Goal: Task Accomplishment & Management: Complete application form

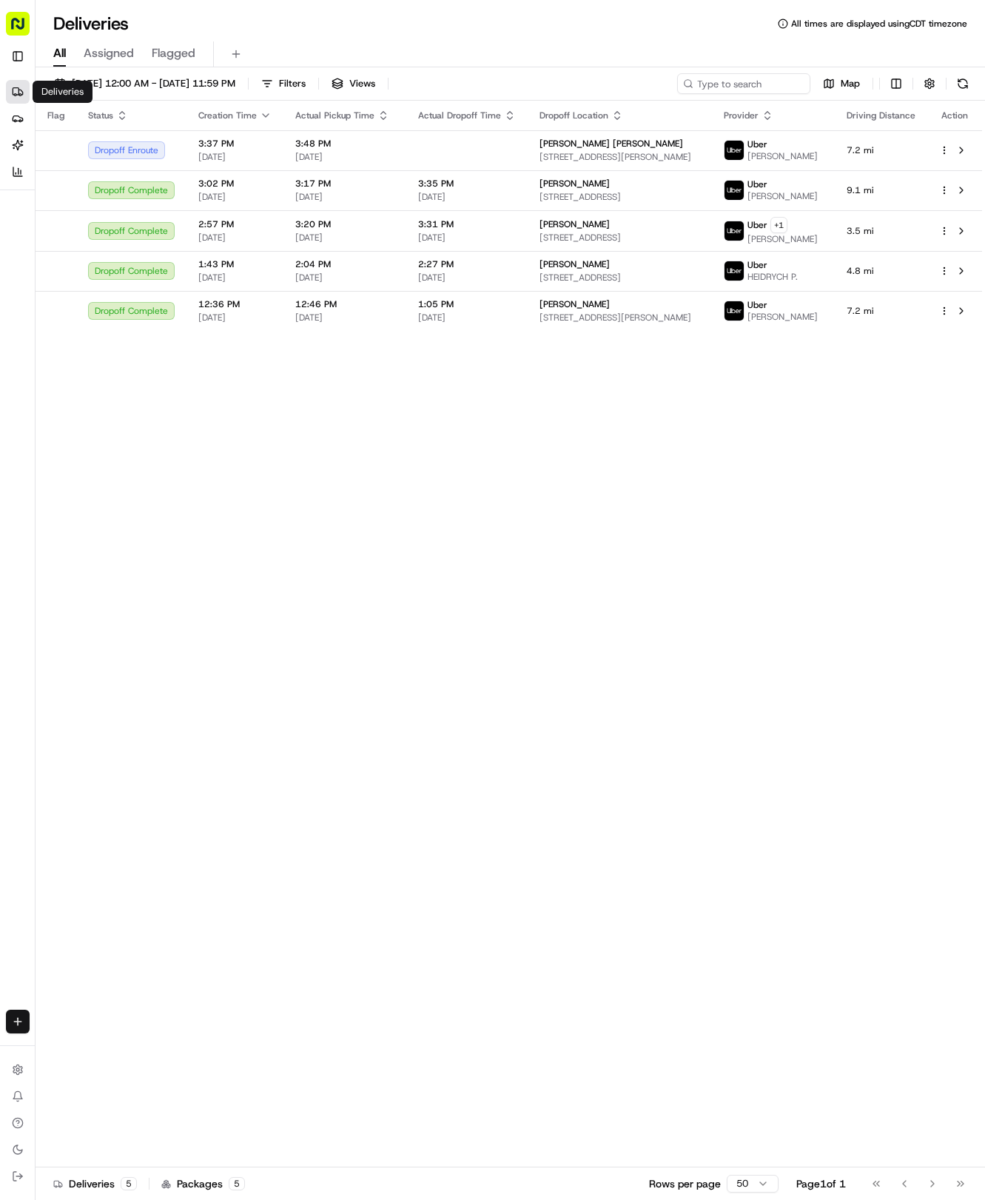
click at [17, 1019] on html "Tso Chinese 04 Round Rock [EMAIL_ADDRESS][DOMAIN_NAME] Toggle Sidebar Deliverie…" at bounding box center [492, 600] width 985 height 1200
click at [78, 1042] on link "Delivery" at bounding box center [115, 1049] width 158 height 27
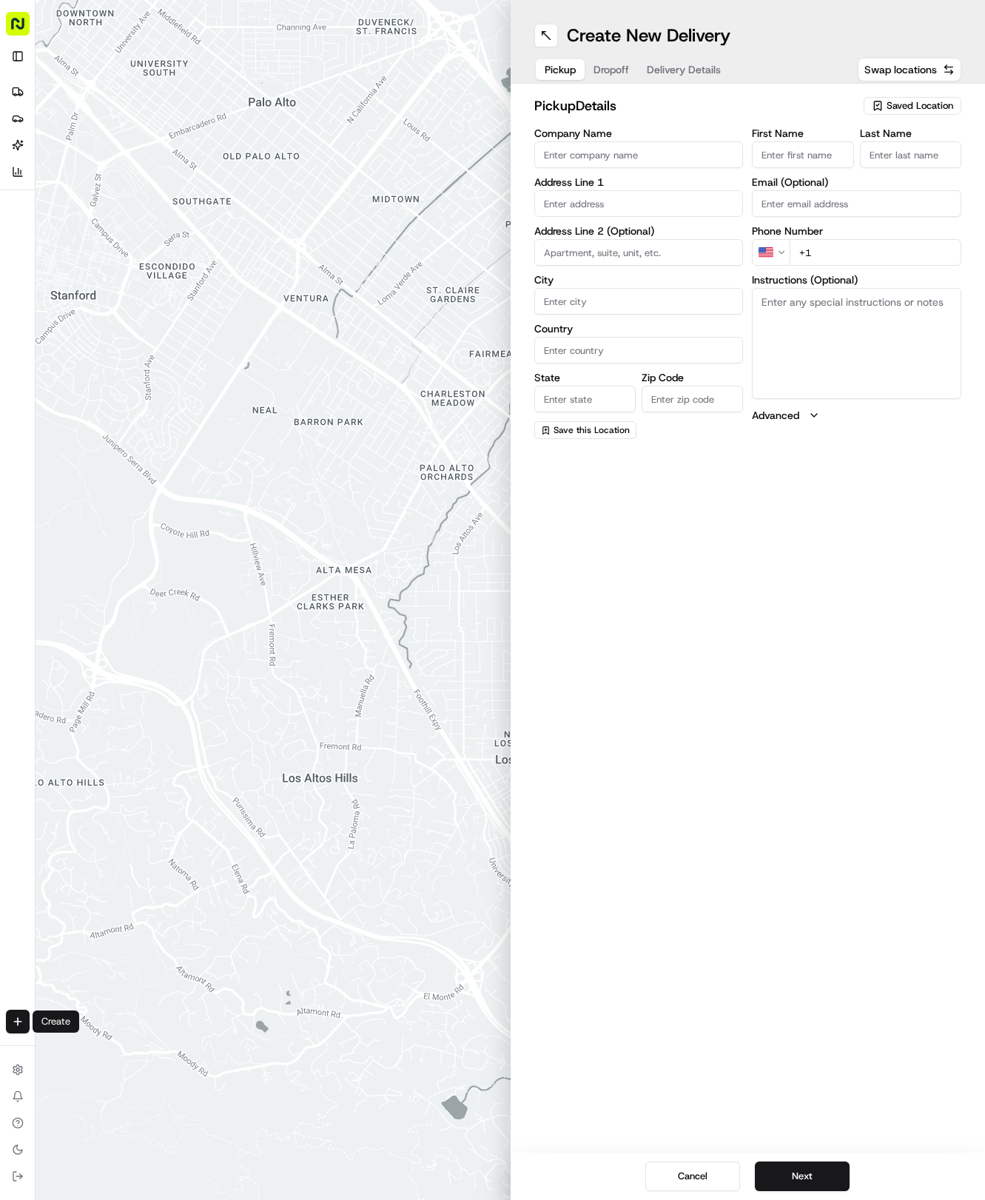
click at [934, 105] on span "Saved Location" at bounding box center [920, 105] width 67 height 13
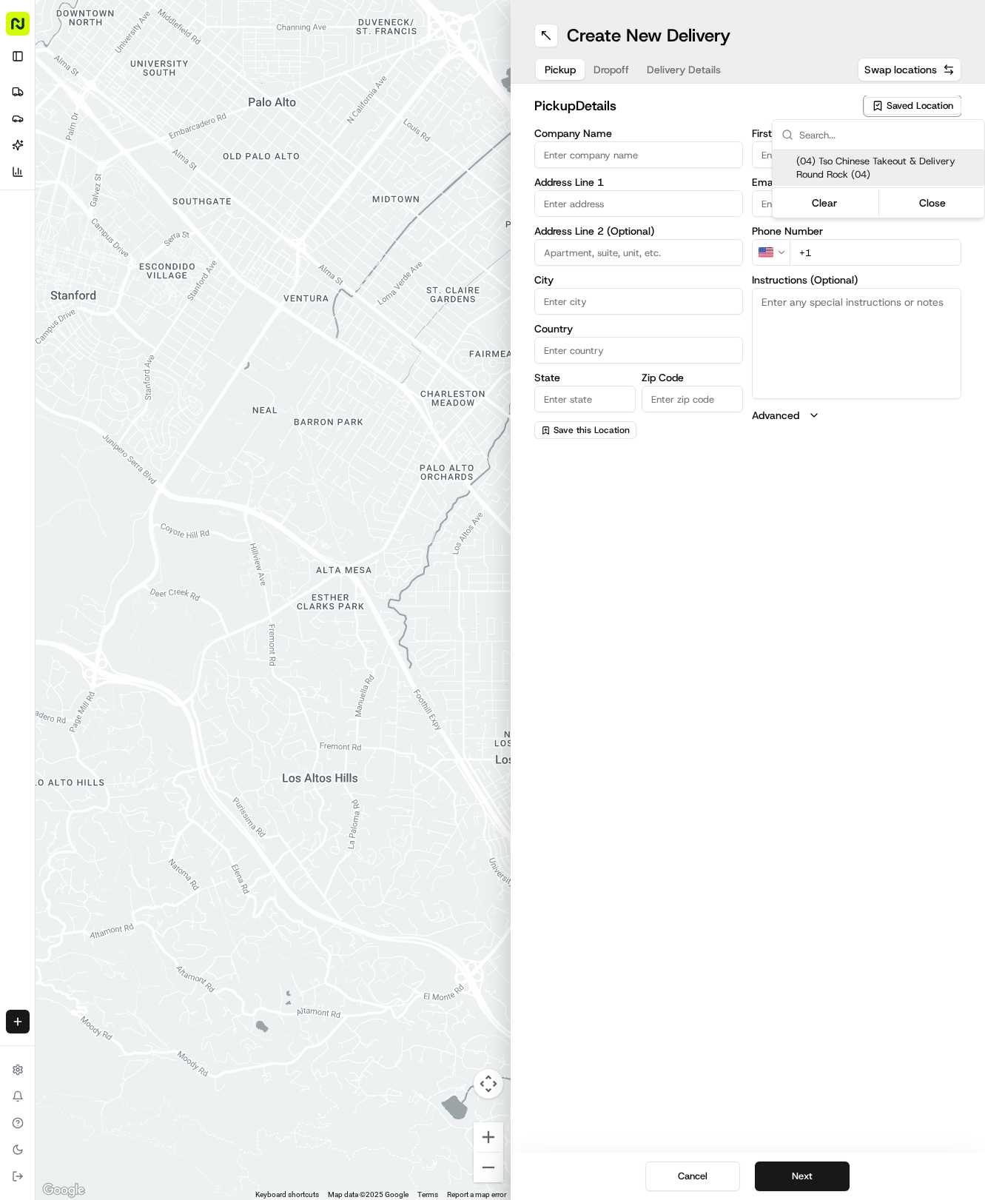
click at [865, 167] on span "(04) Tso Chinese Takeout & Delivery Round Rock (04)" at bounding box center [888, 168] width 182 height 27
type input "(04) Tso Chinese Takeout & Delivery Round Rock"
type input "2000 N [PERSON_NAME] St"
type input "Ste 108"
type input "Round Rock"
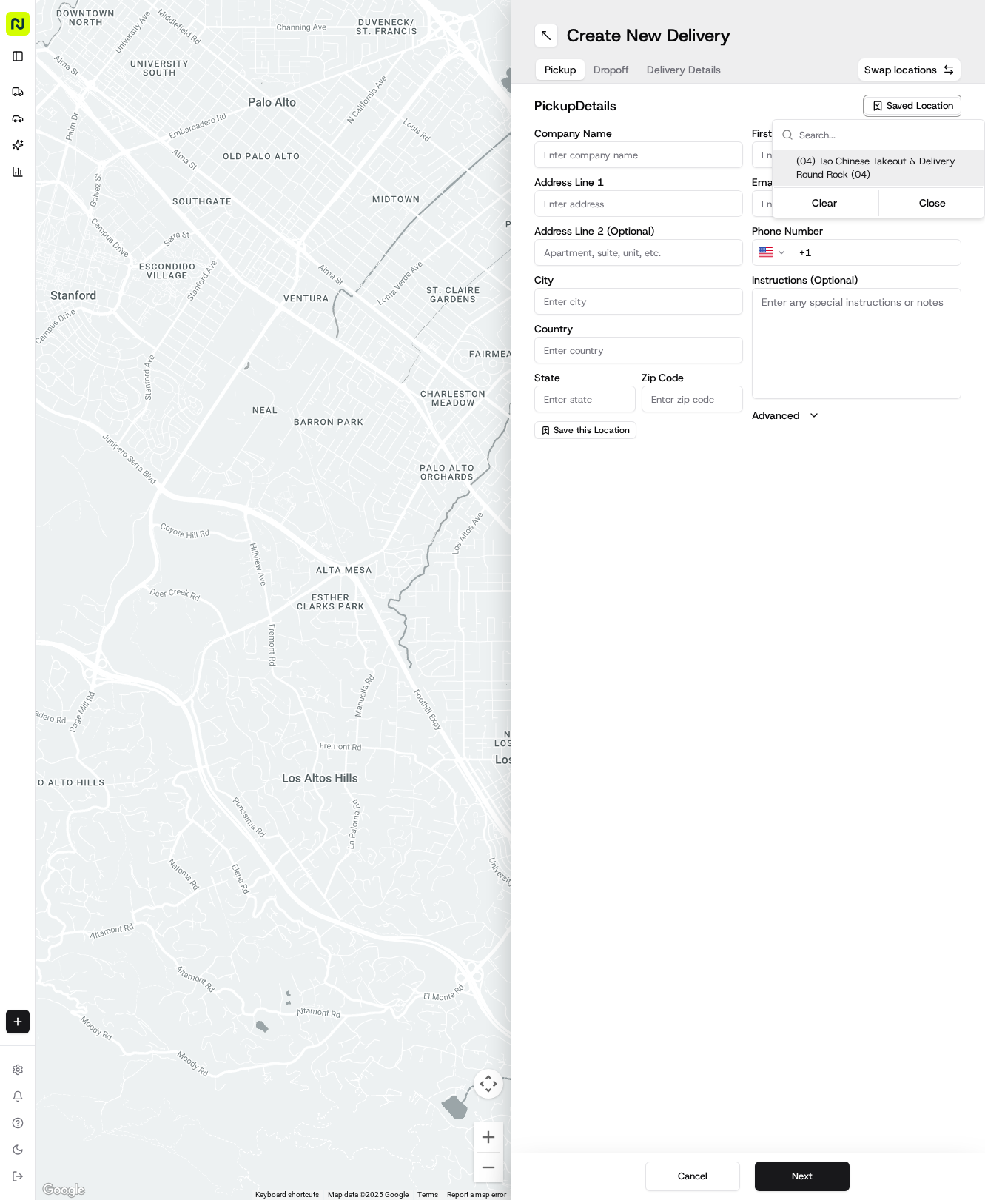
type input "US"
type input "[GEOGRAPHIC_DATA]"
type input "78664"
type input "Tso Chinese"
type input "Round Rock Manager"
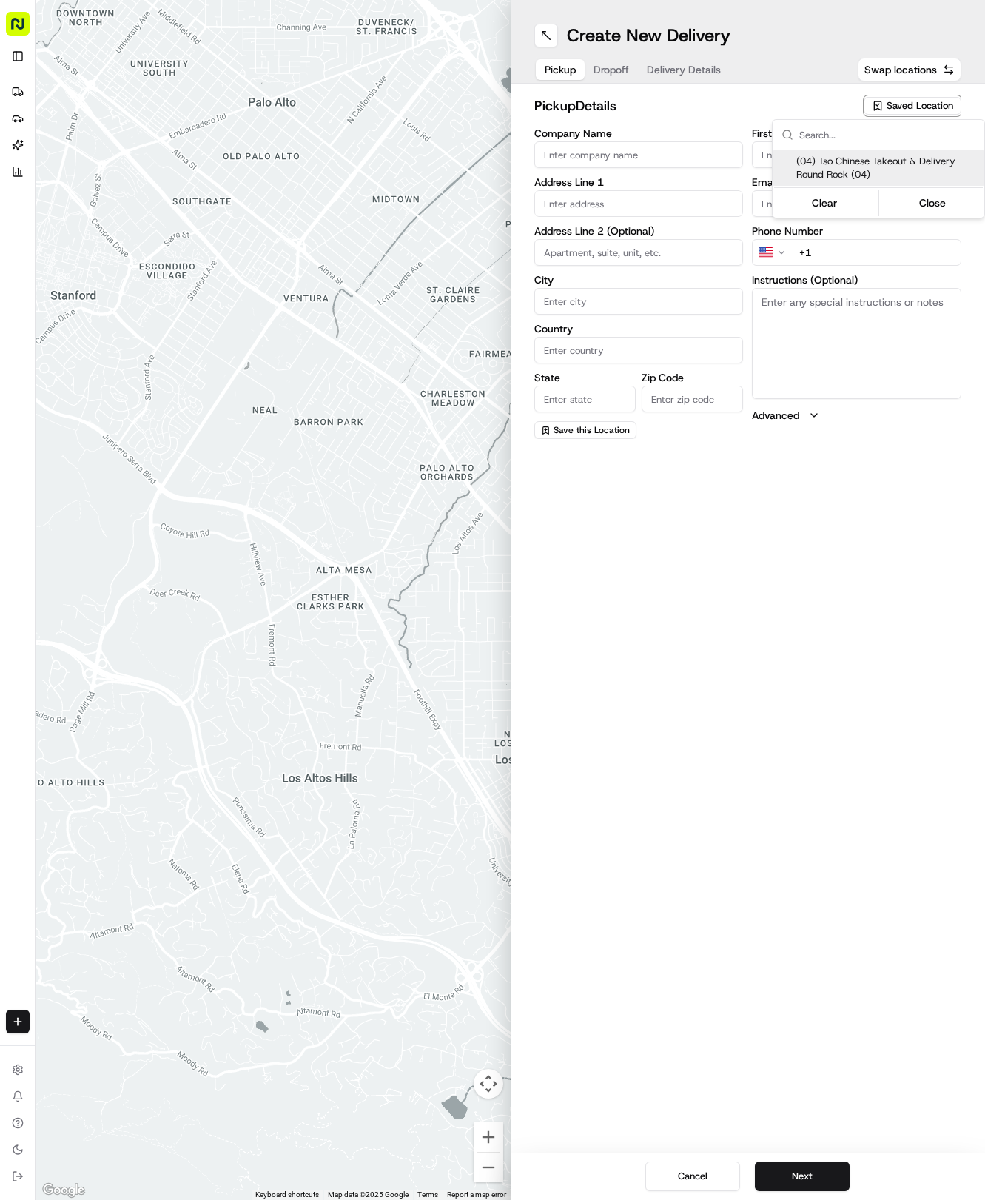
type input "[EMAIL_ADDRESS][DOMAIN_NAME]"
type input "[PHONE_NUMBER]"
type textarea "Submit a picture displaying address & food as Proof of Delivery. Envía una foto…"
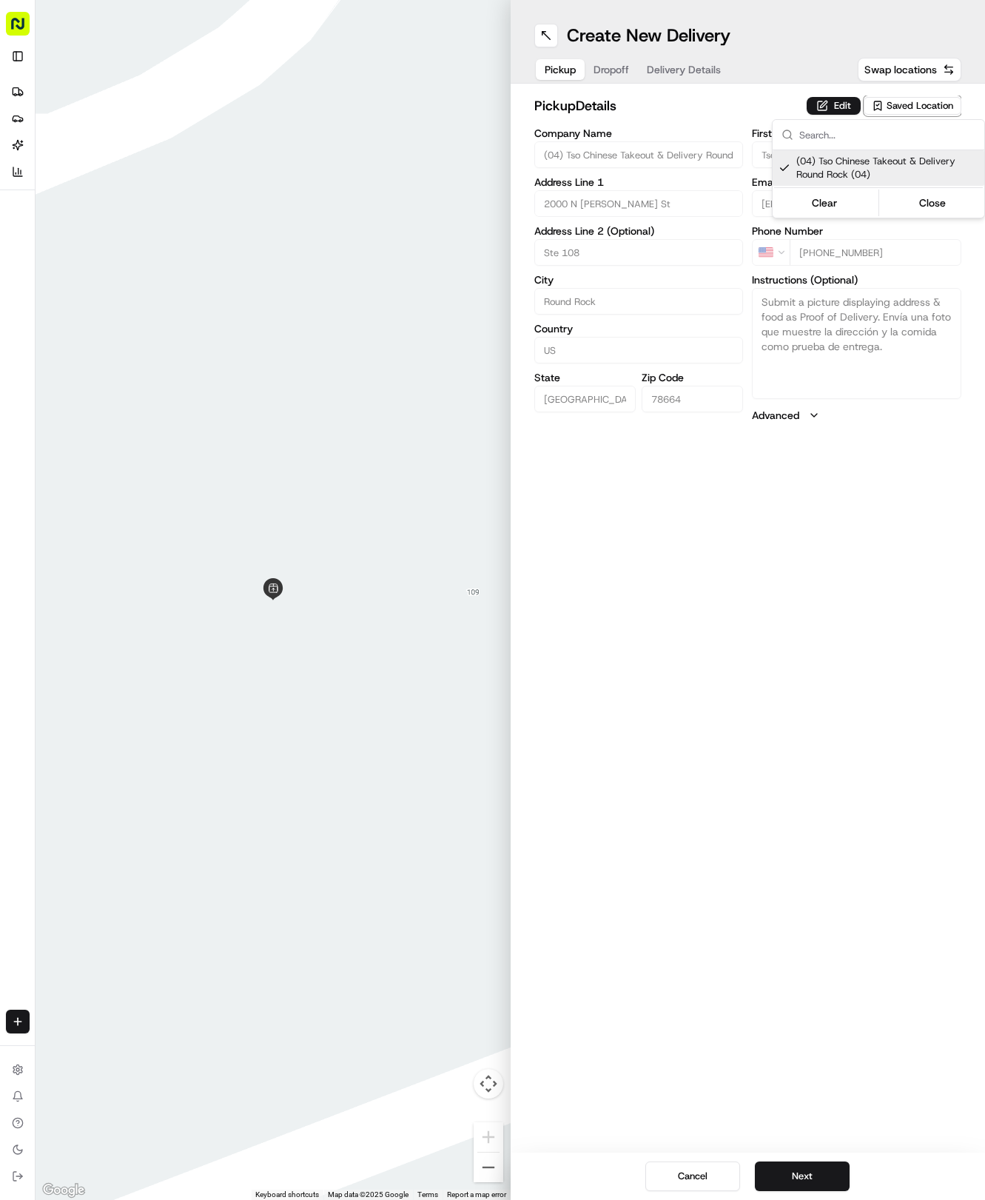
click at [704, 53] on html "Tso Chinese 04 Round Rock [EMAIL_ADDRESS][DOMAIN_NAME] Toggle Sidebar Deliverie…" at bounding box center [492, 600] width 985 height 1200
click at [698, 65] on span "Delivery Details" at bounding box center [684, 69] width 74 height 15
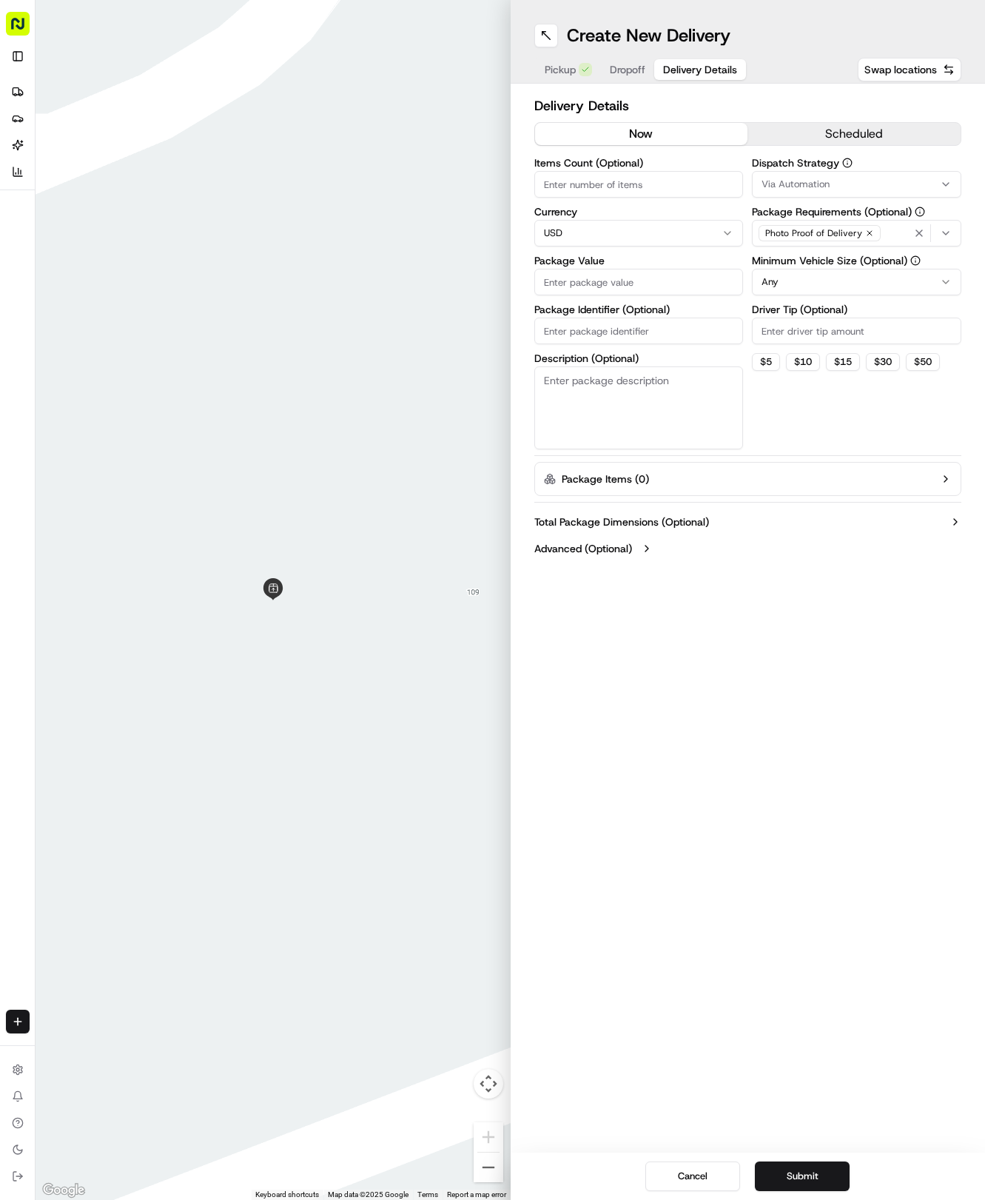
paste input "ADNYHXG"
click at [637, 324] on input "Package Identifier (Optional)" at bounding box center [640, 331] width 210 height 27
type input "ADNYHXG"
click at [627, 77] on button "Dropoff" at bounding box center [627, 69] width 53 height 21
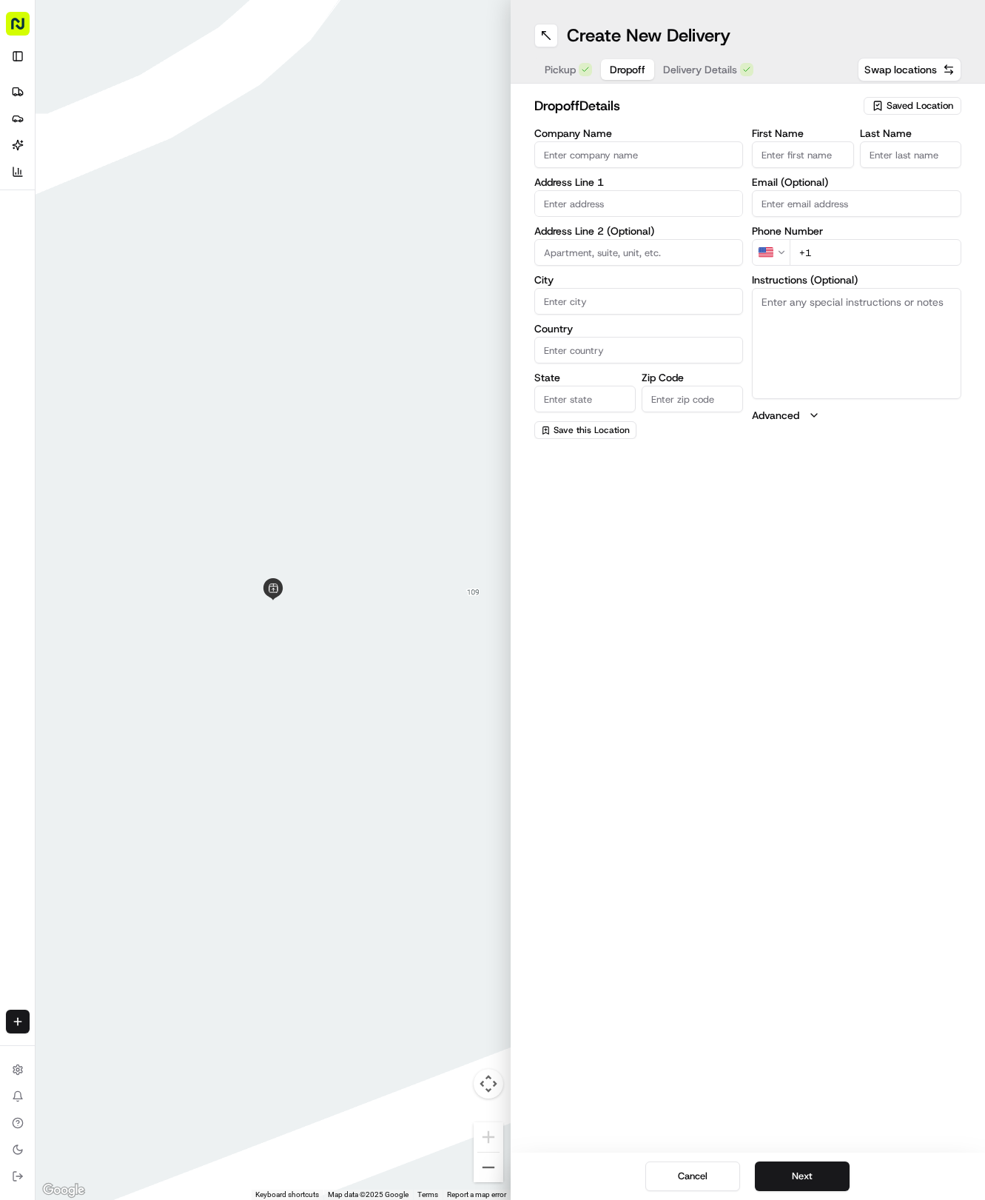
click at [655, 198] on input "text" at bounding box center [640, 203] width 210 height 27
type input "812"
click at [652, 222] on div "Company Name Address Line 1 812 Address Line 2 (Optional) City Country State Zi…" at bounding box center [640, 283] width 210 height 311
click at [655, 201] on input "812" at bounding box center [640, 203] width 210 height 27
click at [672, 198] on input "812 SPRINGBROOK" at bounding box center [640, 203] width 210 height 27
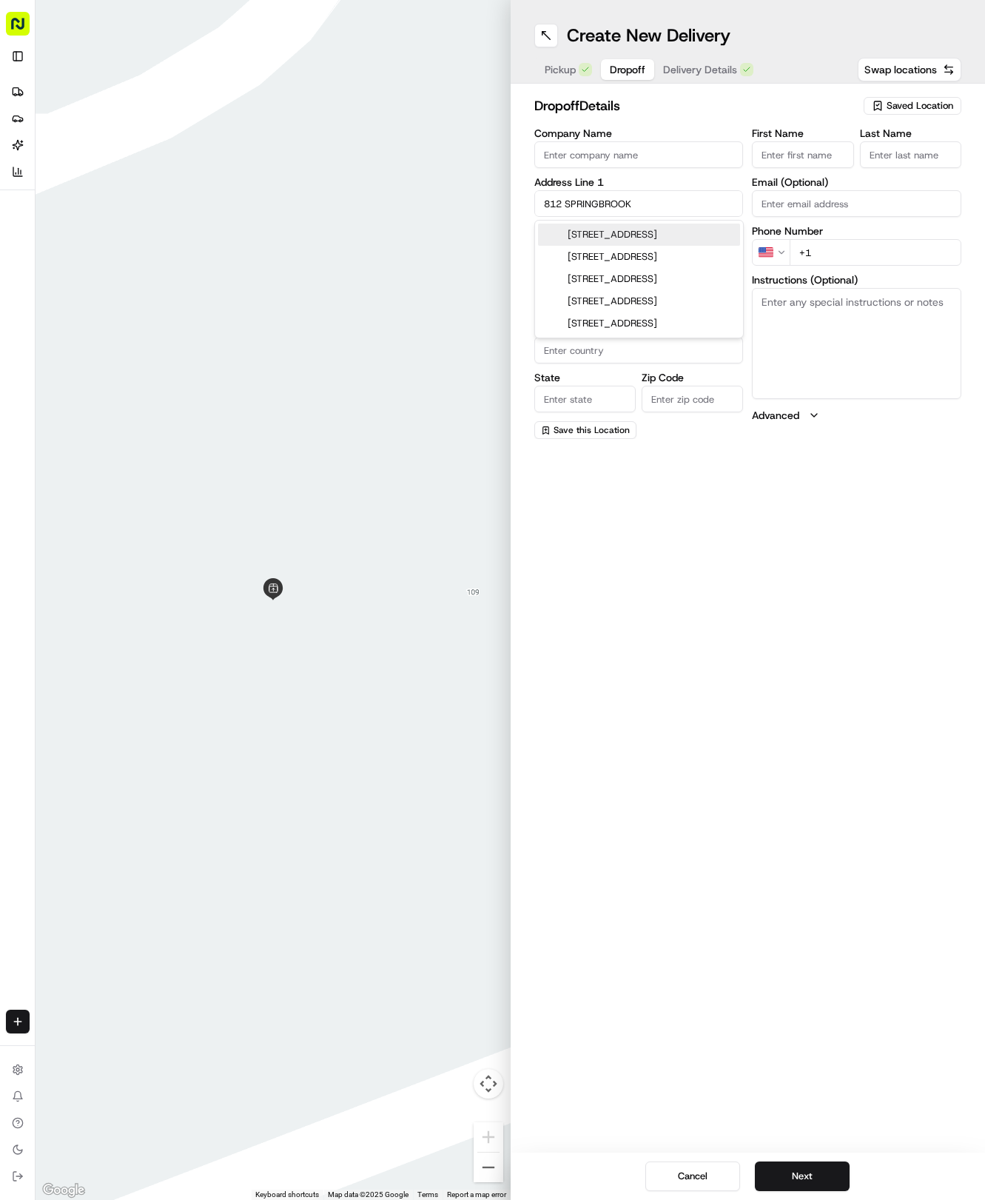
click at [679, 237] on div "[STREET_ADDRESS]" at bounding box center [639, 235] width 202 height 22
type input "[STREET_ADDRESS]"
type input "Pflugerville"
type input "[GEOGRAPHIC_DATA]"
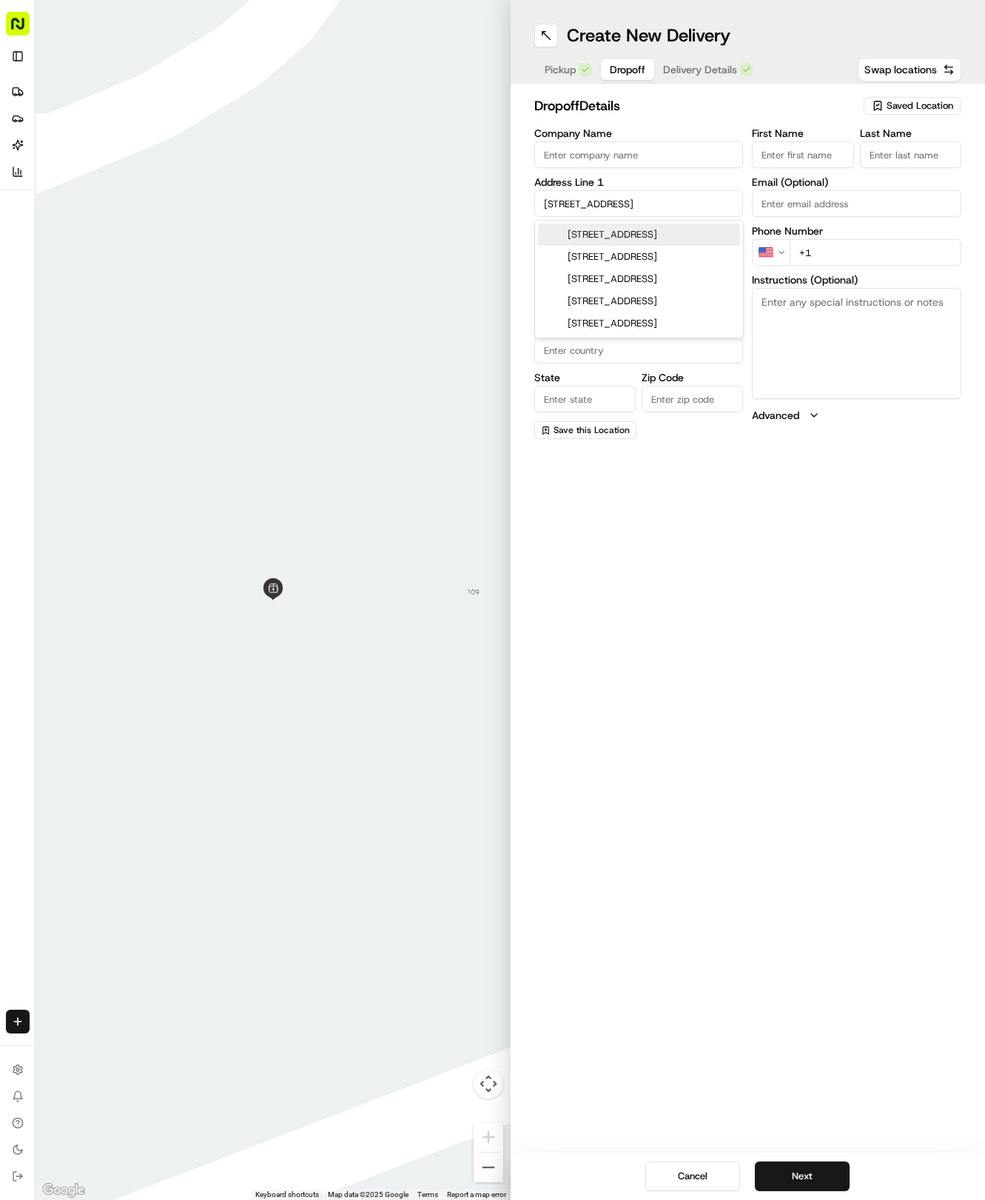
type input "78660"
type input "[STREET_ADDRESS]"
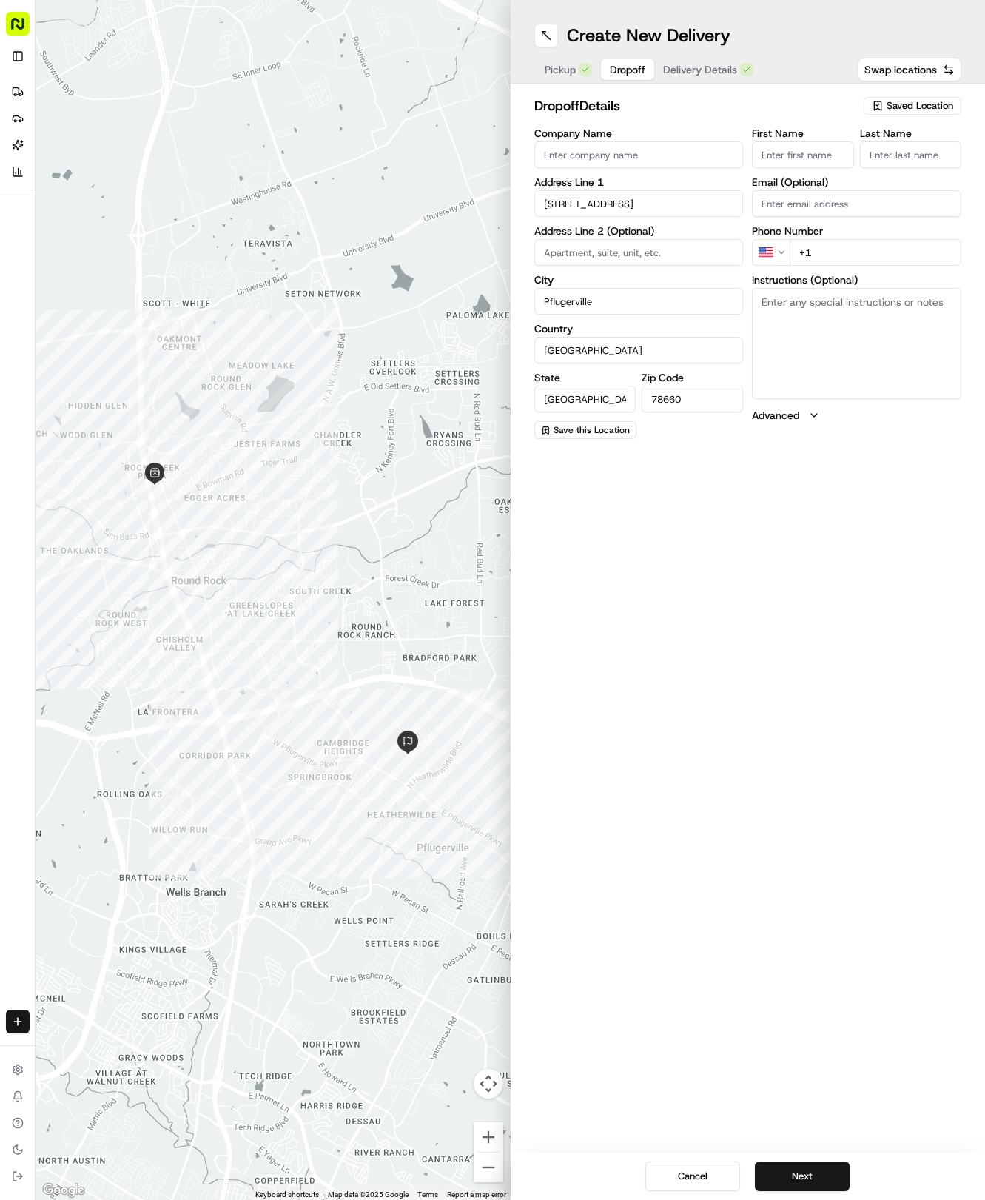
click at [803, 153] on input "First Name" at bounding box center [802, 154] width 101 height 27
type input "Chase"
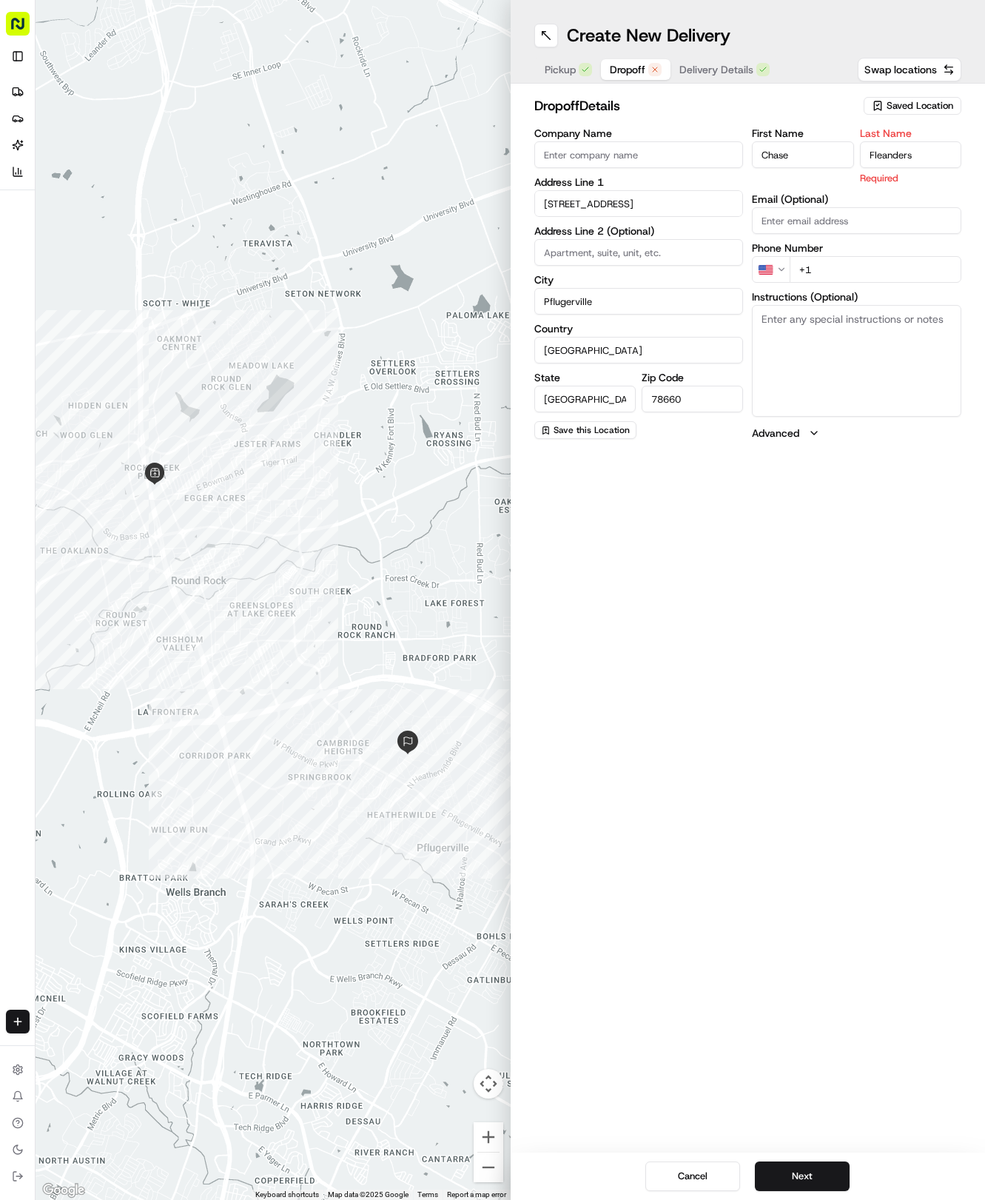
type input "Fleanders"
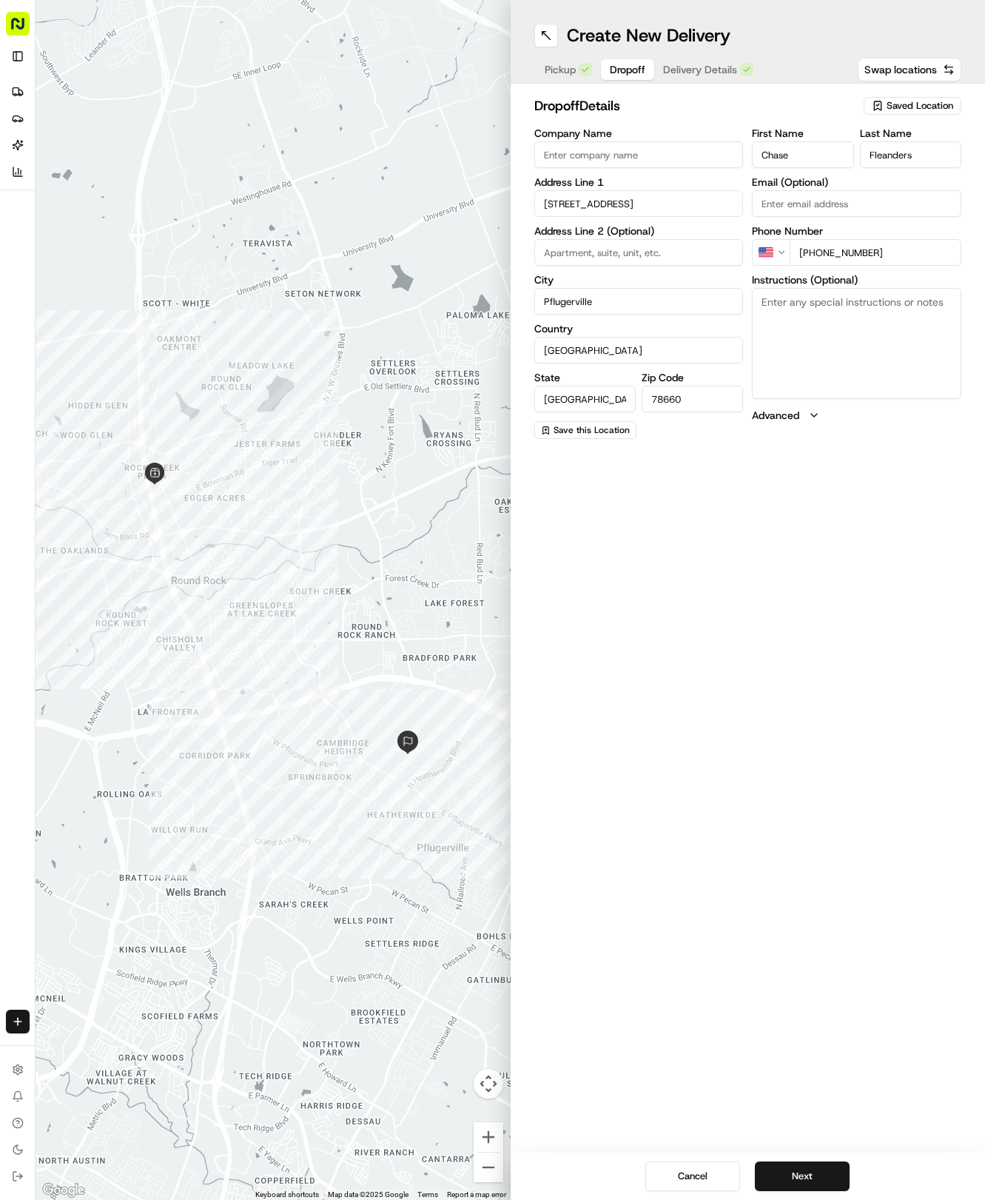
type input "[PHONE_NUMBER]"
click at [717, 68] on span "Delivery Details" at bounding box center [700, 69] width 74 height 15
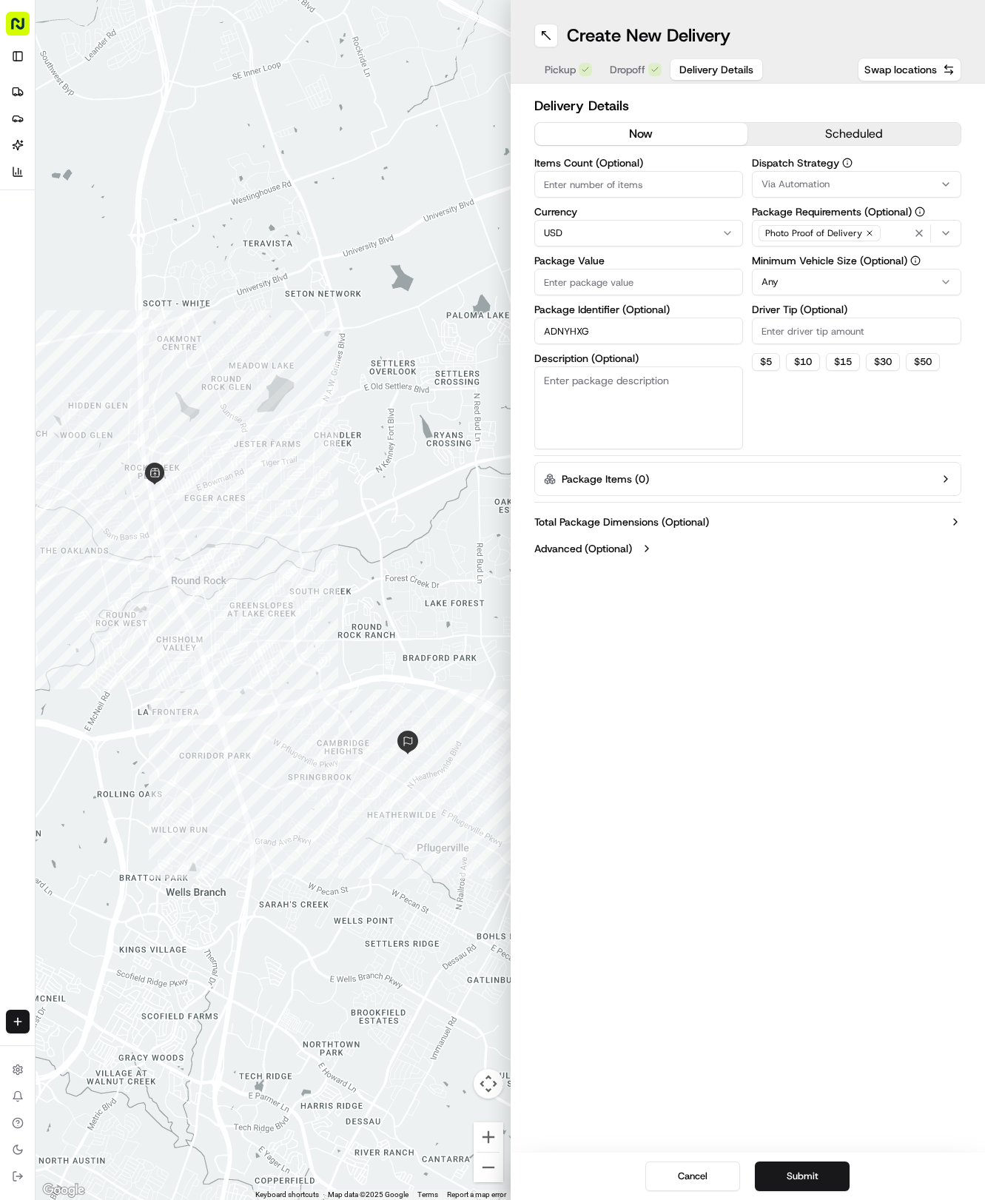
click at [590, 277] on input "Package Value" at bounding box center [640, 282] width 210 height 27
type input "24.85"
click at [772, 187] on span "Via Automation" at bounding box center [796, 184] width 68 height 13
drag, startPoint x: 786, startPoint y: 262, endPoint x: 784, endPoint y: 372, distance: 109.6
click at [786, 265] on span "Tso Round Rock Strategy" at bounding box center [868, 264] width 182 height 13
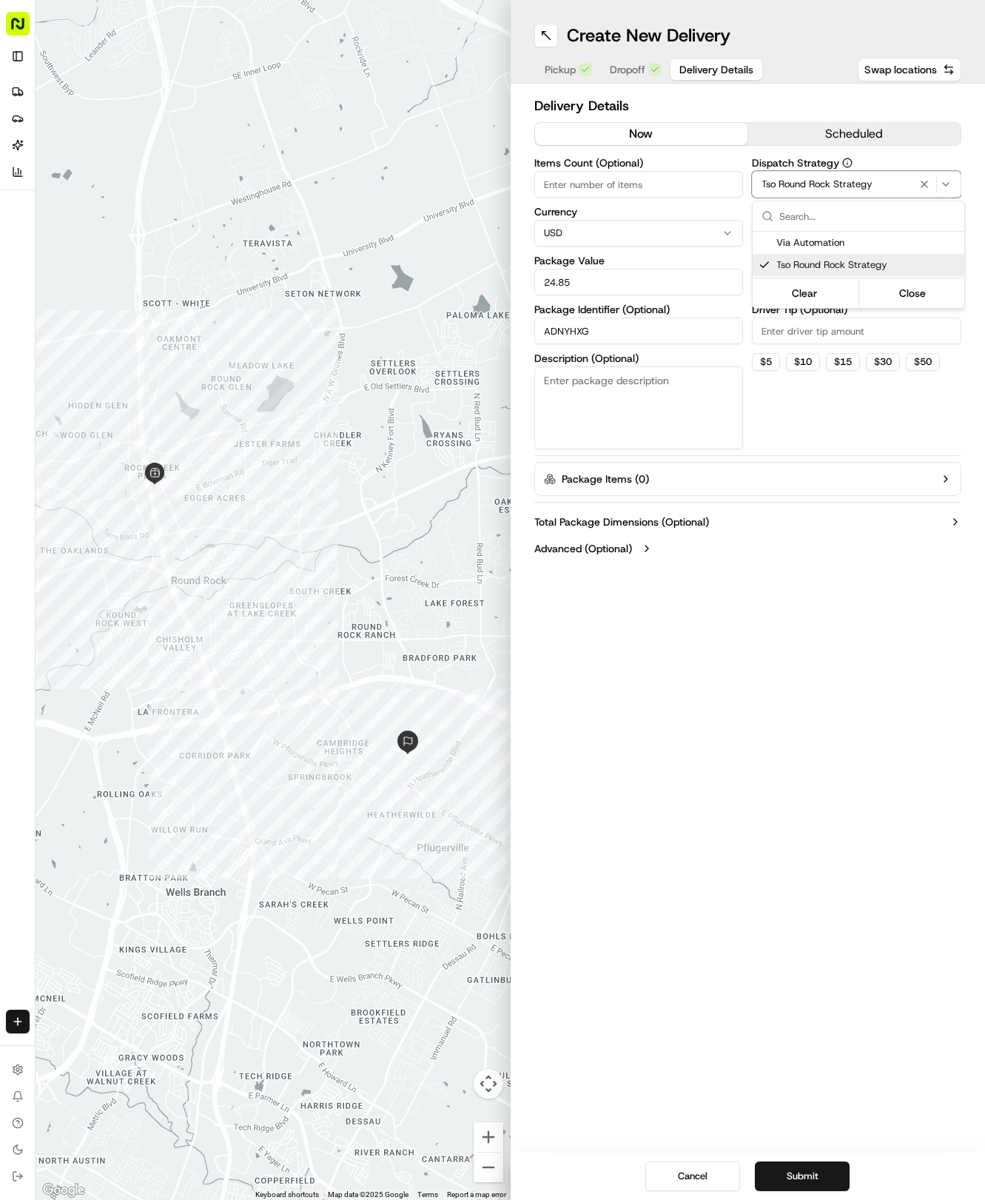
drag, startPoint x: 783, startPoint y: 388, endPoint x: 780, endPoint y: 284, distance: 103.7
click at [780, 354] on html "Tso Chinese 04 Round Rock [EMAIL_ADDRESS][DOMAIN_NAME] Toggle Sidebar Deliverie…" at bounding box center [492, 600] width 985 height 1200
click at [781, 271] on html "Tso Chinese 04 Round Rock [EMAIL_ADDRESS][DOMAIN_NAME] Toggle Sidebar Deliverie…" at bounding box center [492, 600] width 985 height 1200
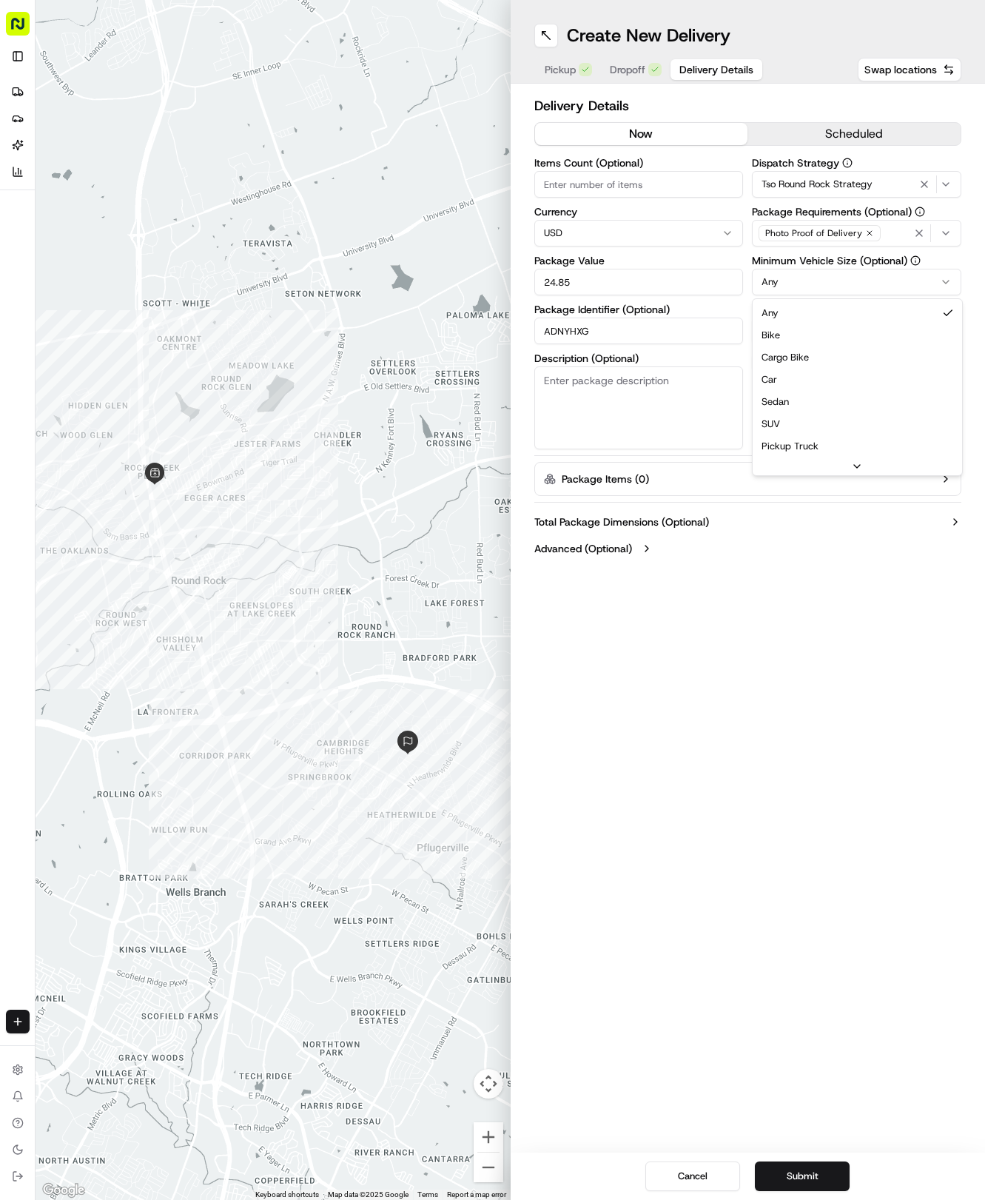
drag, startPoint x: 783, startPoint y: 381, endPoint x: 781, endPoint y: 342, distance: 38.5
click at [781, 333] on input "Driver Tip (Optional)" at bounding box center [857, 331] width 210 height 27
type input "2"
click at [799, 1173] on button "Submit" at bounding box center [802, 1177] width 95 height 30
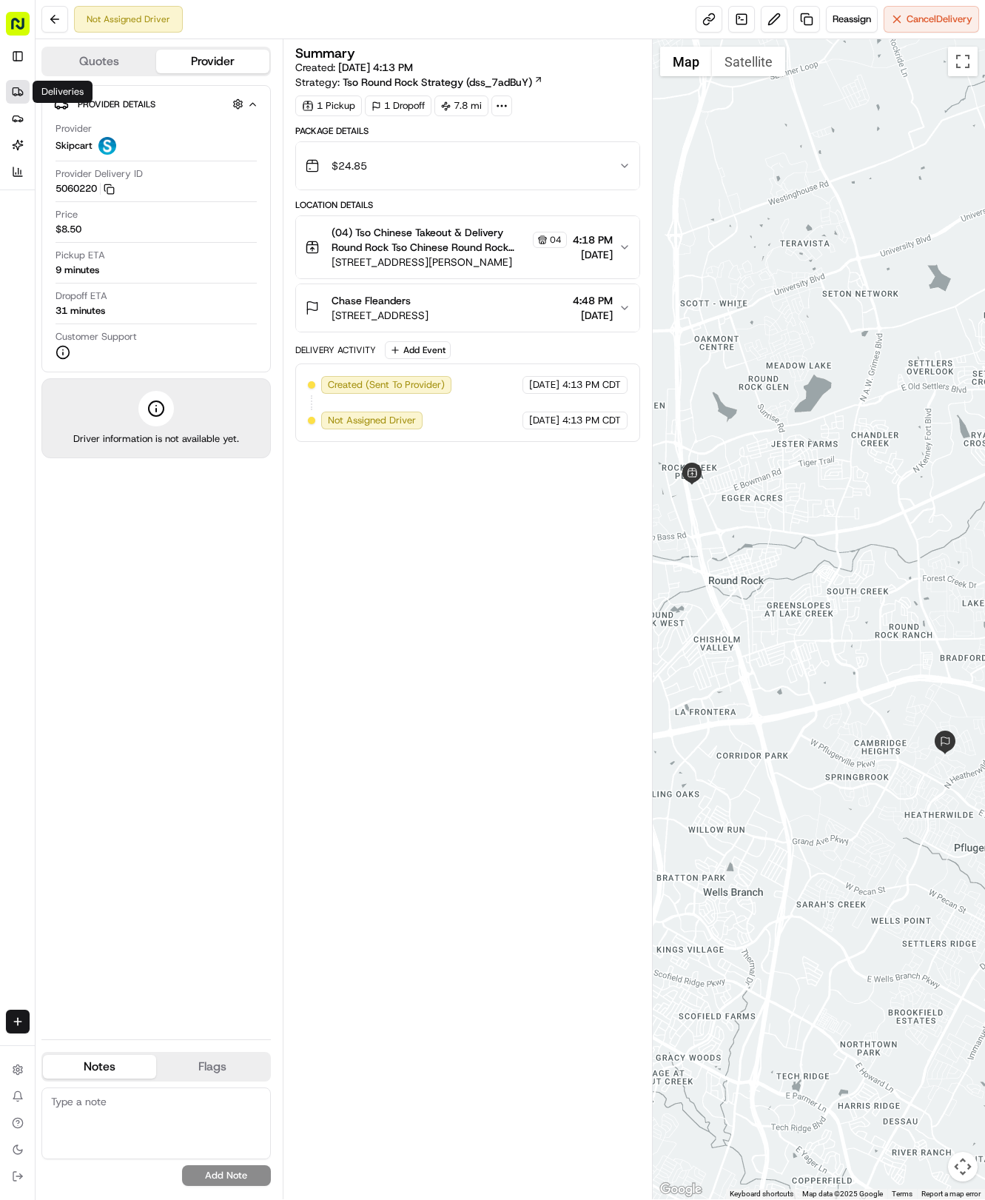
click at [23, 83] on link "Deliveries" at bounding box center [18, 92] width 24 height 24
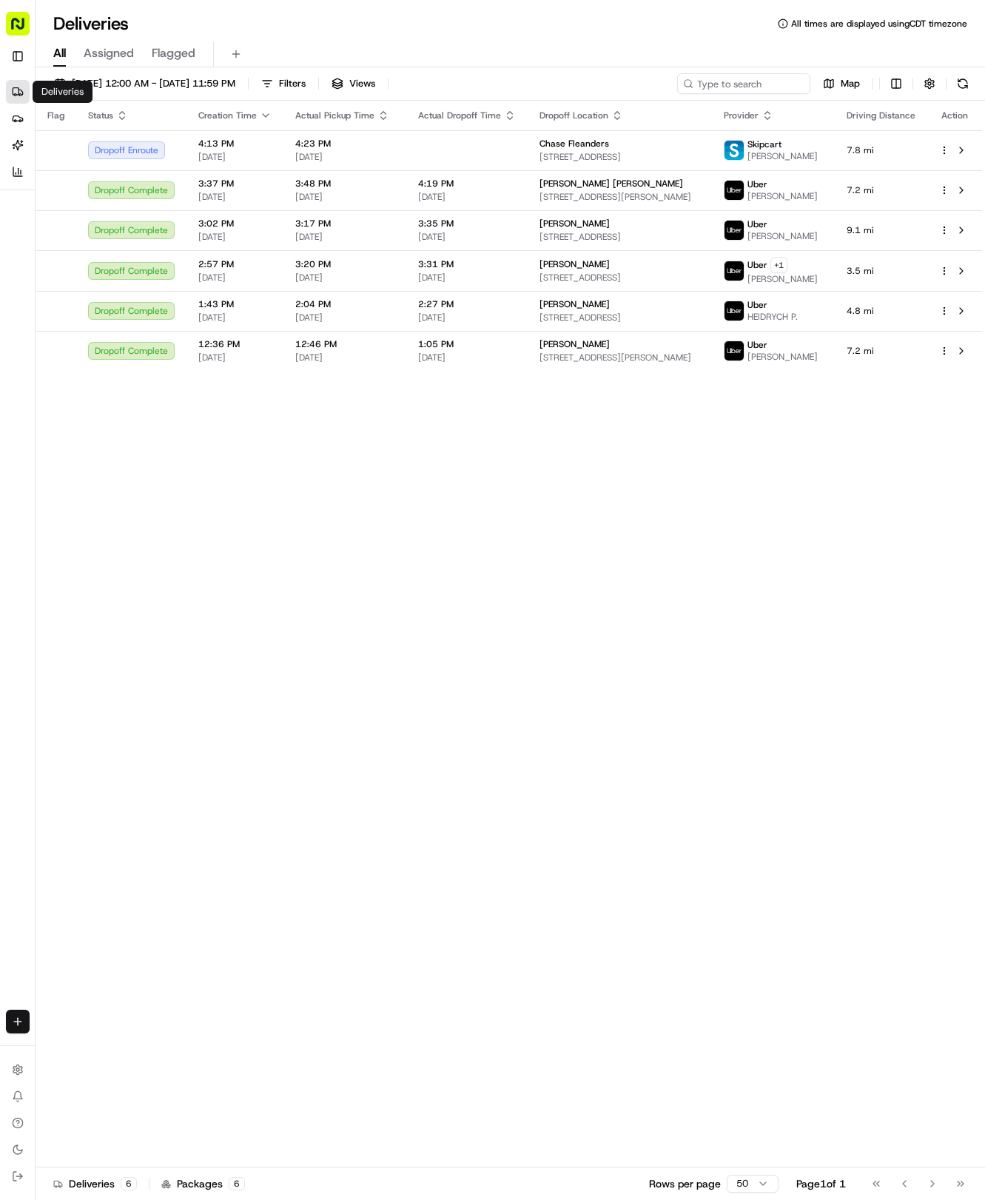
click at [14, 1025] on html "Tso Chinese 04 Round Rock [EMAIL_ADDRESS][DOMAIN_NAME] Toggle Sidebar Deliverie…" at bounding box center [492, 600] width 985 height 1200
click at [82, 1047] on link "Delivery" at bounding box center [115, 1049] width 158 height 27
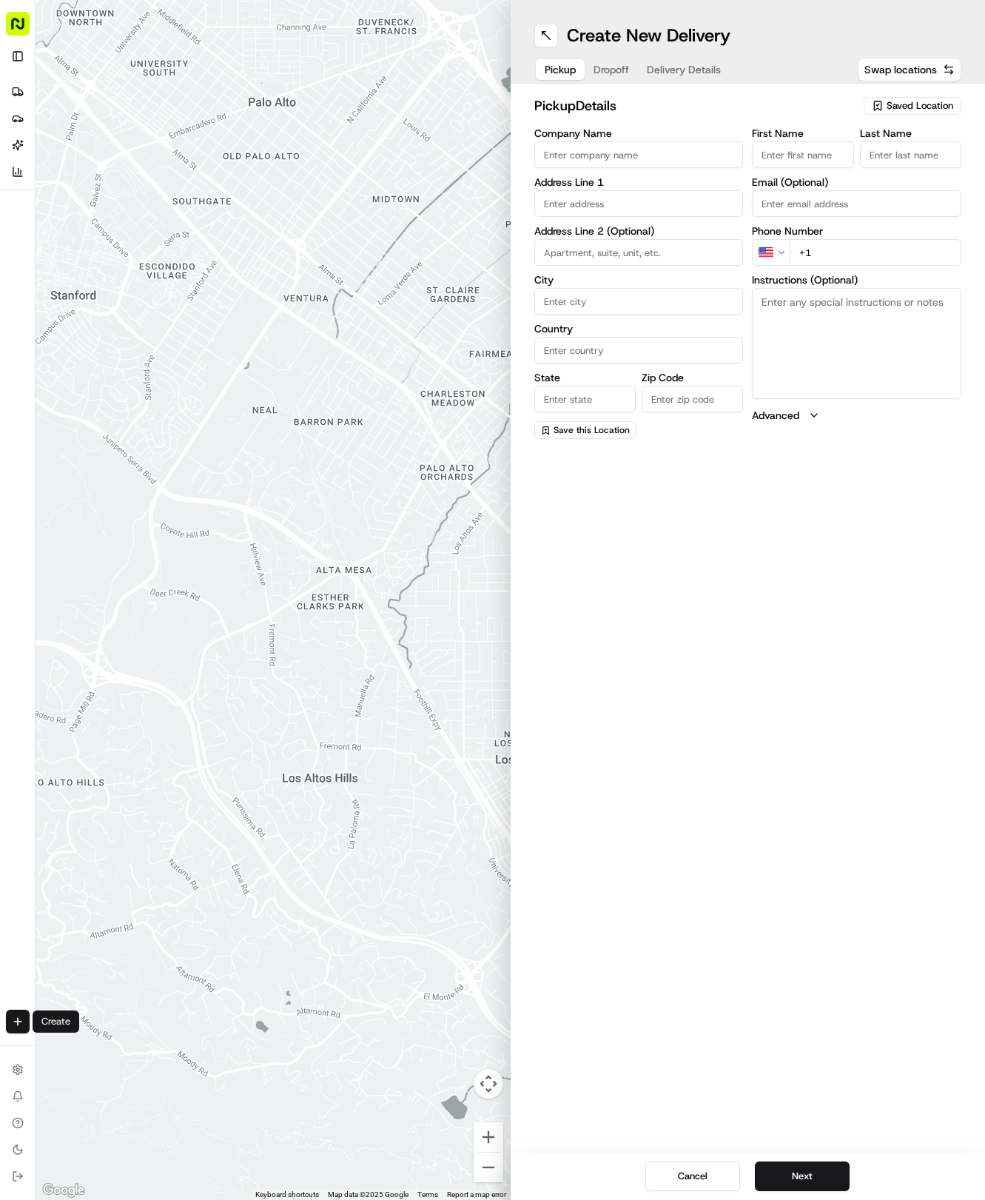
click at [907, 105] on span "Saved Location" at bounding box center [920, 105] width 67 height 13
click at [905, 181] on span "(04) Tso Chinese Takeout & Delivery Round Rock (04)" at bounding box center [888, 168] width 182 height 27
type input "(04) Tso Chinese Takeout & Delivery Round Rock"
type input "2000 N [PERSON_NAME] St"
type input "Ste 108"
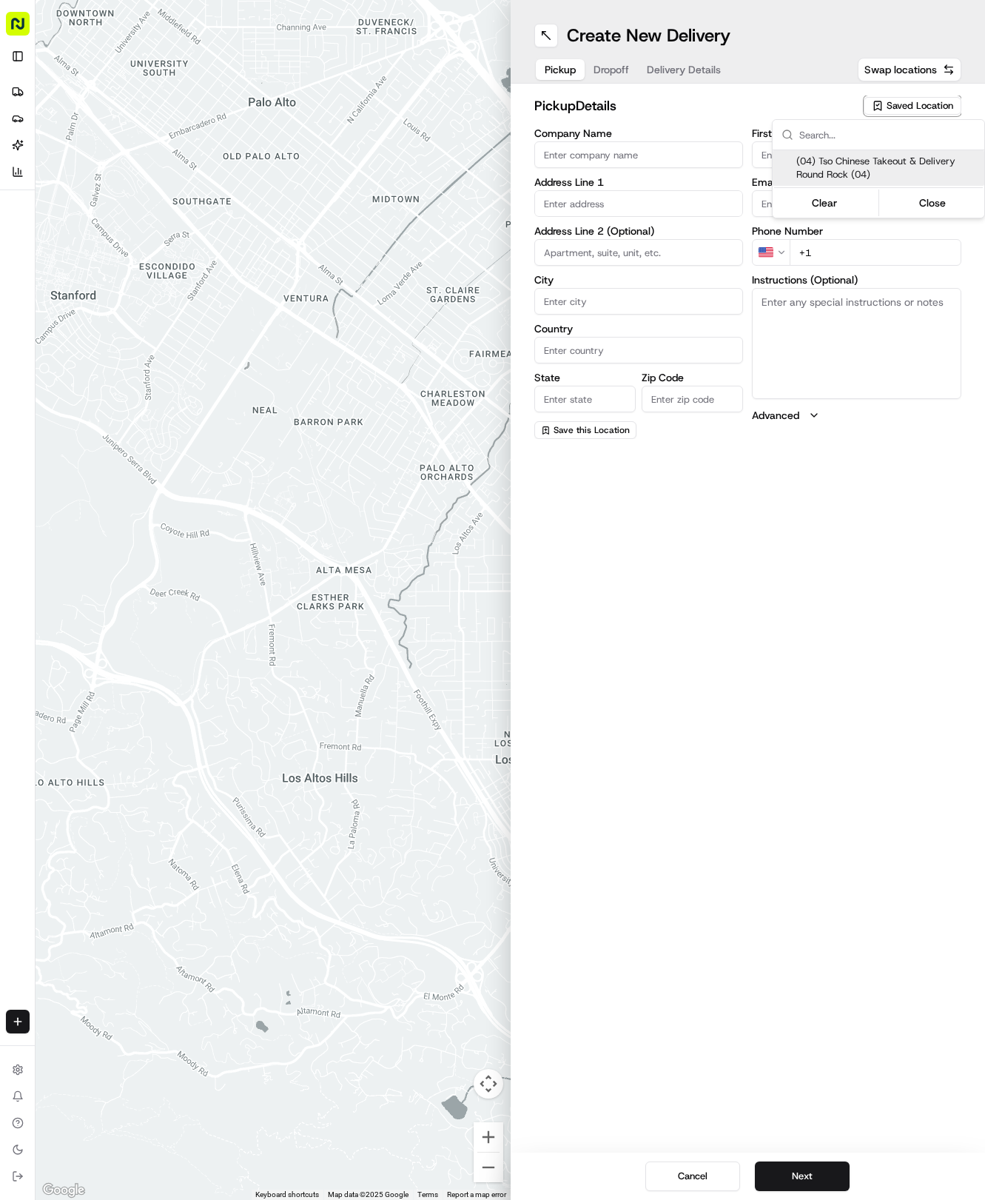
type input "Round Rock"
type input "US"
type input "[GEOGRAPHIC_DATA]"
type input "78664"
type input "Tso Chinese"
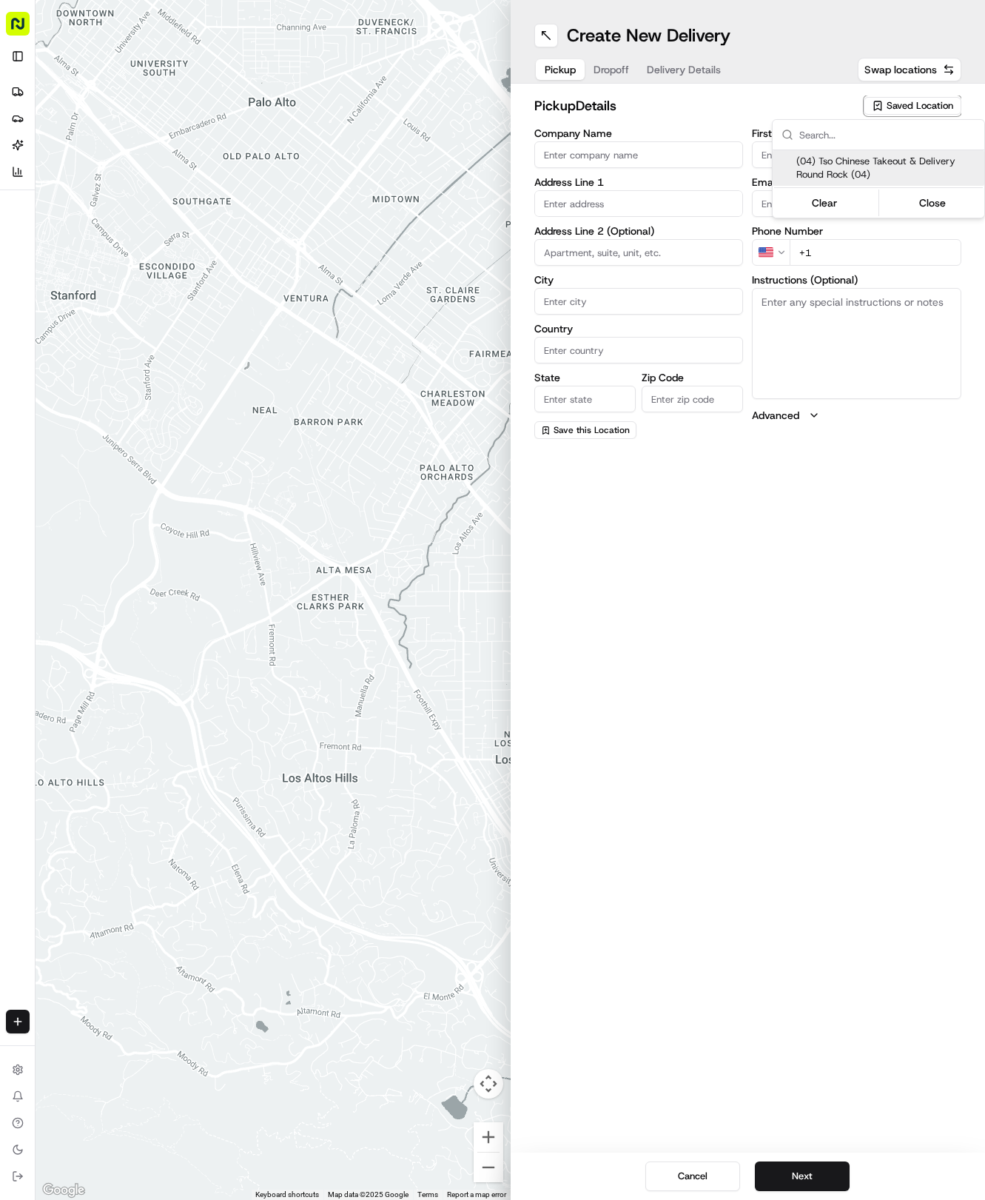
type input "Round Rock Manager"
type input "[EMAIL_ADDRESS][DOMAIN_NAME]"
type input "[PHONE_NUMBER]"
type textarea "Submit a picture displaying address & food as Proof of Delivery. Envía una foto…"
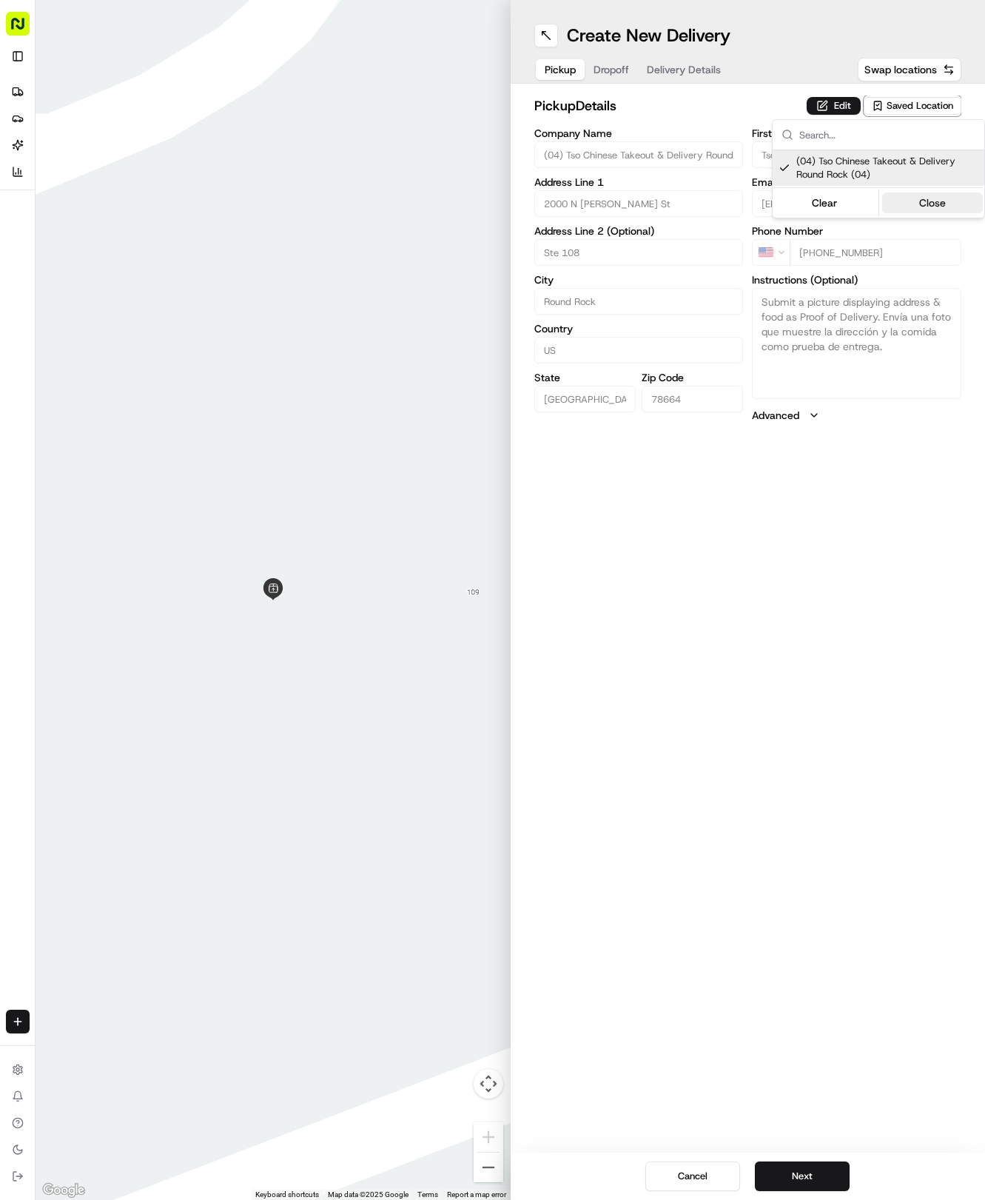
drag, startPoint x: 954, startPoint y: 212, endPoint x: 925, endPoint y: 195, distance: 33.8
click at [950, 212] on button "Close" at bounding box center [933, 202] width 101 height 21
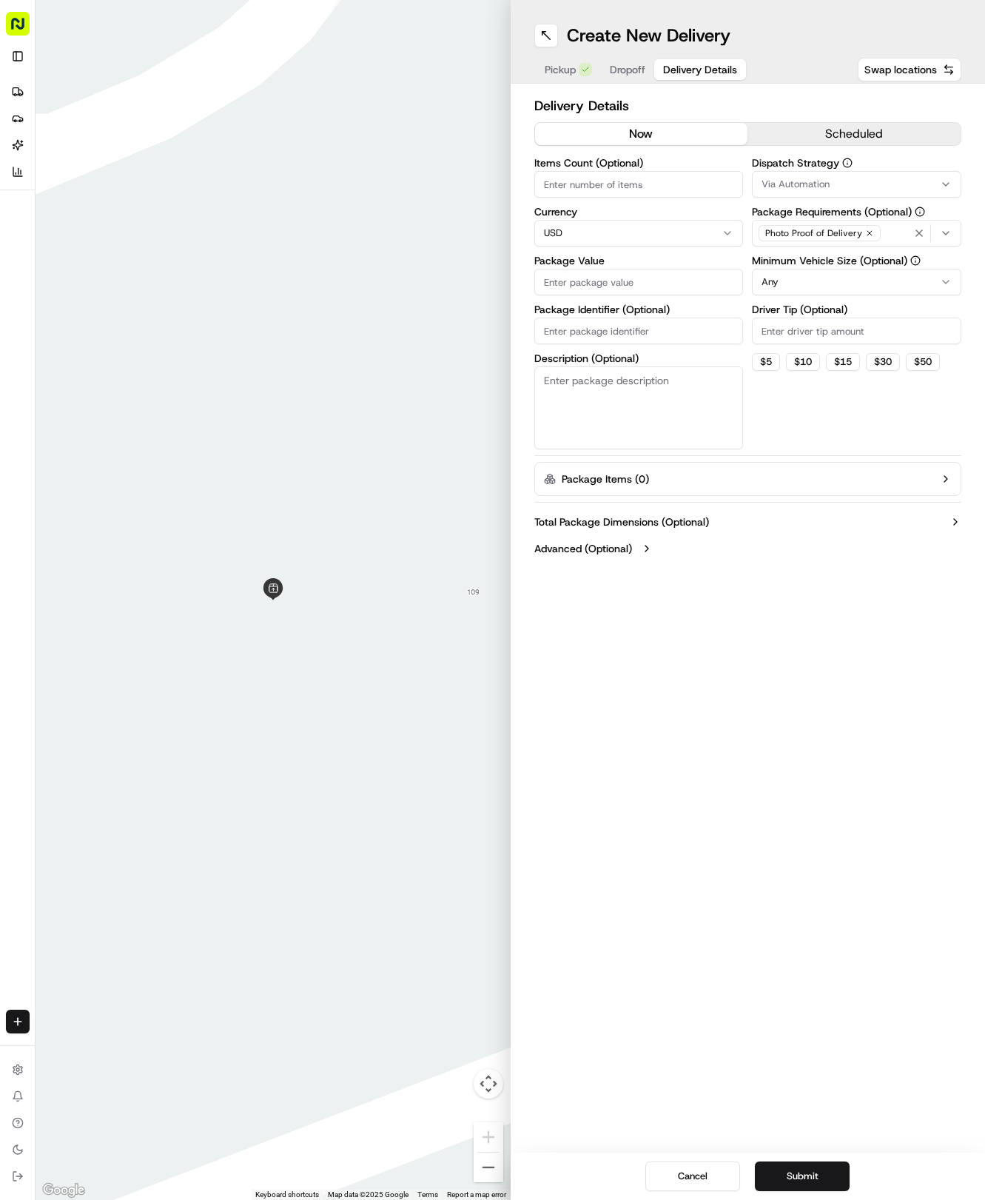
click at [688, 70] on span "Delivery Details" at bounding box center [700, 69] width 74 height 15
click at [557, 332] on input "Package Identifier (Optional)" at bounding box center [640, 331] width 210 height 27
paste input "8HRAAPL"
type input "8HRAAPL"
click at [808, 318] on input "Driver Tip (Optional)" at bounding box center [857, 331] width 210 height 27
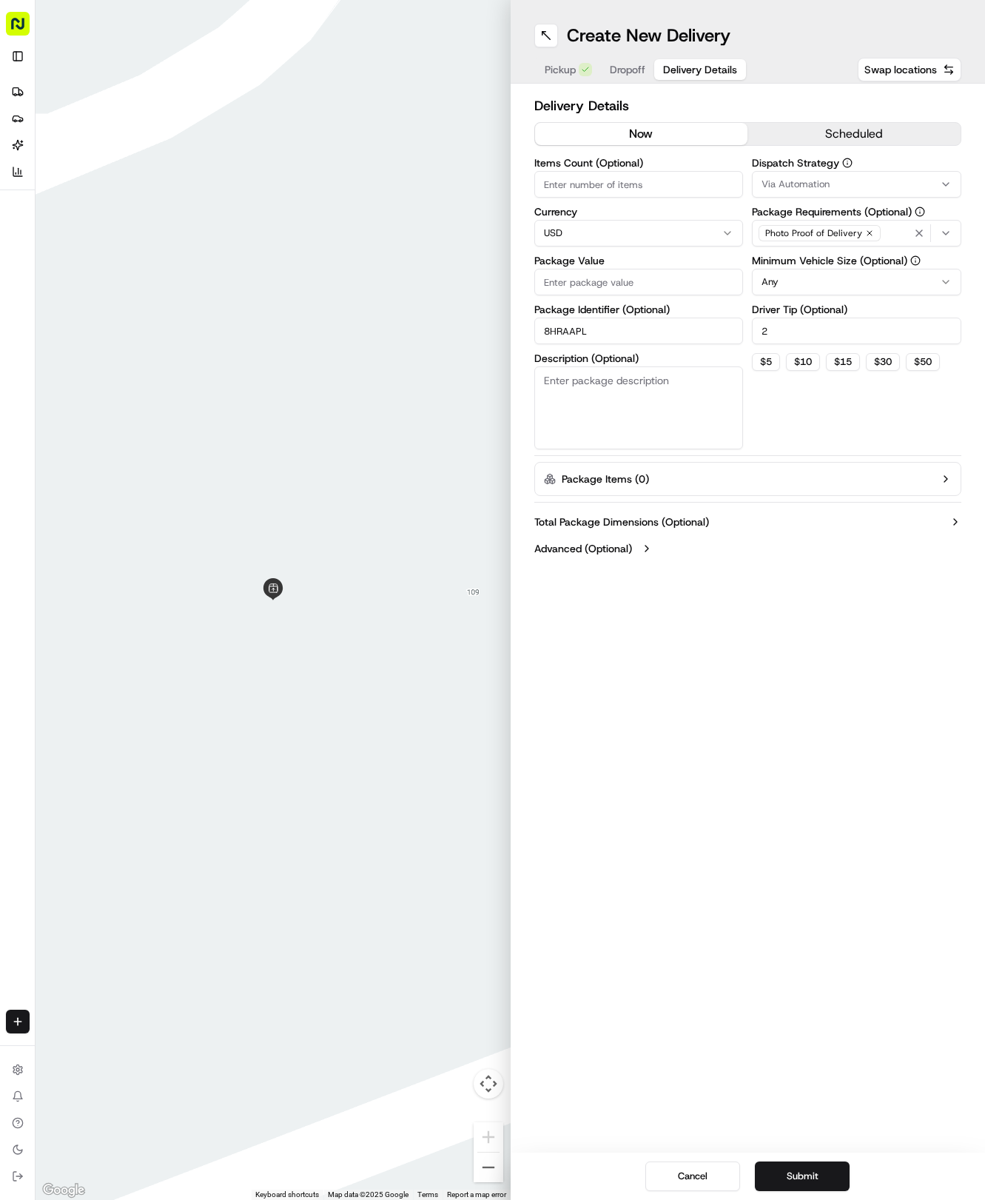
type input "2"
click at [802, 275] on html "Tso Chinese 04 Round Rock [EMAIL_ADDRESS][DOMAIN_NAME] Toggle Sidebar Deliverie…" at bounding box center [492, 600] width 985 height 1200
click at [848, 182] on div "Via Automation" at bounding box center [857, 184] width 202 height 13
click at [873, 259] on span "Tso Round Rock Strategy" at bounding box center [868, 264] width 182 height 13
click at [905, 293] on button "Close" at bounding box center [913, 293] width 101 height 21
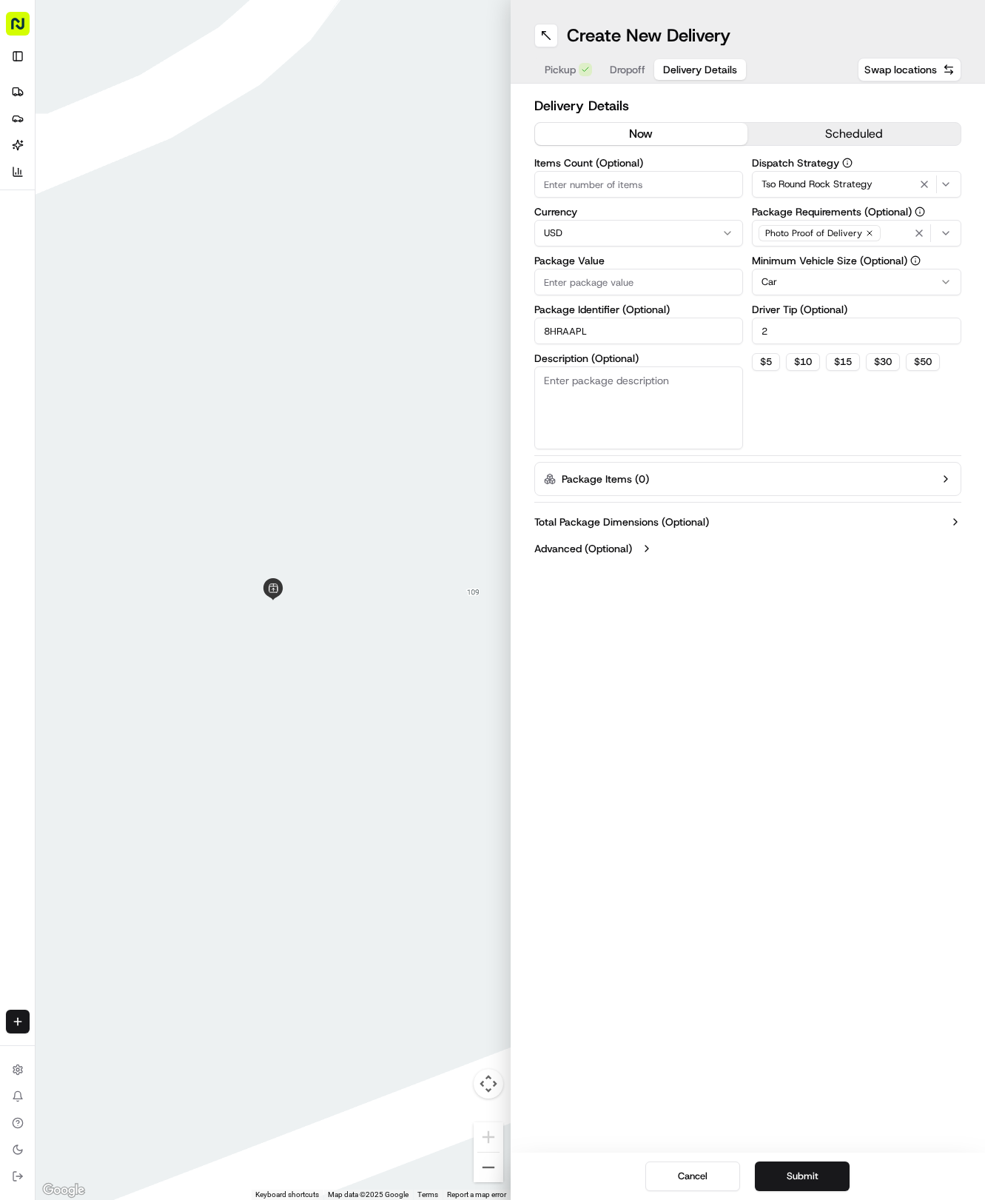
click at [608, 274] on input "Package Value" at bounding box center [640, 282] width 210 height 27
type input "51.74"
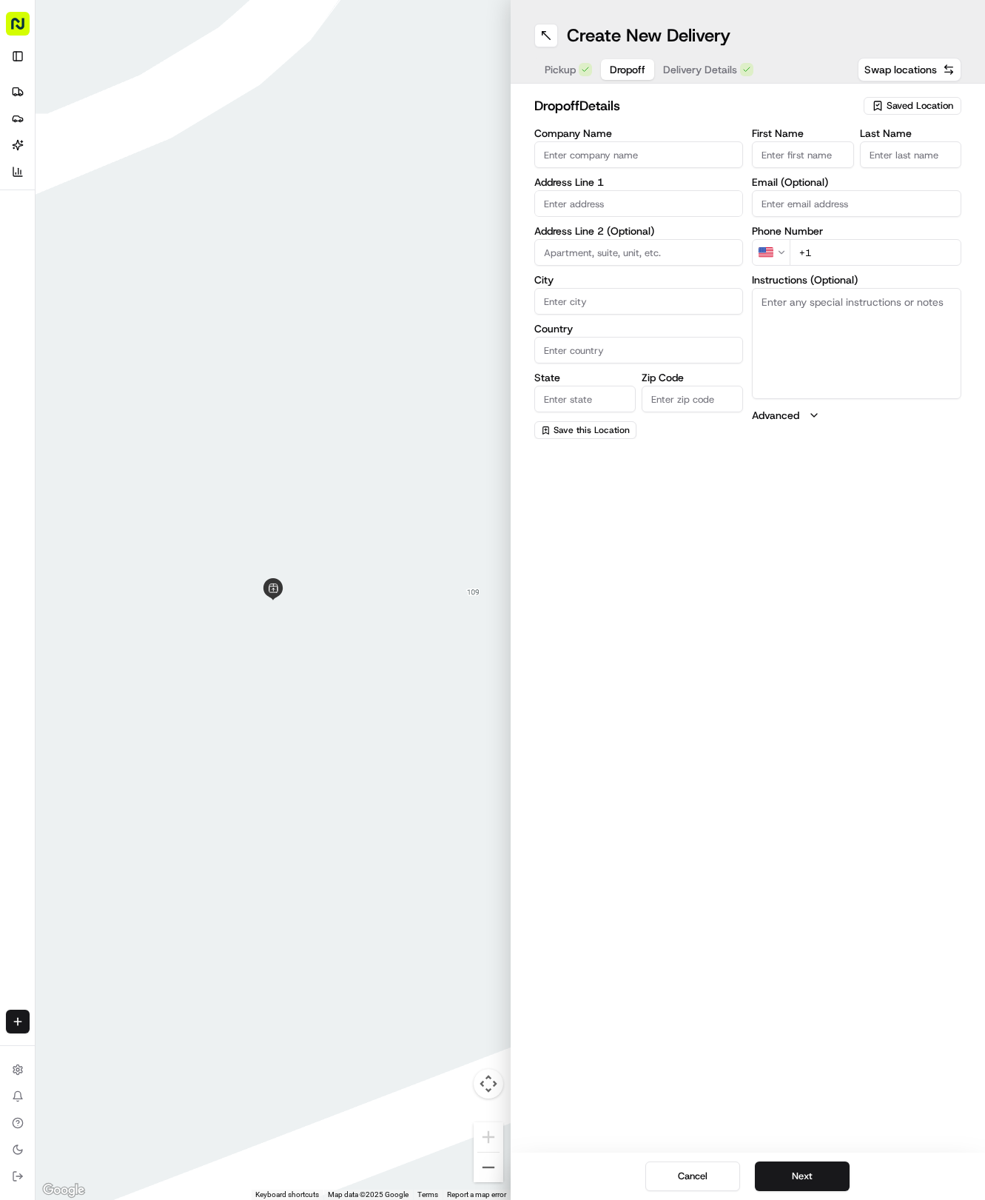
click at [632, 73] on span "Dropoff" at bounding box center [628, 69] width 36 height 15
click at [803, 160] on input "First Name" at bounding box center [802, 154] width 101 height 27
type input "[PERSON_NAME]"
click at [929, 154] on input "Last Name" at bounding box center [910, 154] width 101 height 27
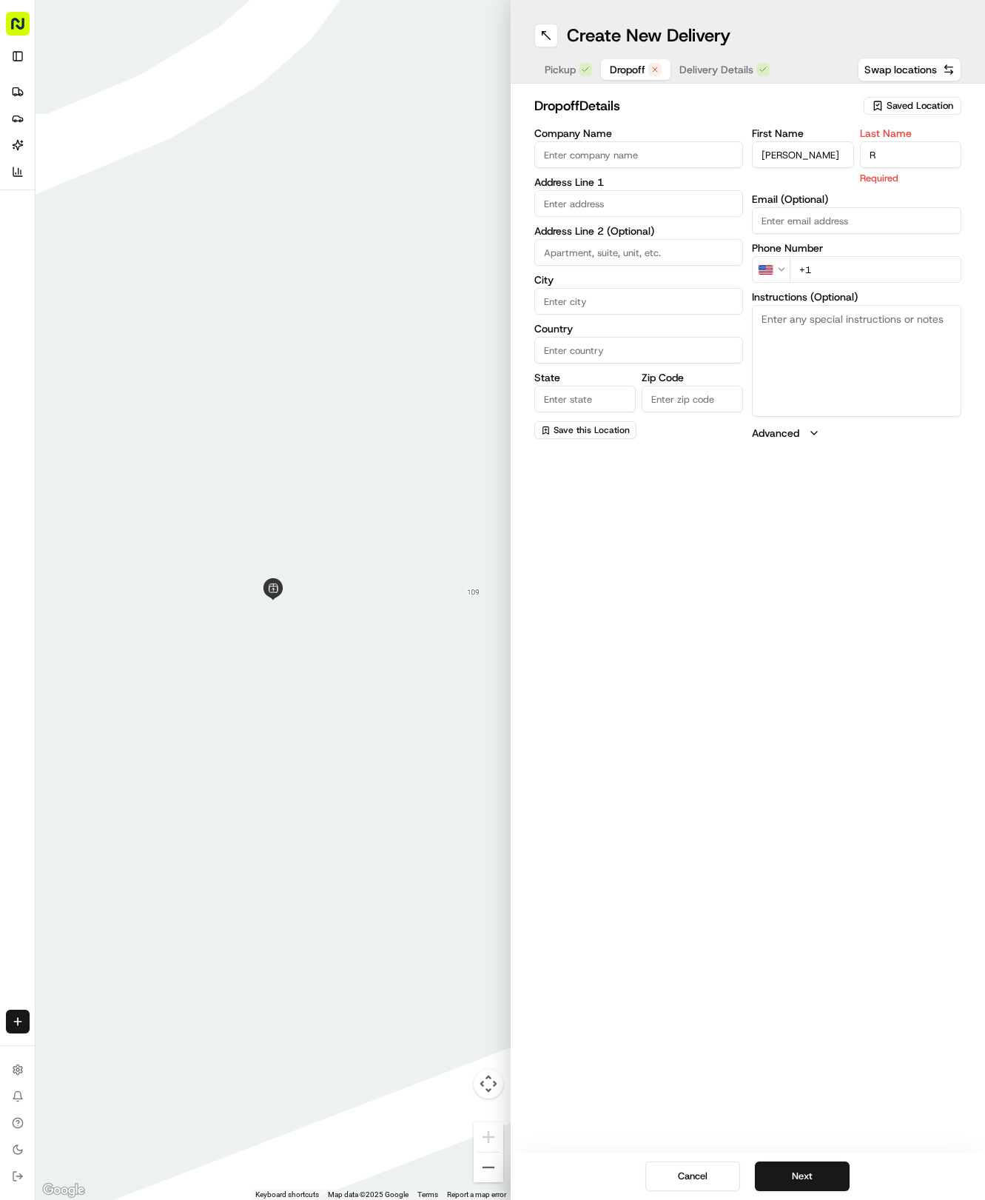
type input "R"
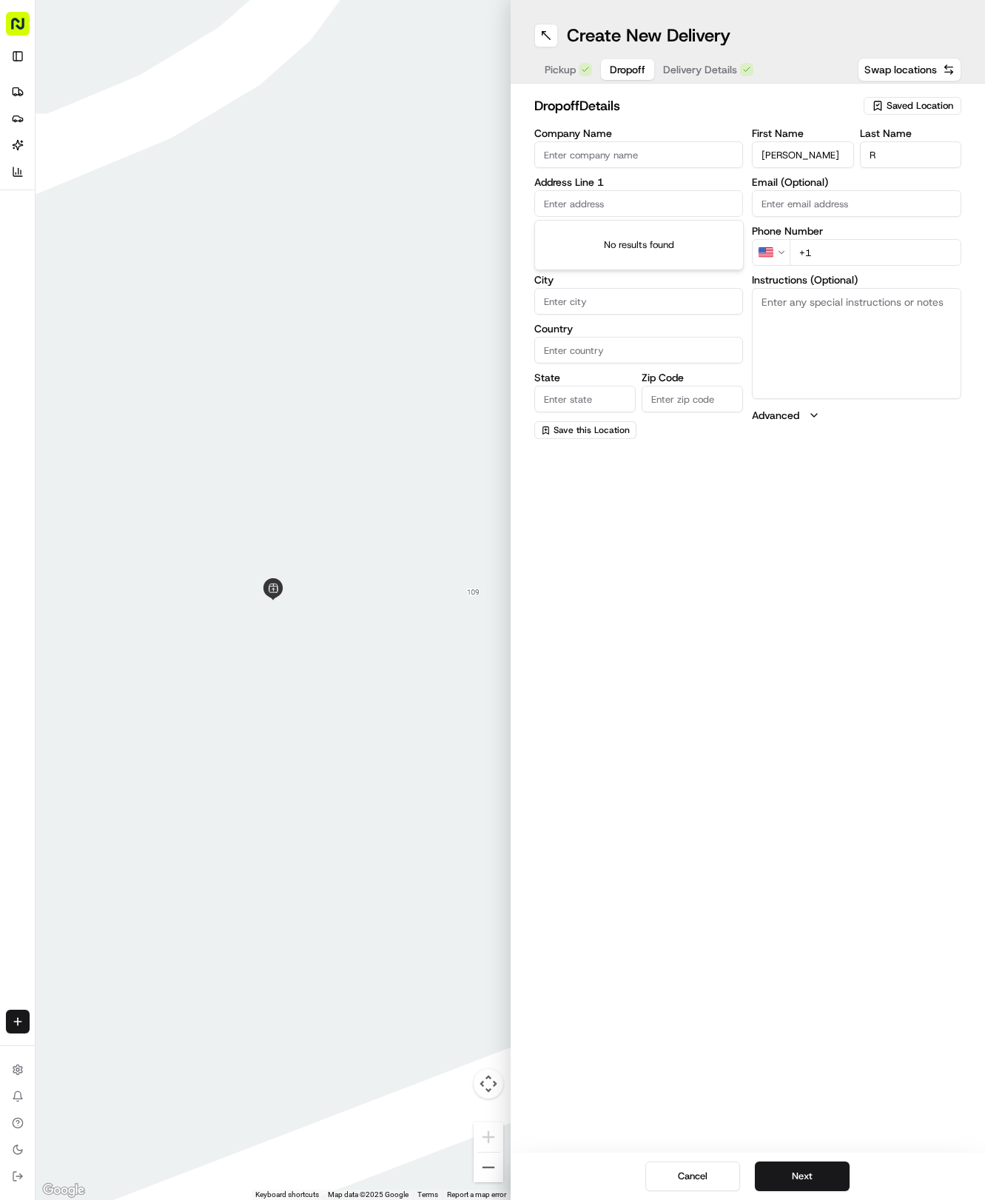
click at [566, 210] on input "text" at bounding box center [640, 203] width 210 height 27
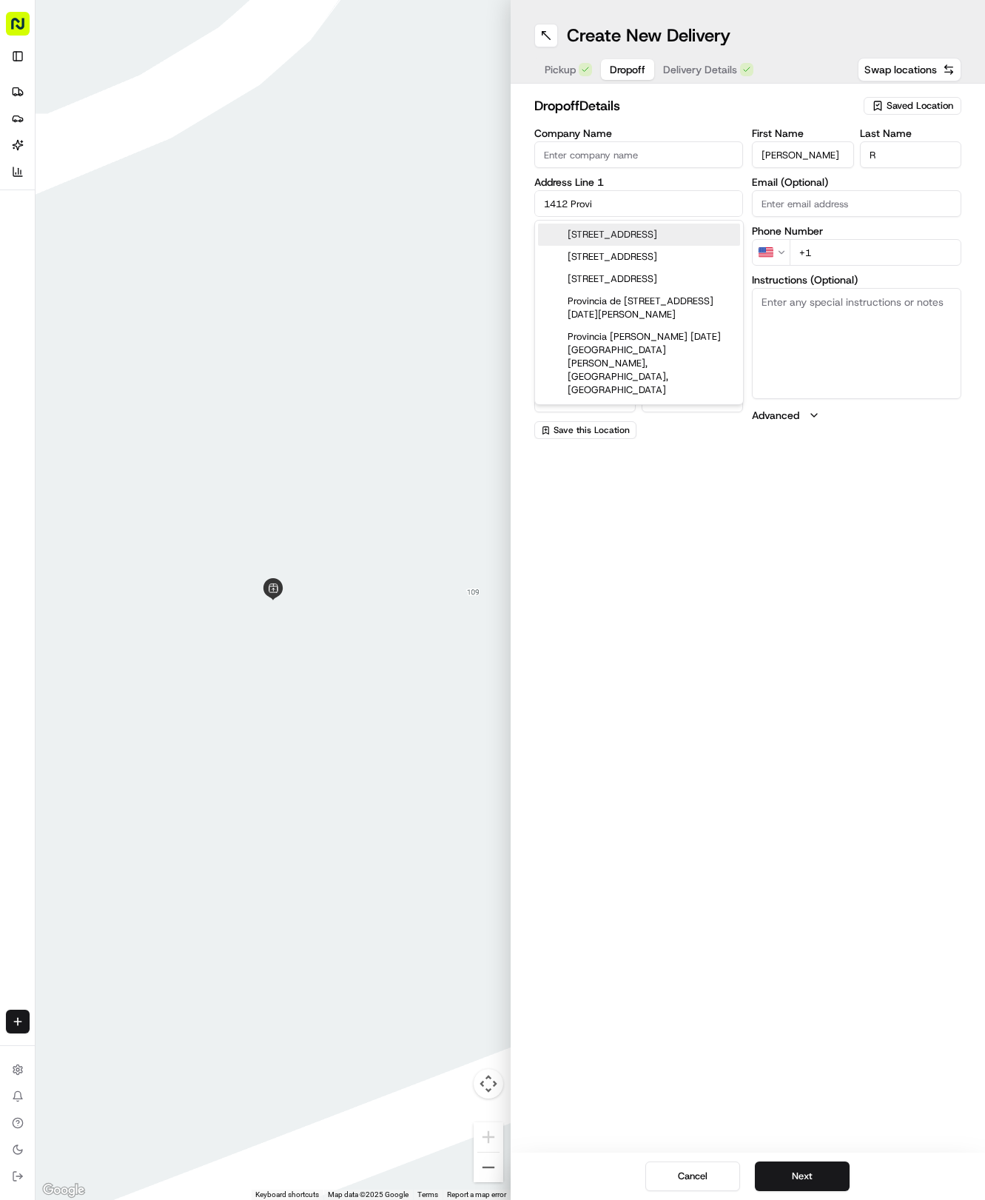
click at [651, 243] on div "[STREET_ADDRESS]" at bounding box center [639, 235] width 202 height 22
type input "1412 Provident Ln, [GEOGRAPHIC_DATA], [GEOGRAPHIC_DATA]"
type input "Round Rock"
type input "[GEOGRAPHIC_DATA]"
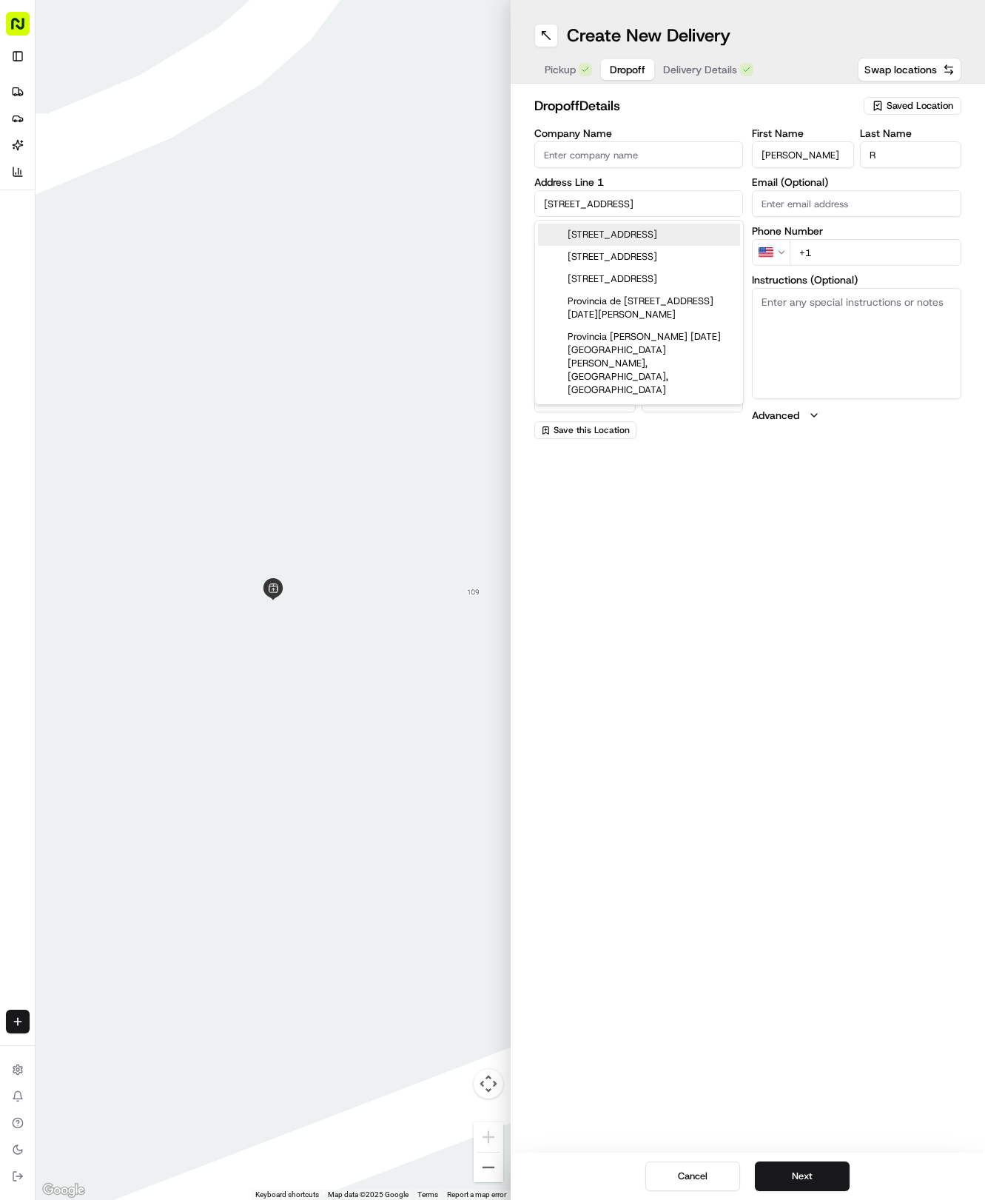
type input "78664"
type input "1412 Provident Lane"
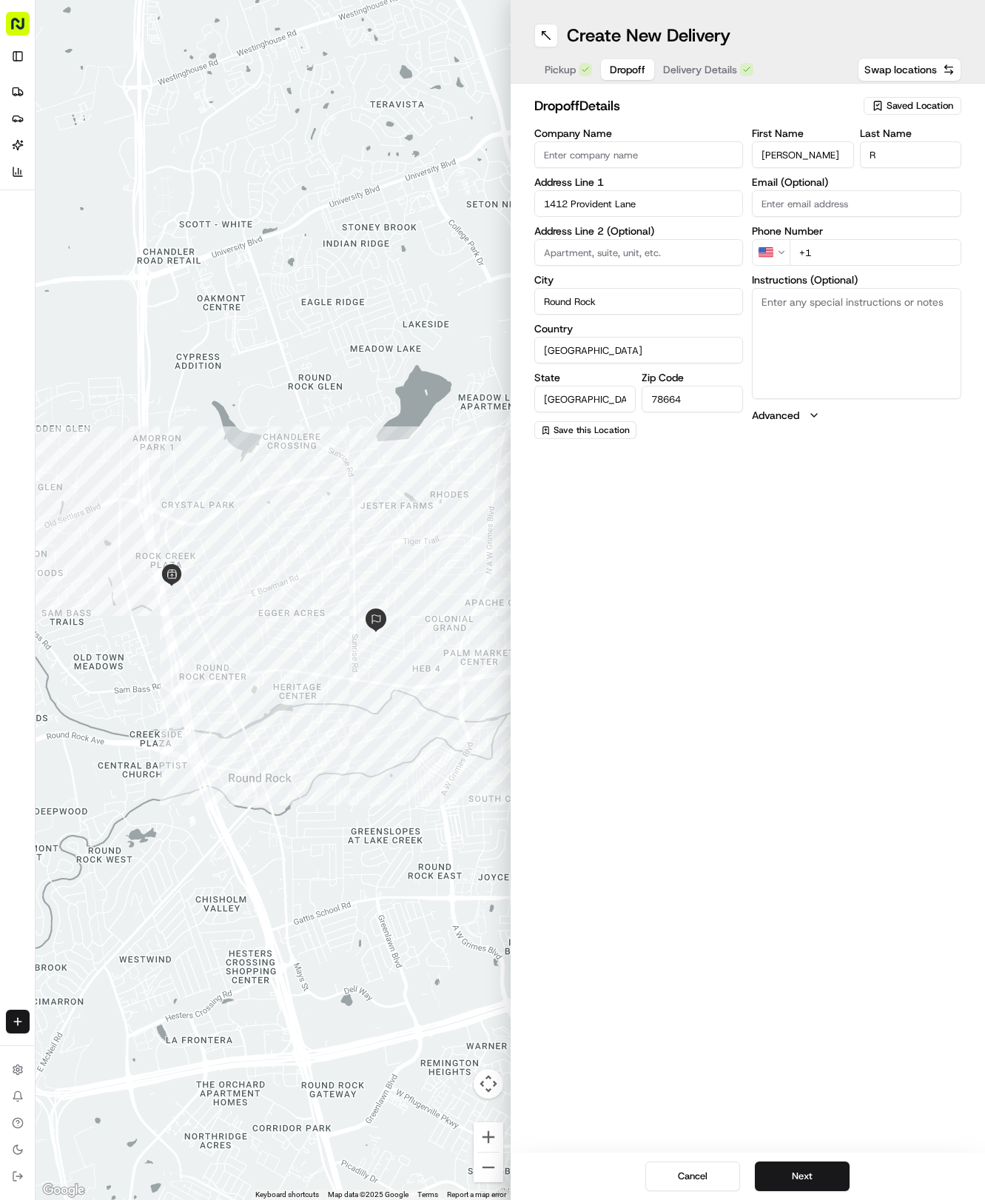
click at [848, 253] on input "+1" at bounding box center [876, 252] width 172 height 27
type input "[PHONE_NUMBER]"
click at [848, 1186] on button "Next" at bounding box center [802, 1177] width 95 height 30
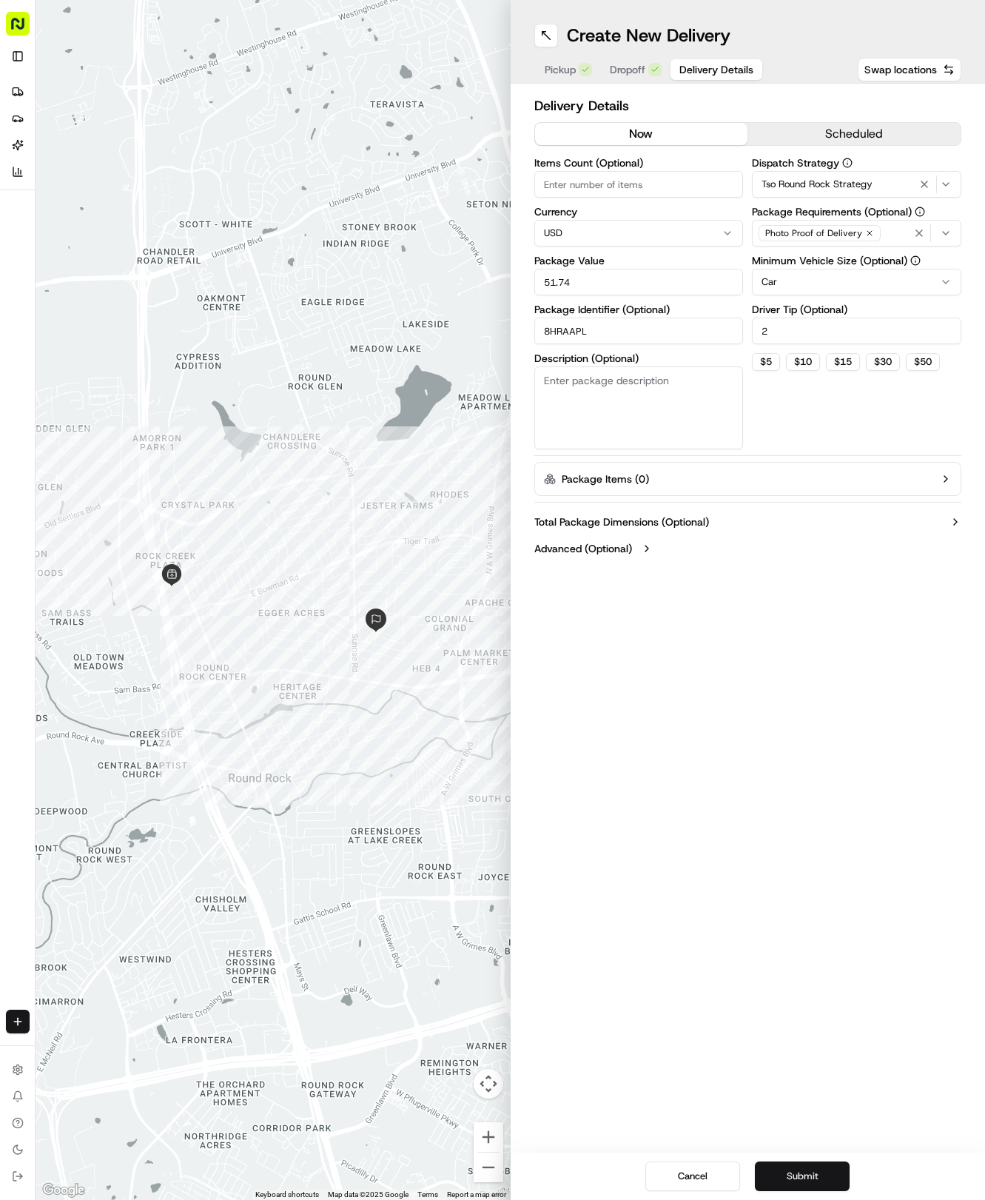
click at [848, 1186] on button "Submit" at bounding box center [802, 1177] width 95 height 30
click at [831, 1185] on div "Cancel Submit" at bounding box center [748, 1176] width 475 height 47
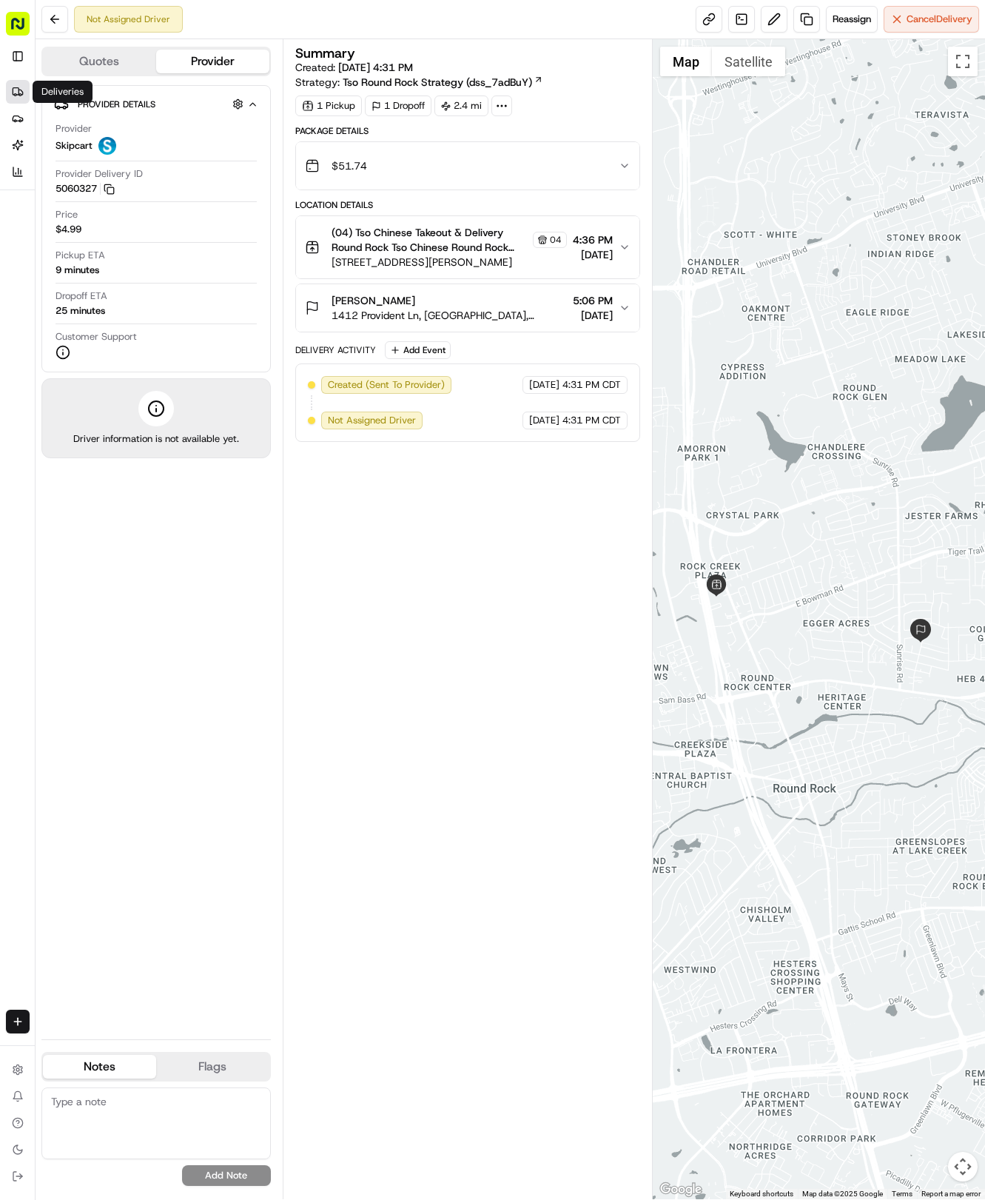
click at [11, 90] on link "Deliveries" at bounding box center [18, 92] width 24 height 24
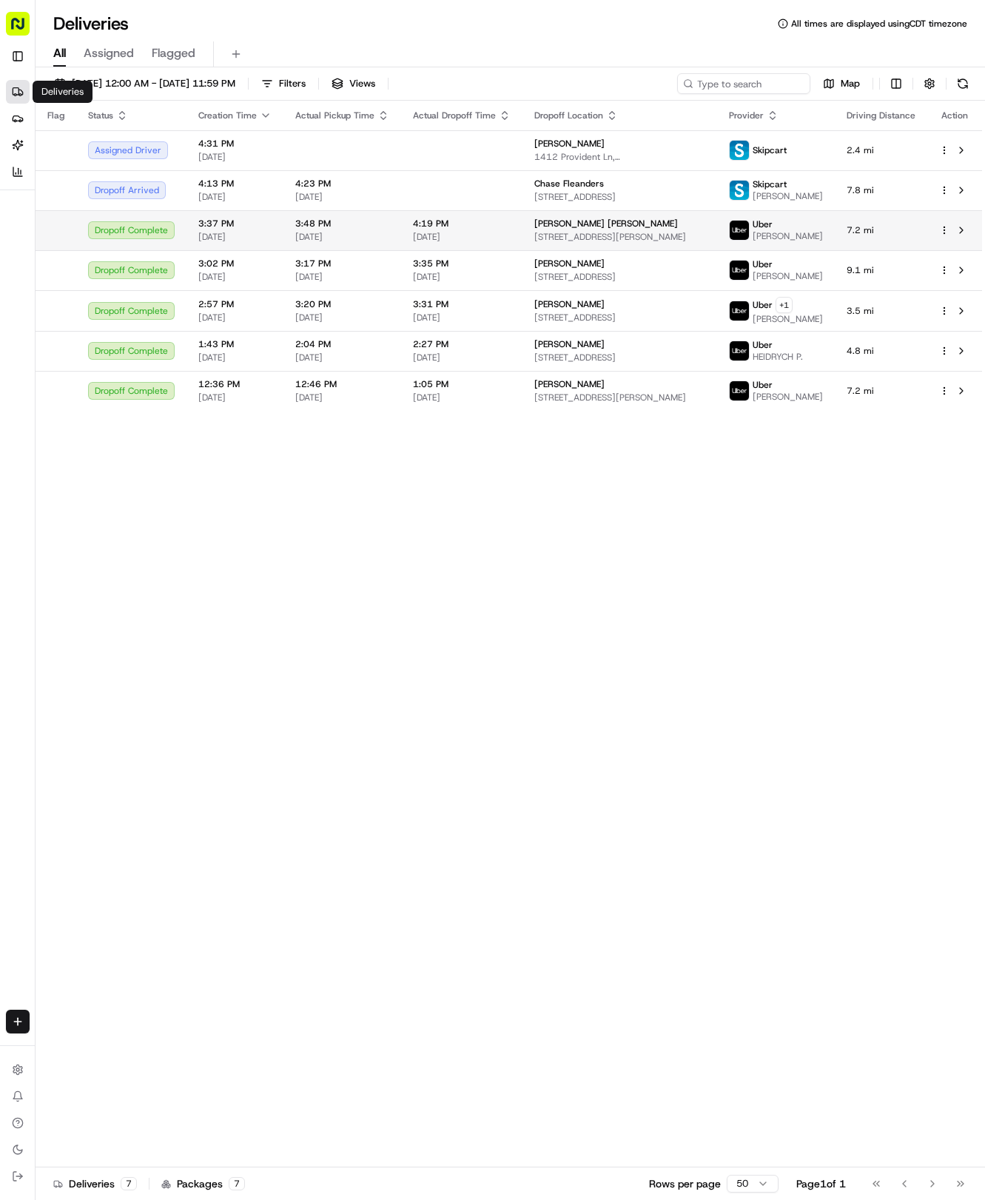
click at [445, 230] on span "4:19 PM" at bounding box center [462, 224] width 98 height 12
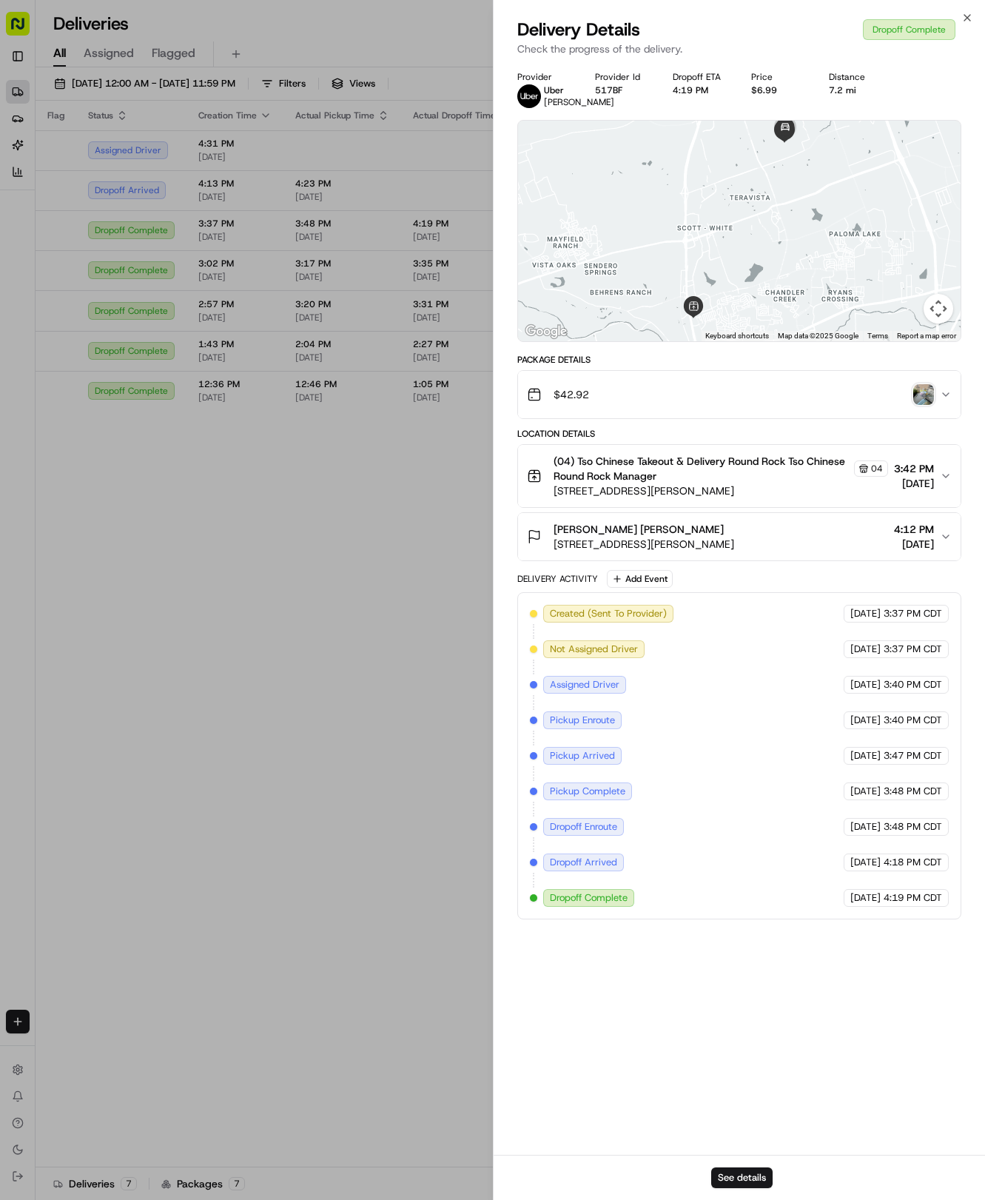
click at [919, 401] on img "button" at bounding box center [924, 394] width 21 height 21
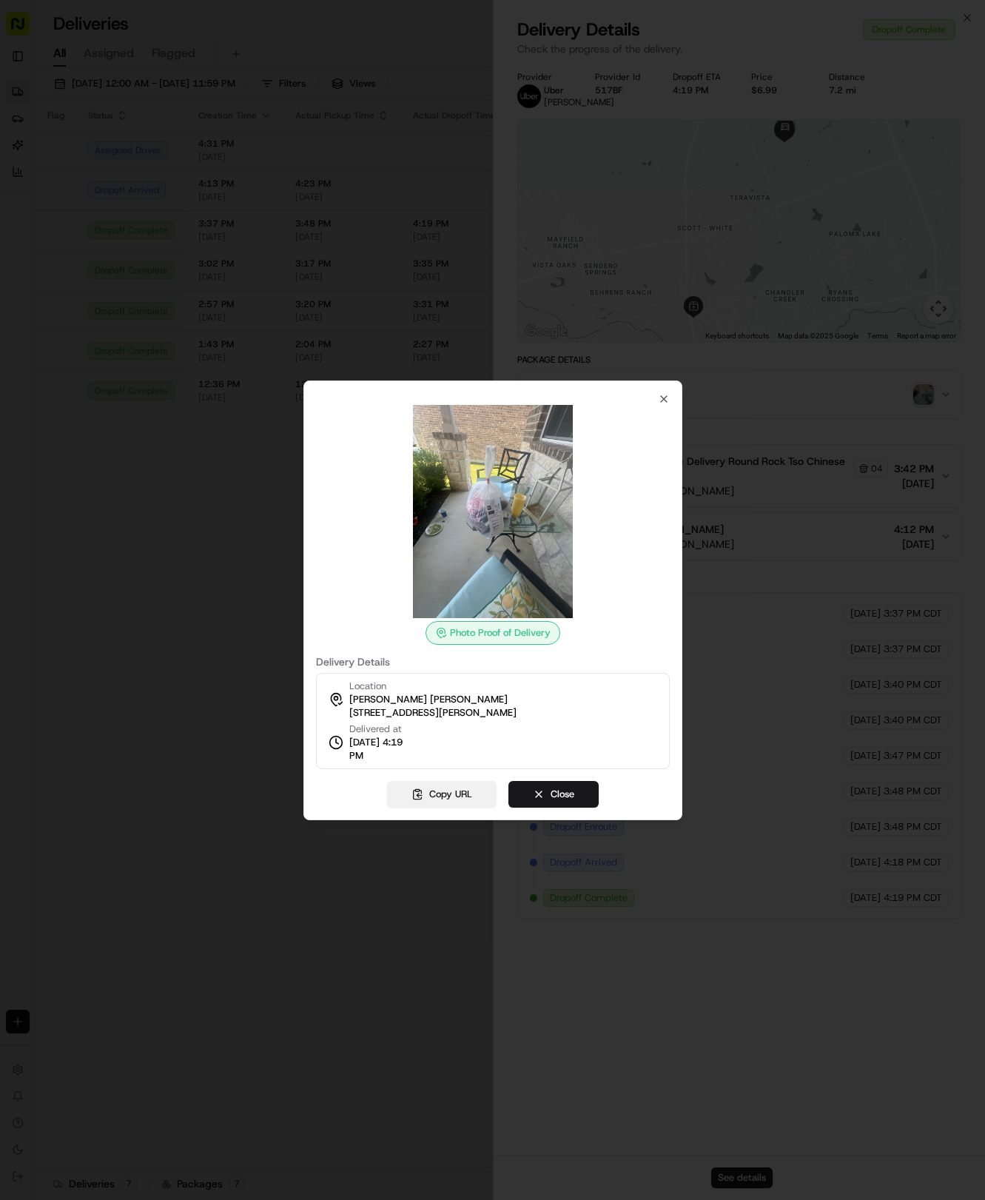
click at [463, 795] on button "Copy URL" at bounding box center [442, 794] width 110 height 27
click at [664, 401] on icon "button" at bounding box center [664, 399] width 12 height 12
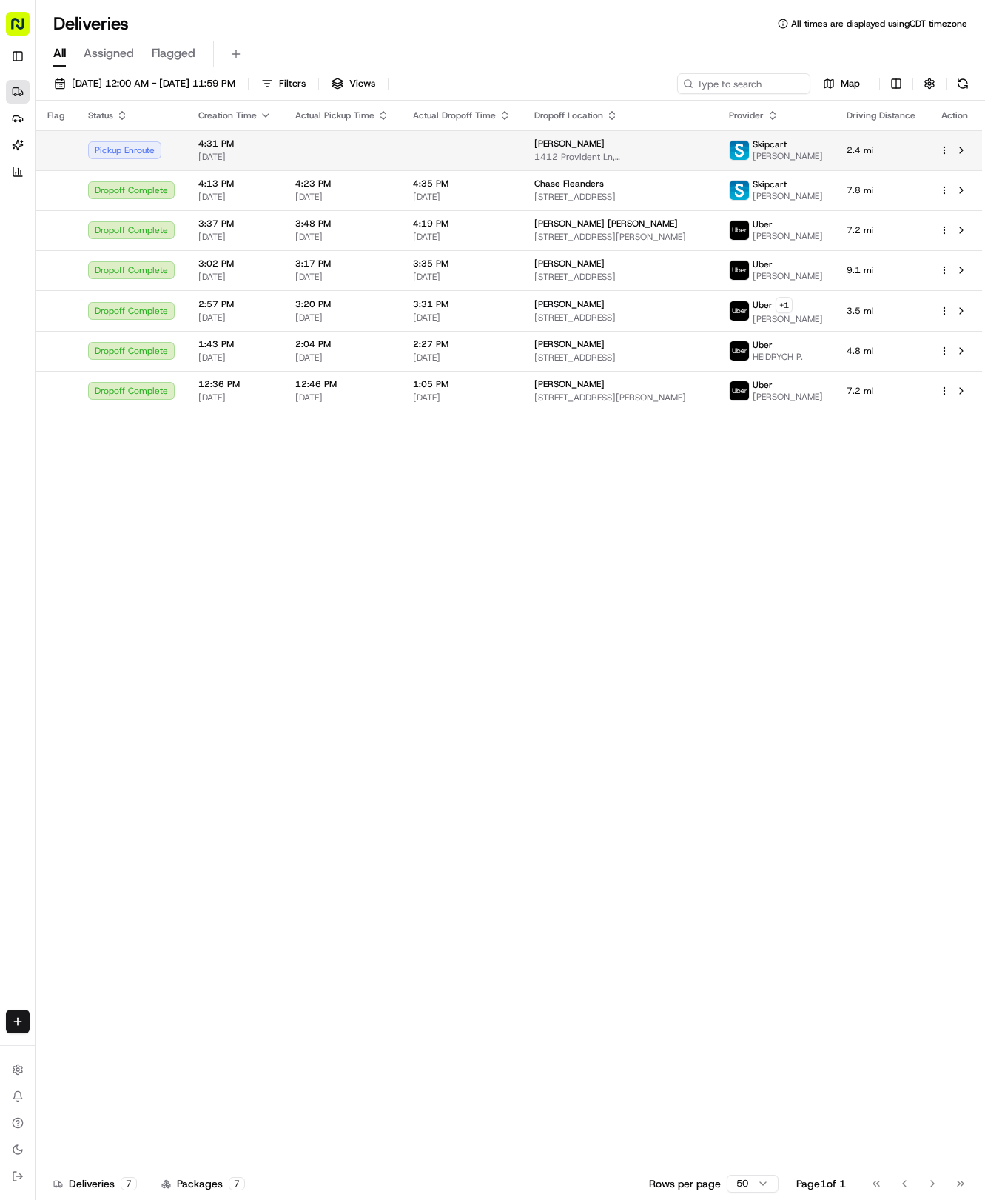
click at [595, 149] on div "[PERSON_NAME]" at bounding box center [620, 144] width 171 height 12
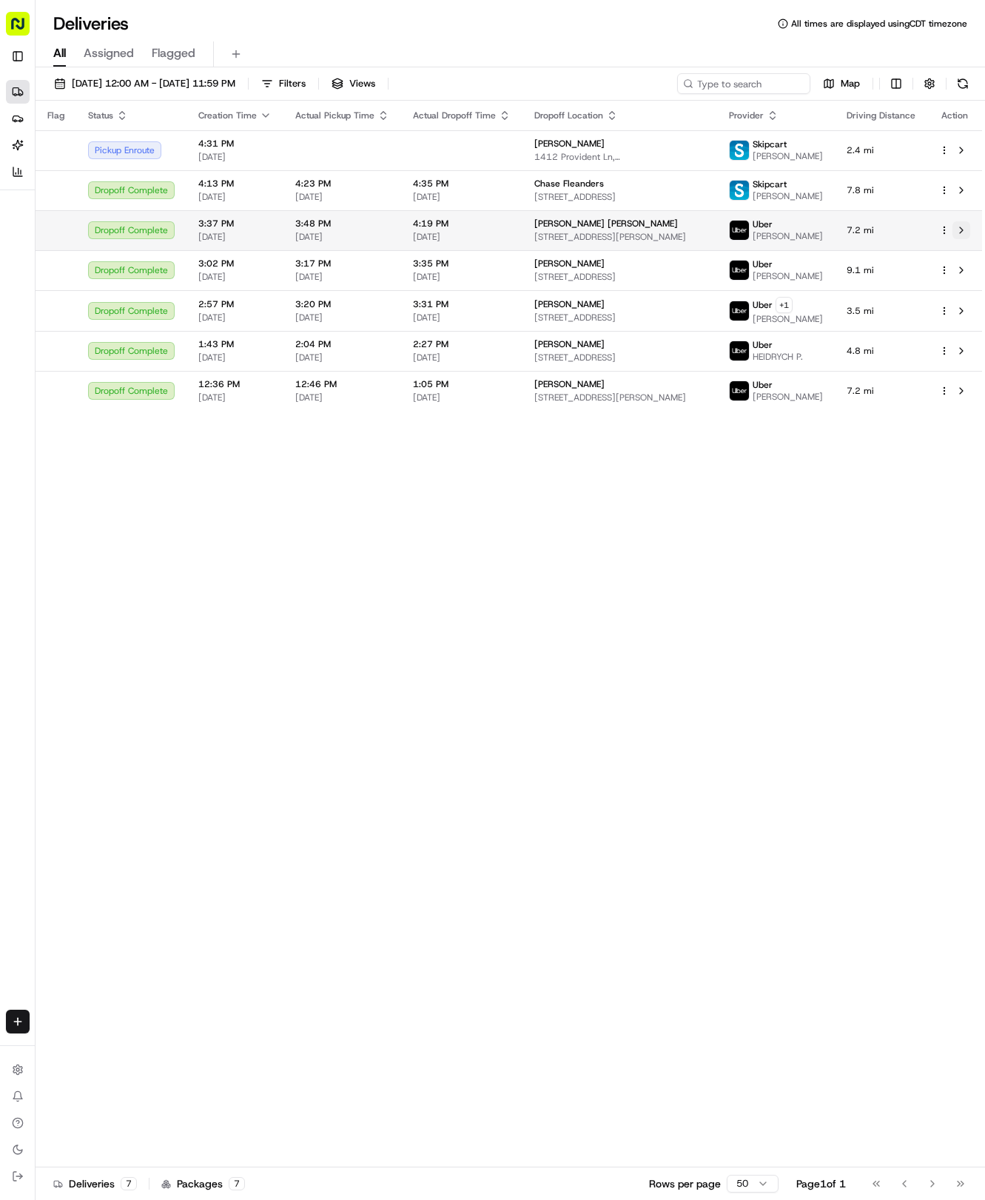
click at [959, 236] on button at bounding box center [962, 230] width 18 height 18
click at [20, 1014] on html "Tso Chinese 04 Round Rock [EMAIL_ADDRESS][DOMAIN_NAME] Toggle Sidebar Deliverie…" at bounding box center [492, 600] width 985 height 1200
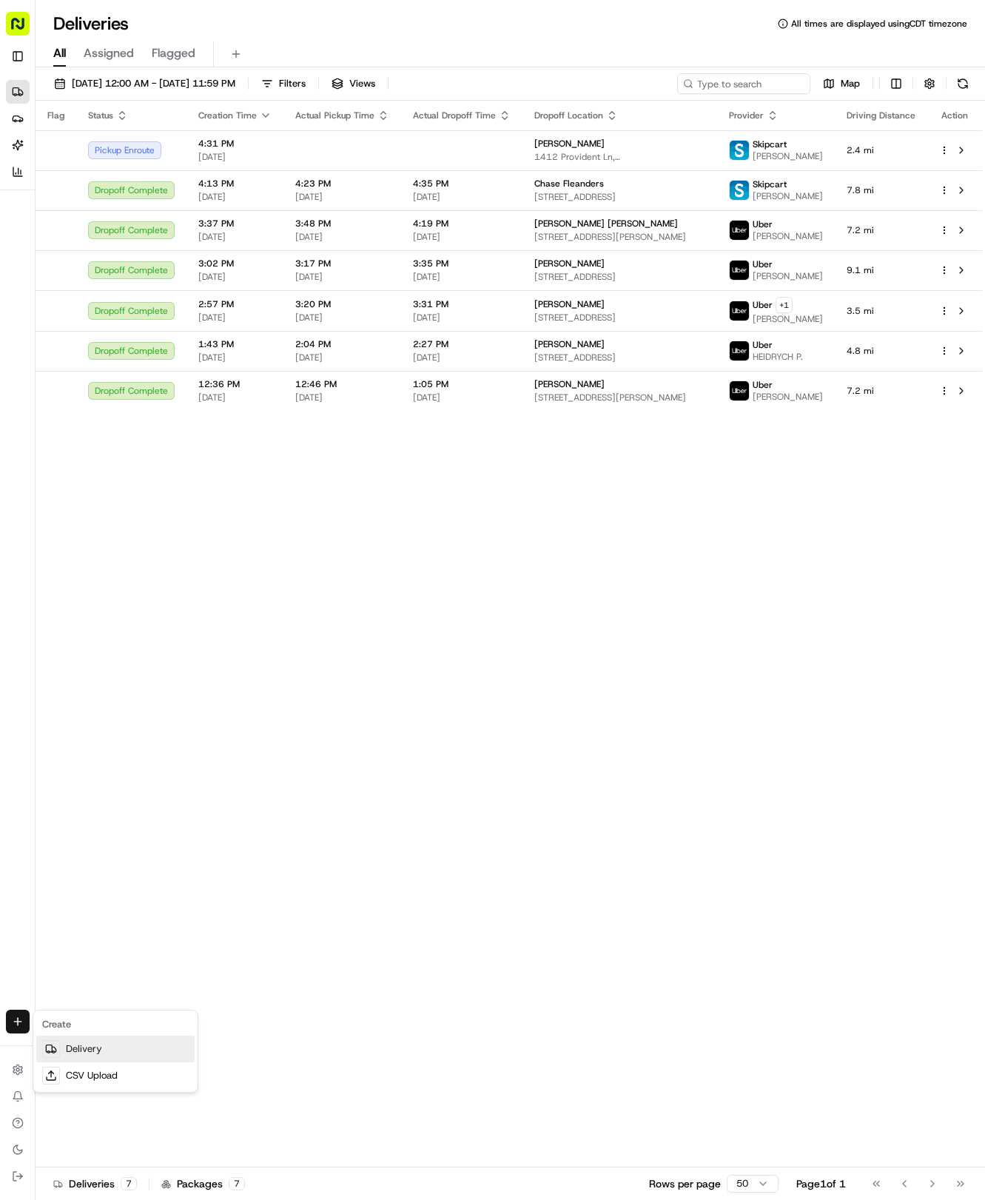
click at [90, 1041] on link "Delivery" at bounding box center [115, 1049] width 158 height 27
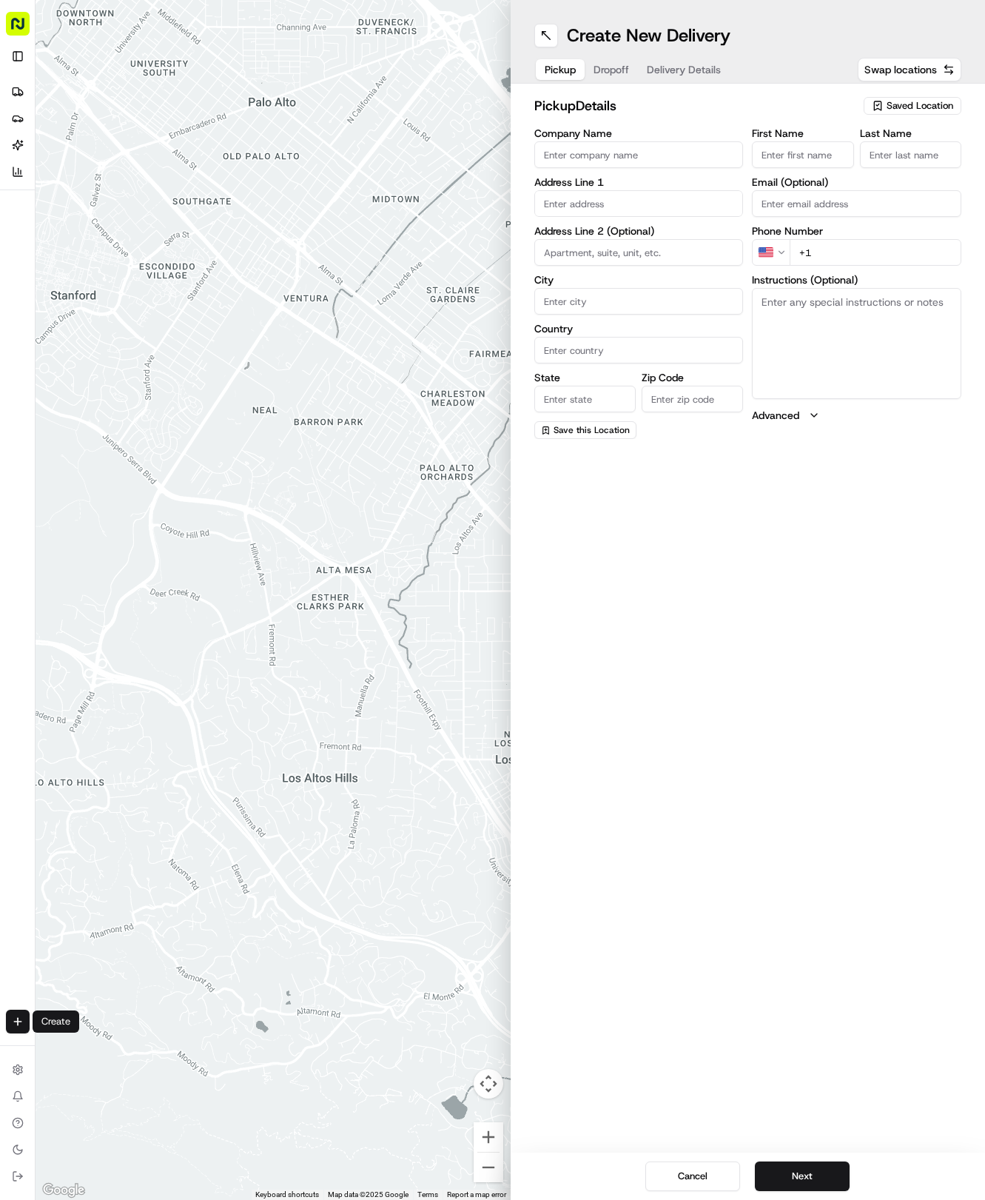
click at [931, 104] on span "Saved Location" at bounding box center [920, 105] width 67 height 13
drag, startPoint x: 860, startPoint y: 157, endPoint x: 771, endPoint y: 120, distance: 96.2
click at [858, 157] on span "(04) Tso Chinese Takeout & Delivery Round Rock (04)" at bounding box center [888, 168] width 182 height 27
type input "(04) Tso Chinese Takeout & Delivery Round Rock"
type input "2000 N [PERSON_NAME] St"
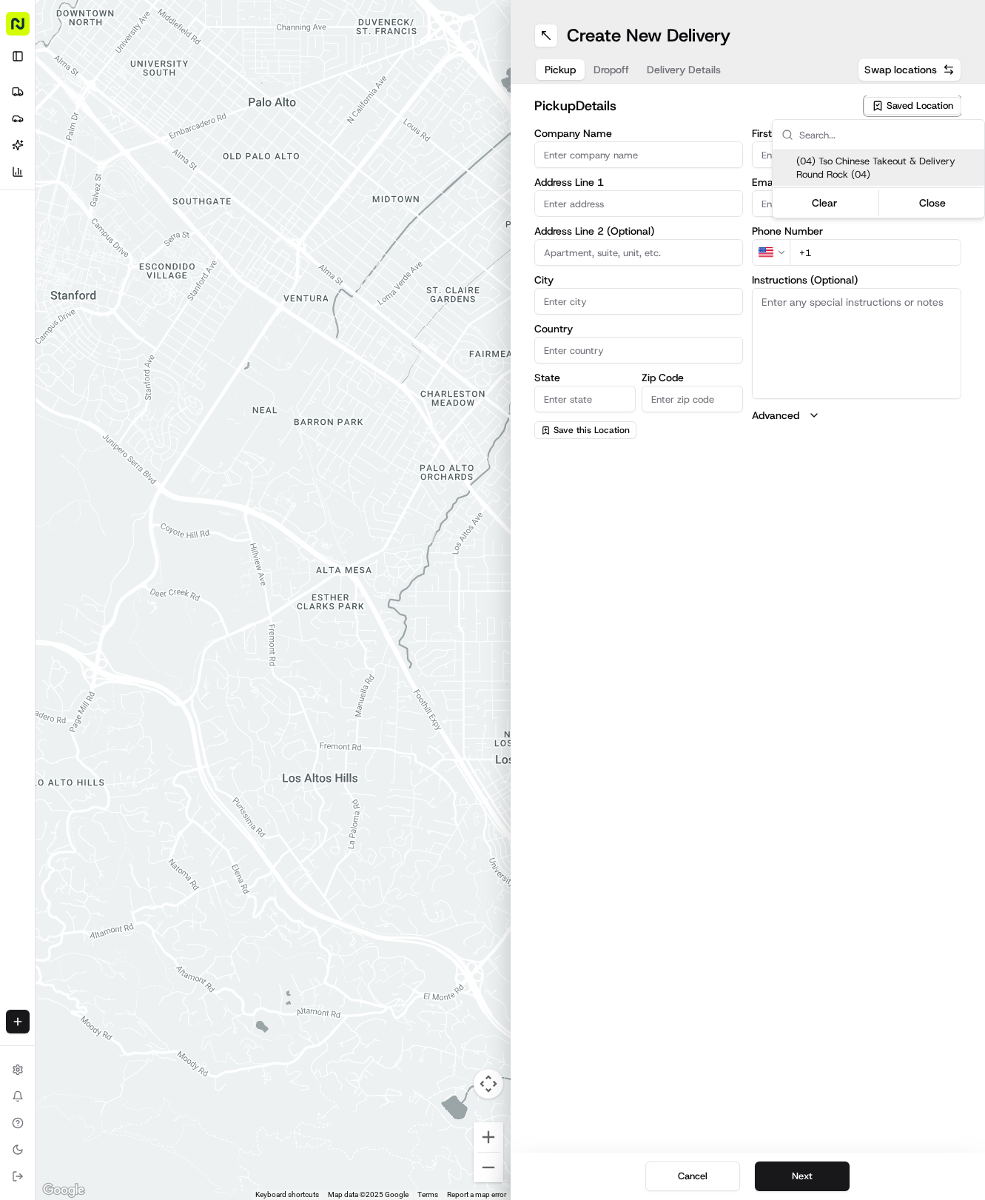
type input "Ste 108"
type input "Round Rock"
type input "US"
type input "[GEOGRAPHIC_DATA]"
type input "78664"
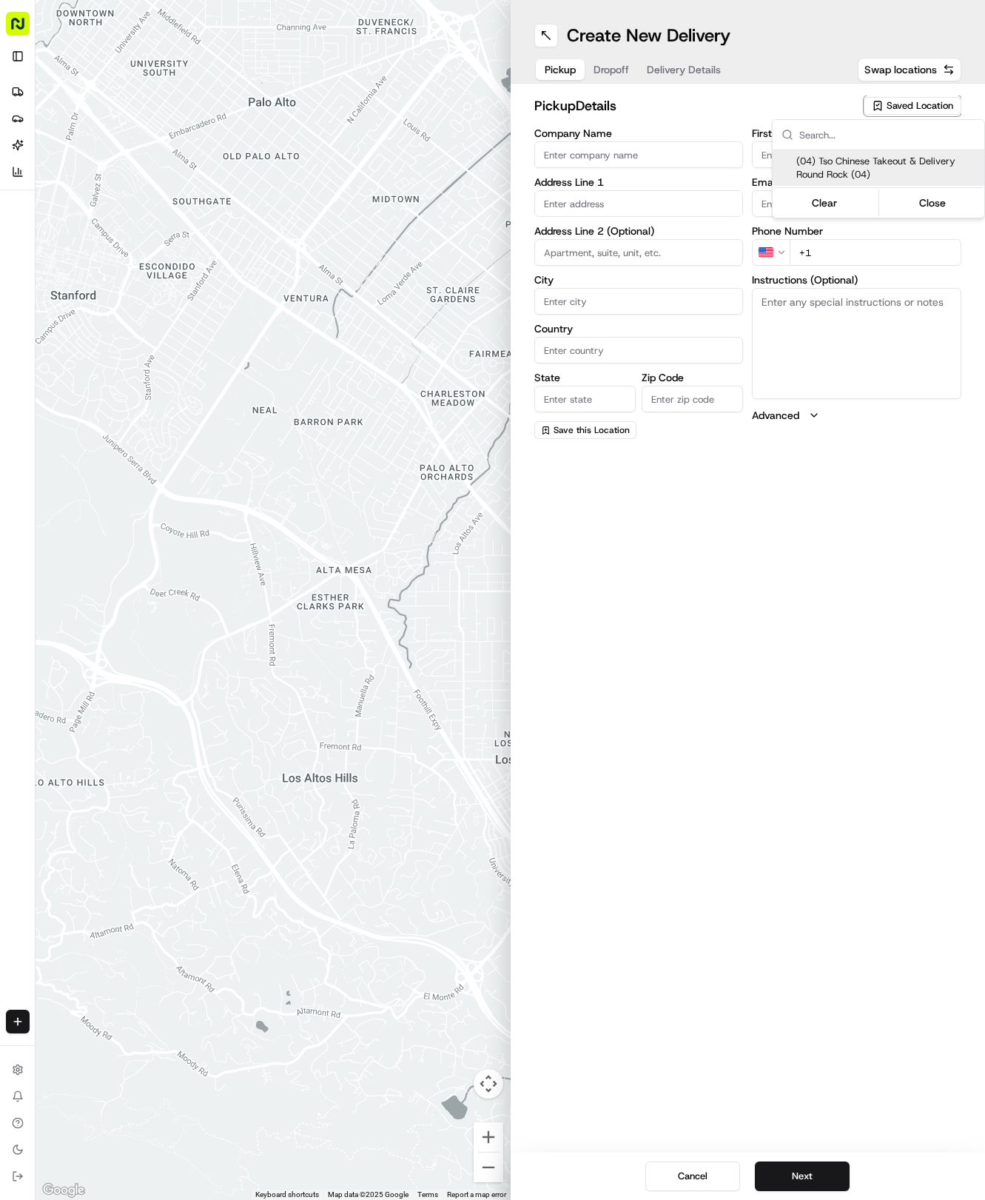
type input "Tso Chinese"
type input "Round Rock Manager"
type input "[EMAIL_ADDRESS][DOMAIN_NAME]"
type input "[PHONE_NUMBER]"
type textarea "Submit a picture displaying address & food as Proof of Delivery. Envía una foto…"
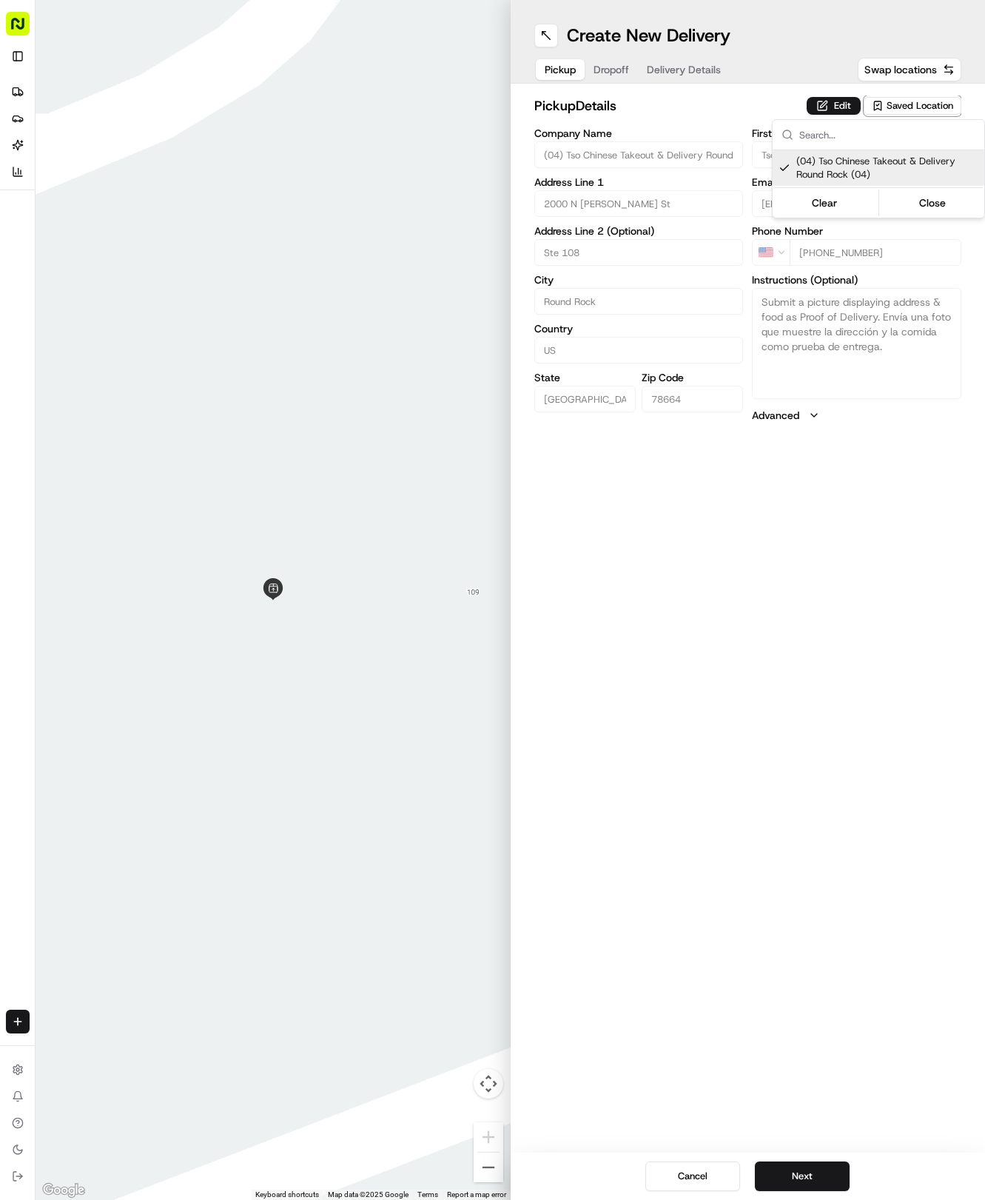
click at [706, 74] on html "Tso Chinese 04 Round Rock [EMAIL_ADDRESS][DOMAIN_NAME] Toggle Sidebar Deliverie…" at bounding box center [492, 600] width 985 height 1200
click at [700, 73] on span "Delivery Details" at bounding box center [684, 69] width 74 height 15
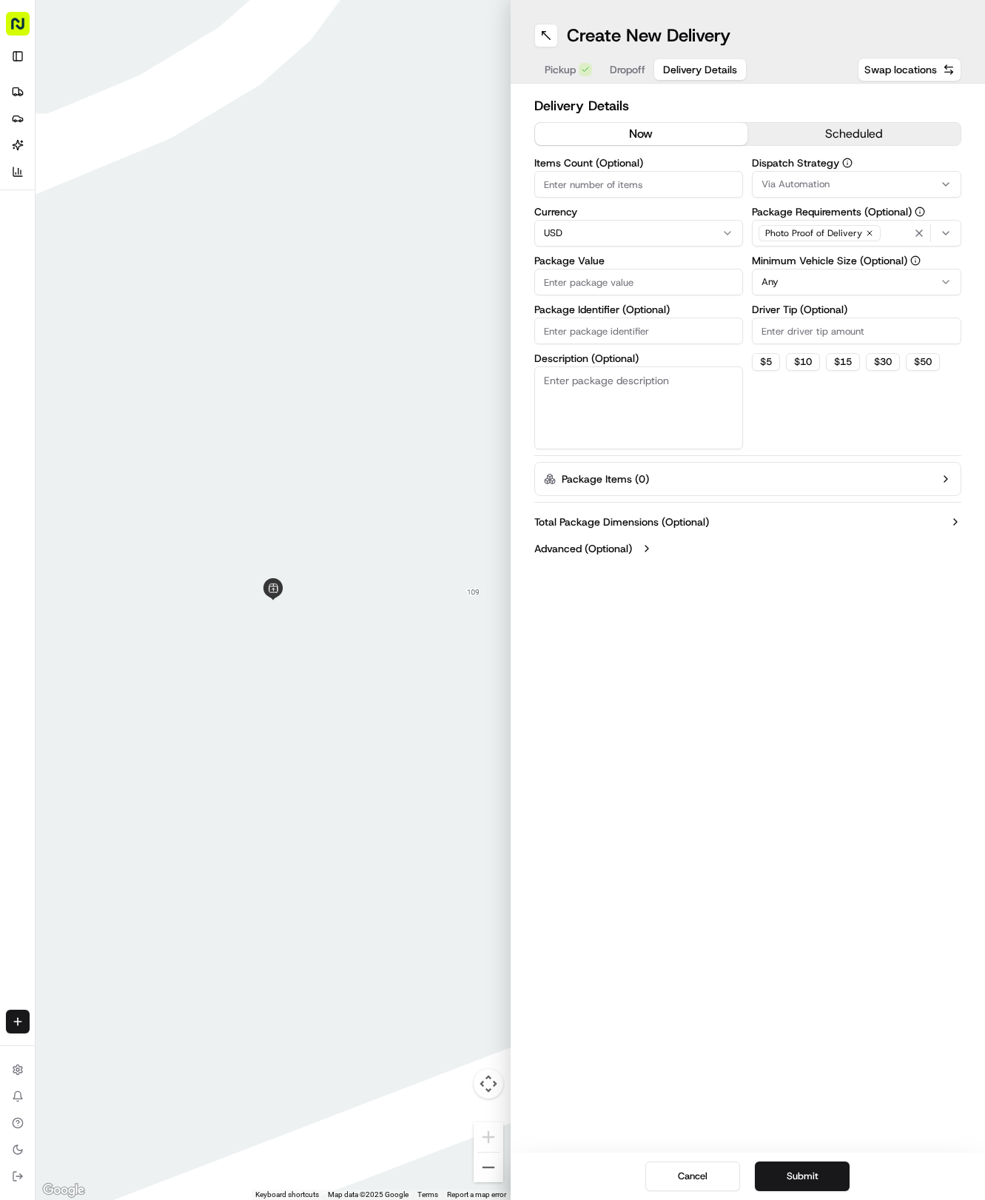
click at [627, 330] on input "Package Identifier (Optional)" at bounding box center [640, 331] width 210 height 27
paste input "RDQD4AJ"
type input "RDQD4AJ"
click at [627, 67] on span "Dropoff" at bounding box center [628, 69] width 36 height 15
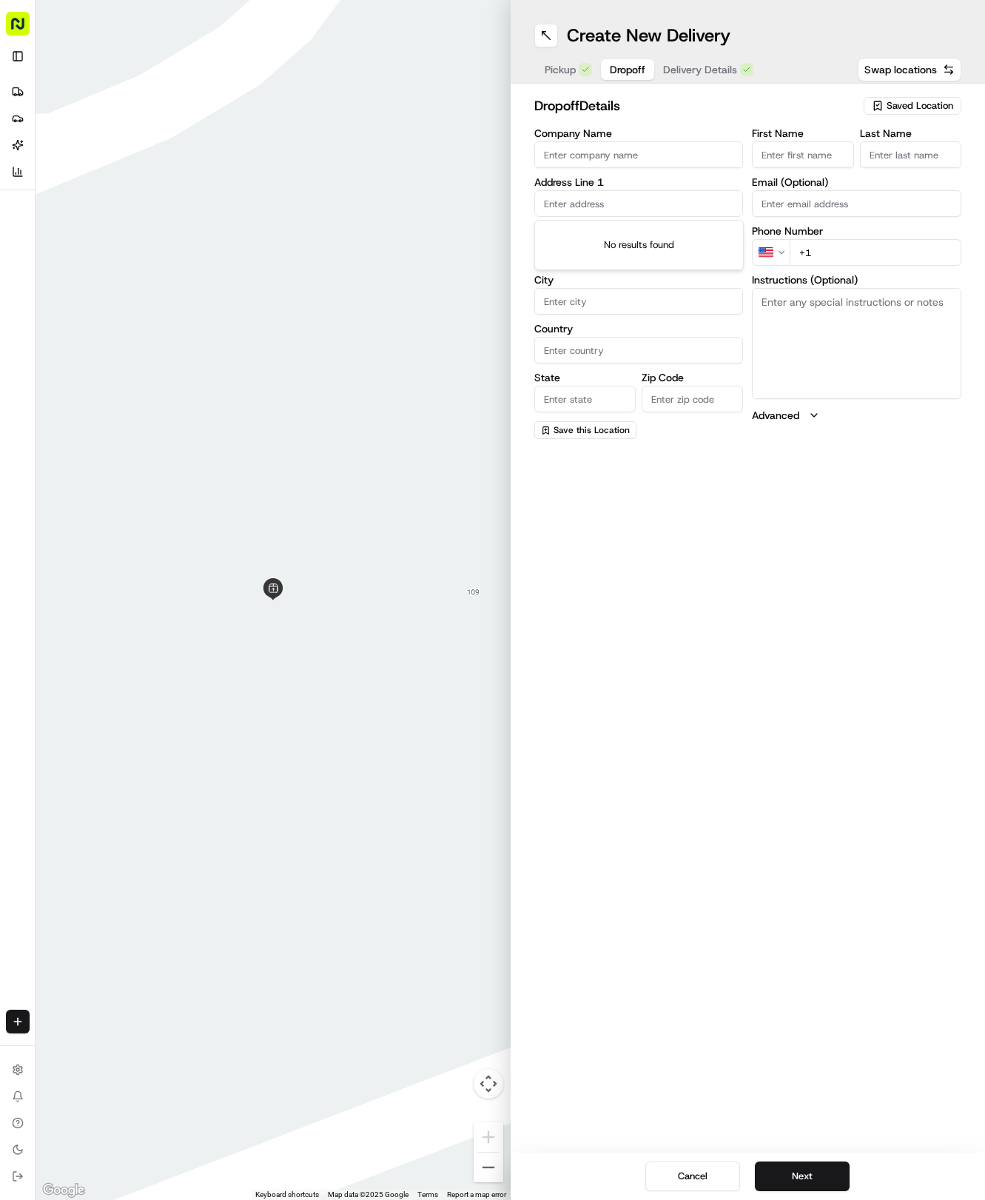
click at [614, 204] on input "text" at bounding box center [640, 203] width 210 height 27
type input "[STREET_ADDRESS]"
type input "Round Rock"
type input "[GEOGRAPHIC_DATA]"
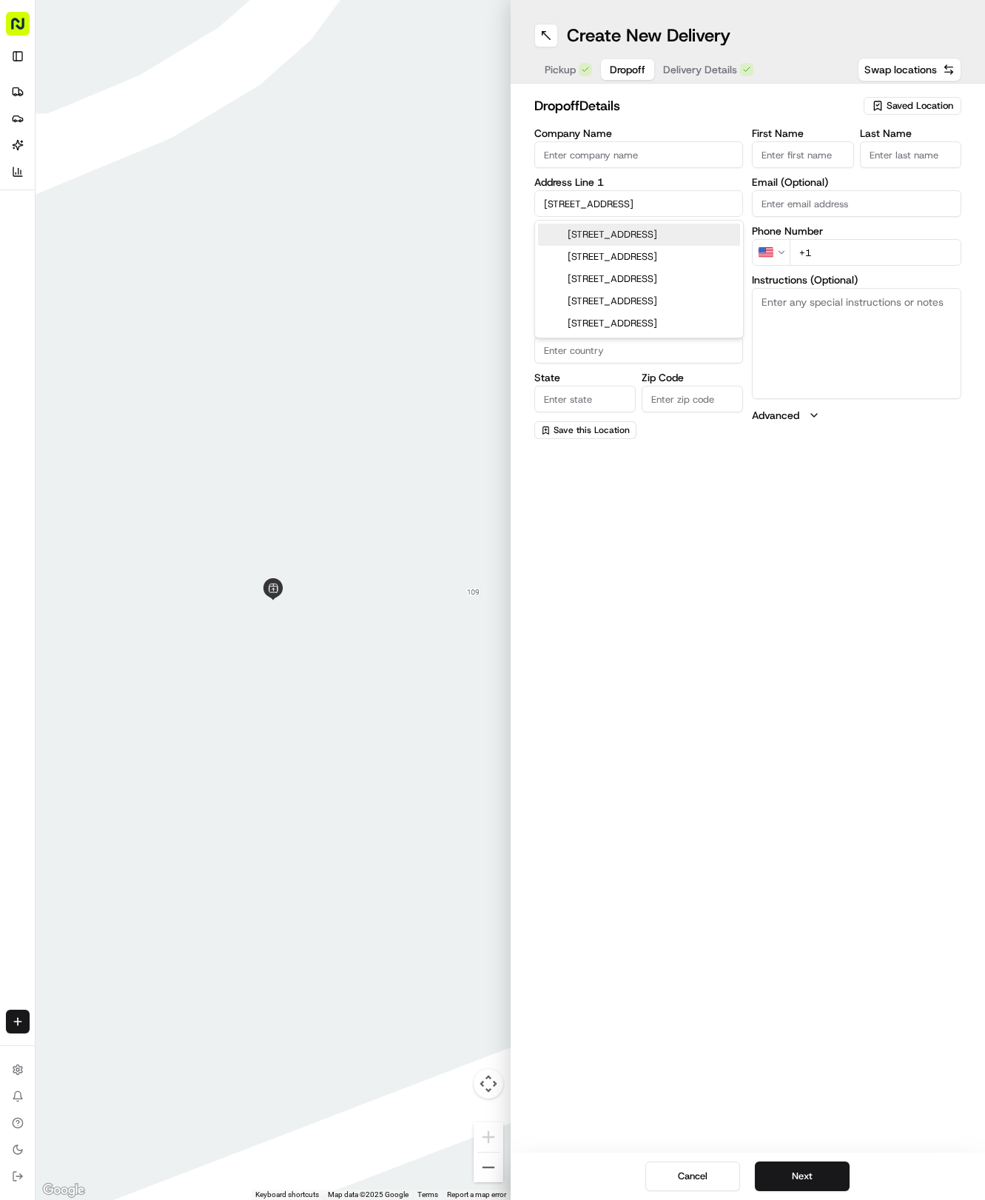
type input "78664"
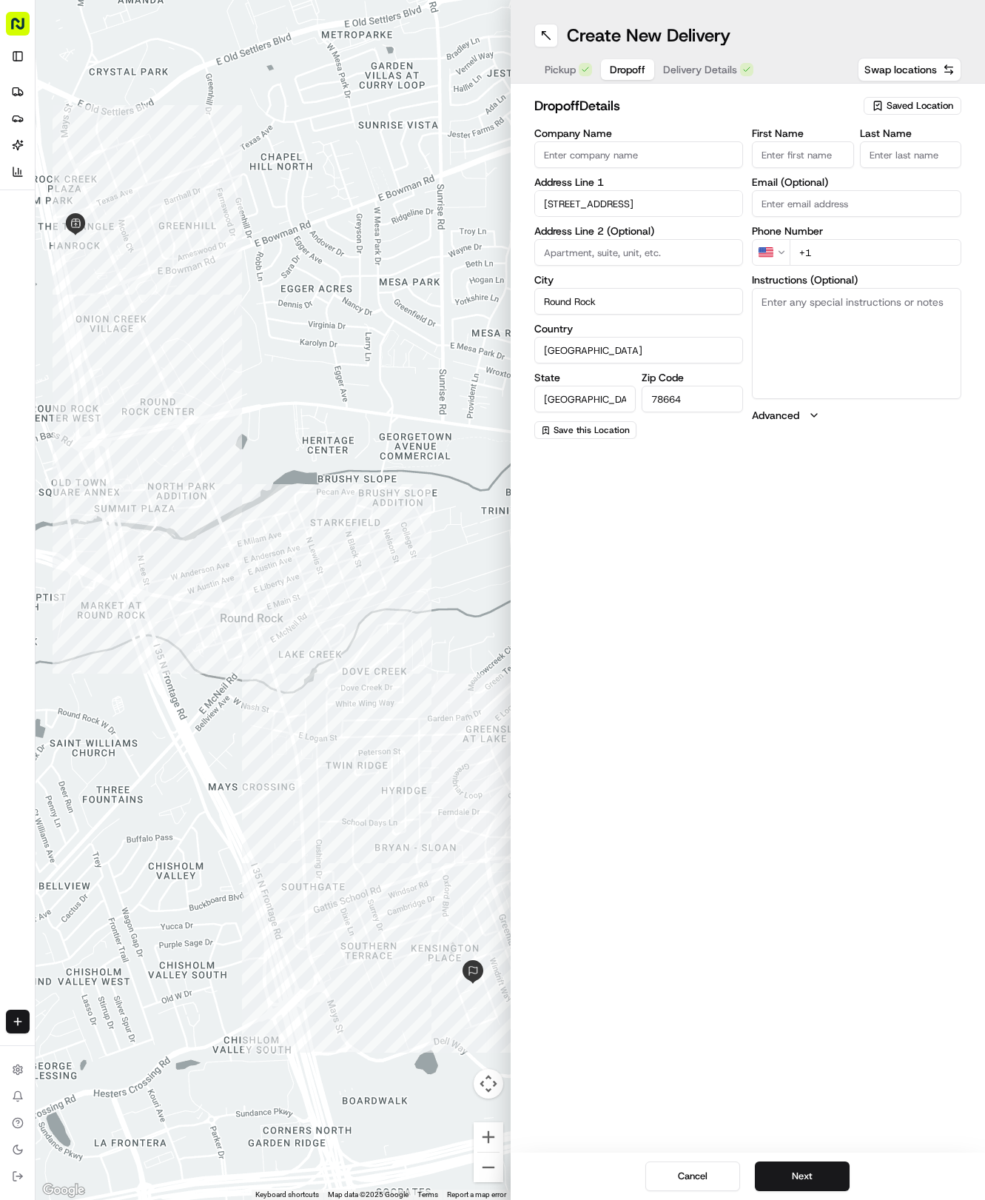
click at [790, 154] on input "First Name" at bounding box center [802, 154] width 101 height 27
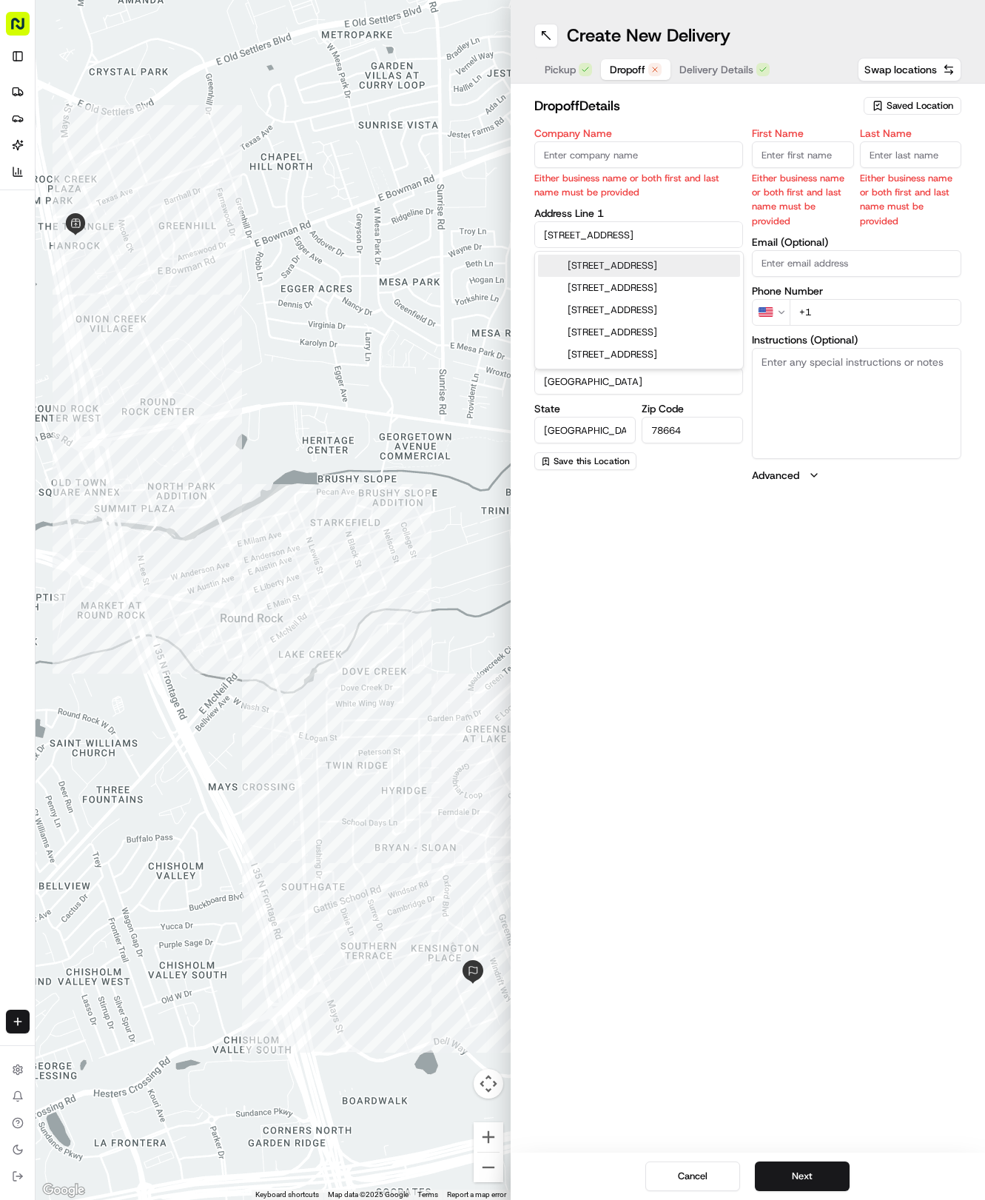
click at [704, 209] on div "Address Line [GEOGRAPHIC_DATA][STREET_ADDRESS]" at bounding box center [640, 228] width 210 height 40
click at [686, 299] on div "[STREET_ADDRESS]" at bounding box center [639, 288] width 202 height 22
type input "[STREET_ADDRESS]"
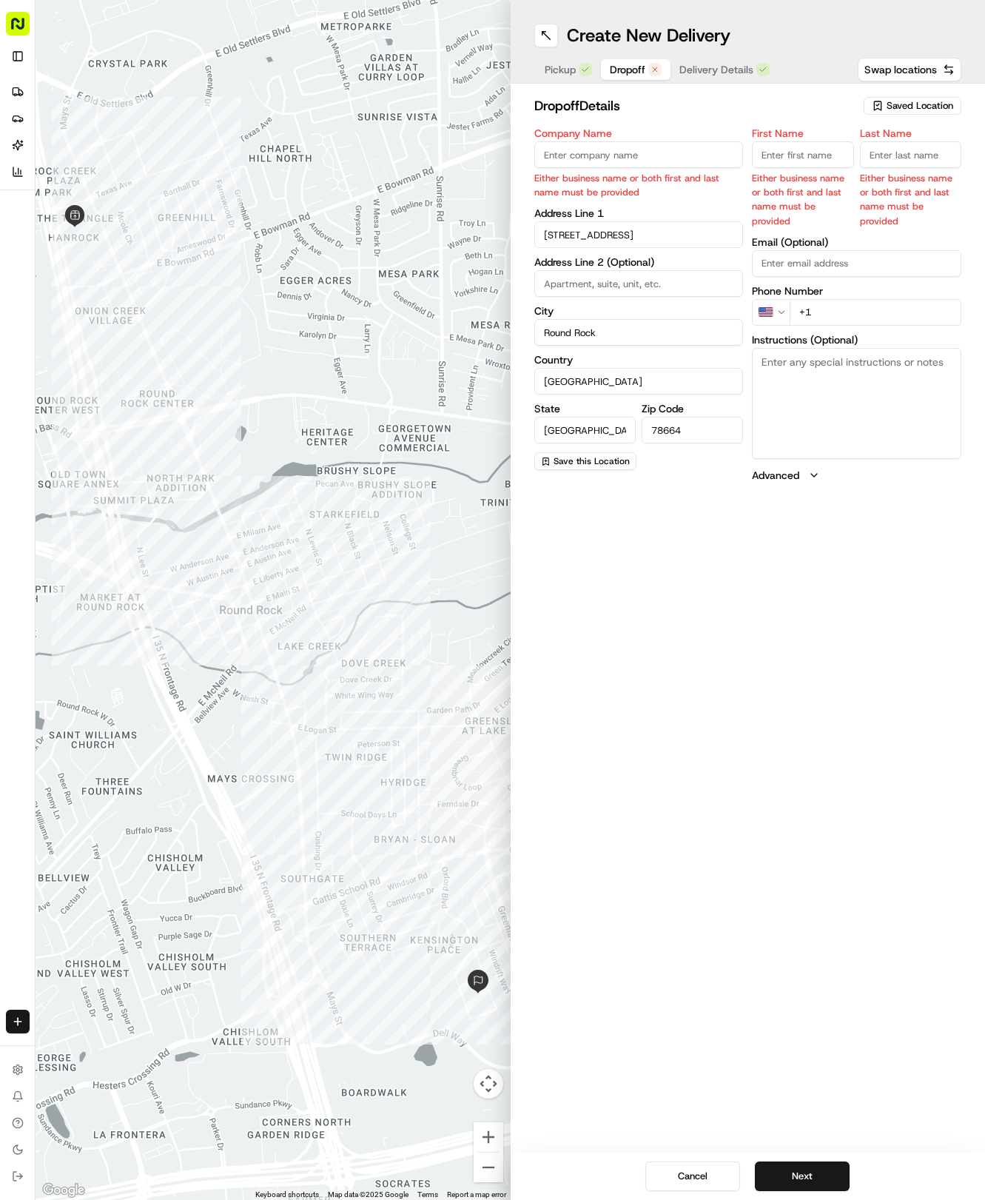
click at [815, 166] on input "First Name" at bounding box center [802, 154] width 101 height 27
type input "[PERSON_NAME]"
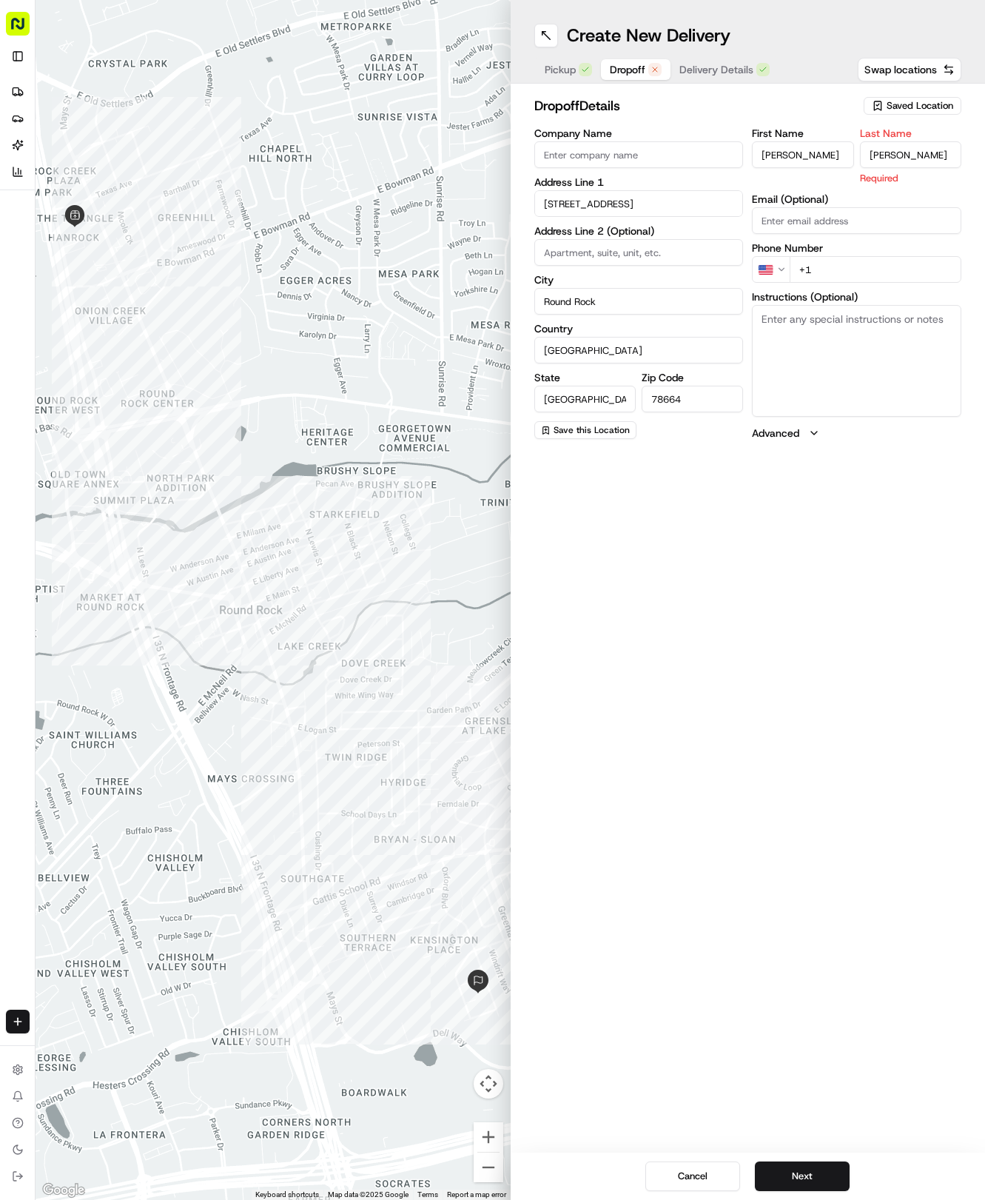
type input "[PERSON_NAME]"
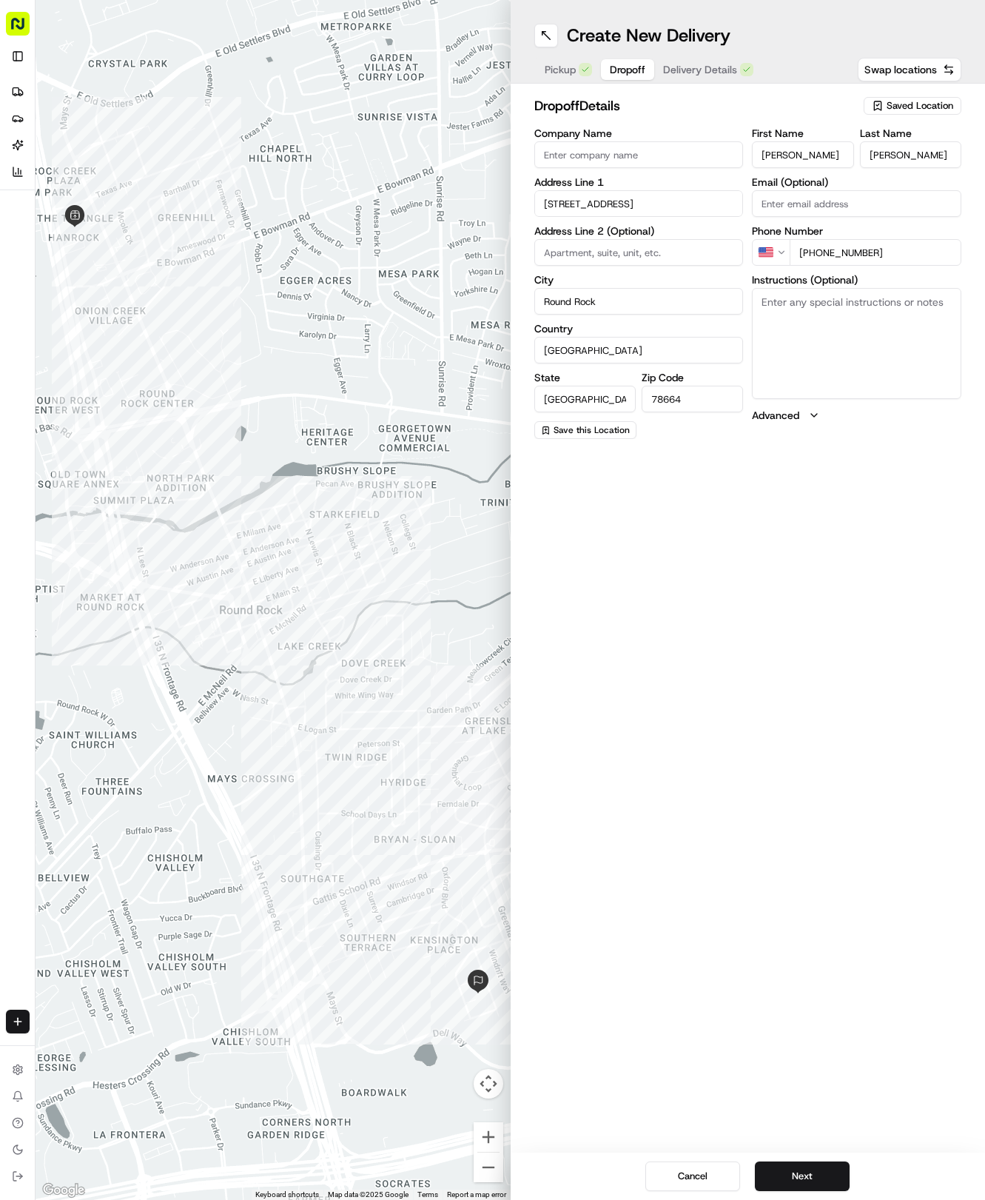
type input "[PHONE_NUMBER]"
click at [701, 78] on button "Delivery Details" at bounding box center [708, 69] width 108 height 21
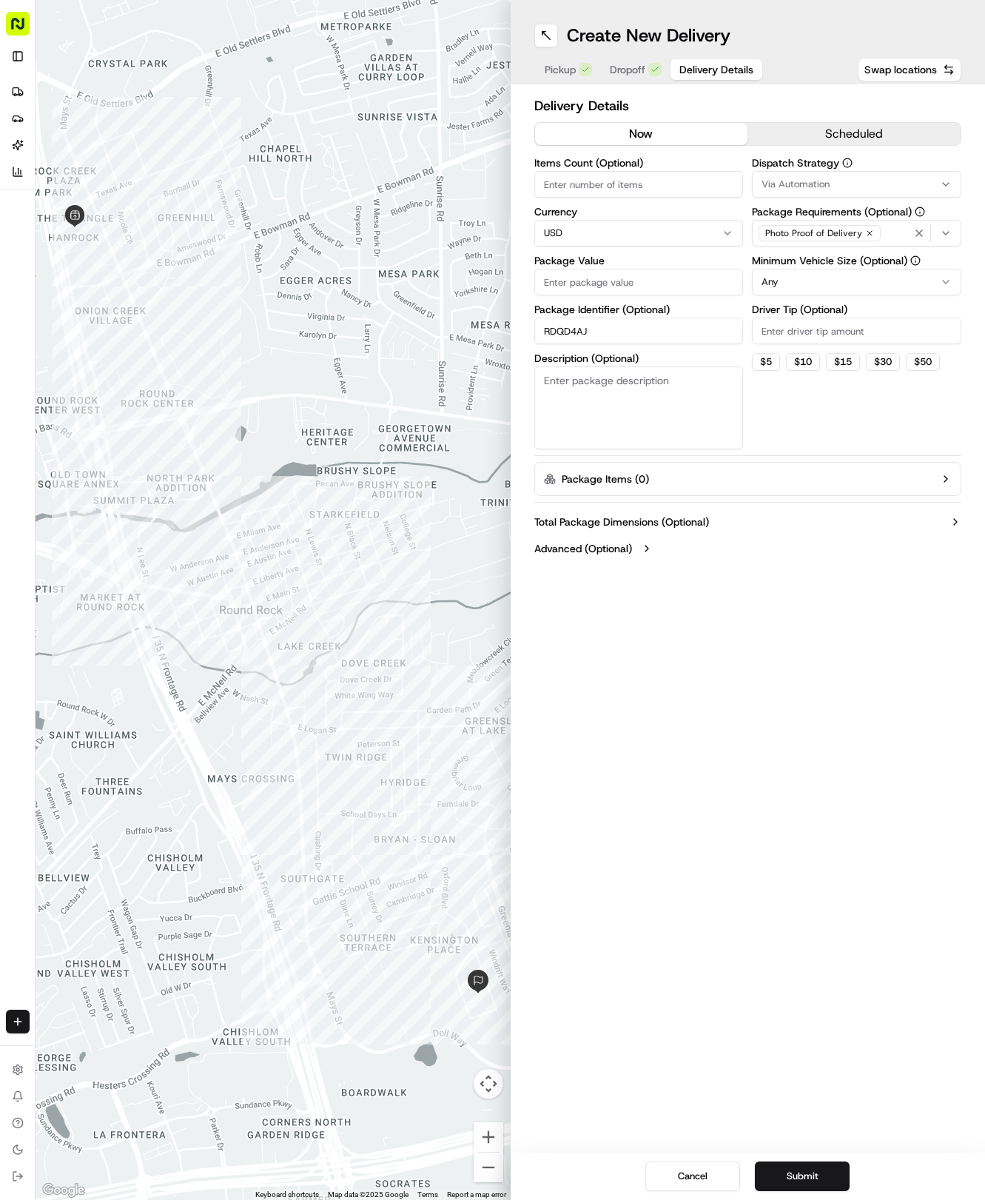
click at [609, 284] on input "Package Value" at bounding box center [640, 282] width 210 height 27
type input "164.92"
click at [788, 176] on button "Via Automation" at bounding box center [857, 184] width 210 height 27
click at [803, 284] on button "Clear" at bounding box center [804, 293] width 101 height 21
click at [799, 271] on span "Tso Round Rock Strategy" at bounding box center [868, 264] width 182 height 13
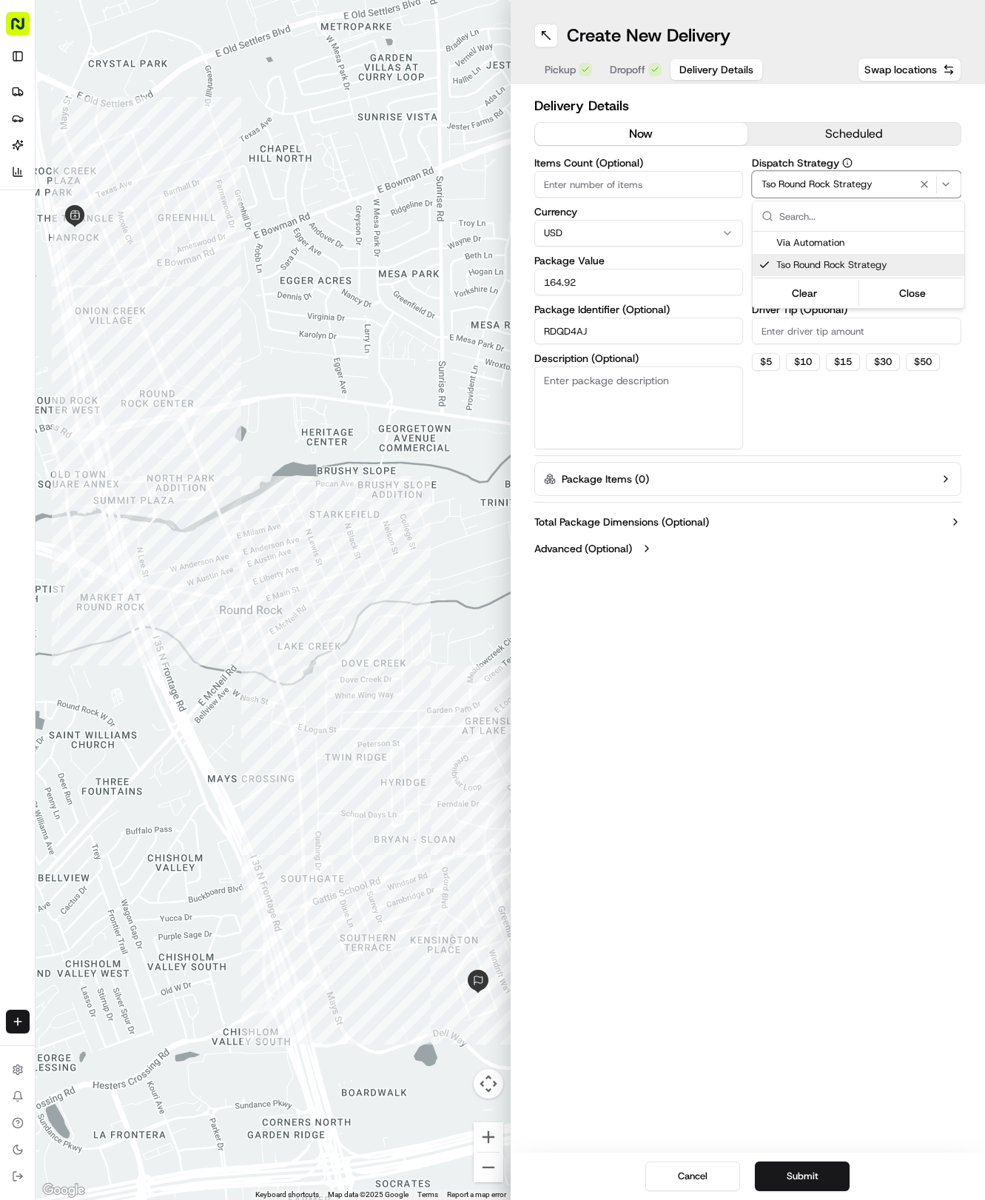
click at [814, 422] on html "Tso Chinese 04 Round Rock [EMAIL_ADDRESS][DOMAIN_NAME] Toggle Sidebar Deliverie…" at bounding box center [492, 600] width 985 height 1200
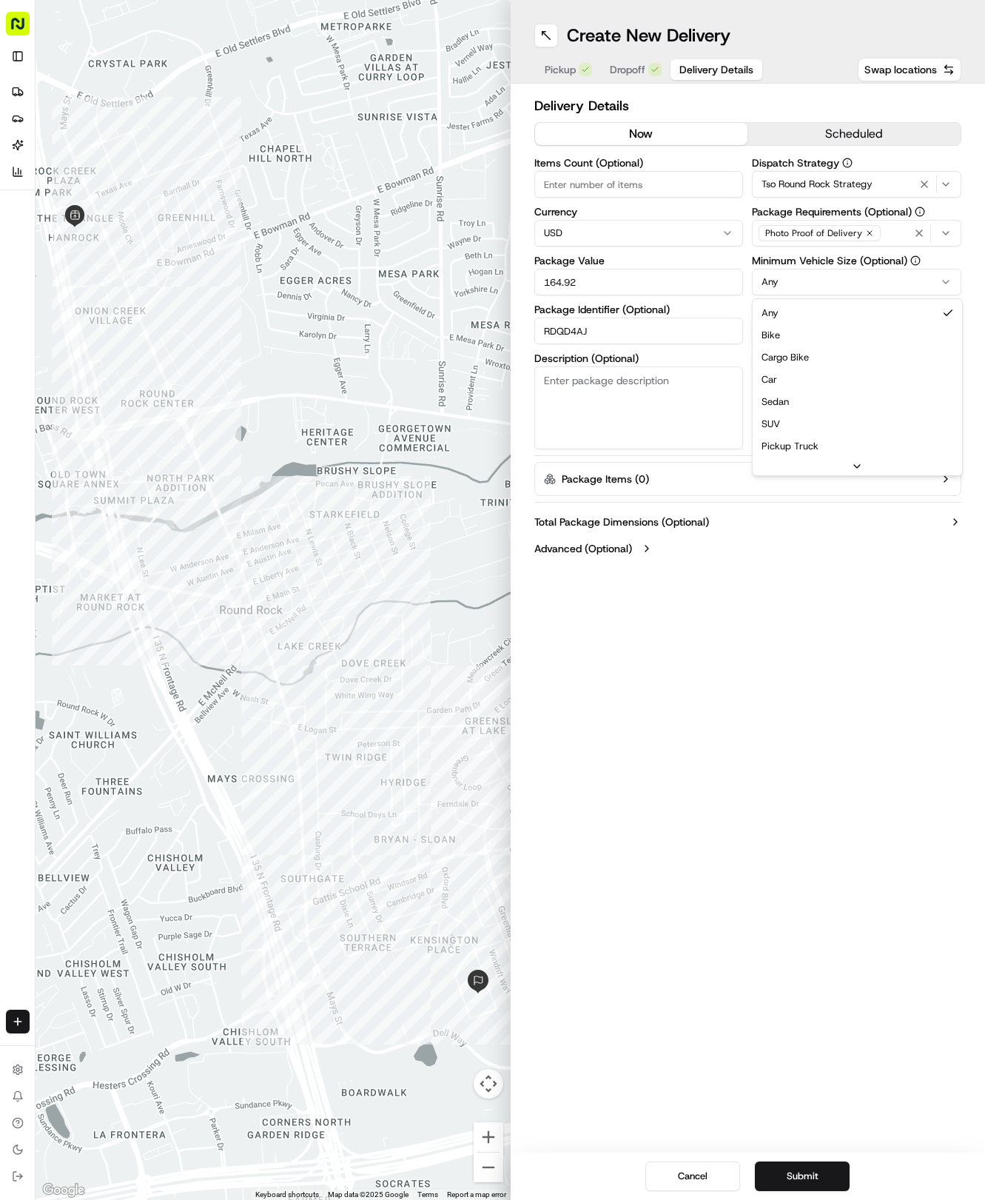
click at [775, 280] on html "Tso Chinese 04 Round Rock [EMAIL_ADDRESS][DOMAIN_NAME] Toggle Sidebar Deliverie…" at bounding box center [492, 600] width 985 height 1200
click at [766, 277] on html "Tso Chinese 04 Round Rock [EMAIL_ADDRESS][DOMAIN_NAME] Toggle Sidebar Deliverie…" at bounding box center [492, 600] width 985 height 1200
click at [788, 326] on input "Driver Tip (Optional)" at bounding box center [857, 331] width 210 height 27
type input "2"
click at [788, 1171] on button "Submit" at bounding box center [802, 1177] width 95 height 30
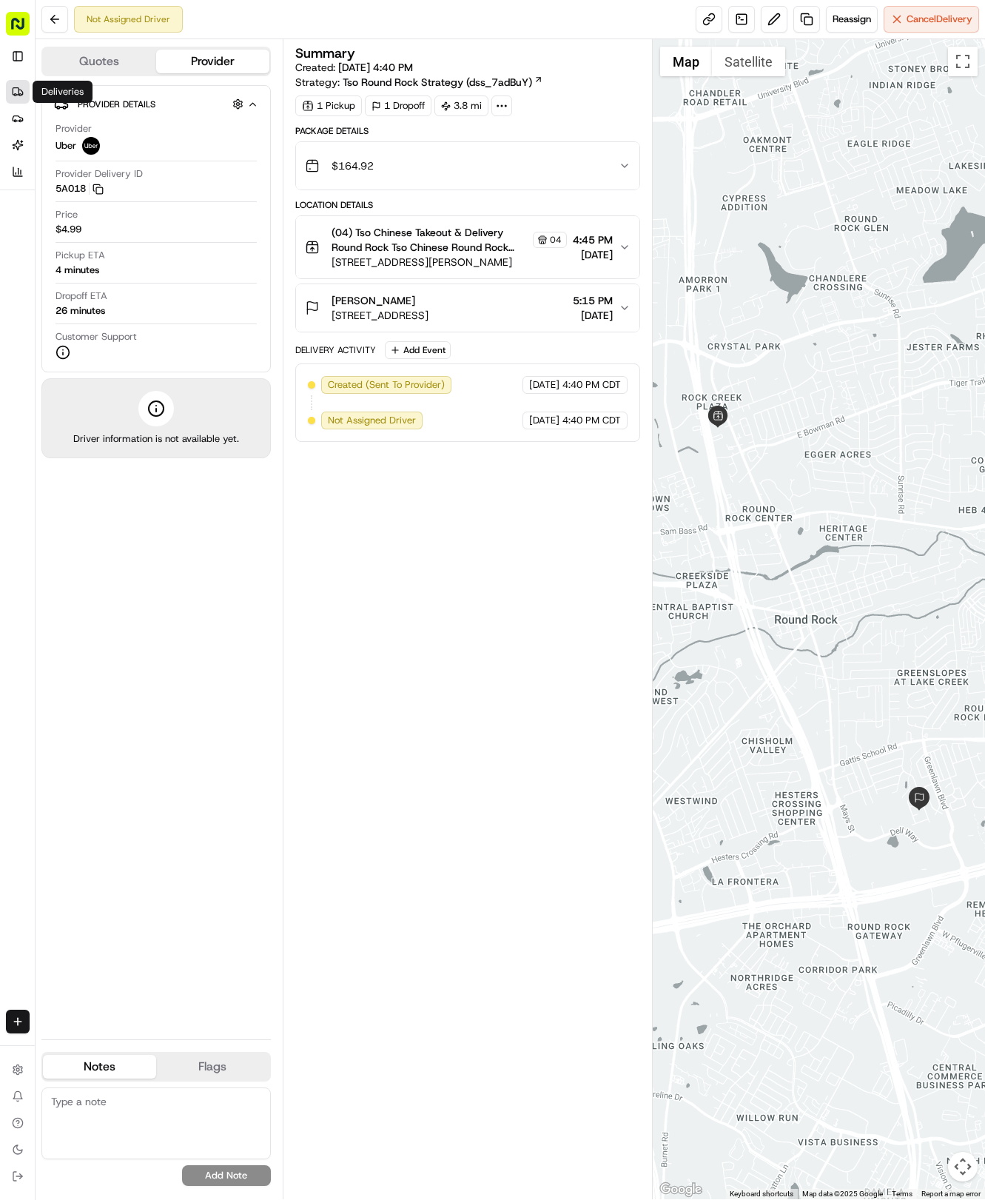
click at [20, 84] on link "Deliveries" at bounding box center [18, 92] width 24 height 24
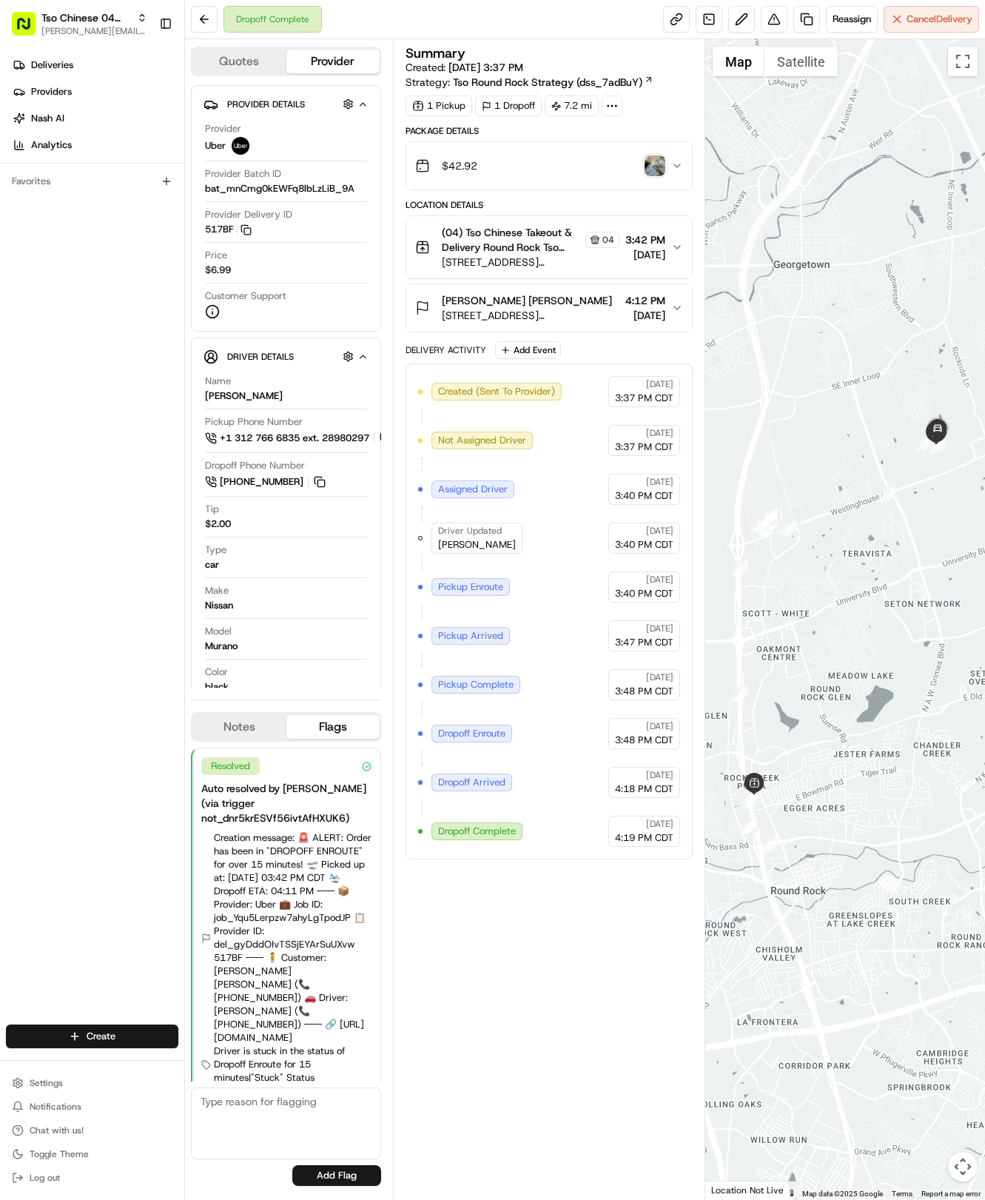
click at [661, 173] on img "button" at bounding box center [655, 165] width 21 height 21
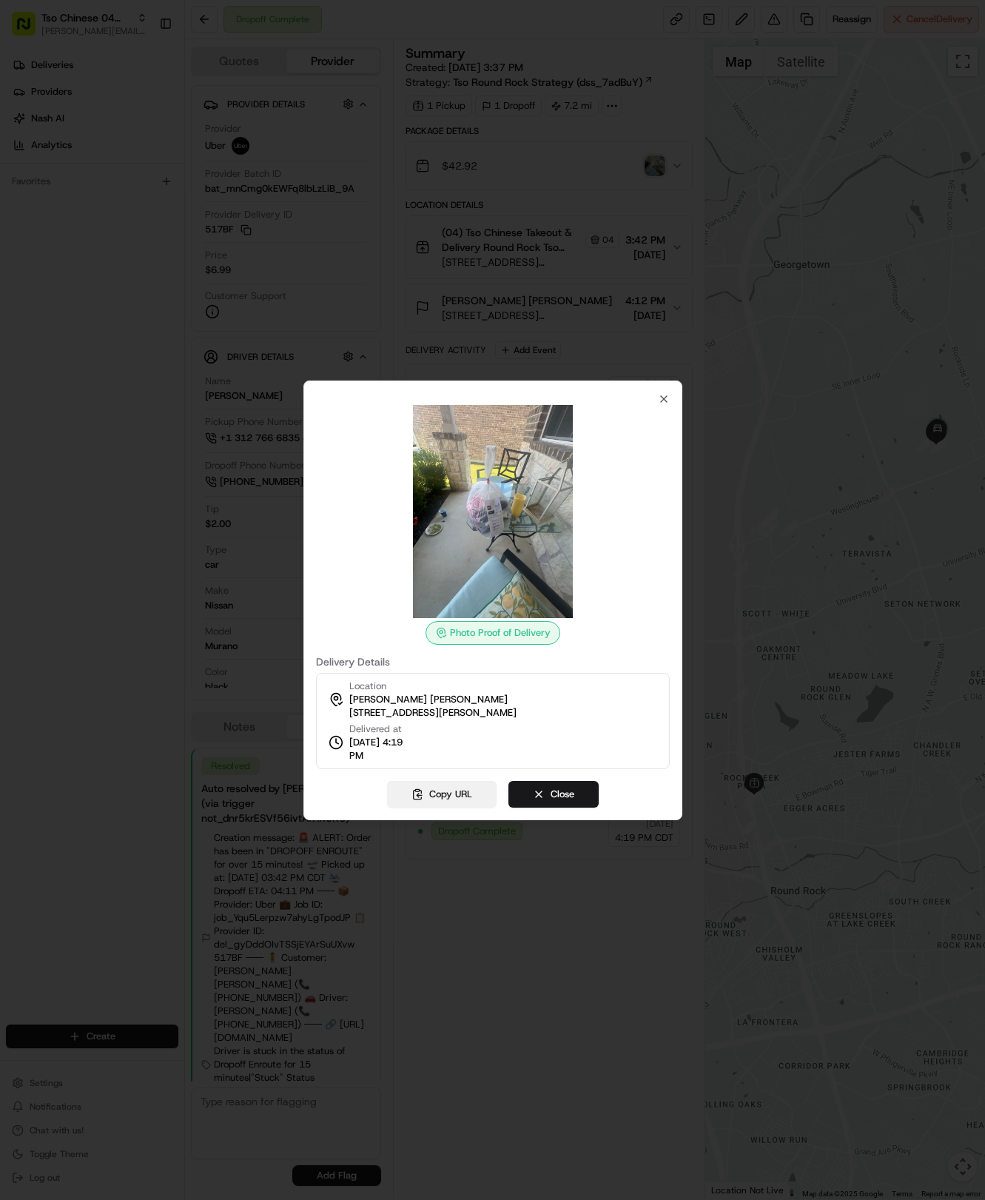
click at [436, 796] on button "Copy URL" at bounding box center [442, 794] width 110 height 27
click at [663, 397] on icon "button" at bounding box center [664, 399] width 12 height 12
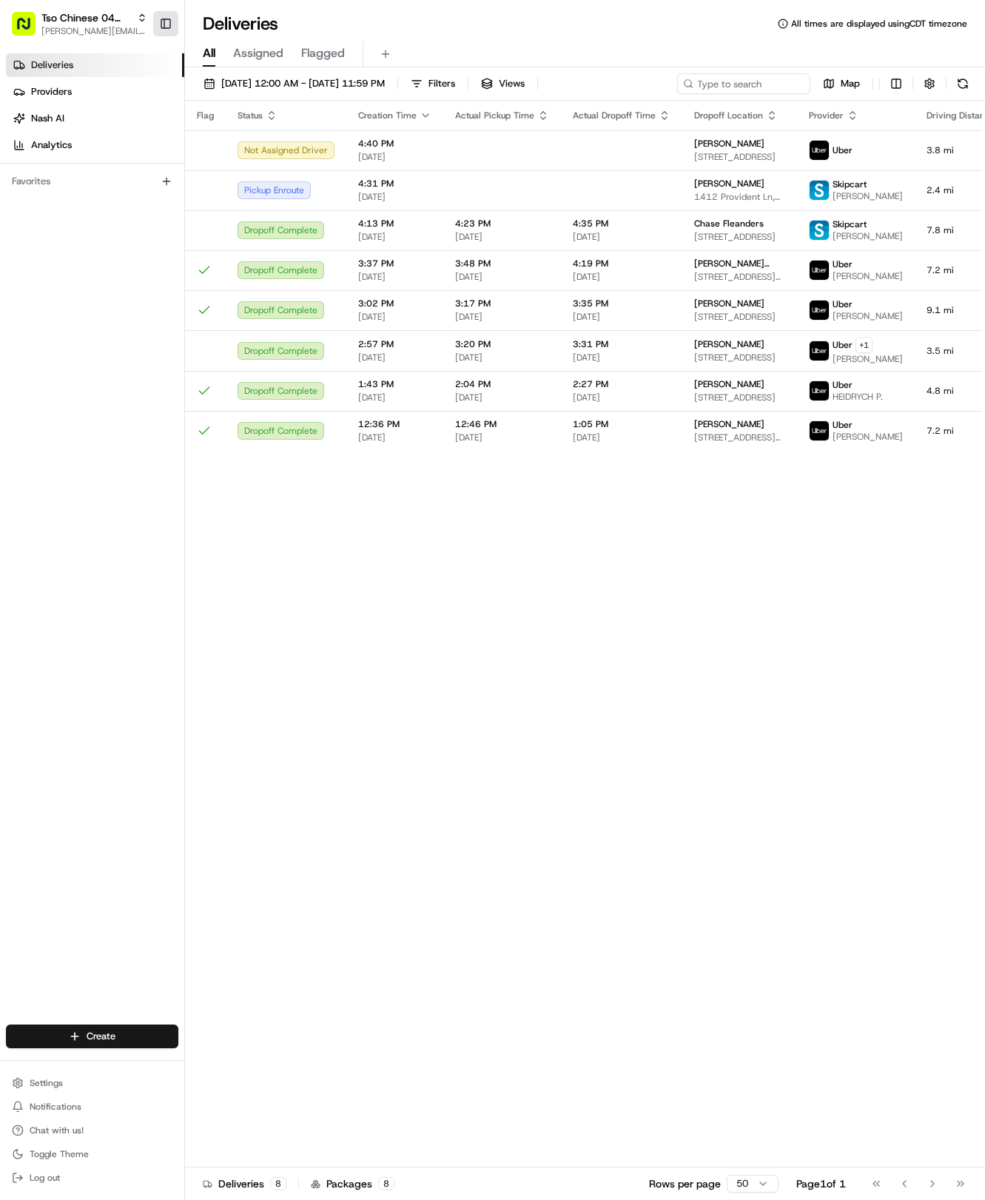
click at [175, 24] on button "Toggle Sidebar" at bounding box center [165, 23] width 25 height 25
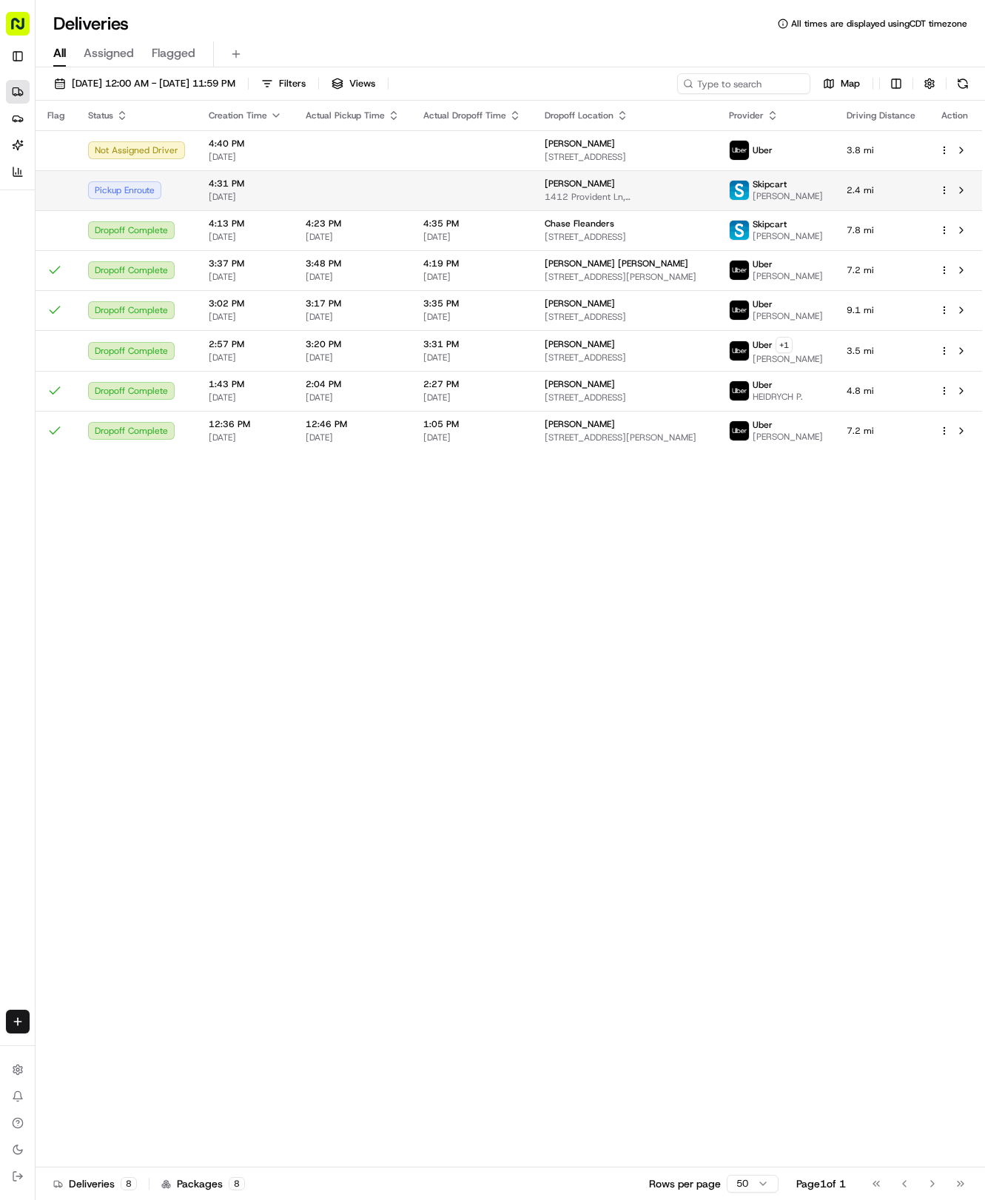
click at [488, 190] on div at bounding box center [472, 190] width 98 height 1
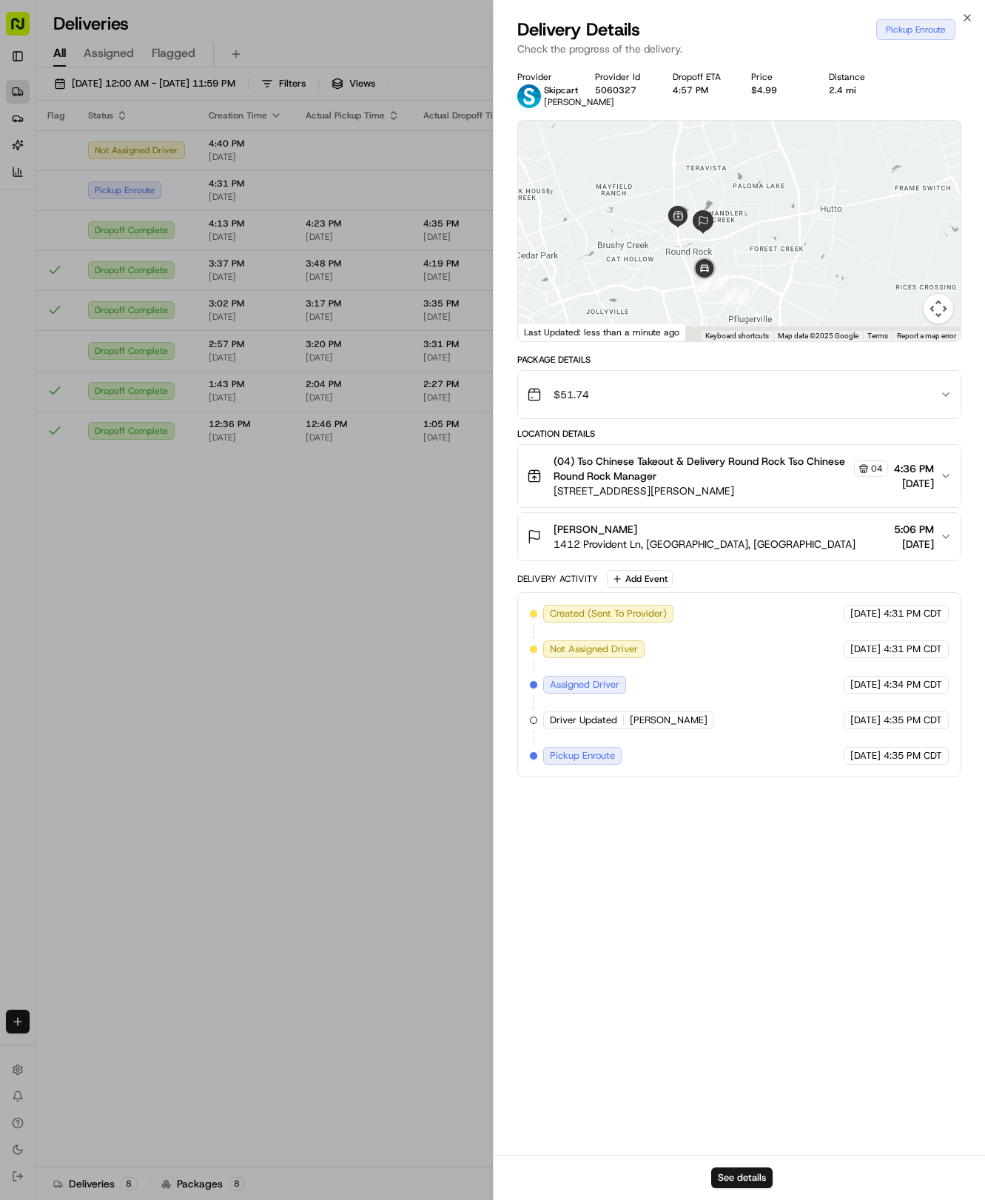
drag, startPoint x: 612, startPoint y: 293, endPoint x: 657, endPoint y: 243, distance: 67.1
click at [657, 243] on div at bounding box center [739, 231] width 443 height 221
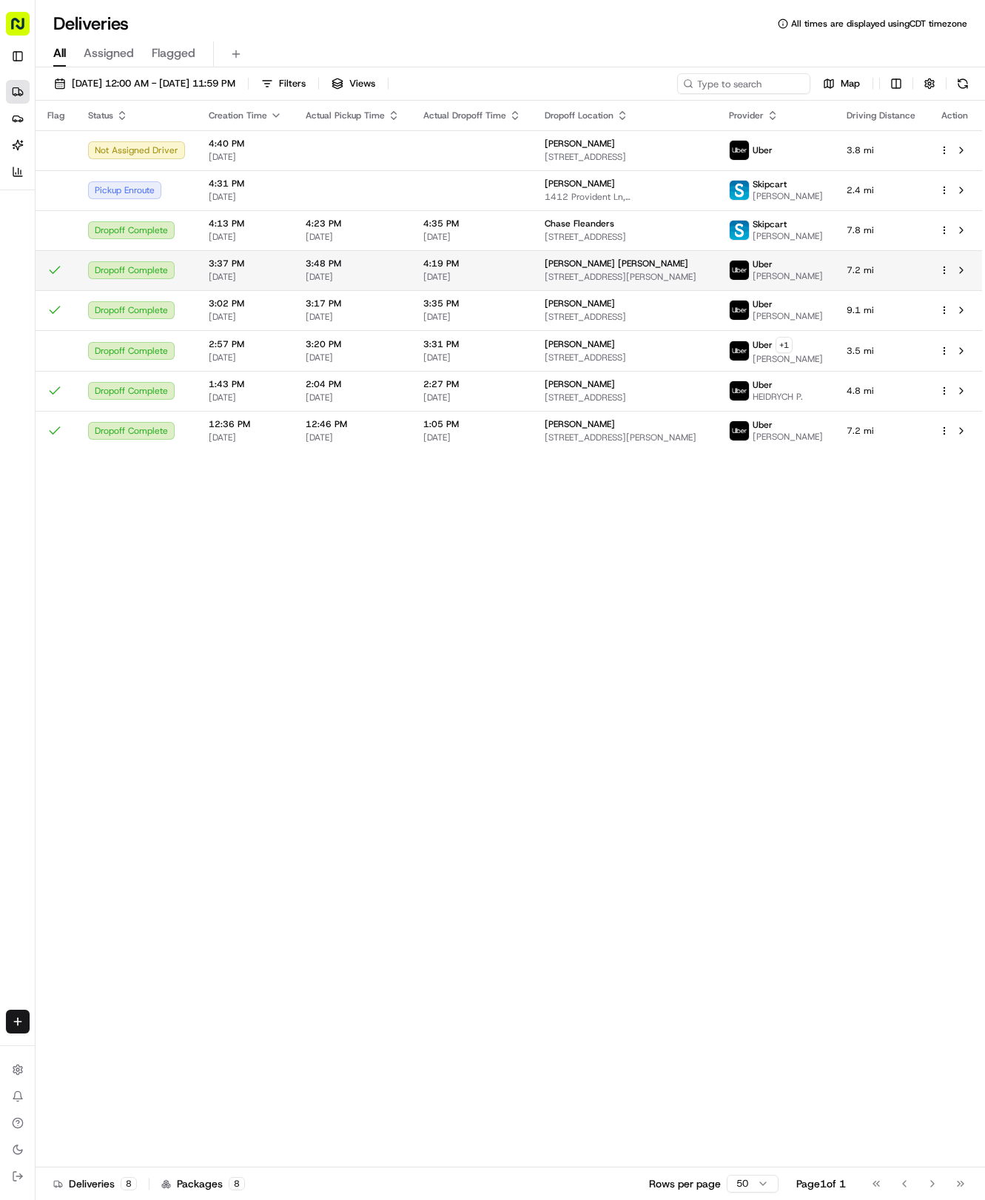
click at [562, 269] on span "[PERSON_NAME] [PERSON_NAME]" at bounding box center [617, 264] width 144 height 12
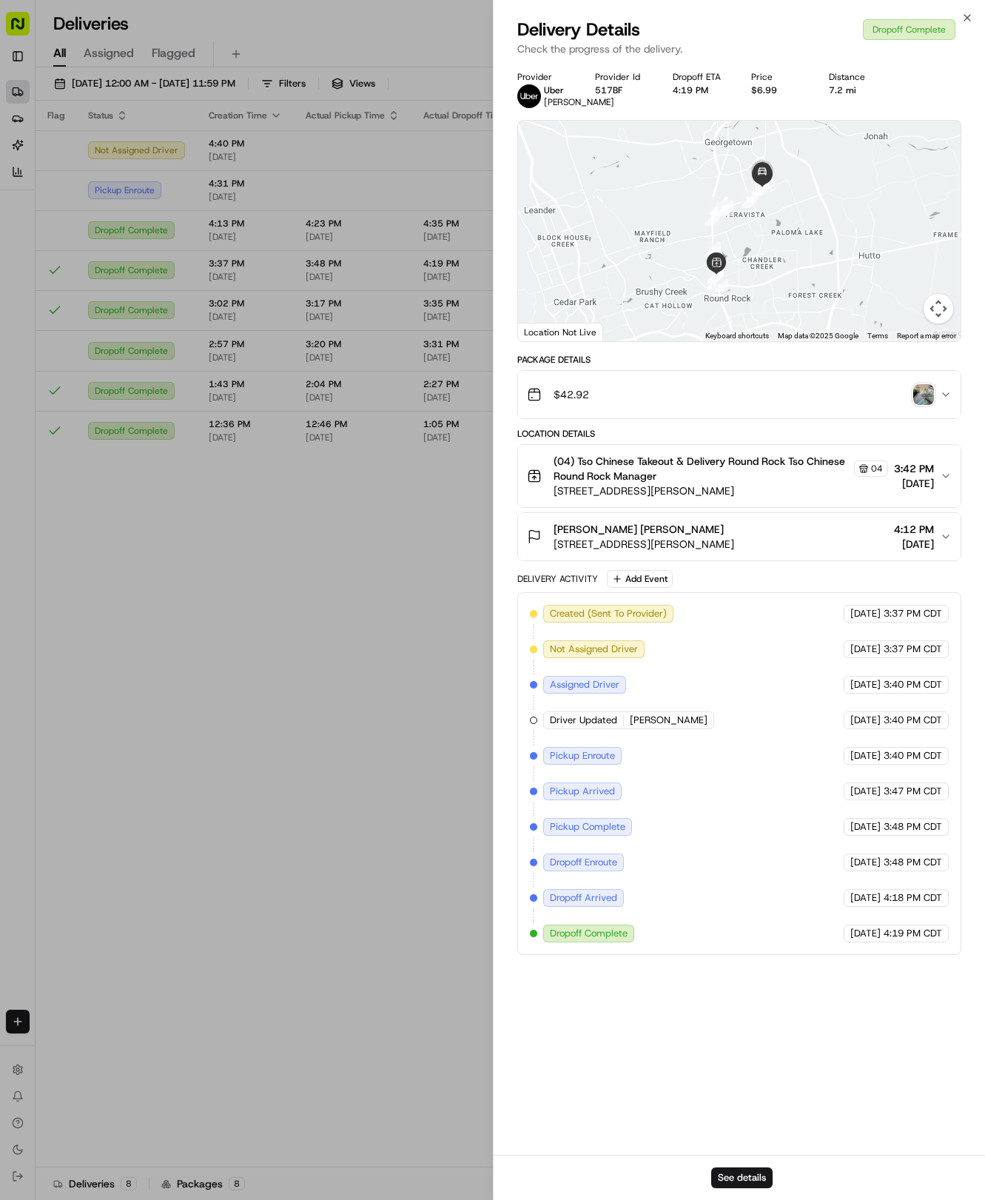
drag, startPoint x: 900, startPoint y: 400, endPoint x: 931, endPoint y: 398, distance: 31.1
click at [931, 398] on div "$42.92" at bounding box center [734, 395] width 414 height 30
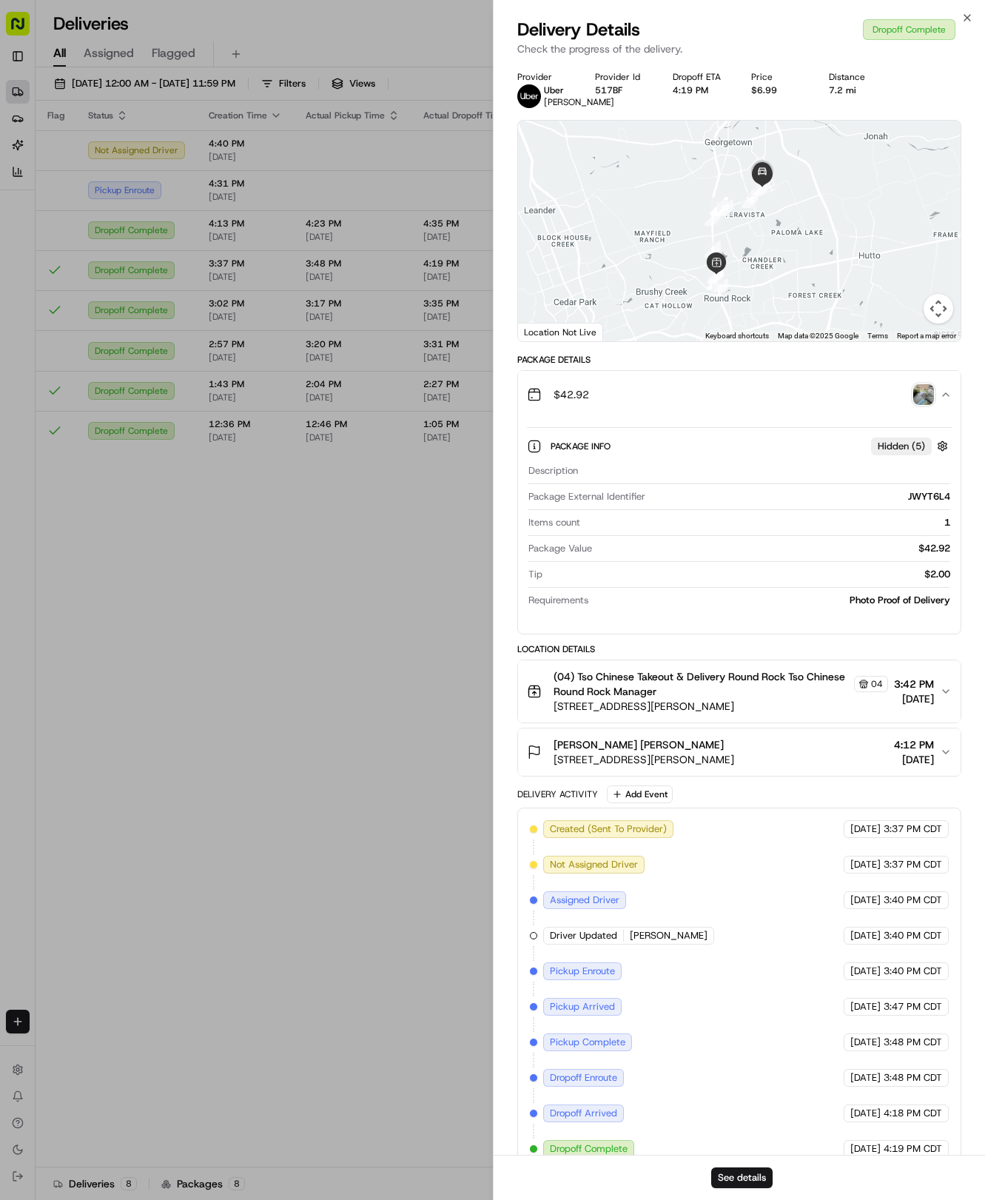
click at [931, 398] on img "button" at bounding box center [924, 394] width 21 height 21
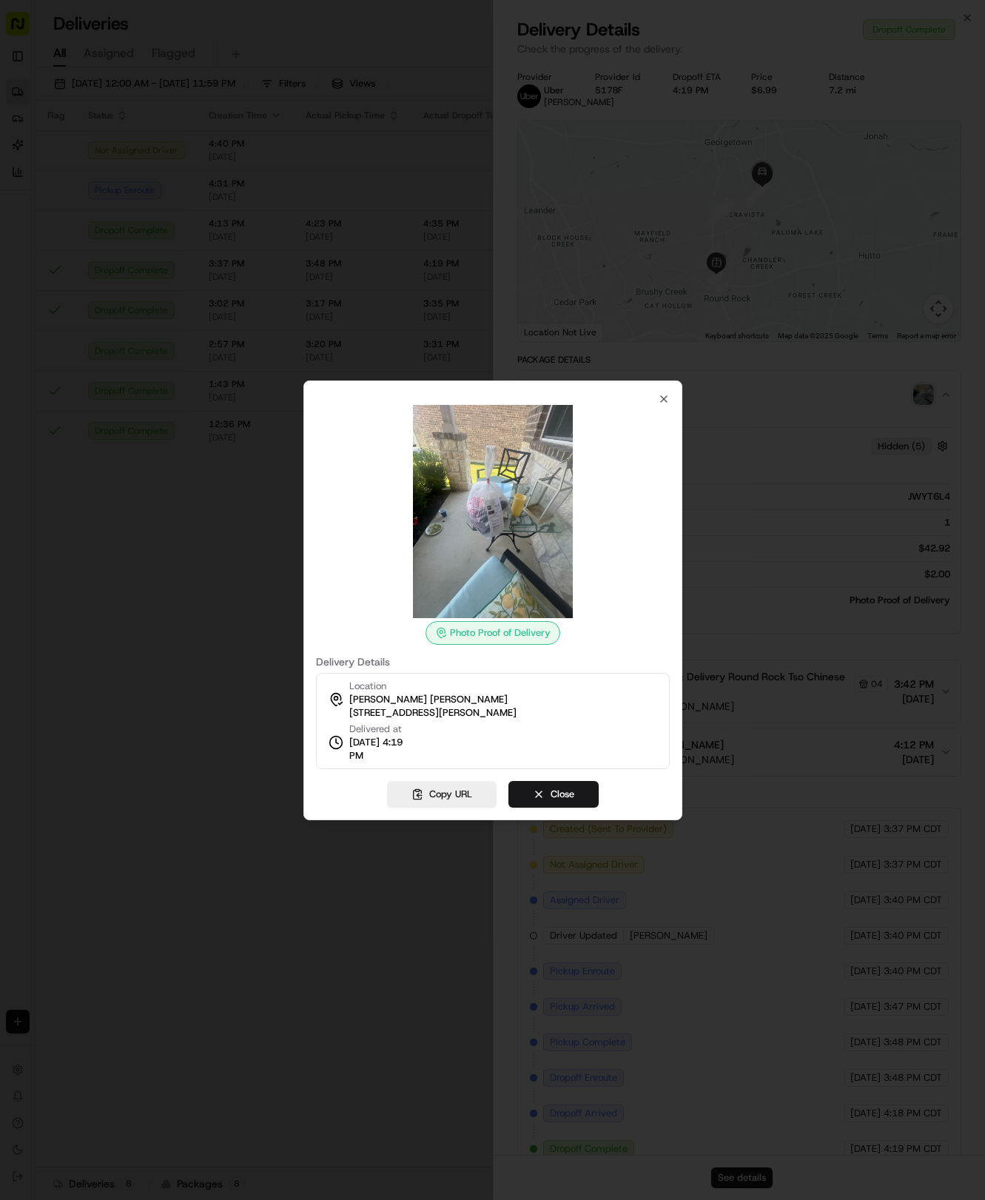
click at [501, 498] on img at bounding box center [492, 511] width 213 height 213
click at [655, 395] on div "Photo Proof of Delivery Delivery Details Location Connor Beeman 232 Connor Ln, …" at bounding box center [493, 581] width 354 height 376
click at [666, 395] on icon "button" at bounding box center [664, 399] width 12 height 12
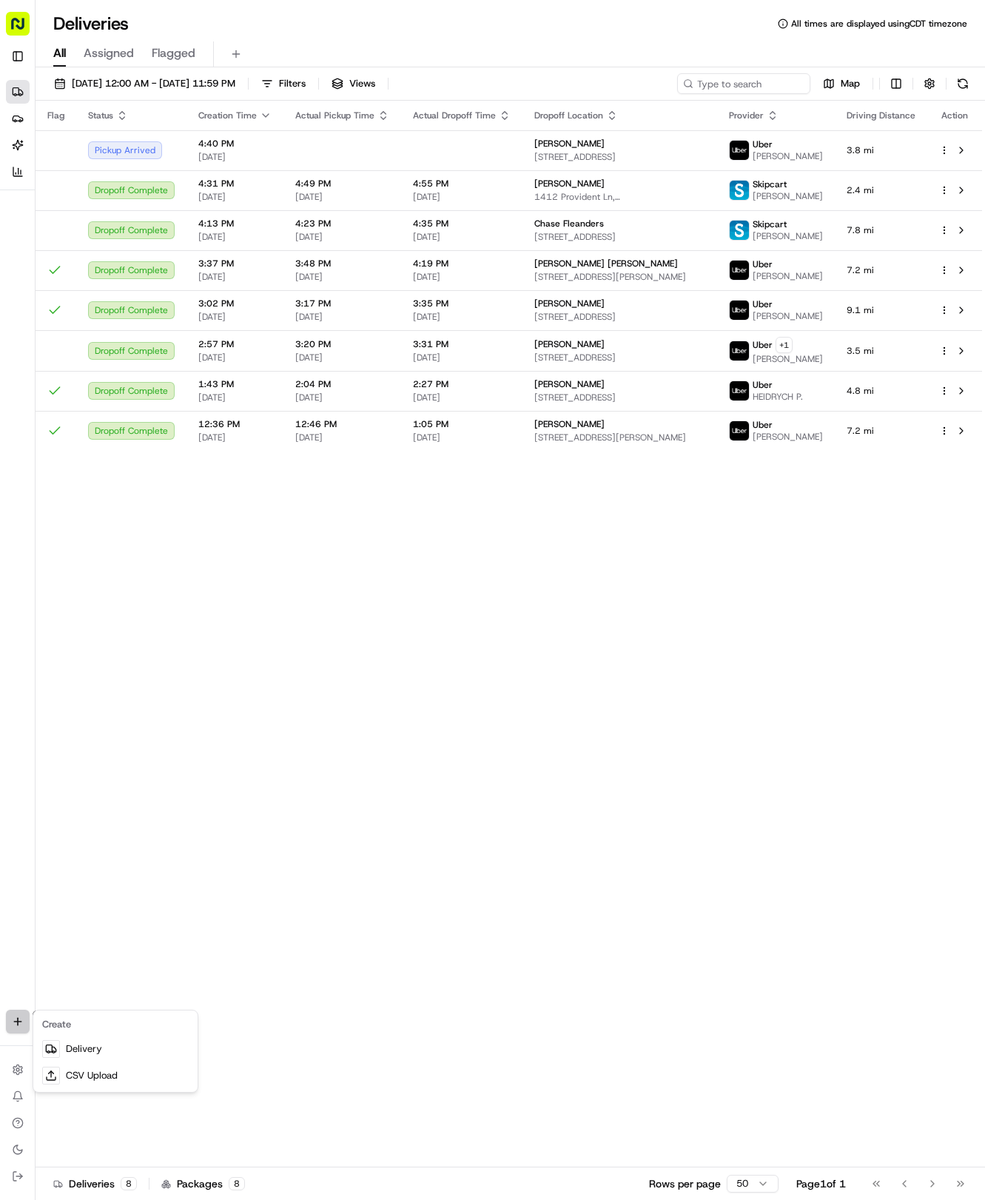
click at [19, 1020] on html "Tso Chinese 04 Round Rock hayden@tsochinese.com Toggle Sidebar Deliveries Provi…" at bounding box center [492, 600] width 985 height 1200
click at [88, 1037] on link "Delivery" at bounding box center [115, 1049] width 158 height 27
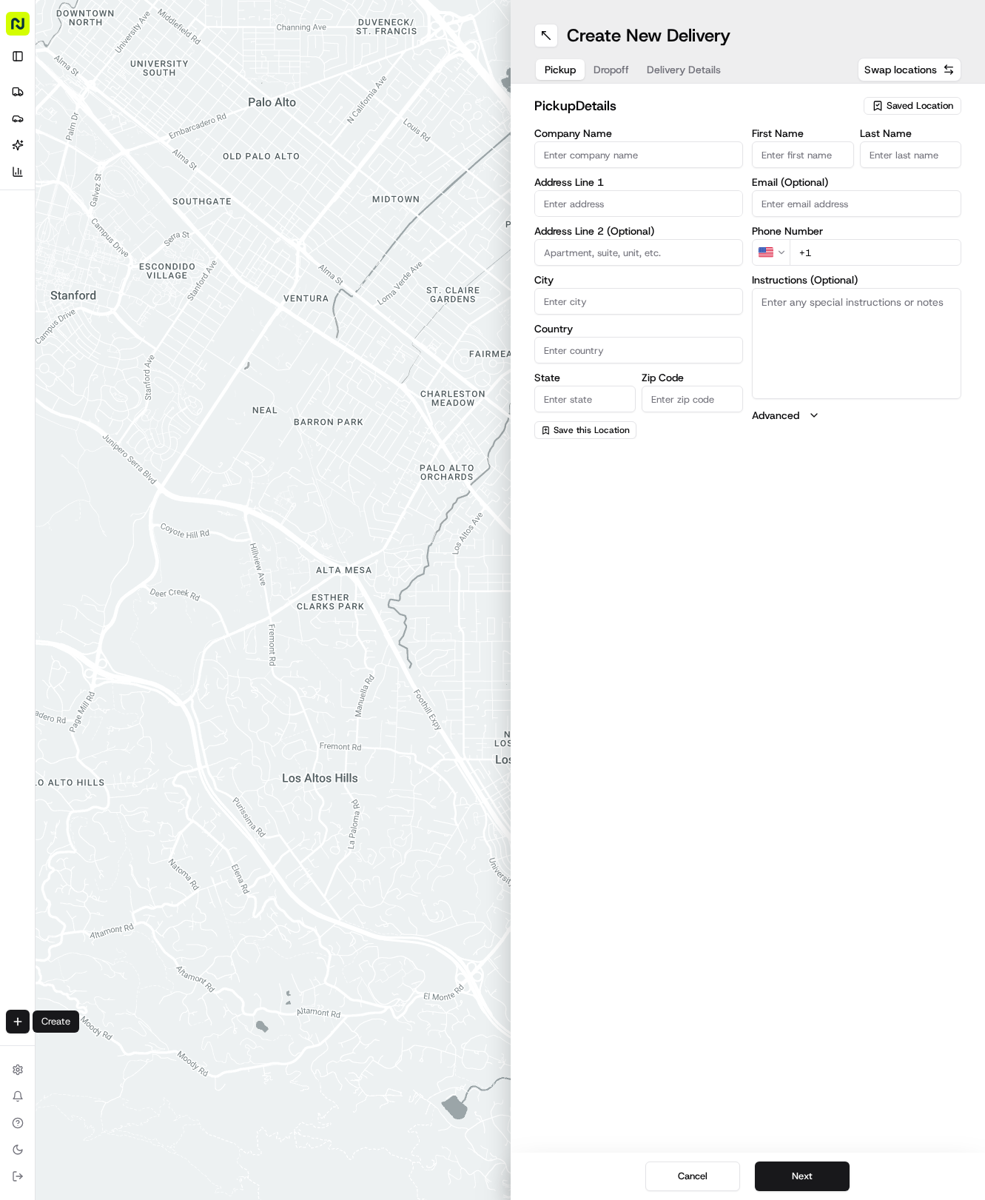
click at [919, 111] on span "Saved Location" at bounding box center [920, 105] width 67 height 13
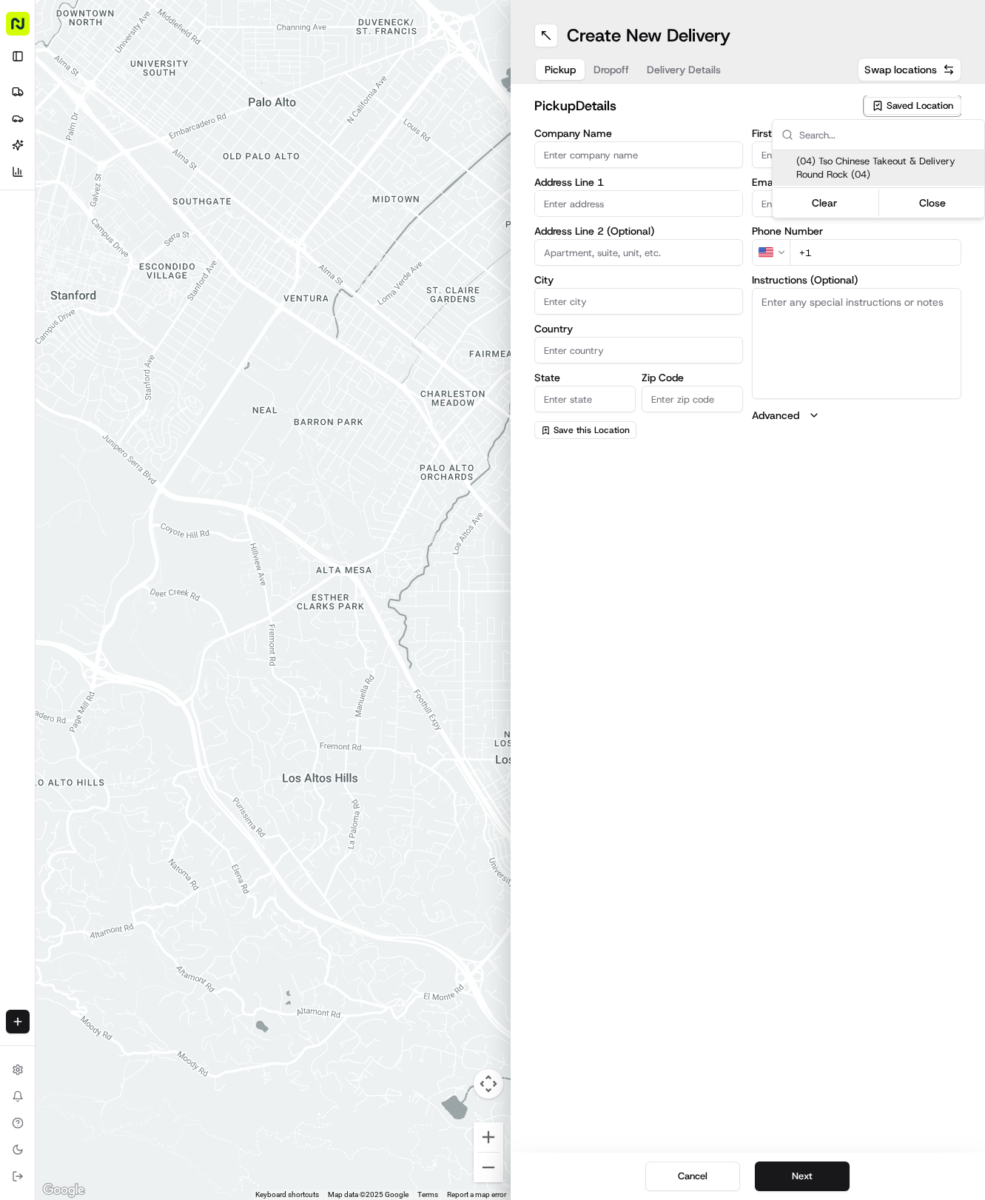
click at [867, 155] on span "(04) Tso Chinese Takeout & Delivery Round Rock (04)" at bounding box center [888, 168] width 182 height 27
type input "(04) Tso Chinese Takeout & Delivery Round Rock"
type input "2000 N [PERSON_NAME] St"
type input "Ste 108"
type input "Round Rock"
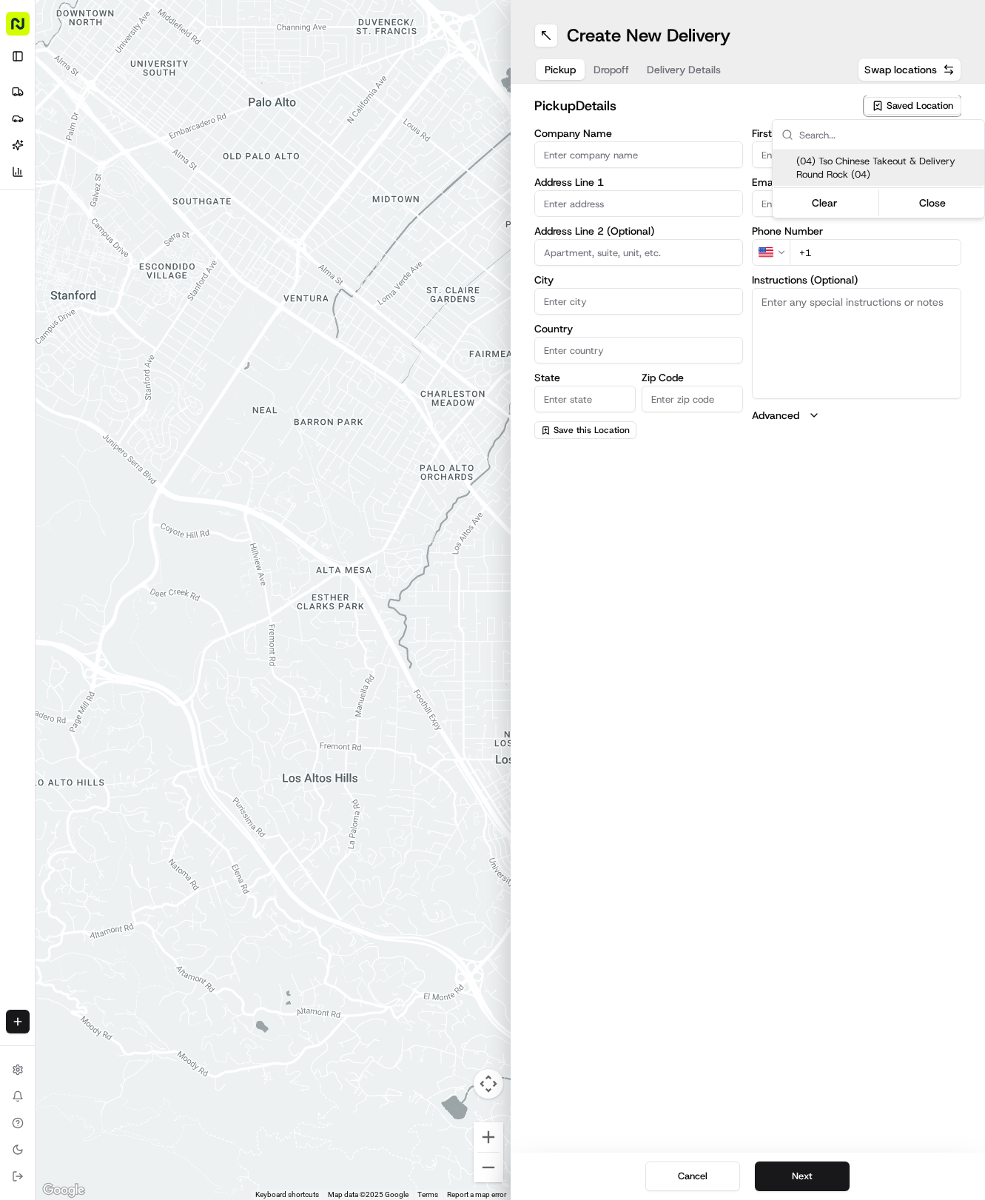
type input "US"
type input "[GEOGRAPHIC_DATA]"
type input "78664"
type input "Tso Chinese"
type input "Round Rock Manager"
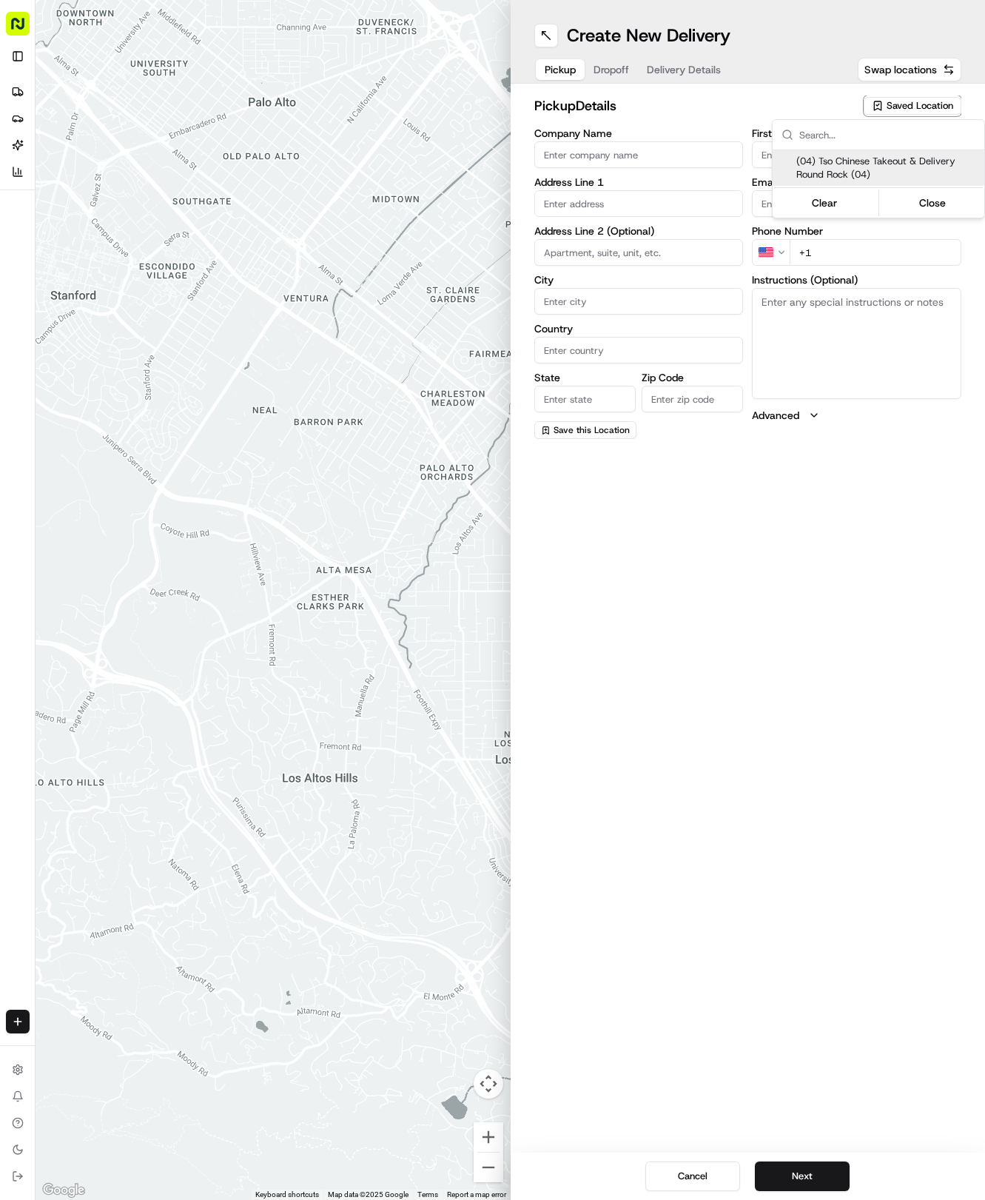
type input "[EMAIL_ADDRESS][DOMAIN_NAME]"
type input "[PHONE_NUMBER]"
type textarea "Submit a picture displaying address & food as Proof of Delivery. Envía una foto…"
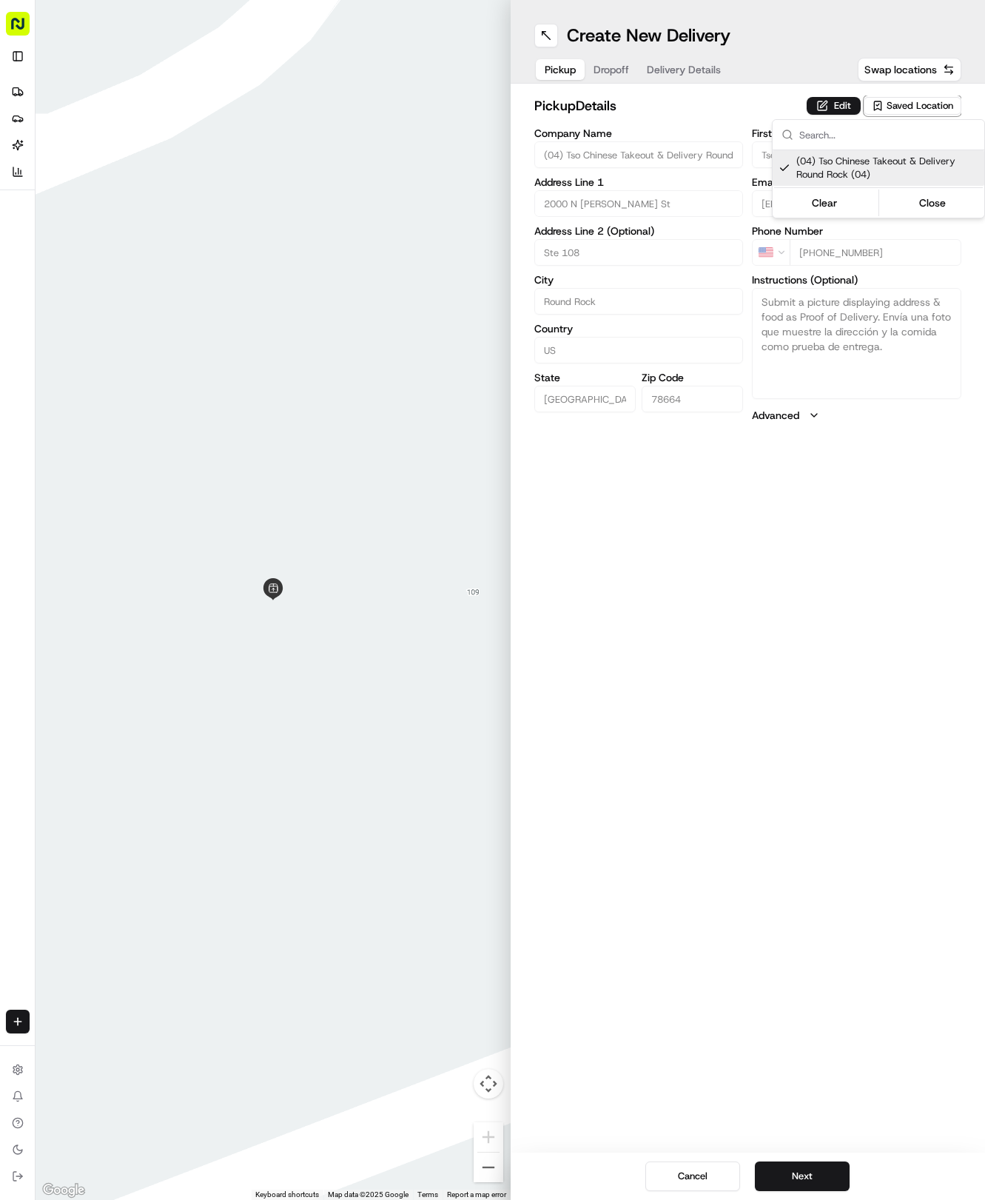
click at [689, 67] on html "Tso Chinese 04 Round Rock [EMAIL_ADDRESS][DOMAIN_NAME] Toggle Sidebar Deliverie…" at bounding box center [492, 600] width 985 height 1200
click at [689, 67] on span "Delivery Details" at bounding box center [684, 69] width 74 height 15
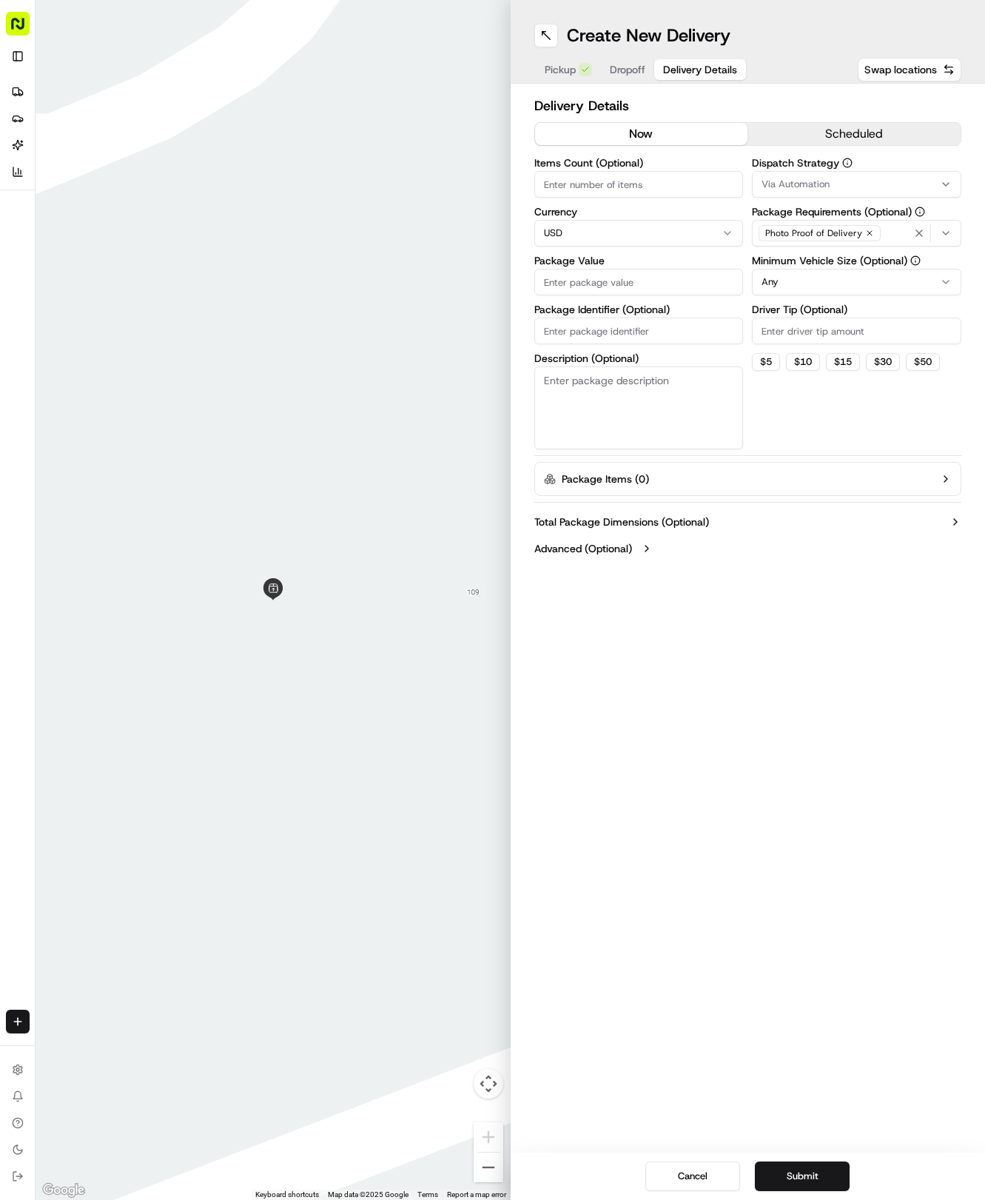
click at [575, 332] on input "Package Identifier (Optional)" at bounding box center [640, 331] width 210 height 27
paste input "7KP5CS3"
type input "7KP5CS3"
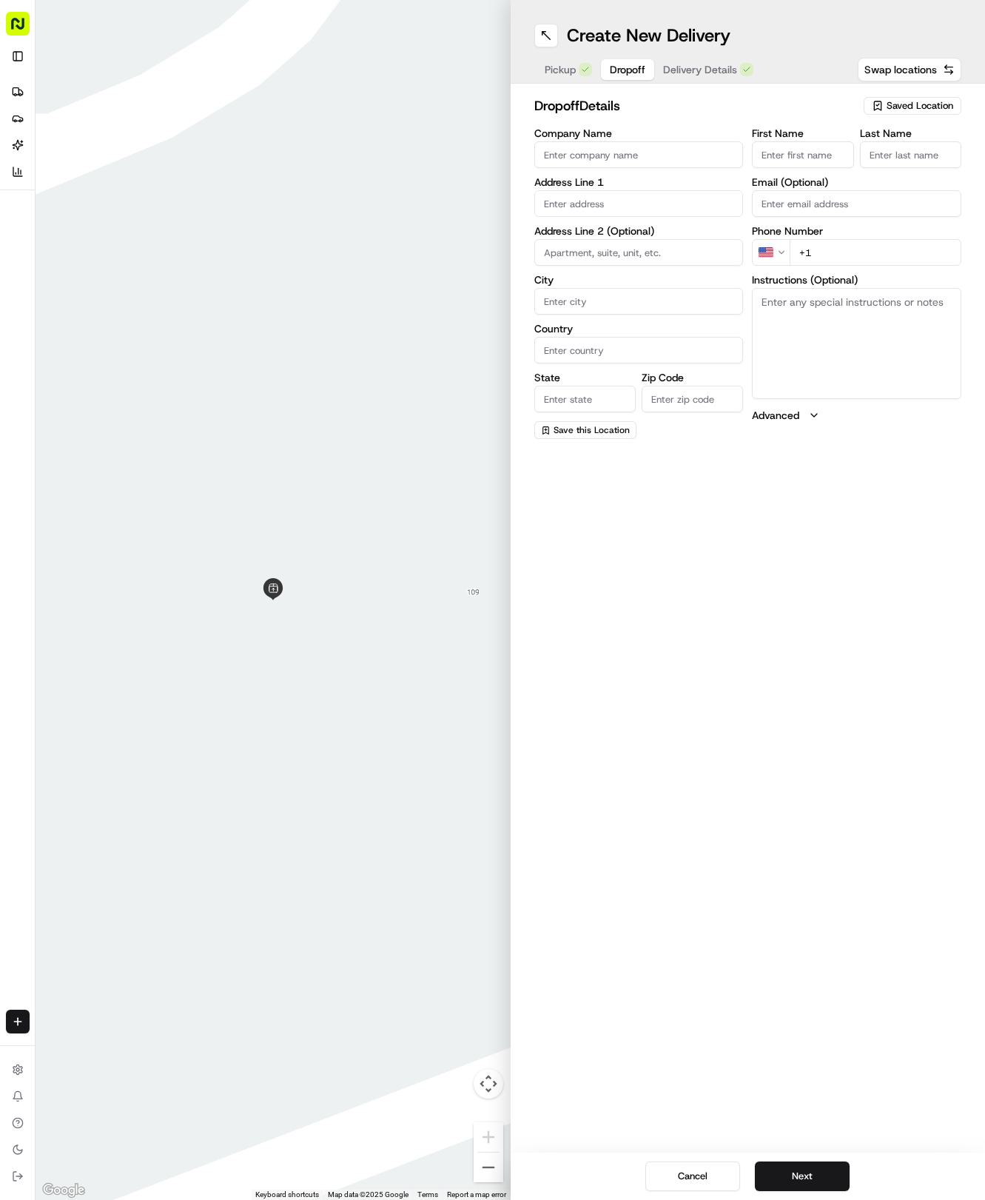
click at [627, 64] on span "Dropoff" at bounding box center [628, 69] width 36 height 15
click at [790, 157] on input "First Name" at bounding box center [802, 154] width 101 height 27
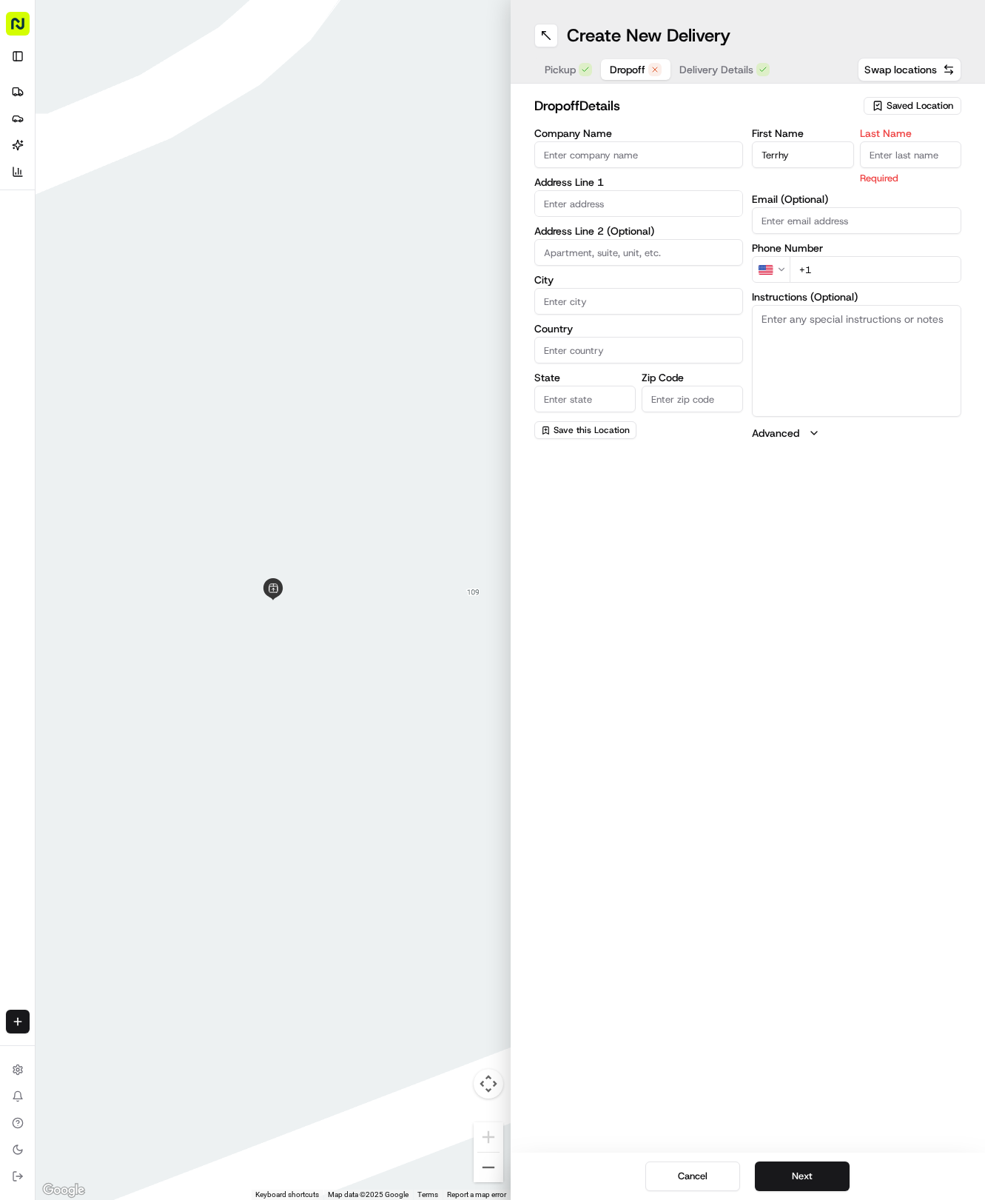
click at [809, 151] on input "Terrhy" at bounding box center [802, 154] width 101 height 27
type input "Terry"
type input "Wacker"
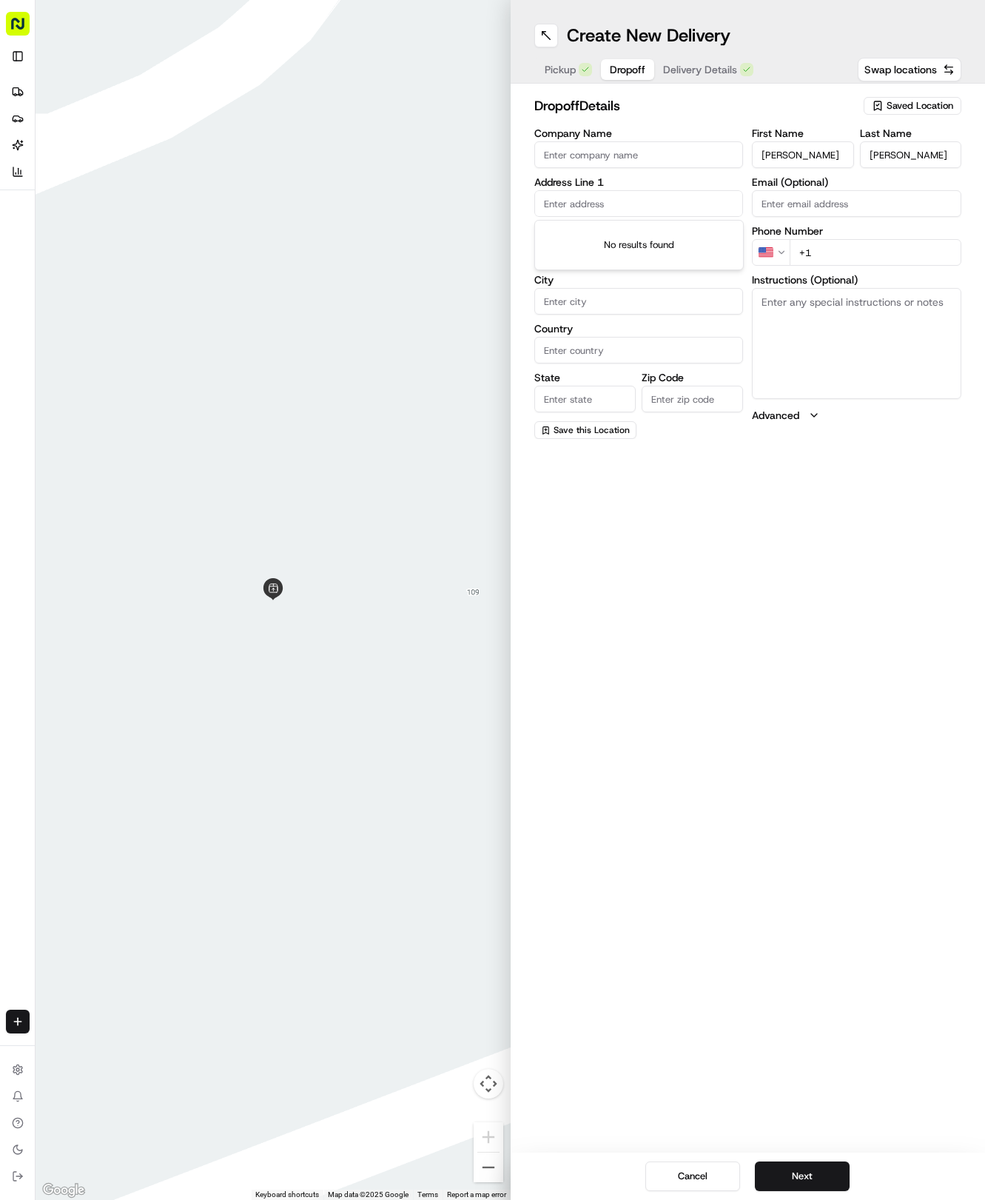
click at [603, 212] on input "text" at bounding box center [640, 203] width 210 height 27
type input "1404 Water Spaniel Way, Round Rock, TX 78664, USA"
type input "Round Rock"
type input "[GEOGRAPHIC_DATA]"
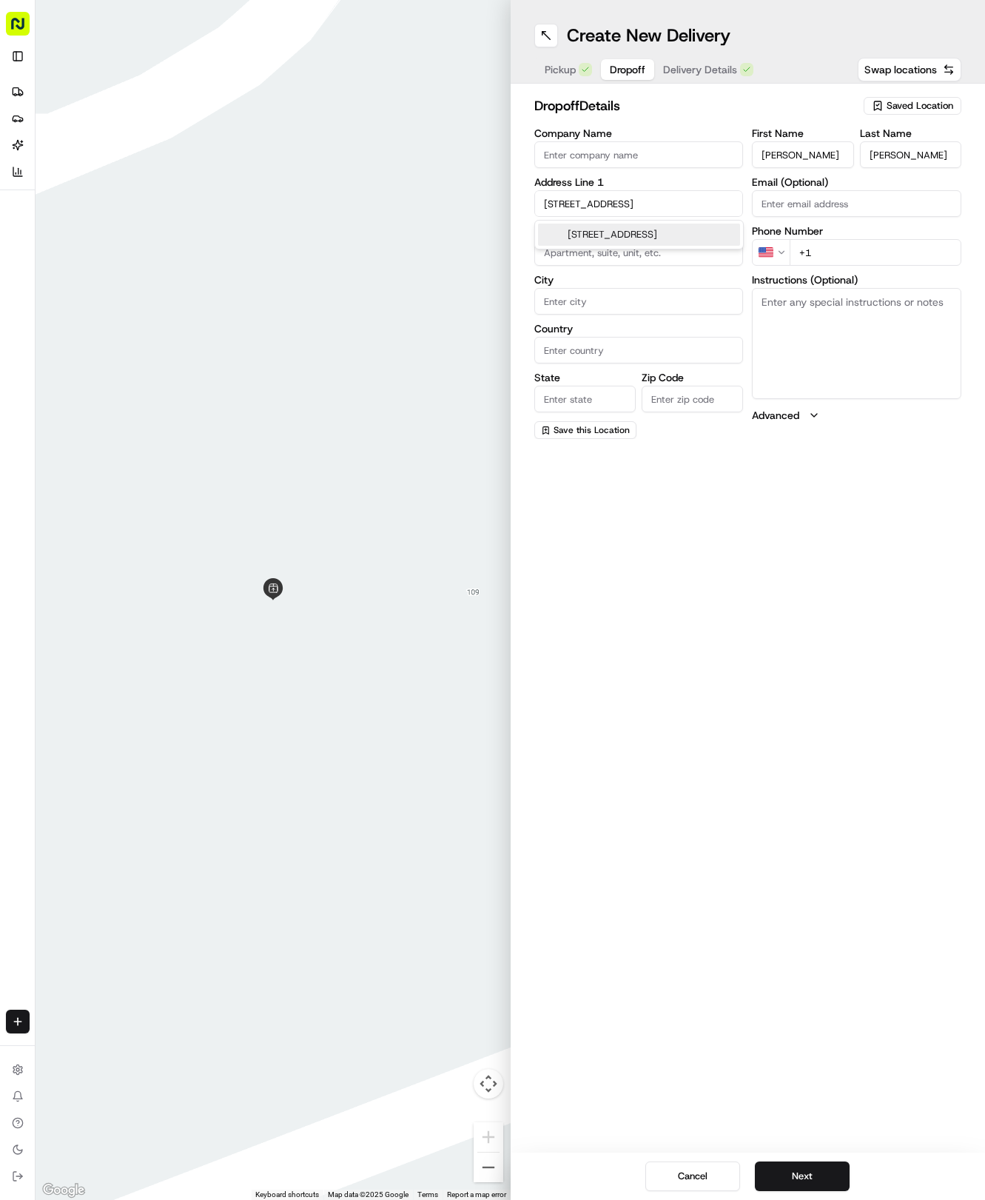
type input "78664"
type input "1404 Water Spaniel Way"
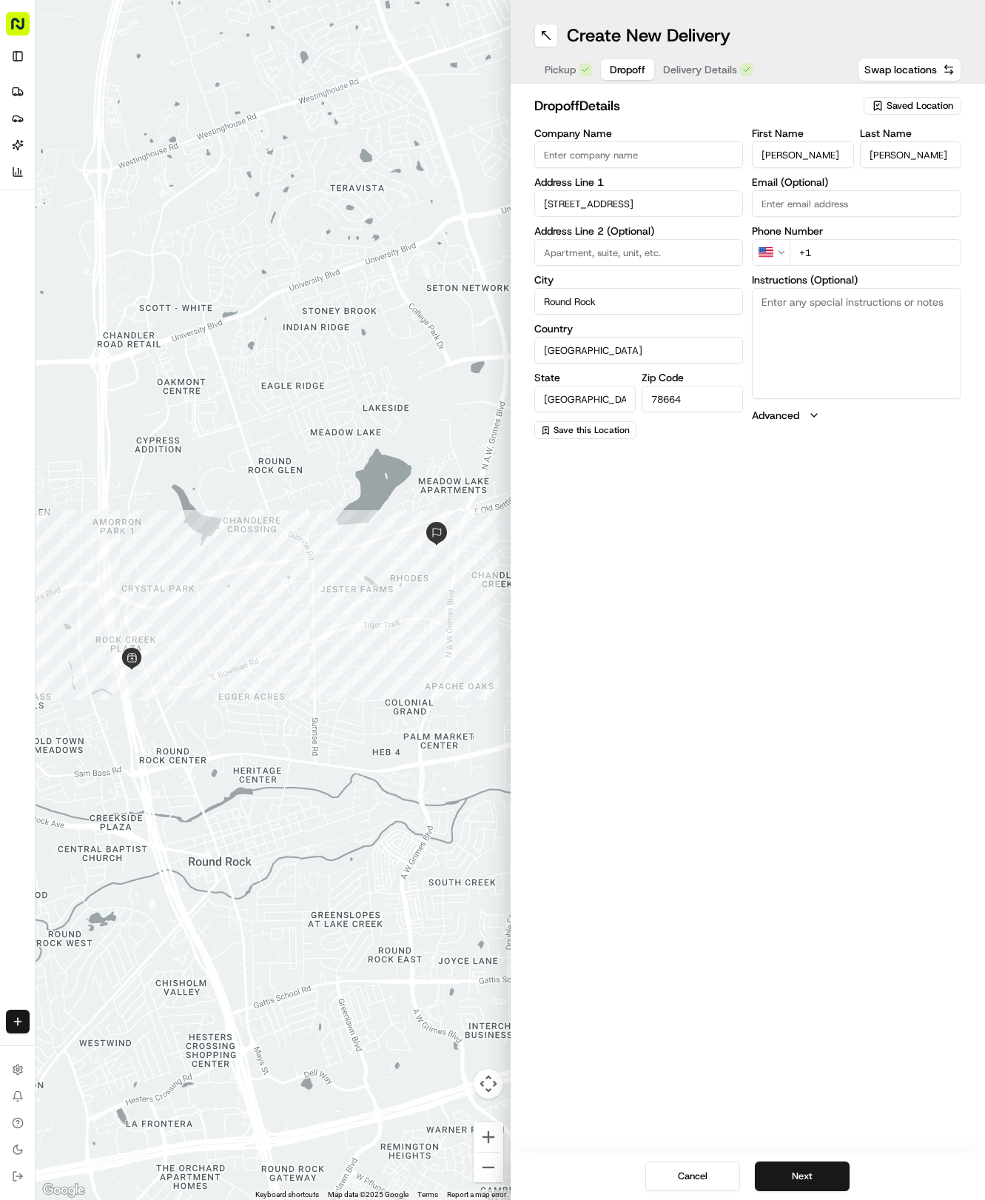
click at [852, 253] on input "+1" at bounding box center [876, 252] width 172 height 27
type input "+1 512 632 0800"
click at [888, 351] on textarea "Instructions (Optional)" at bounding box center [857, 343] width 210 height 111
paste textarea "Ring Bell and leave bag on doorstep"
type textarea "Ring Bell and leave bag on doorstep"
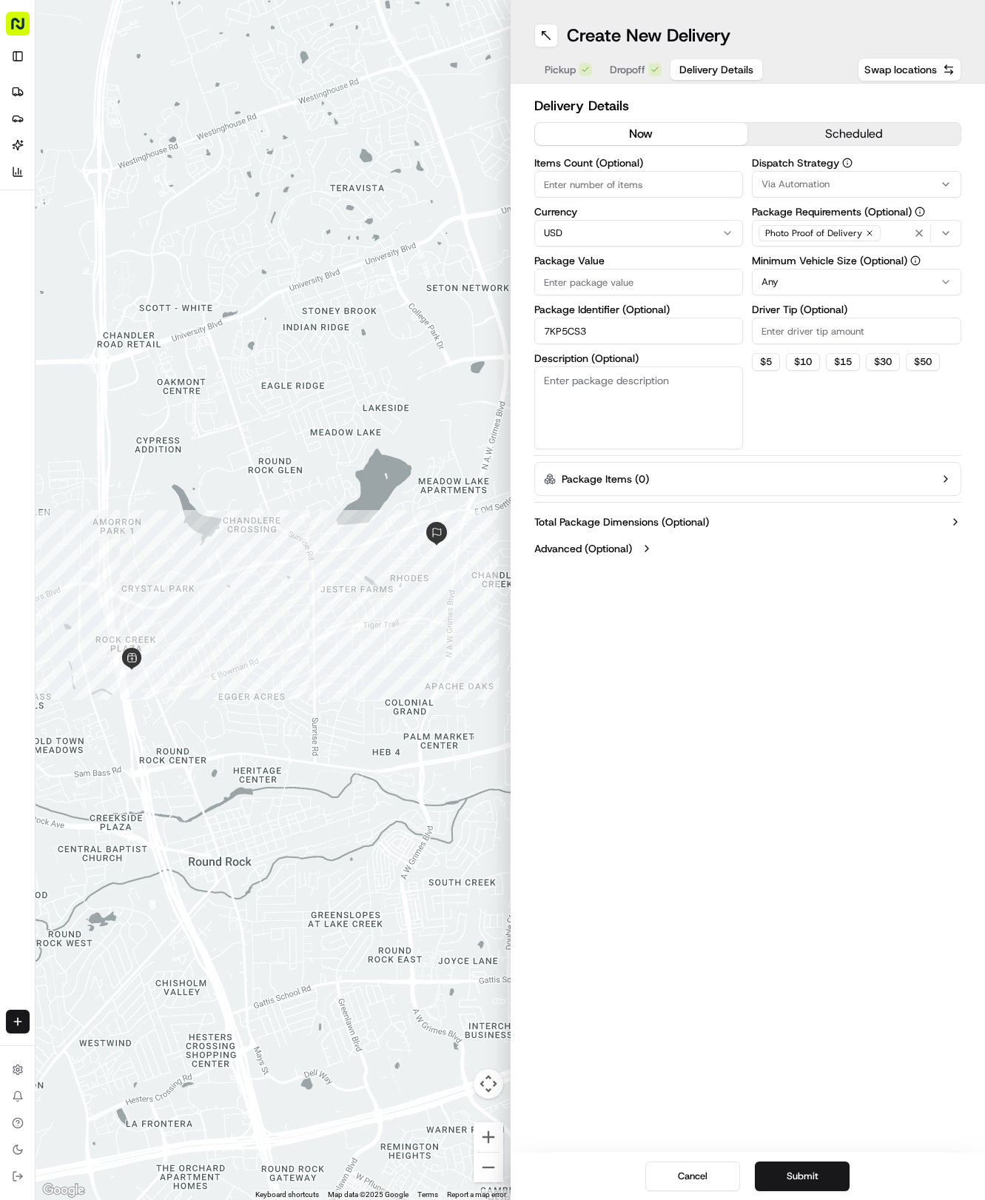
click at [728, 64] on span "Delivery Details" at bounding box center [717, 69] width 74 height 15
click at [676, 271] on input "Package Value" at bounding box center [640, 282] width 210 height 27
type input "70.63"
click at [858, 184] on div "Via Automation" at bounding box center [857, 184] width 202 height 13
click at [840, 265] on span "Tso Round Rock Strategy" at bounding box center [868, 264] width 182 height 13
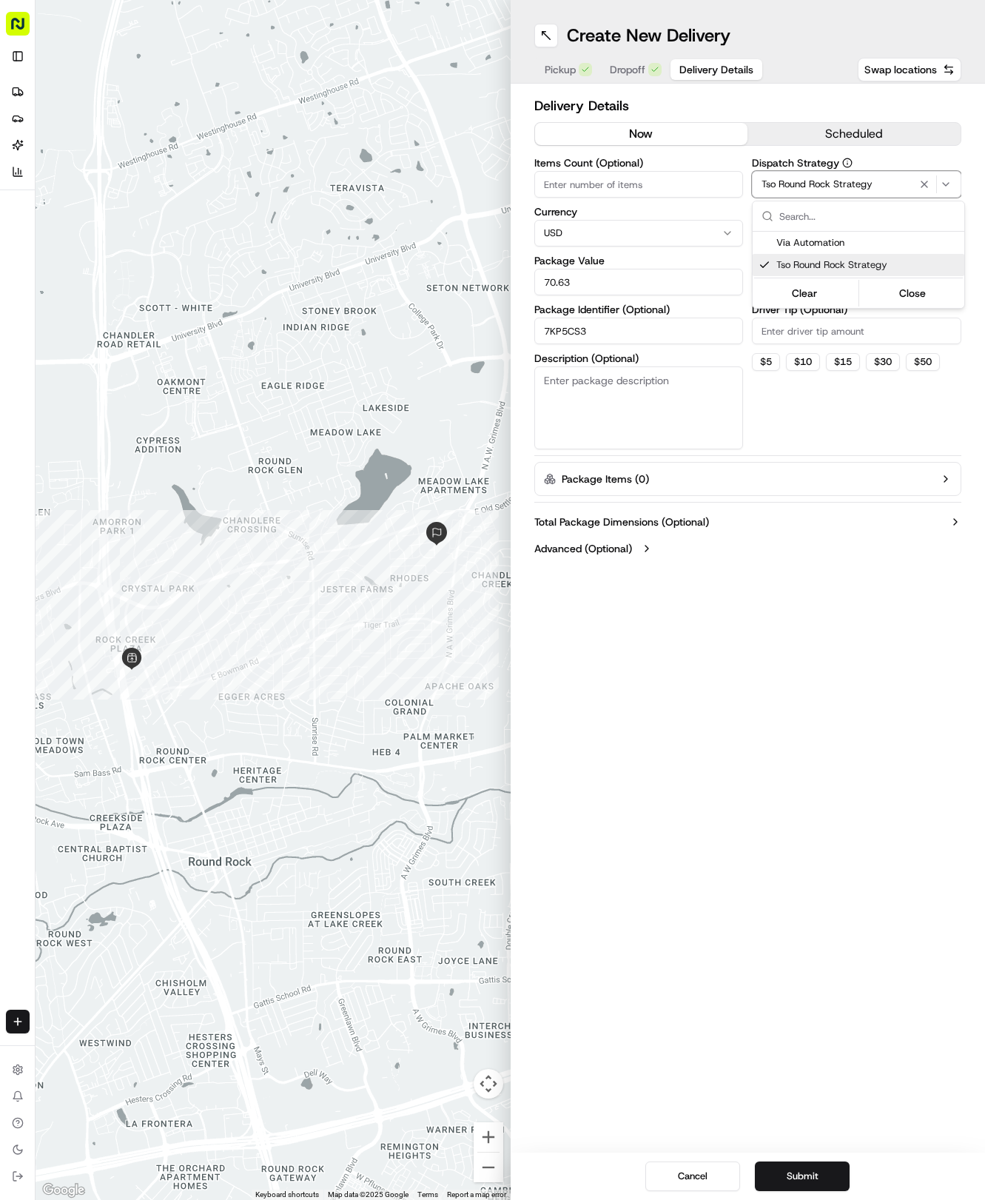
drag, startPoint x: 851, startPoint y: 385, endPoint x: 831, endPoint y: 295, distance: 92.4
click at [851, 366] on html "Tso Chinese 04 Round Rock hayden@tsochinese.com Toggle Sidebar Deliveries Provi…" at bounding box center [492, 600] width 985 height 1200
click at [828, 264] on label "Minimum Vehicle Size (Optional)" at bounding box center [857, 260] width 210 height 10
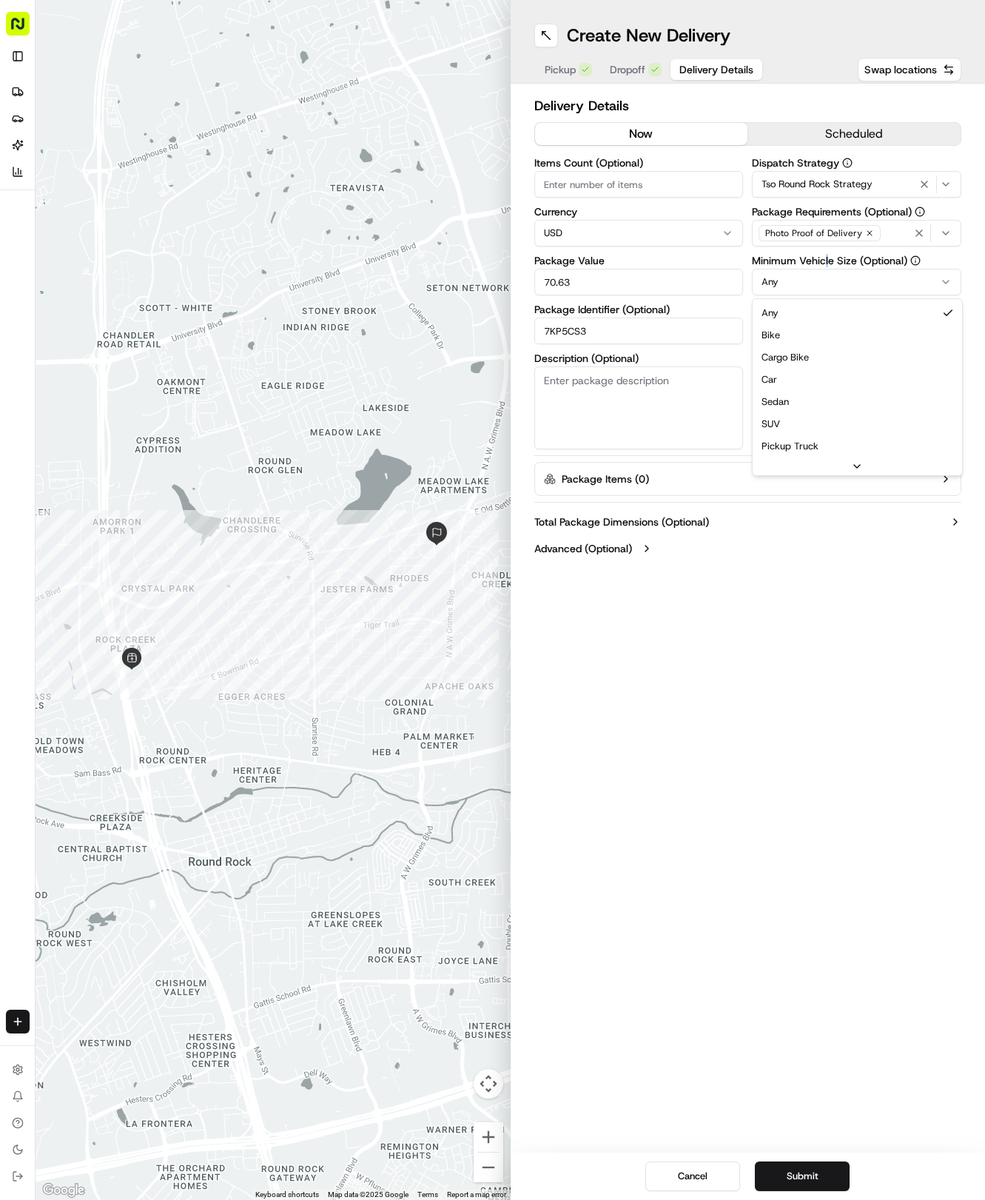
click at [839, 287] on html "Tso Chinese 04 Round Rock hayden@tsochinese.com Toggle Sidebar Deliveries Provi…" at bounding box center [492, 600] width 985 height 1200
click at [821, 348] on div "Dispatch Strategy Tso Round Rock Strategy Package Requirements (Optional) Photo…" at bounding box center [857, 304] width 210 height 292
click at [821, 346] on div "Dispatch Strategy Tso Round Rock Strategy Package Requirements (Optional) Photo…" at bounding box center [857, 304] width 210 height 292
click at [815, 339] on input "Driver Tip (Optional)" at bounding box center [857, 331] width 210 height 27
type input "2"
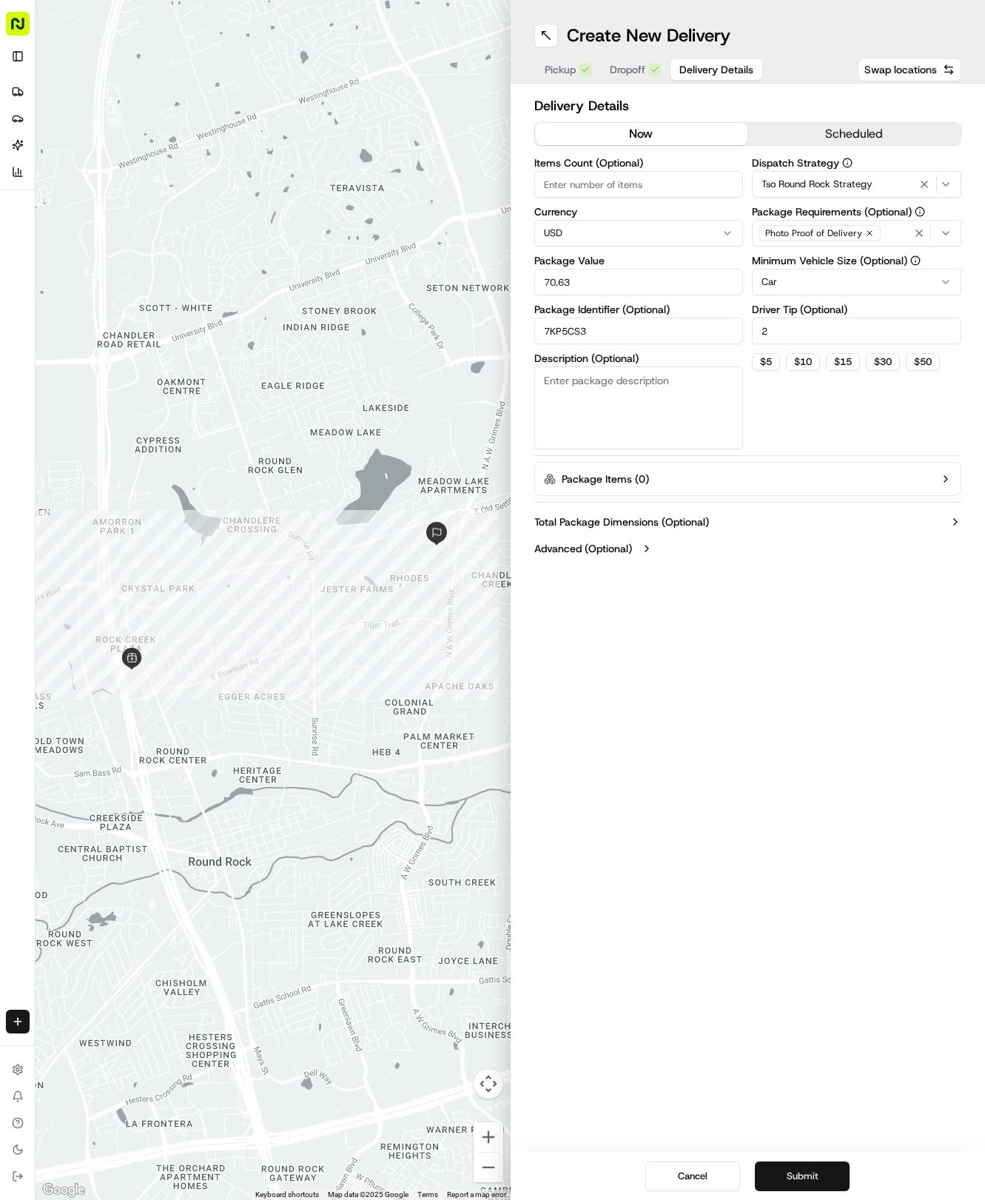
click at [821, 1188] on button "Submit" at bounding box center [802, 1177] width 95 height 30
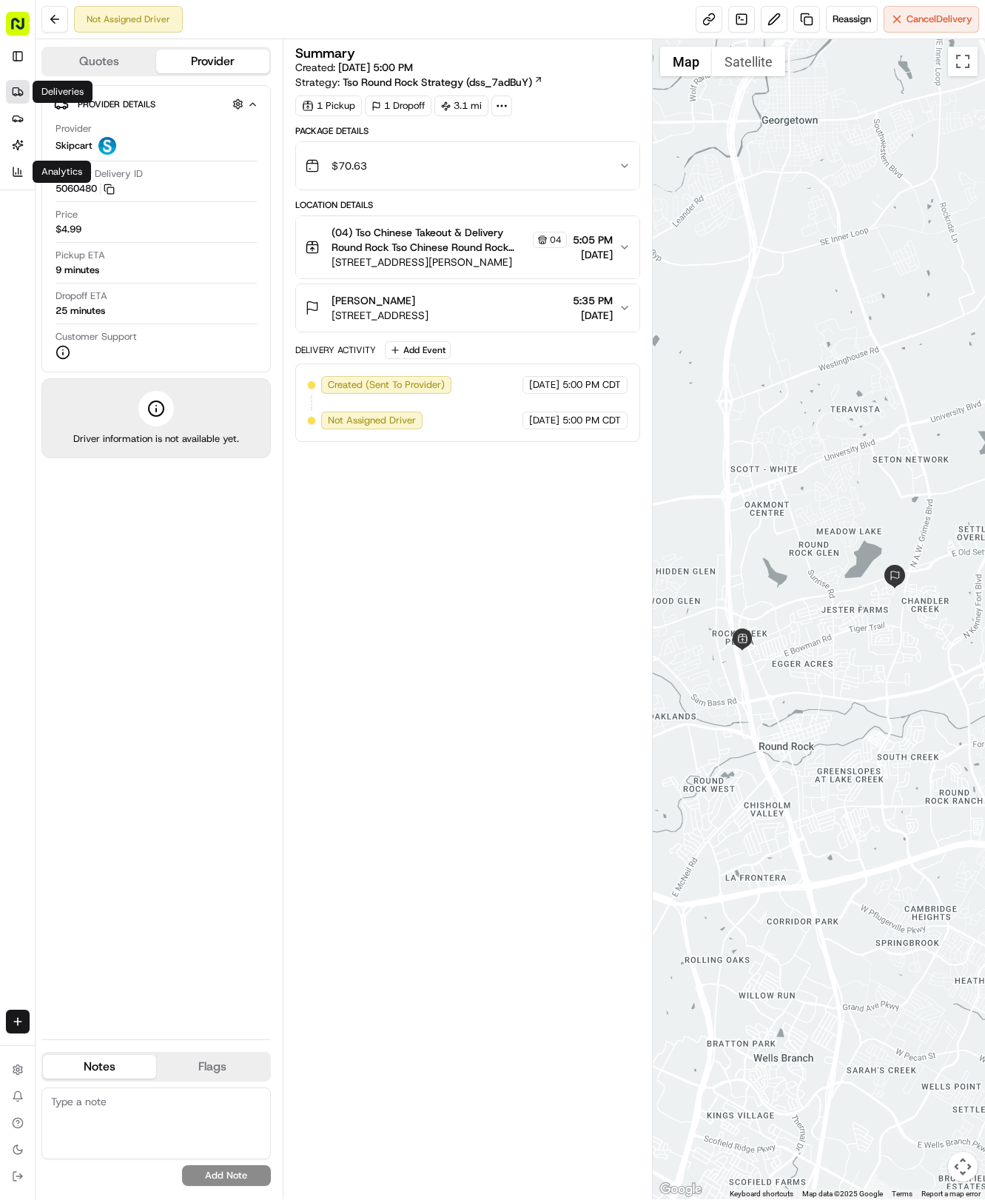
click at [14, 102] on link "Deliveries" at bounding box center [18, 92] width 24 height 24
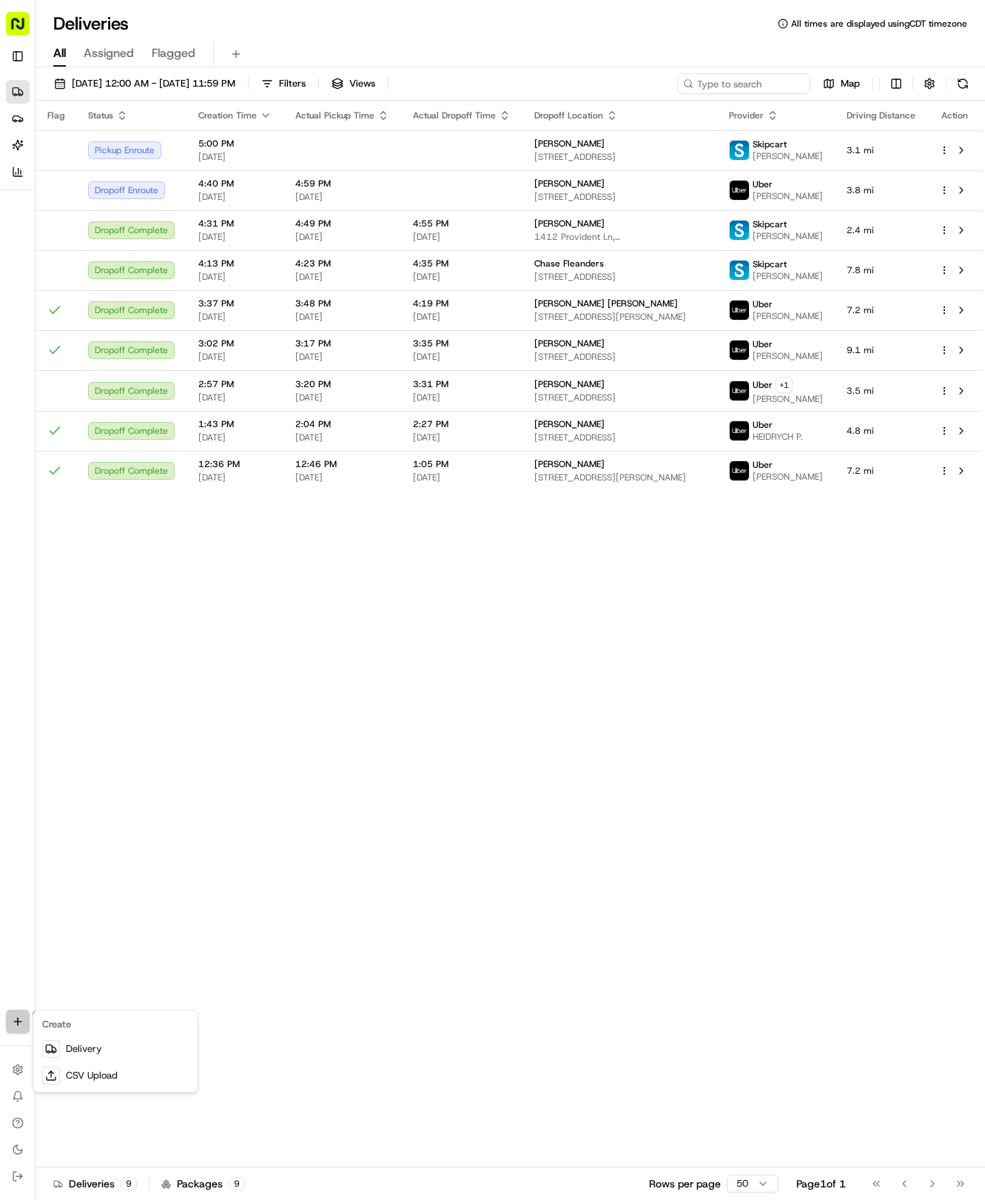
click at [19, 1023] on html "Tso Chinese 04 Round Rock hayden@tsochinese.com Toggle Sidebar Deliveries Provi…" at bounding box center [492, 600] width 985 height 1200
click at [69, 1050] on link "Delivery" at bounding box center [115, 1049] width 158 height 27
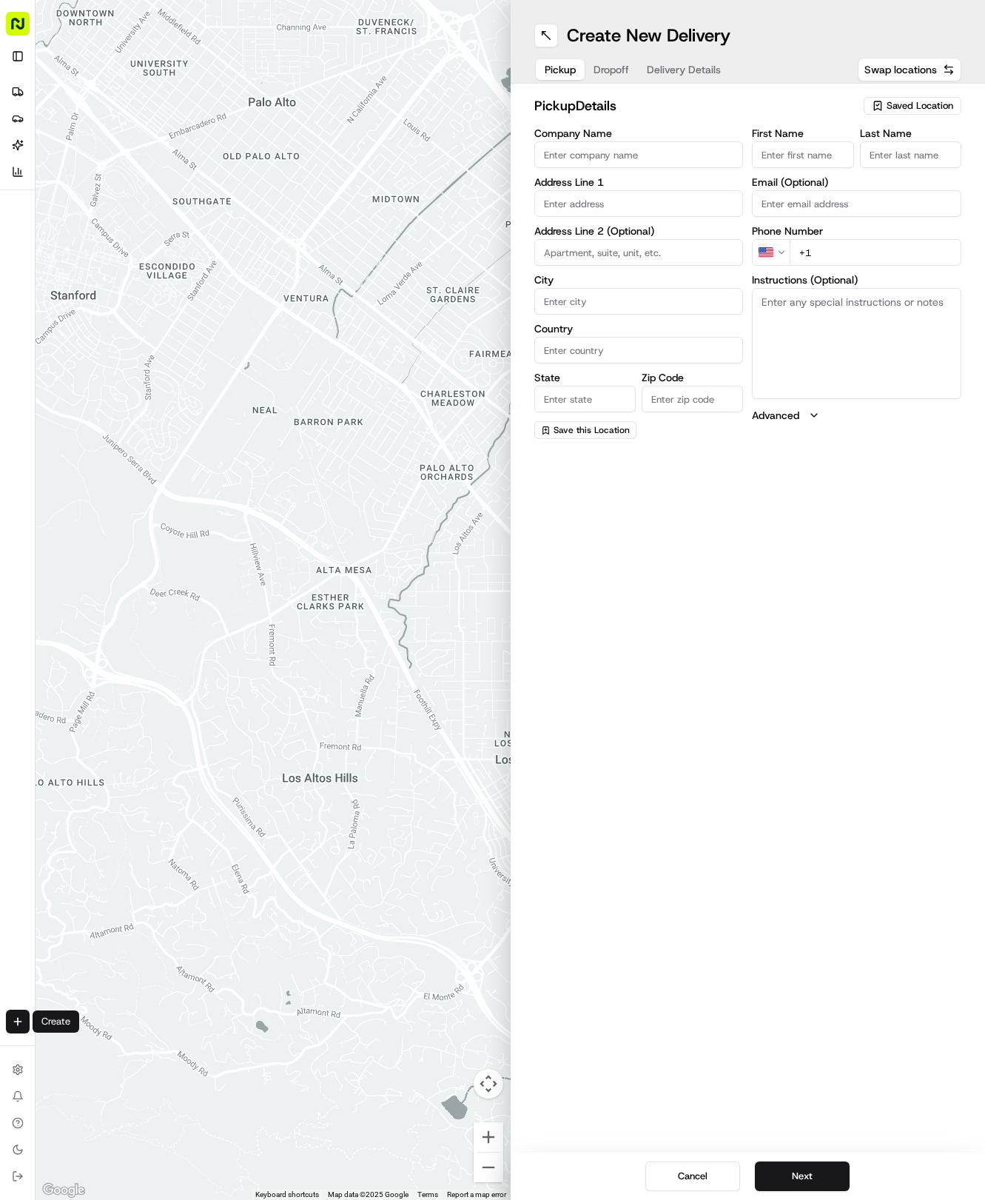
click at [903, 102] on span "Saved Location" at bounding box center [920, 105] width 67 height 13
click at [849, 166] on span "(04) Tso Chinese Takeout & Delivery Round Rock (04)" at bounding box center [888, 168] width 182 height 27
type input "(04) Tso Chinese Takeout & Delivery Round Rock"
type input "2000 N [PERSON_NAME] St"
type input "Ste 108"
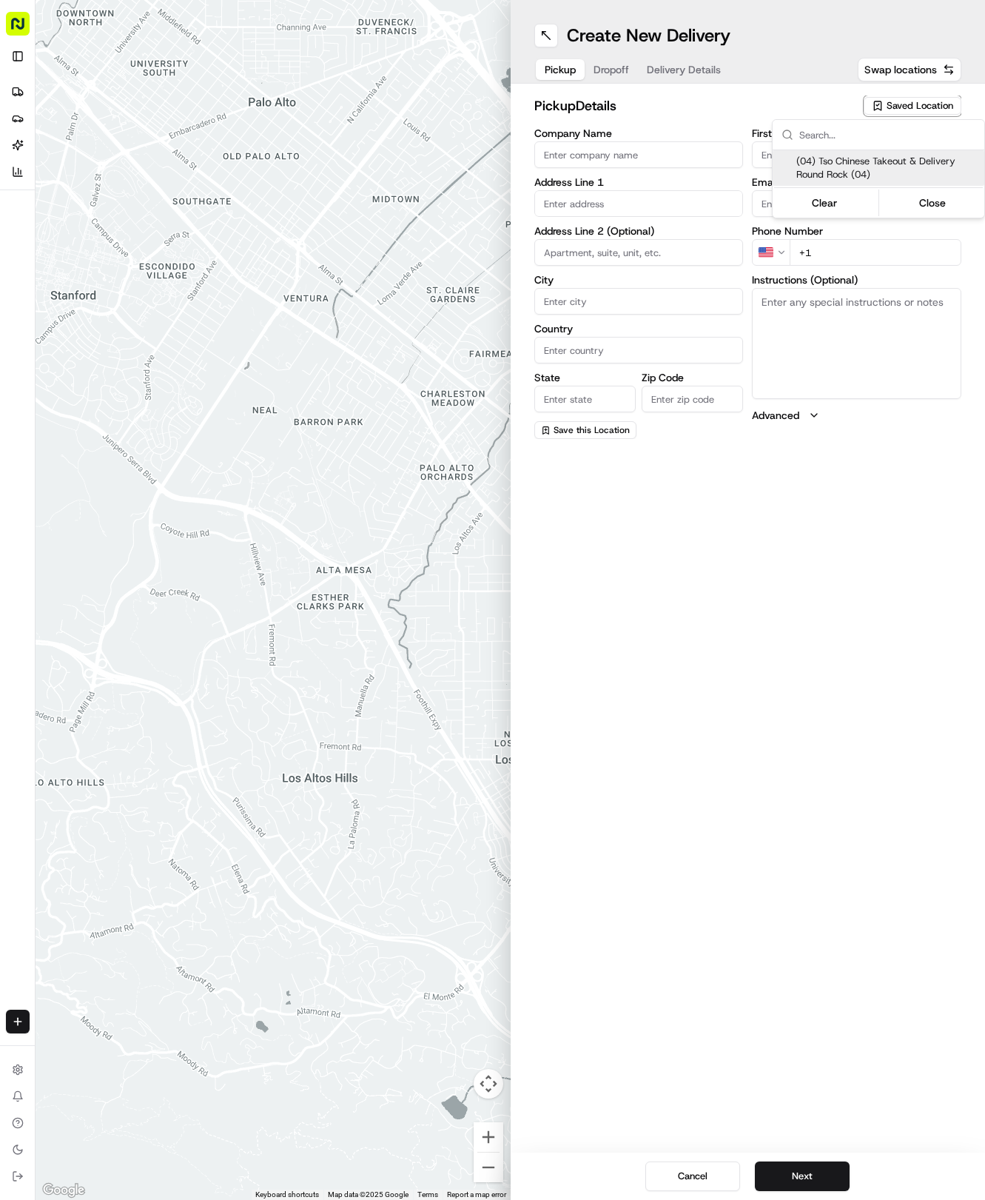
type input "Round Rock"
type input "US"
type input "[GEOGRAPHIC_DATA]"
type input "78664"
type input "Tso Chinese"
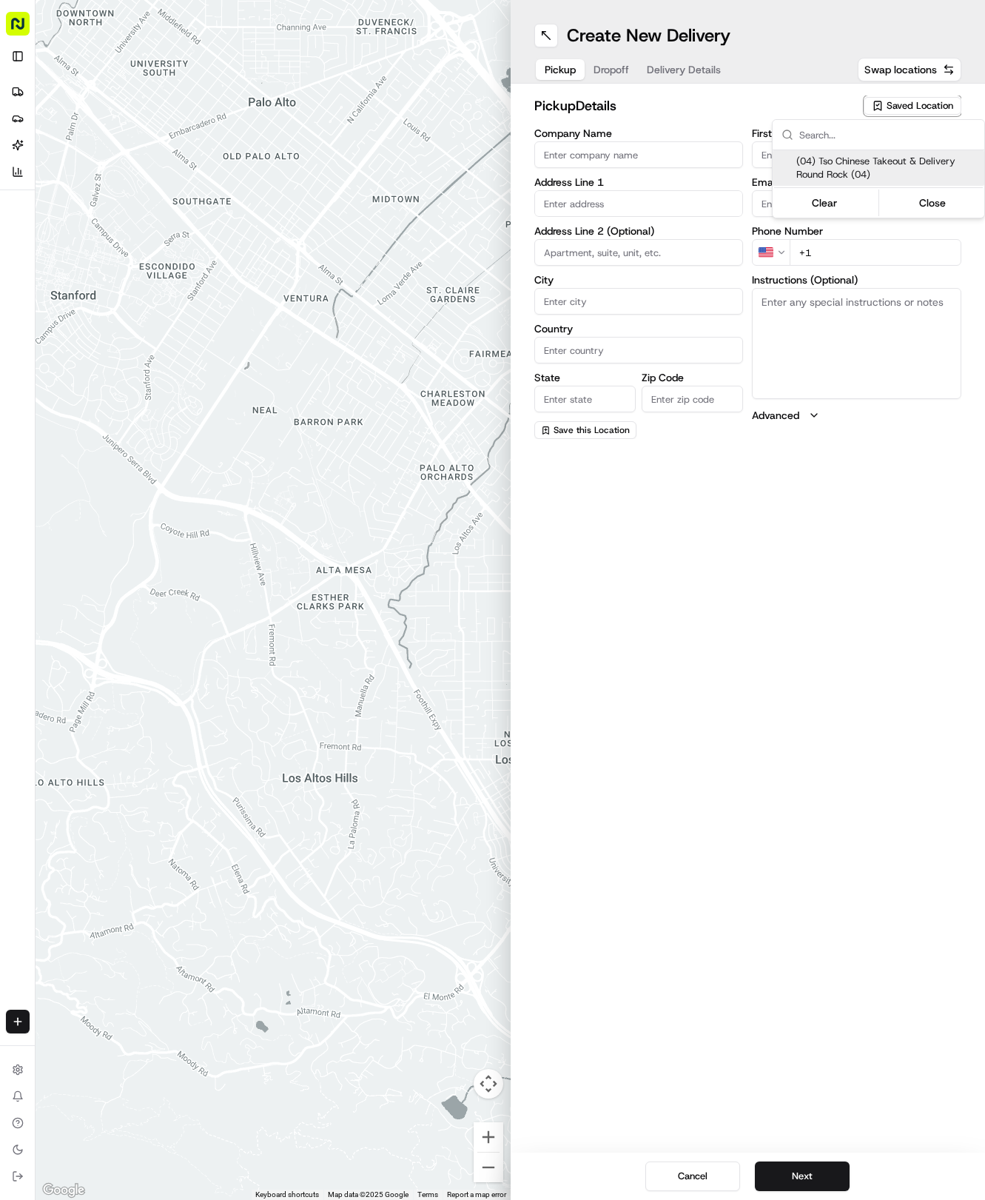
type input "Round Rock Manager"
type input "[EMAIL_ADDRESS][DOMAIN_NAME]"
type input "[PHONE_NUMBER]"
type textarea "Submit a picture displaying address & food as Proof of Delivery. Envía una foto…"
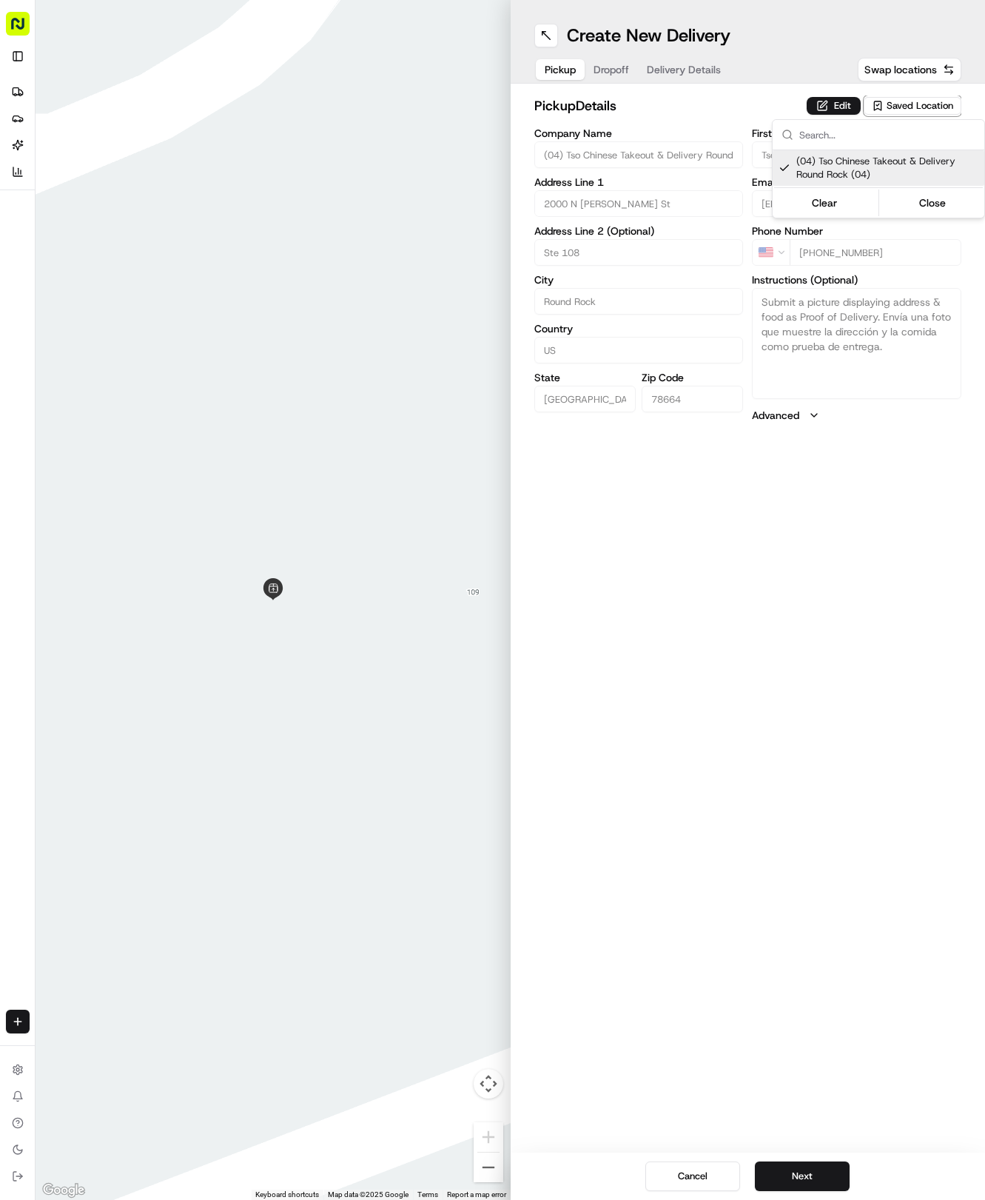
click at [679, 70] on html "Tso Chinese 04 Round Rock [EMAIL_ADDRESS][DOMAIN_NAME] Toggle Sidebar Deliverie…" at bounding box center [492, 600] width 985 height 1200
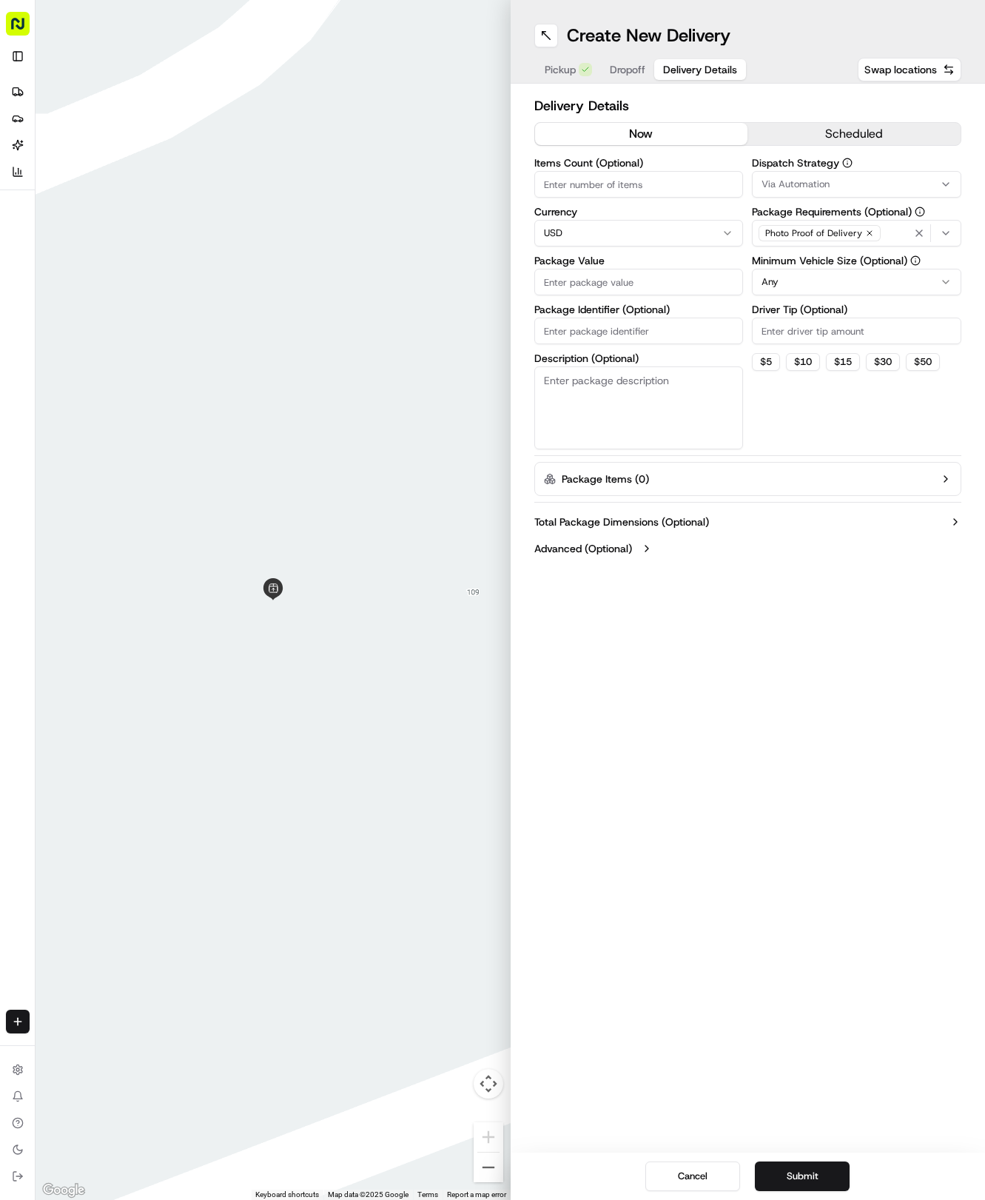
click at [679, 70] on span "Delivery Details" at bounding box center [700, 69] width 74 height 15
click at [595, 323] on input "Package Identifier (Optional)" at bounding box center [640, 331] width 210 height 27
type input "∫"
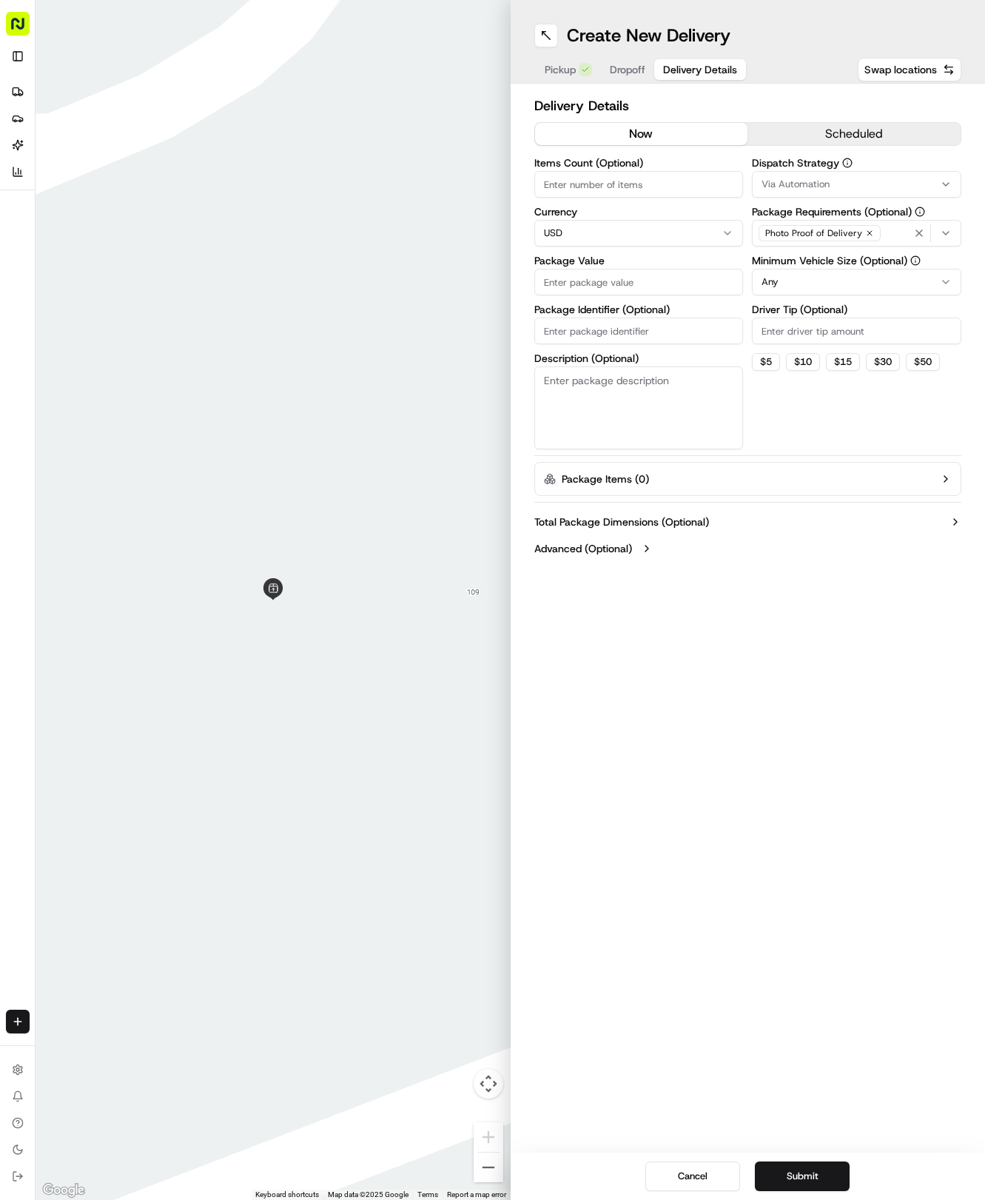
paste input "TJ7FIIT"
type input "TJ7FIIT"
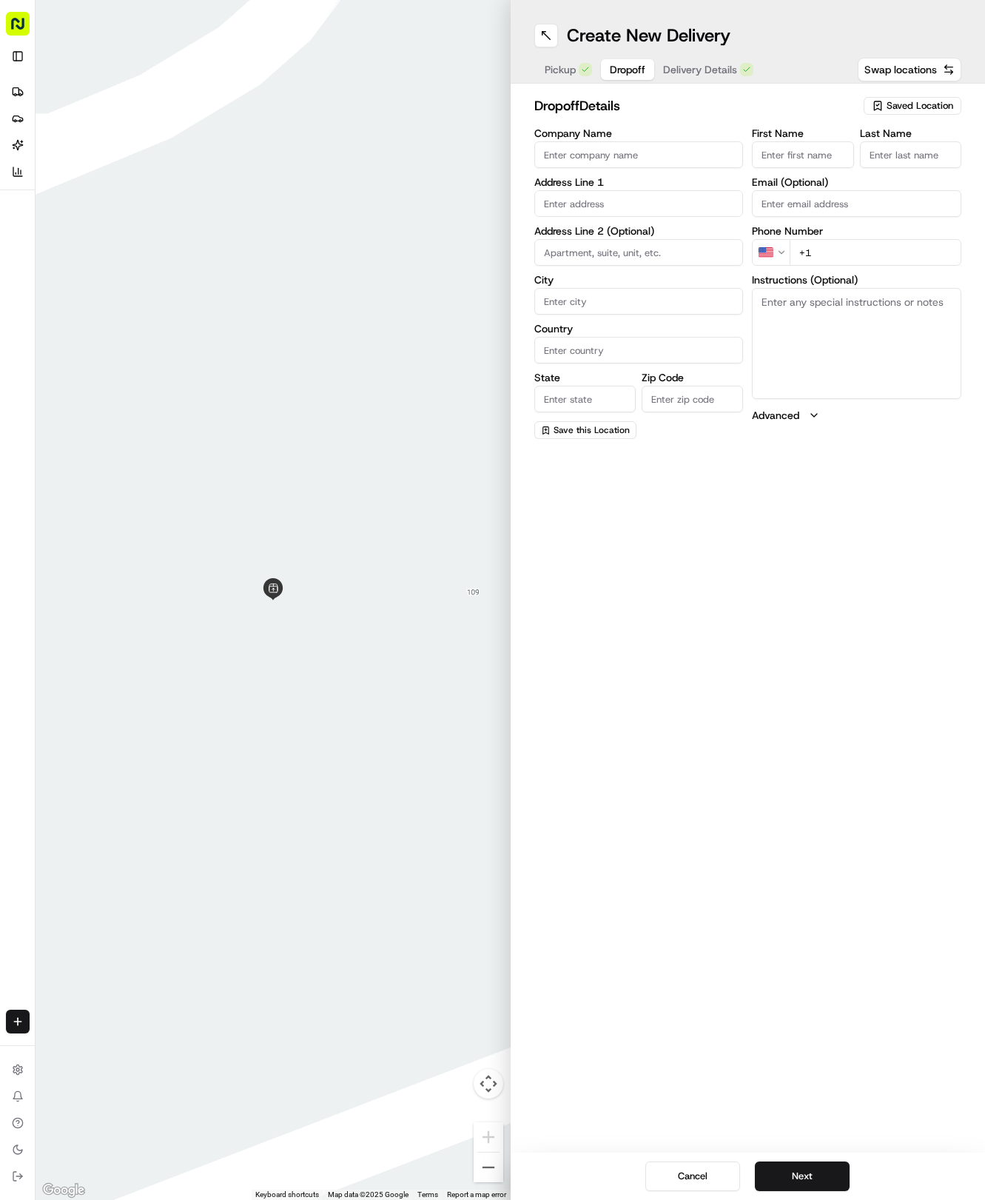
click at [632, 71] on span "Dropoff" at bounding box center [628, 69] width 36 height 15
click at [599, 221] on div "Company Name Address Line 1 Address Line 2 (Optional) City Country State Zip Co…" at bounding box center [640, 283] width 210 height 311
click at [596, 204] on input "text" at bounding box center [640, 203] width 210 height 27
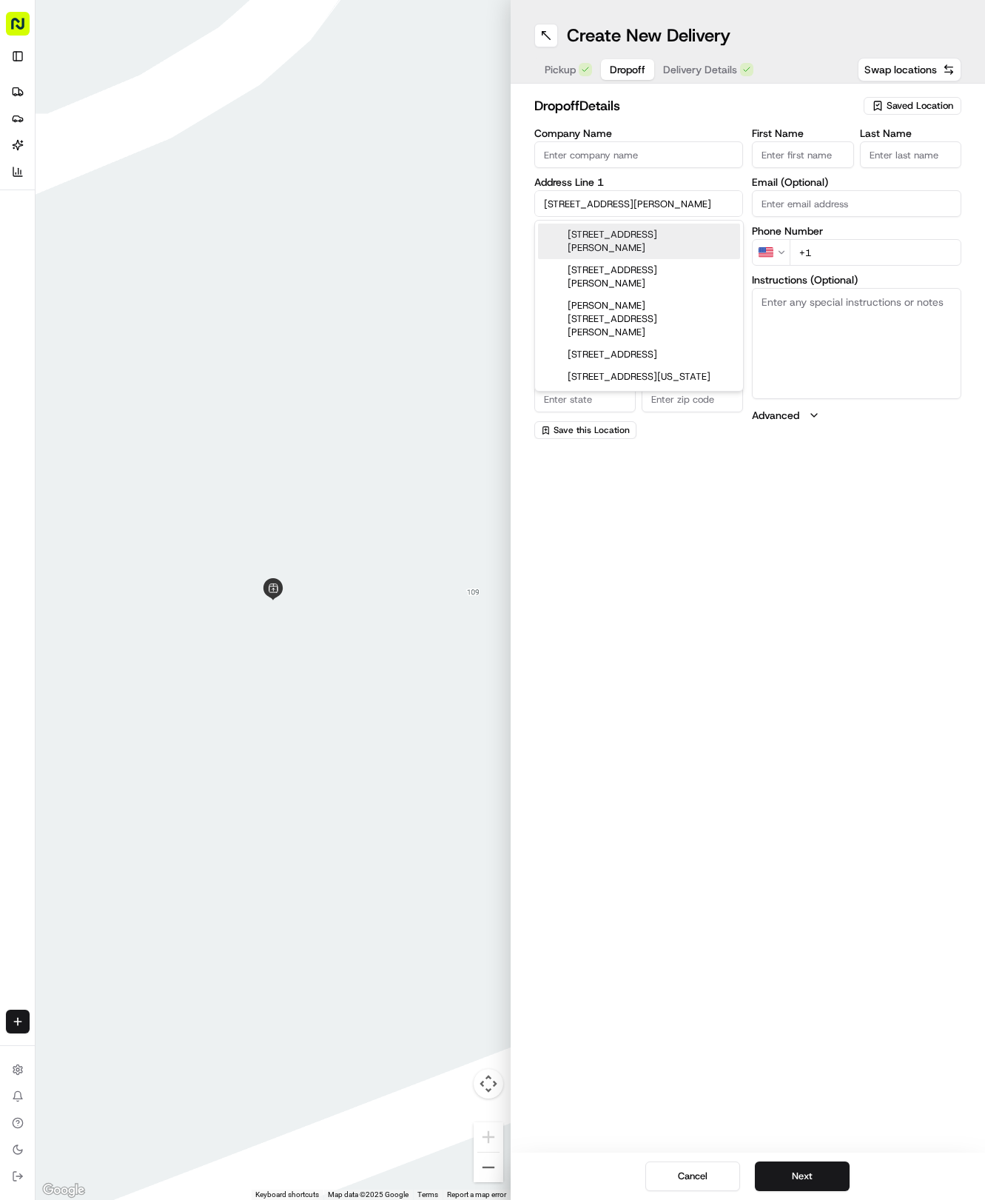
type input "2831 Diego Ct, Round Rock, TX 78665, USA"
type input "Round Rock"
type input "[GEOGRAPHIC_DATA]"
type input "78665"
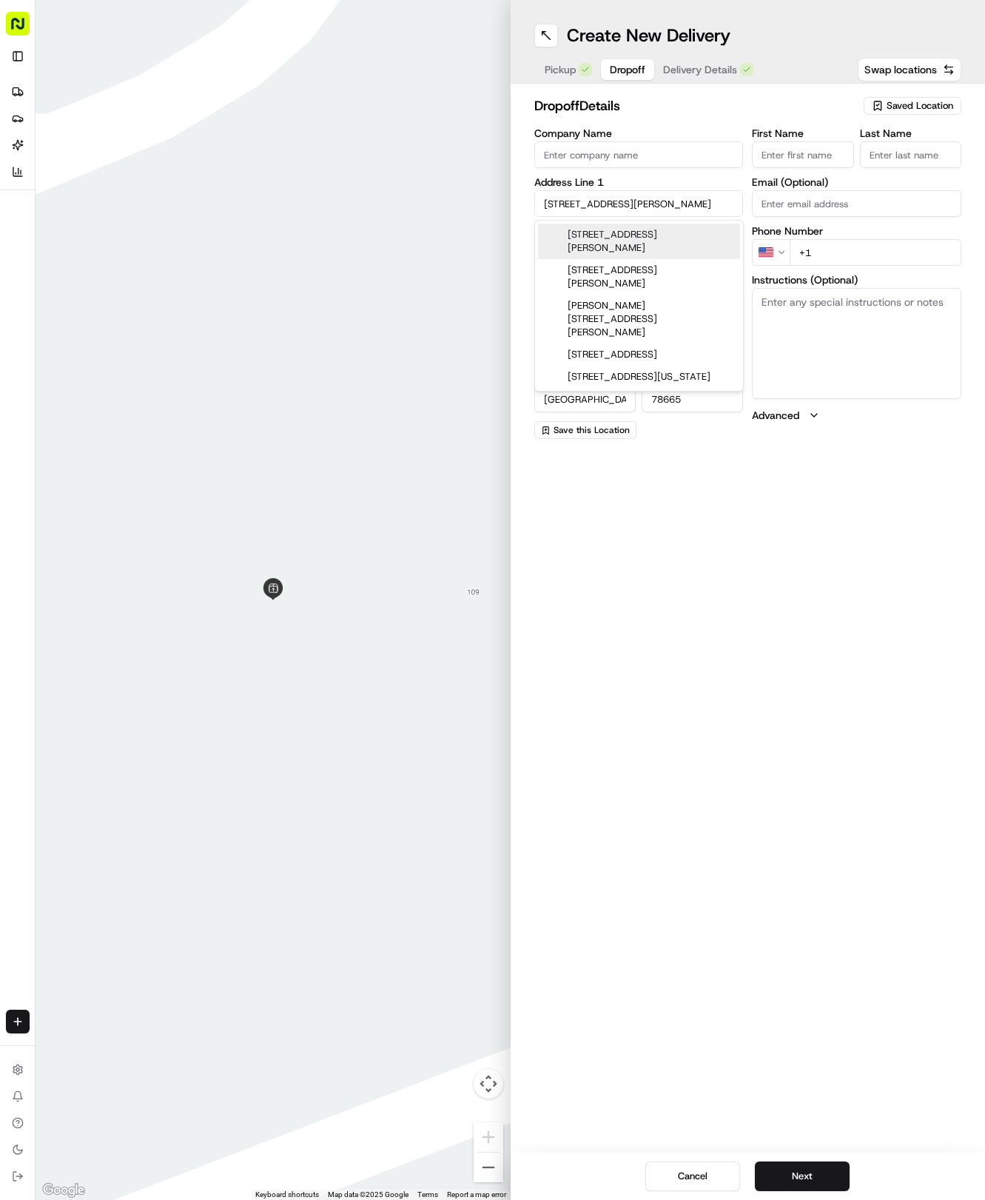
type input "2831 Diego Court"
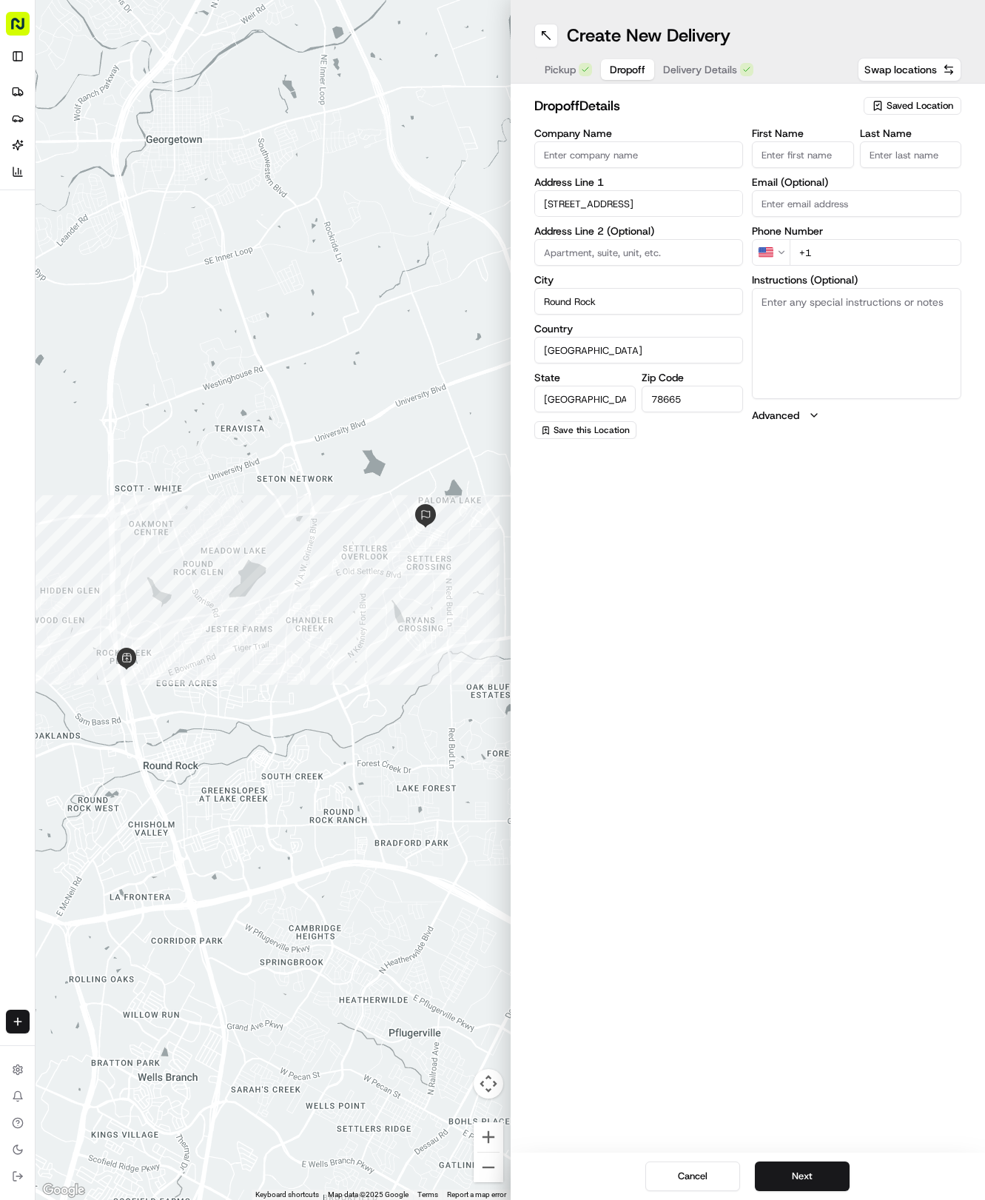
click at [817, 148] on input "First Name" at bounding box center [802, 154] width 101 height 27
type input "Marie"
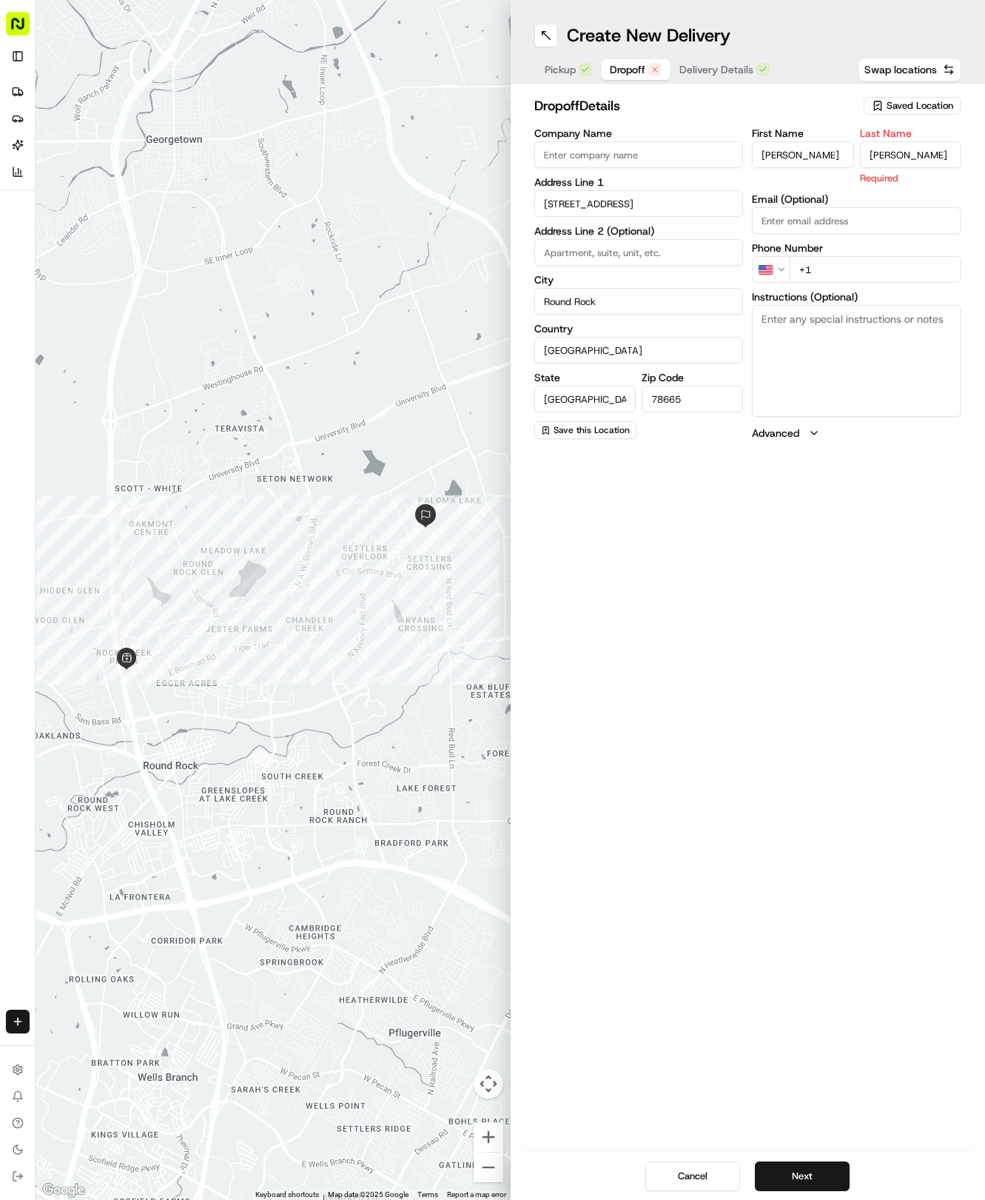
type input "Roppolo"
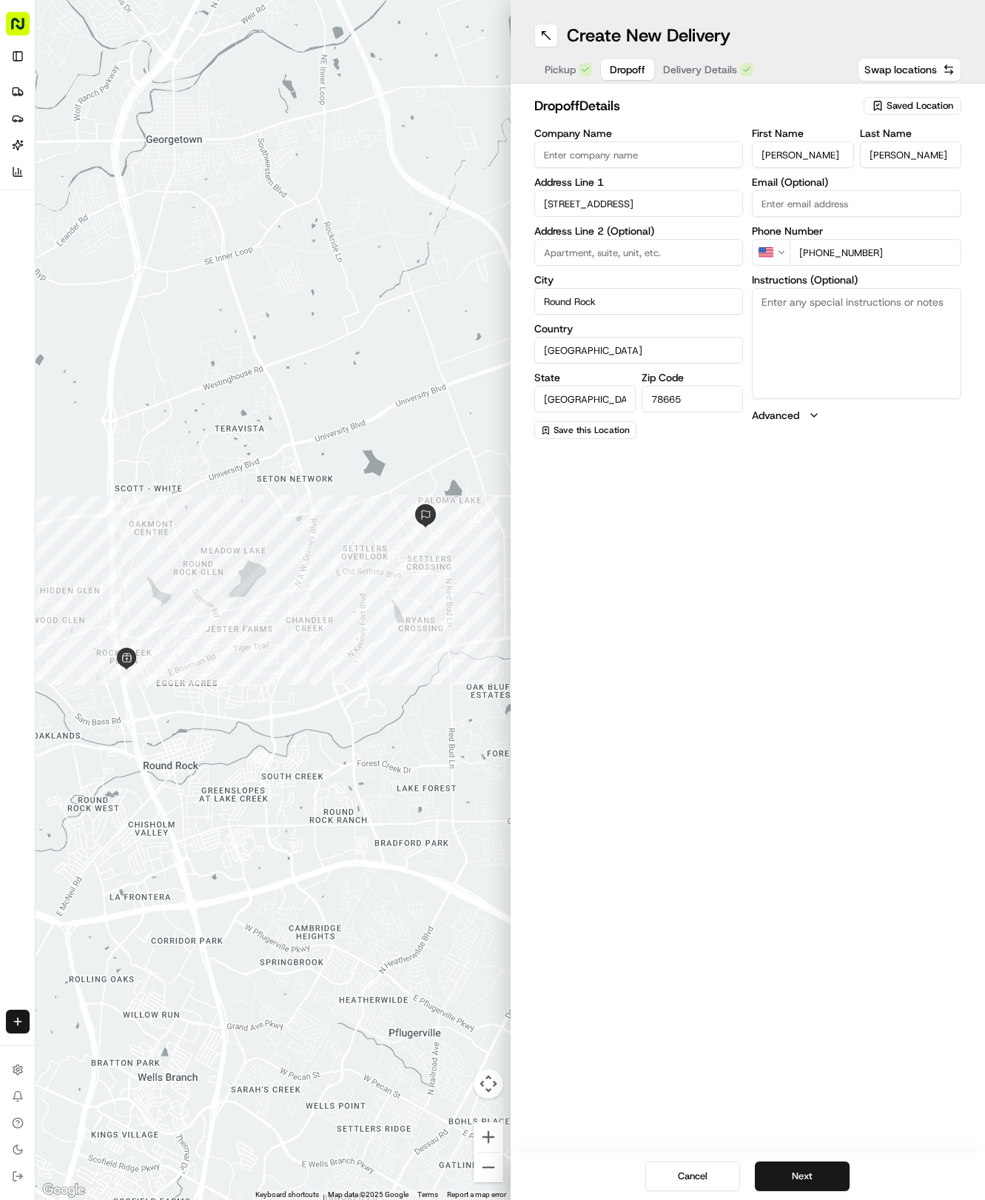
type input "+1 917 439 1088"
click at [677, 84] on div "dropoff Details Saved Location Company Name Address Line 1 2831 Diego Court Add…" at bounding box center [748, 267] width 475 height 367
click at [676, 76] on button "Delivery Details" at bounding box center [708, 69] width 108 height 21
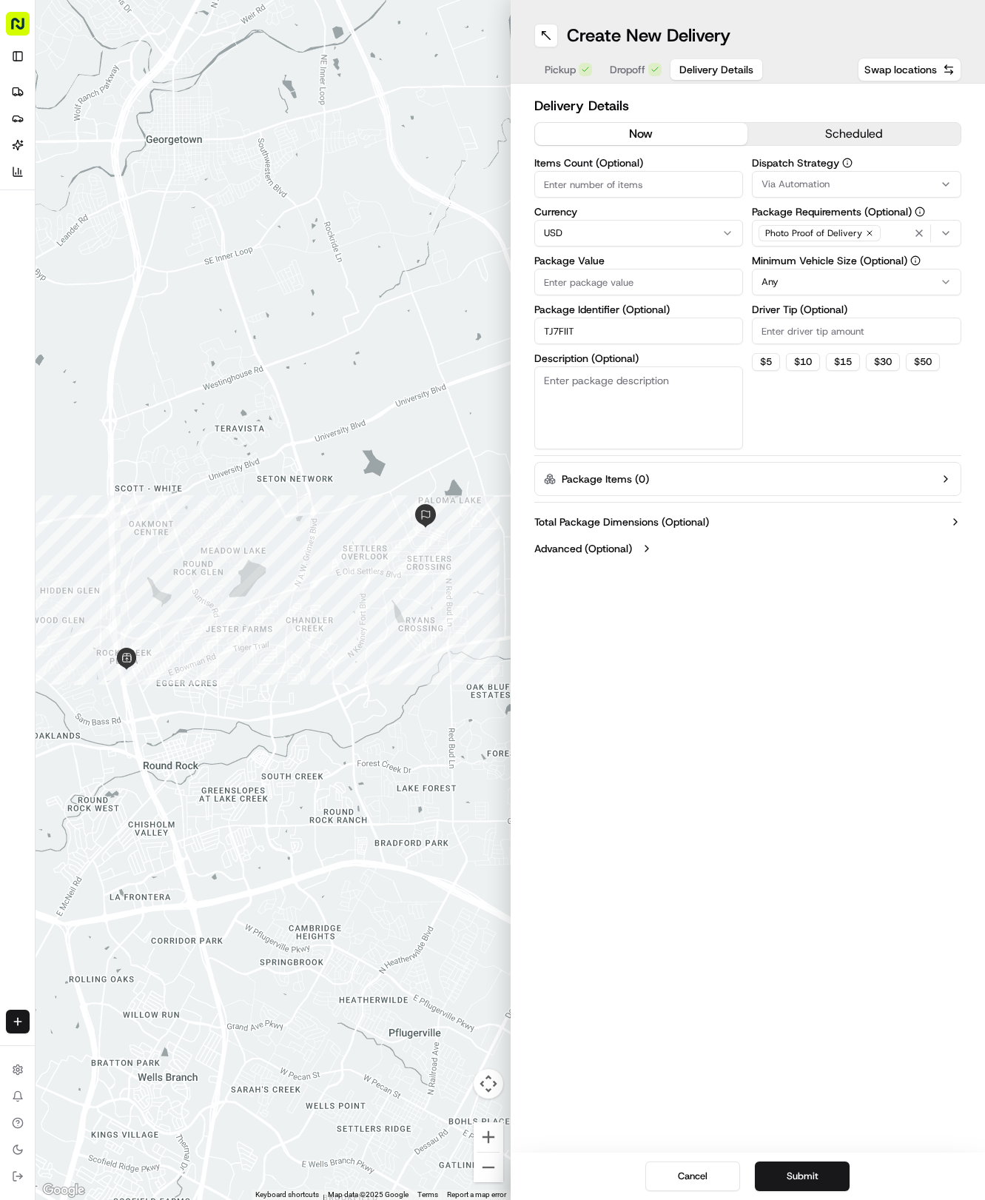
click at [605, 290] on input "Package Value" at bounding box center [640, 282] width 210 height 27
type input "37.78"
click at [784, 184] on span "Via Automation" at bounding box center [796, 184] width 68 height 13
click at [777, 246] on span "Via Automation" at bounding box center [868, 242] width 182 height 13
click at [778, 261] on span "Tso Round Rock Strategy" at bounding box center [868, 264] width 182 height 13
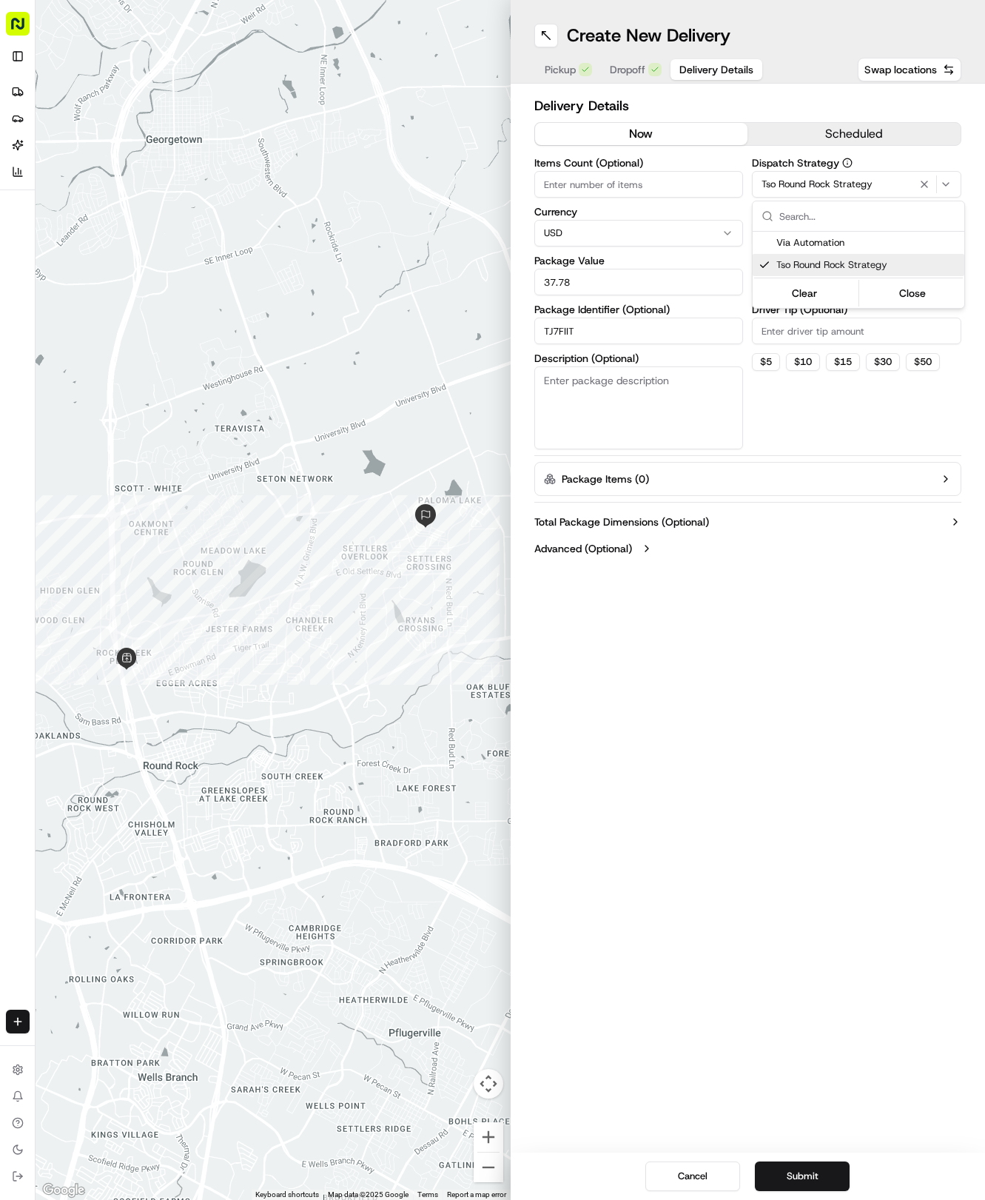
drag, startPoint x: 772, startPoint y: 386, endPoint x: 786, endPoint y: 290, distance: 97.2
click at [774, 364] on html "Tso Chinese 04 Round Rock hayden@tsochinese.com Toggle Sidebar Deliveries Provi…" at bounding box center [492, 600] width 985 height 1200
click at [794, 264] on label "Minimum Vehicle Size (Optional)" at bounding box center [857, 260] width 210 height 10
click at [796, 284] on html "Tso Chinese 04 Round Rock hayden@tsochinese.com Toggle Sidebar Deliveries Provi…" at bounding box center [492, 600] width 985 height 1200
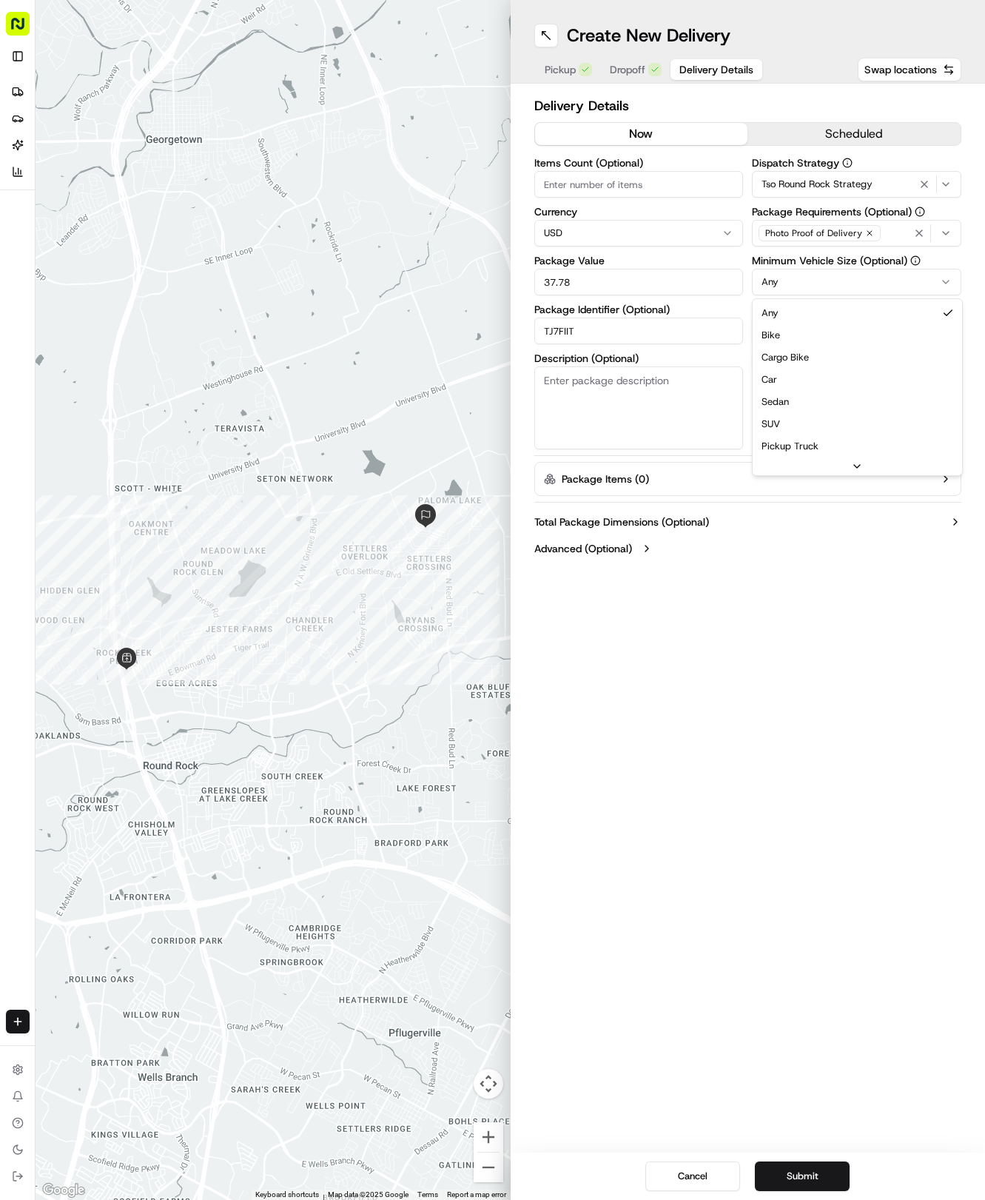
drag, startPoint x: 780, startPoint y: 382, endPoint x: 790, endPoint y: 345, distance: 38.4
click at [790, 344] on input "Driver Tip (Optional)" at bounding box center [857, 331] width 210 height 27
type input "2"
click at [806, 1171] on button "Submit" at bounding box center [802, 1177] width 95 height 30
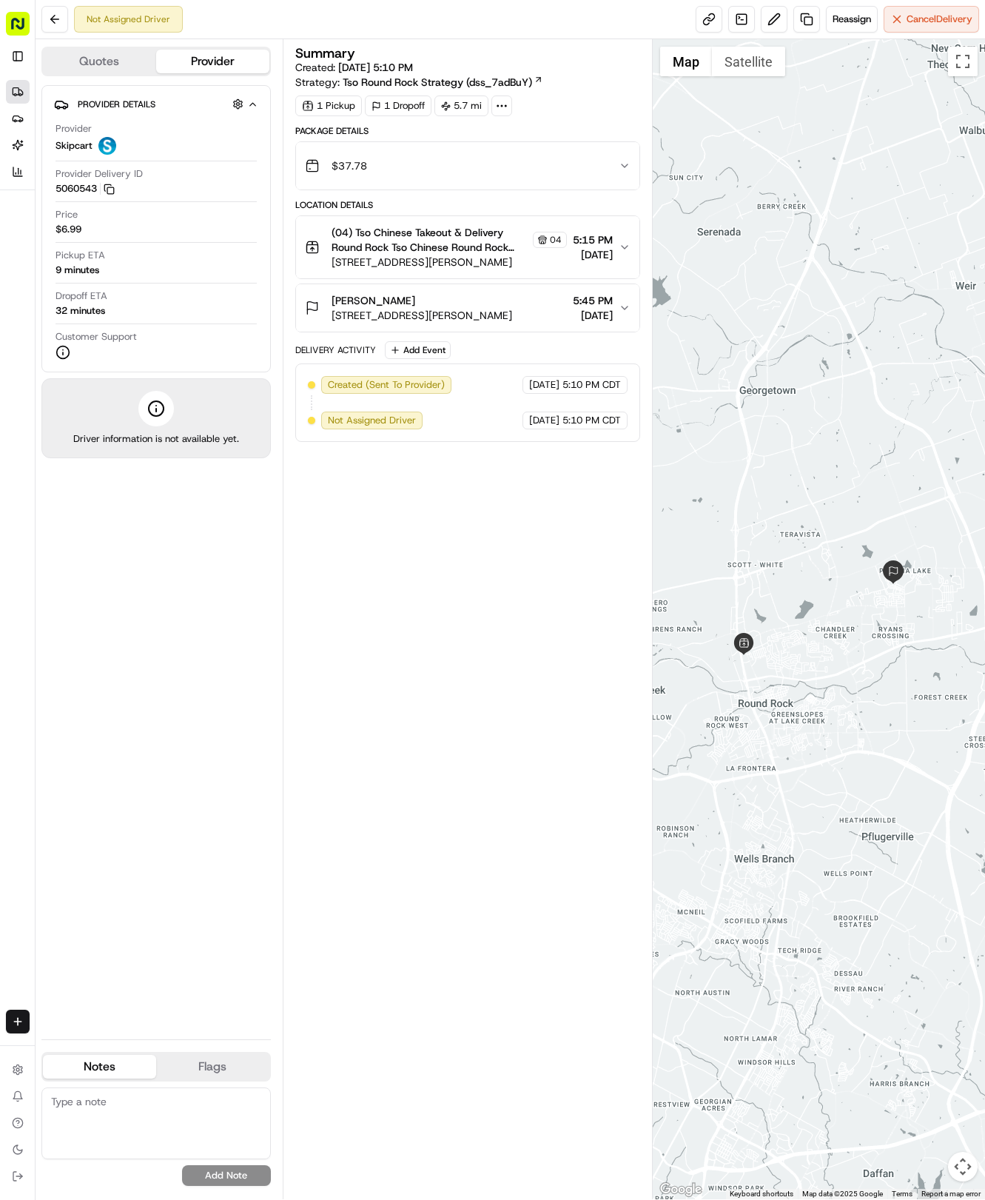
click at [24, 84] on link "Deliveries" at bounding box center [18, 92] width 24 height 24
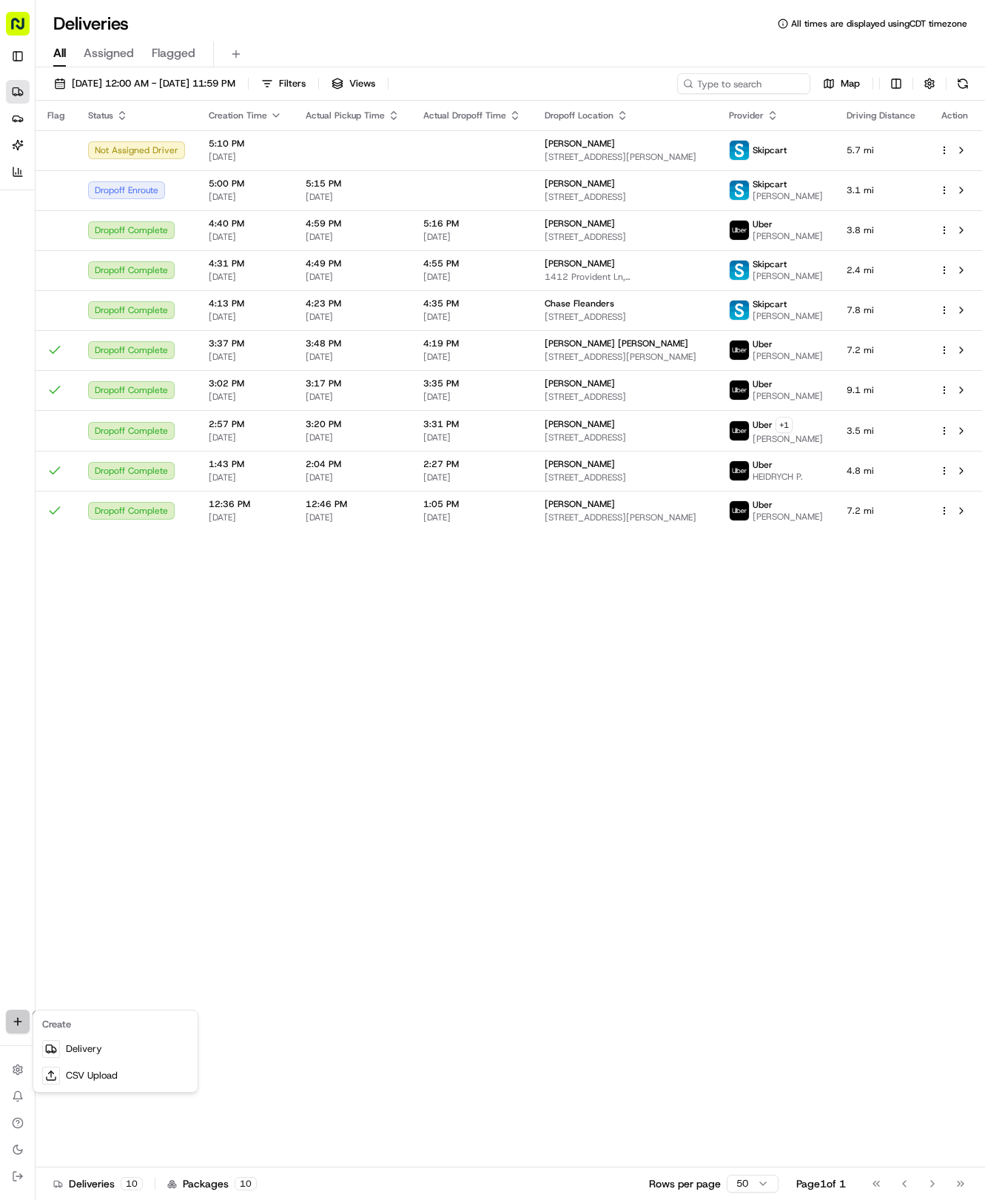
click at [14, 1019] on html "Tso Chinese 04 Round Rock hayden@tsochinese.com Toggle Sidebar Deliveries Provi…" at bounding box center [492, 600] width 985 height 1200
click at [78, 1053] on link "Delivery" at bounding box center [115, 1049] width 158 height 27
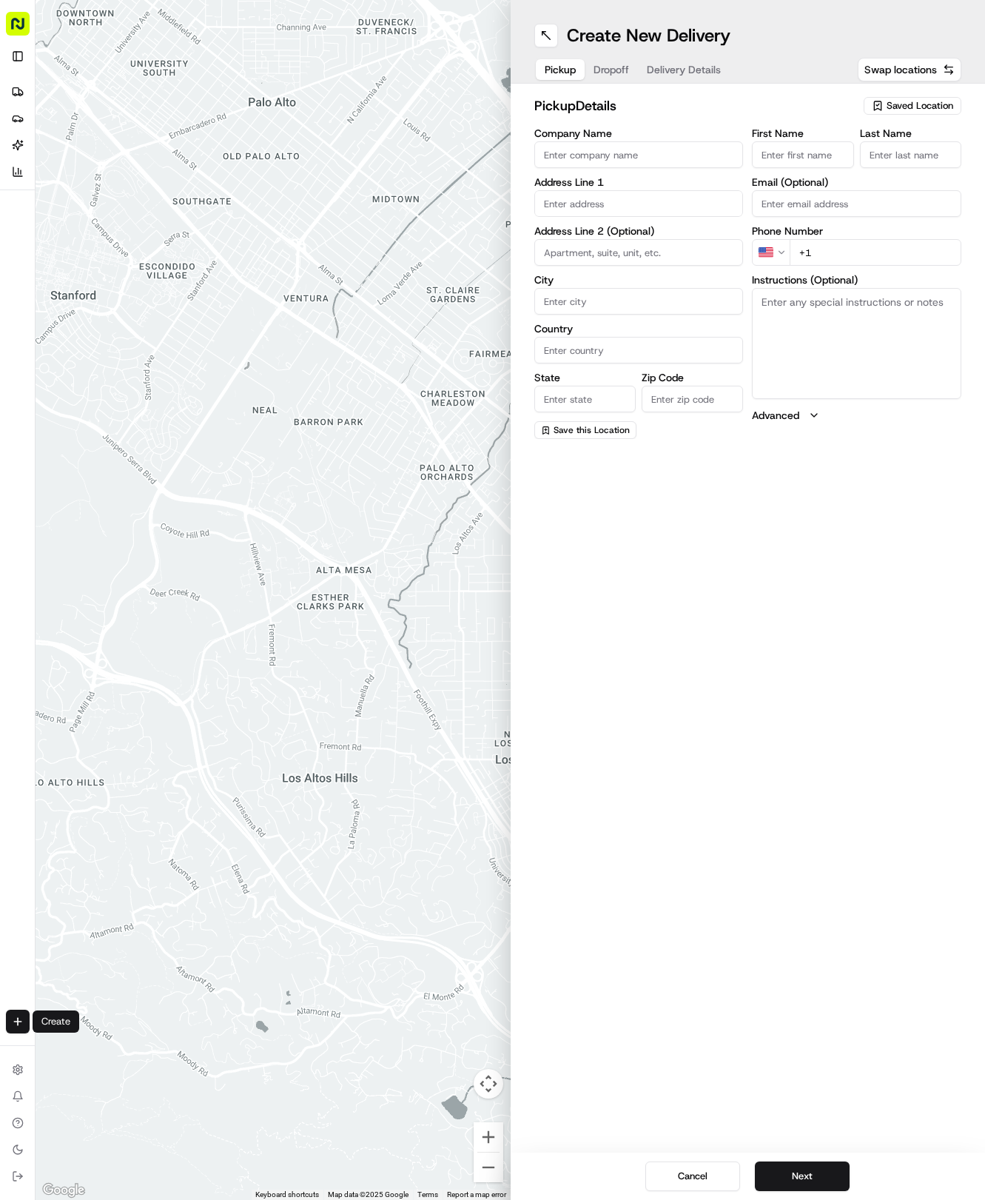
click at [868, 110] on div "Saved Location" at bounding box center [913, 106] width 98 height 18
click at [834, 164] on span "(04) Tso Chinese Takeout & Delivery Round Rock (04)" at bounding box center [888, 168] width 182 height 27
type input "(04) Tso Chinese Takeout & Delivery Round Rock"
type input "2000 N [PERSON_NAME] St"
type input "Ste 108"
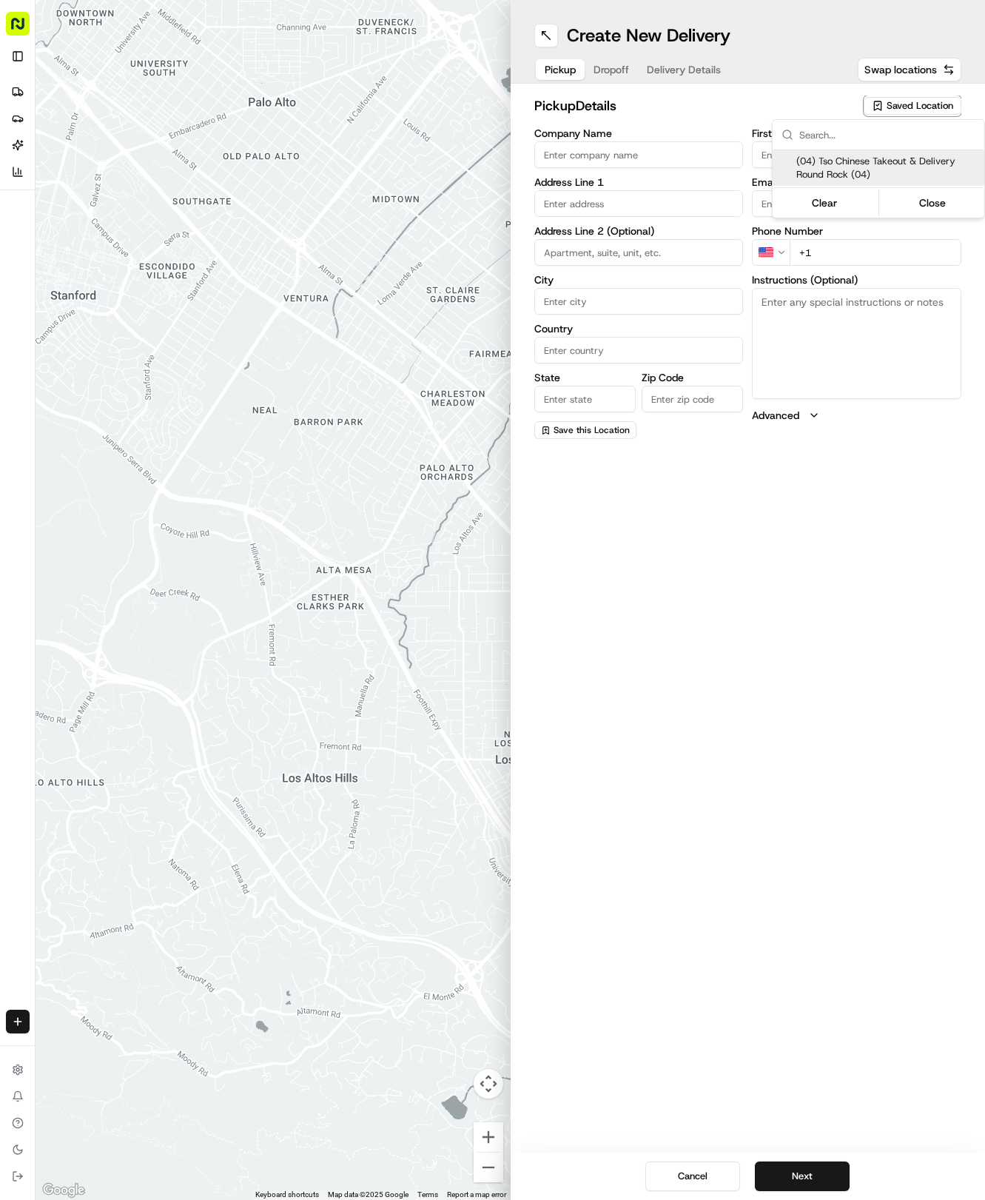
type input "Round Rock"
type input "US"
type input "[GEOGRAPHIC_DATA]"
type input "78664"
type input "Tso Chinese"
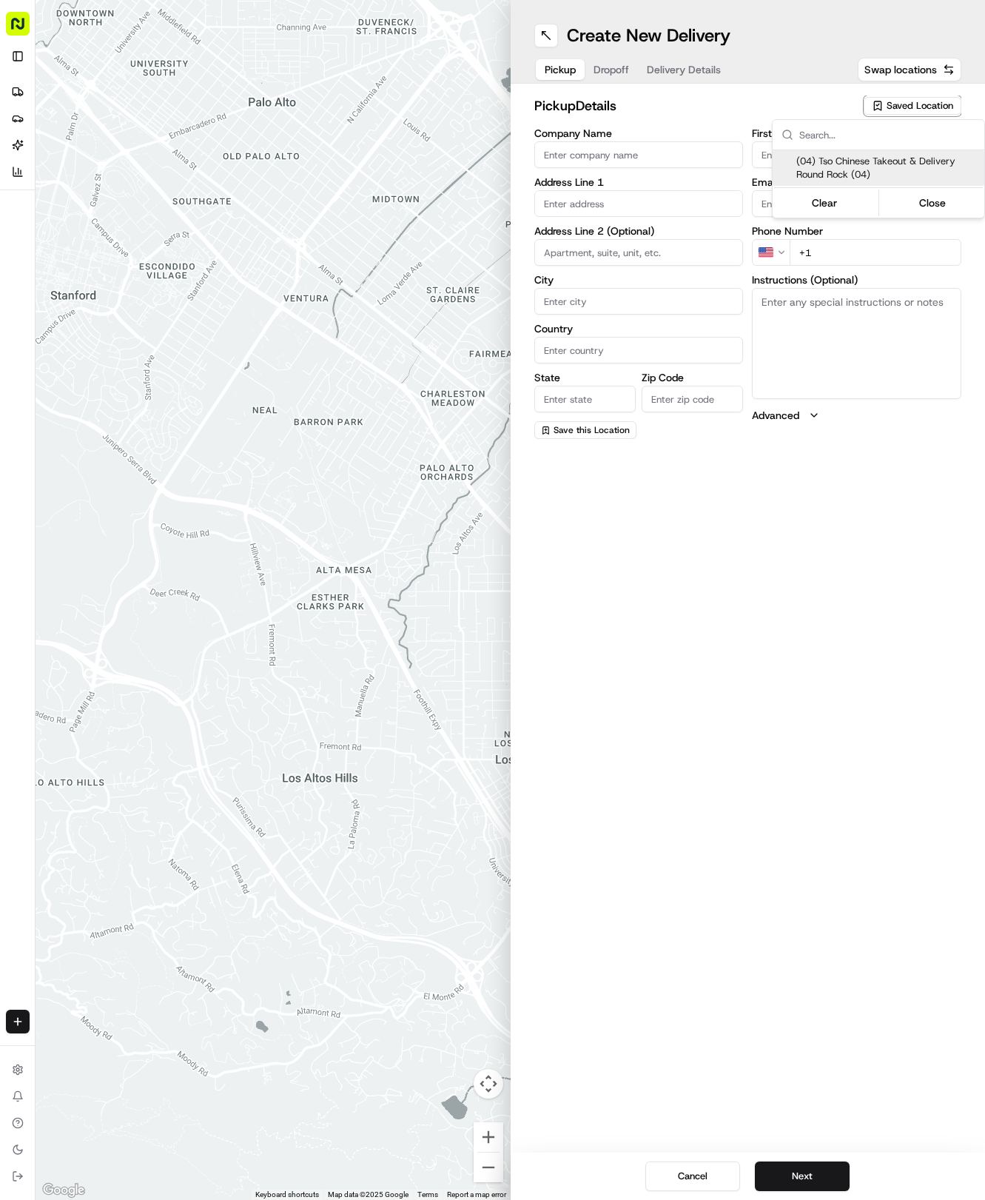
type input "Round Rock Manager"
type input "[EMAIL_ADDRESS][DOMAIN_NAME]"
type input "[PHONE_NUMBER]"
type textarea "Submit a picture displaying address & food as Proof of Delivery. Envía una foto…"
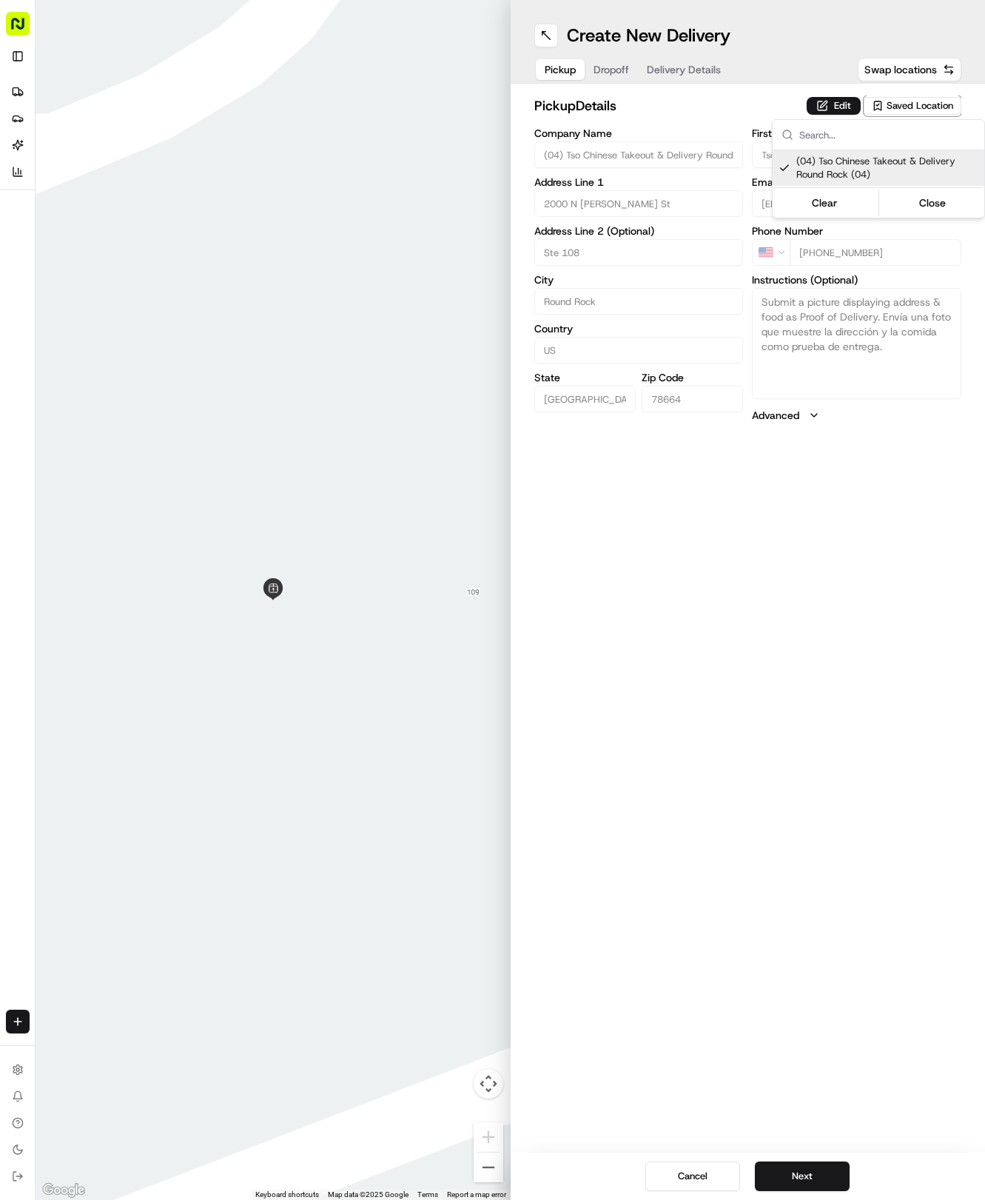
click at [689, 87] on html "Tso Chinese 04 Round Rock [EMAIL_ADDRESS][DOMAIN_NAME] Toggle Sidebar Deliverie…" at bounding box center [492, 600] width 985 height 1200
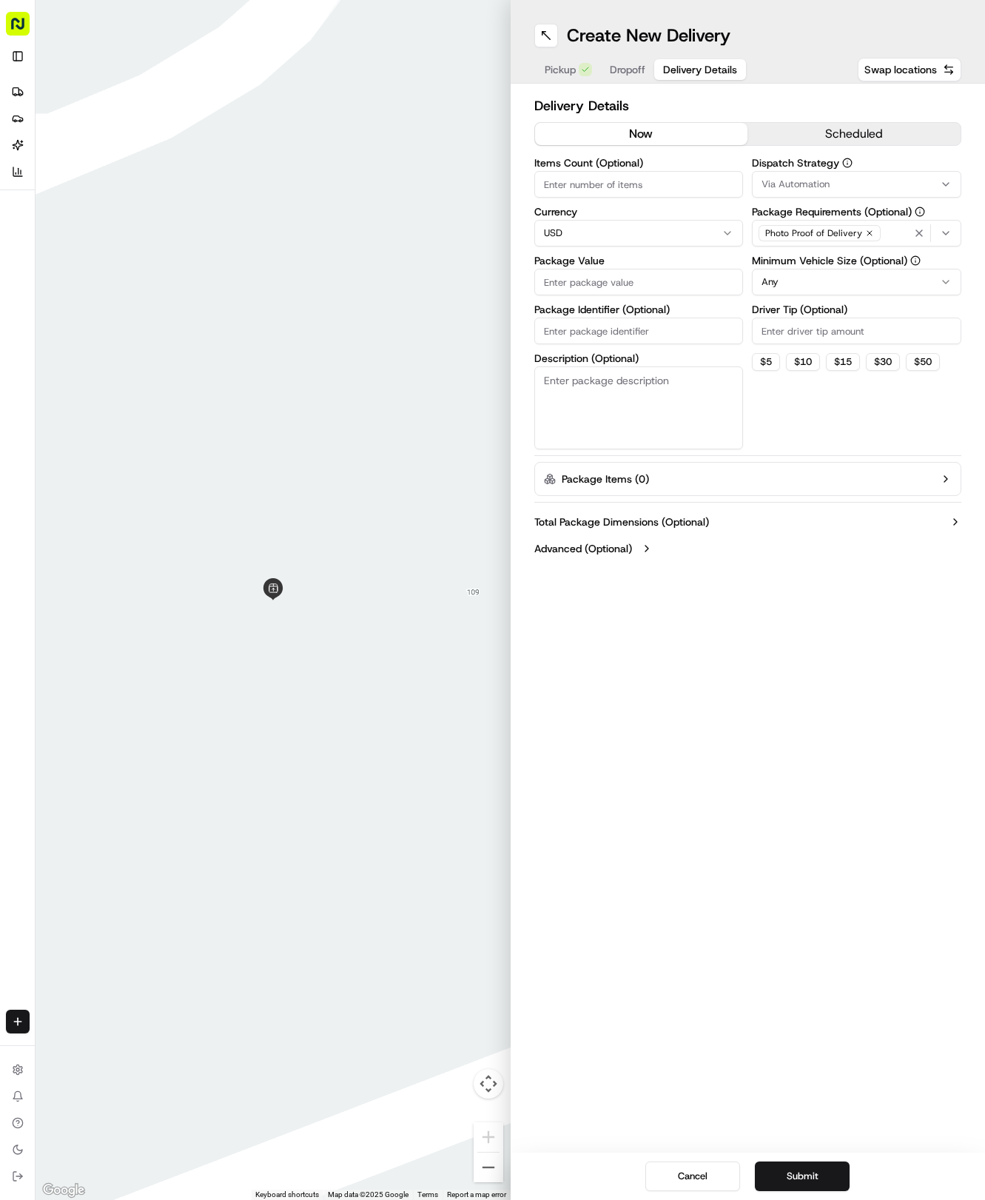
click at [676, 76] on span "Delivery Details" at bounding box center [700, 69] width 74 height 15
click at [572, 339] on input "Package Identifier (Optional)" at bounding box center [640, 331] width 210 height 27
paste input "JZKDIE1"
type input "JZKDIE1"
click at [612, 59] on button "Dropoff" at bounding box center [627, 69] width 53 height 21
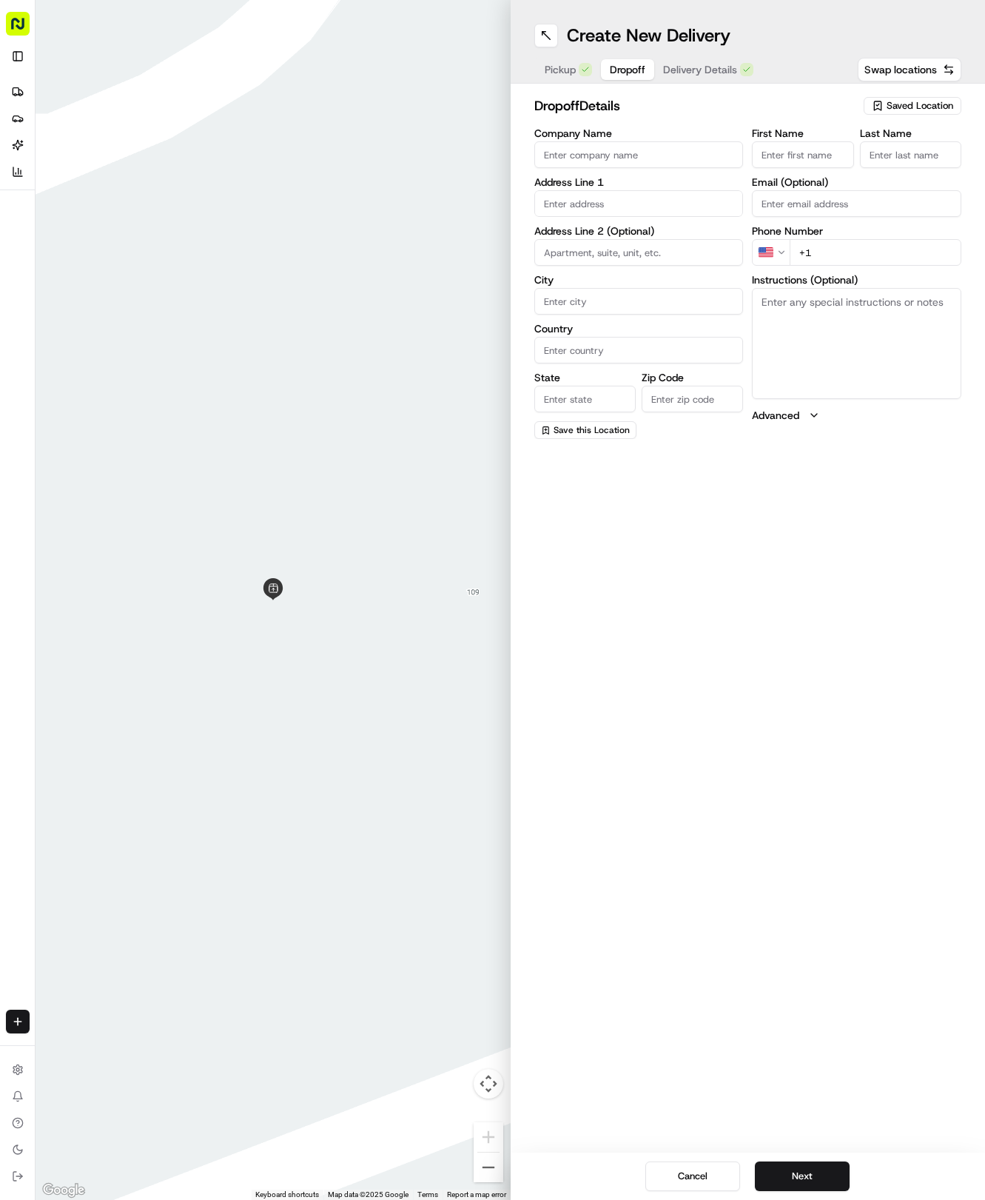
click at [599, 190] on div "Address Line 1" at bounding box center [640, 197] width 210 height 40
click at [599, 206] on input "text" at bounding box center [640, 203] width 210 height 27
type input "800 Breezygrass Wy, Georgetown, TX 78626, USA"
type input "Georgetown"
type input "[GEOGRAPHIC_DATA]"
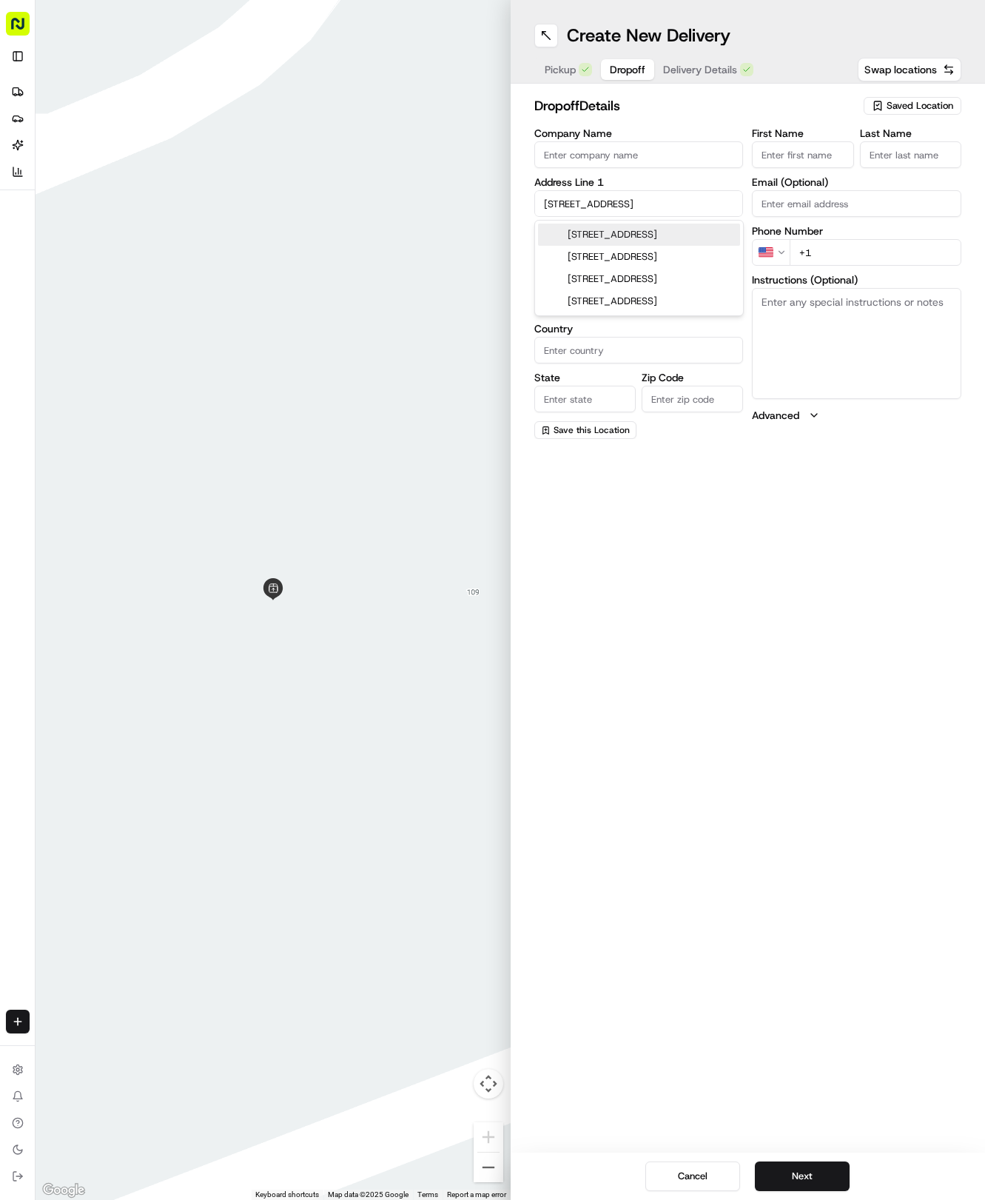
type input "[GEOGRAPHIC_DATA]"
type input "78626"
type input "800 Breezygrass Way"
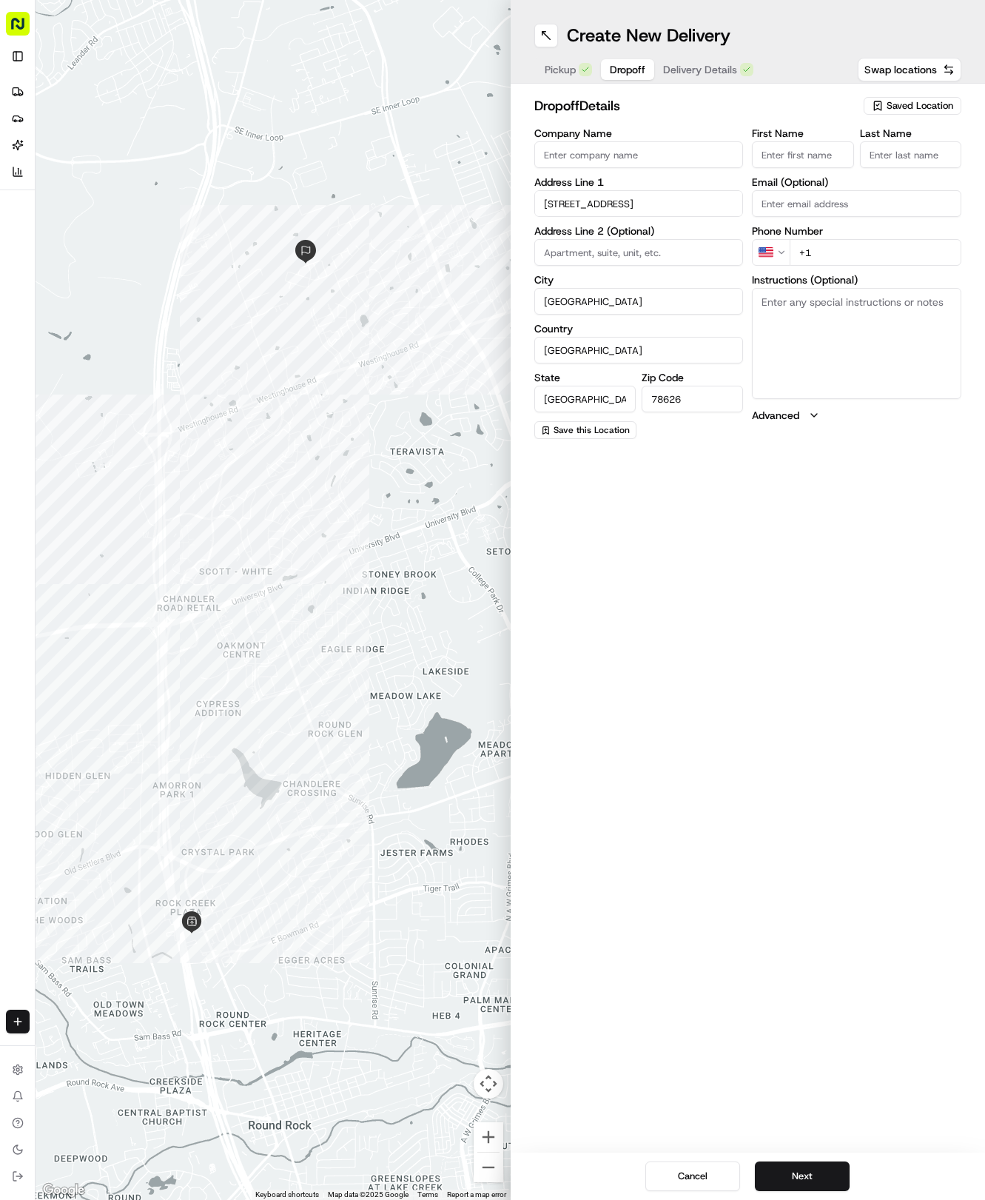
click at [808, 153] on input "First Name" at bounding box center [802, 154] width 101 height 27
type input "Jesús Zamora"
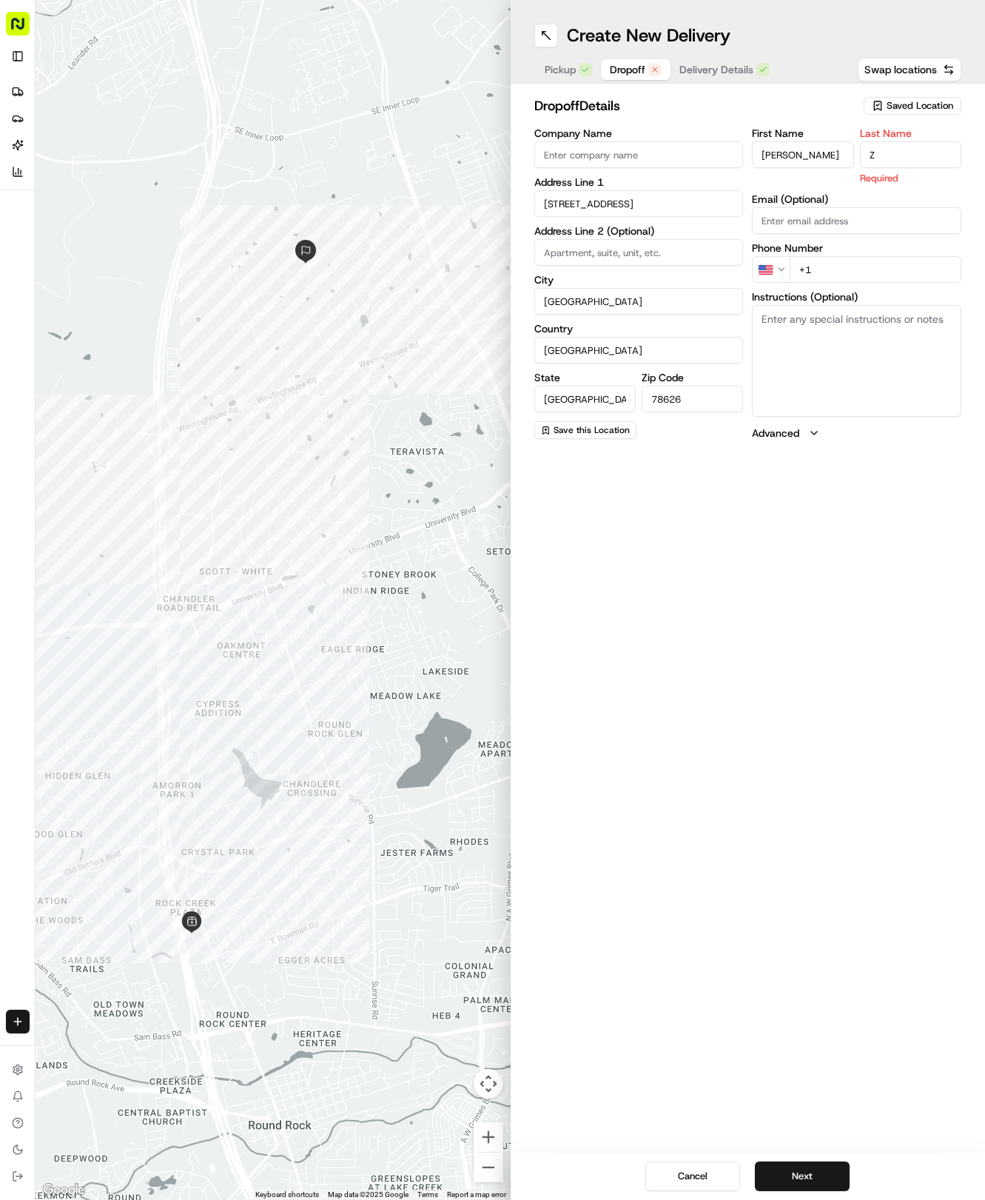
type input "Z"
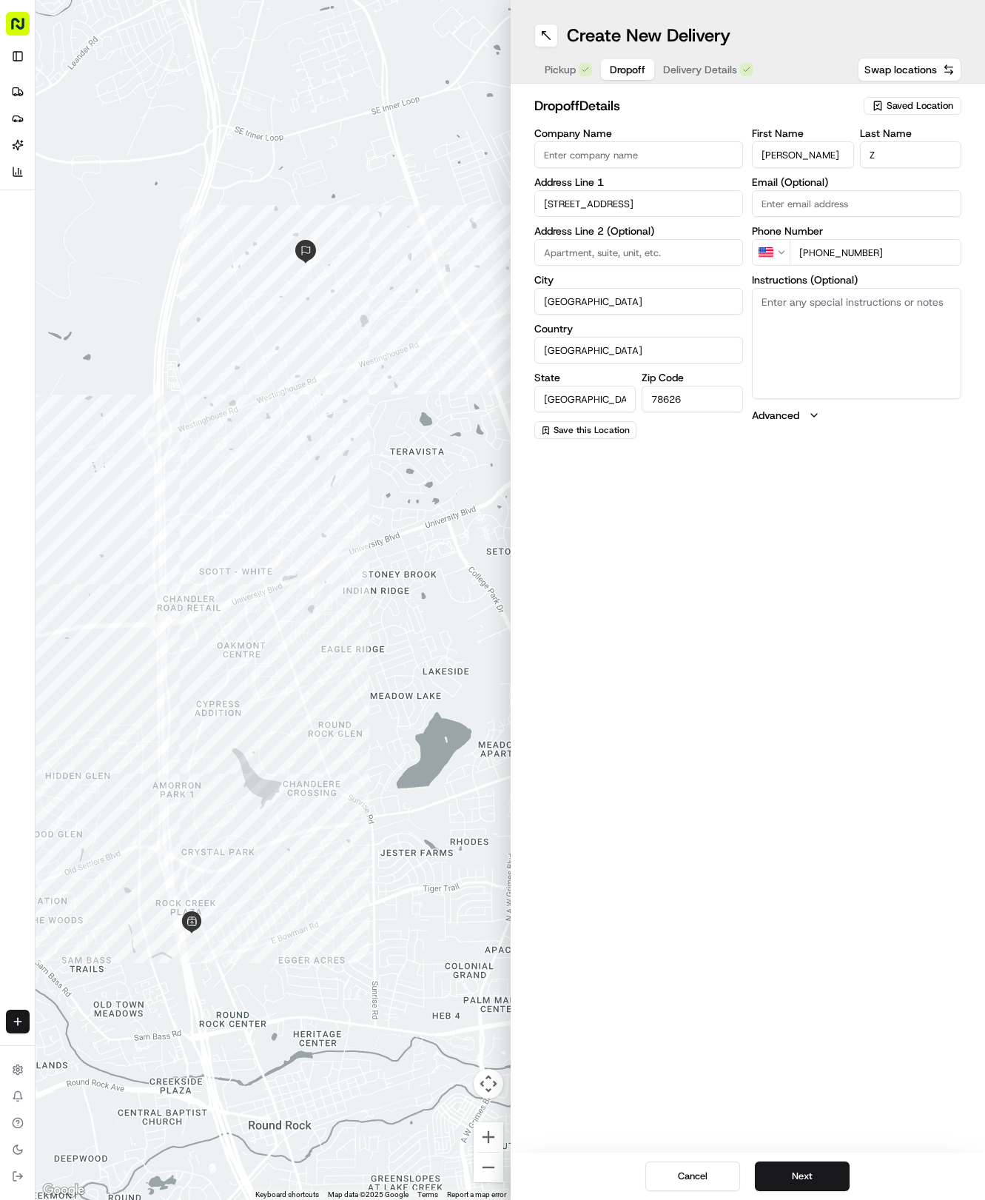
type input "+1 361 816 0821"
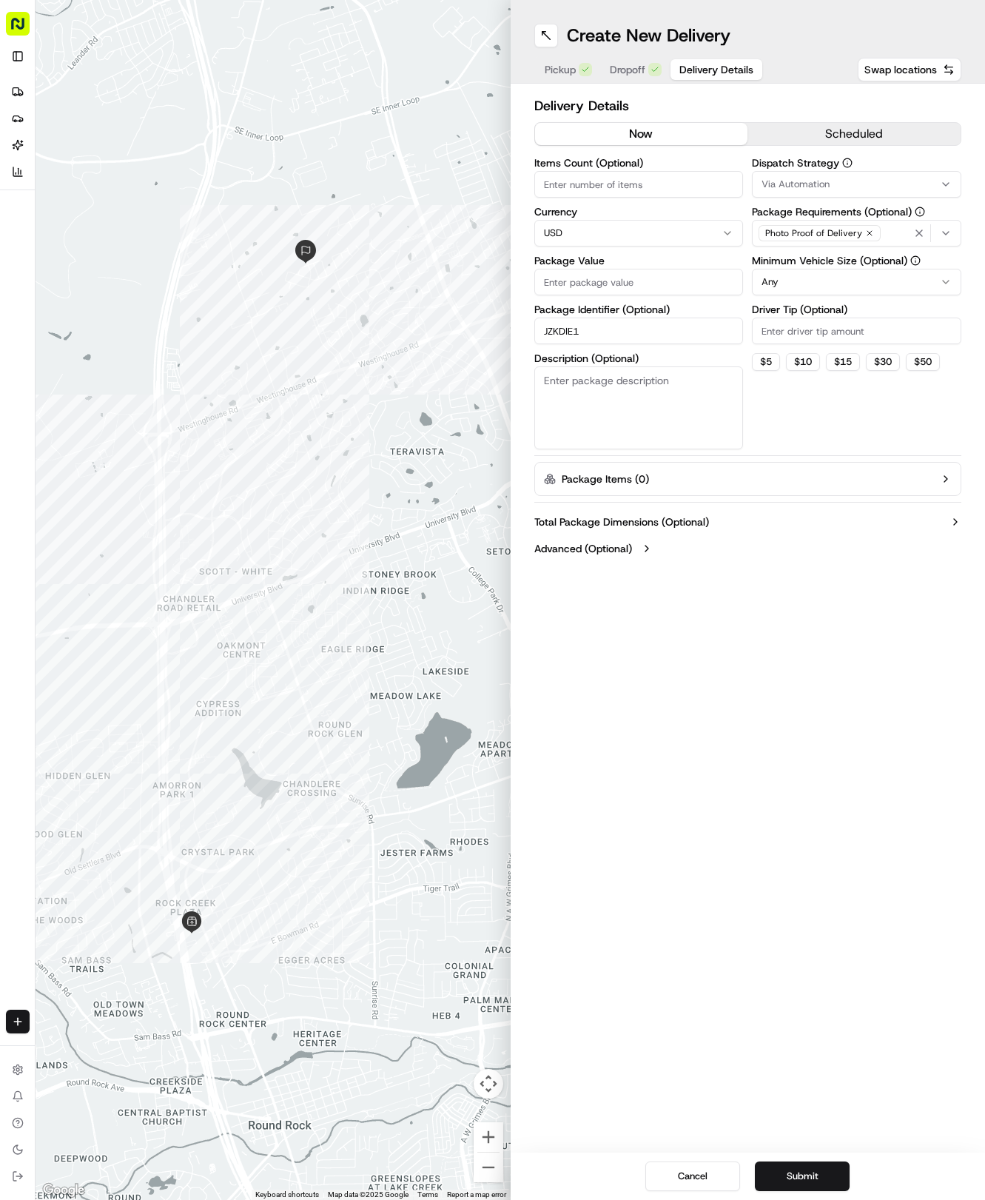
click at [706, 68] on span "Delivery Details" at bounding box center [717, 69] width 74 height 15
click at [615, 278] on input "Package Value" at bounding box center [640, 282] width 210 height 27
type input "39.84"
click at [774, 197] on button "Via Automation" at bounding box center [857, 184] width 210 height 27
click at [765, 268] on div "Suggestions" at bounding box center [765, 265] width 12 height 12
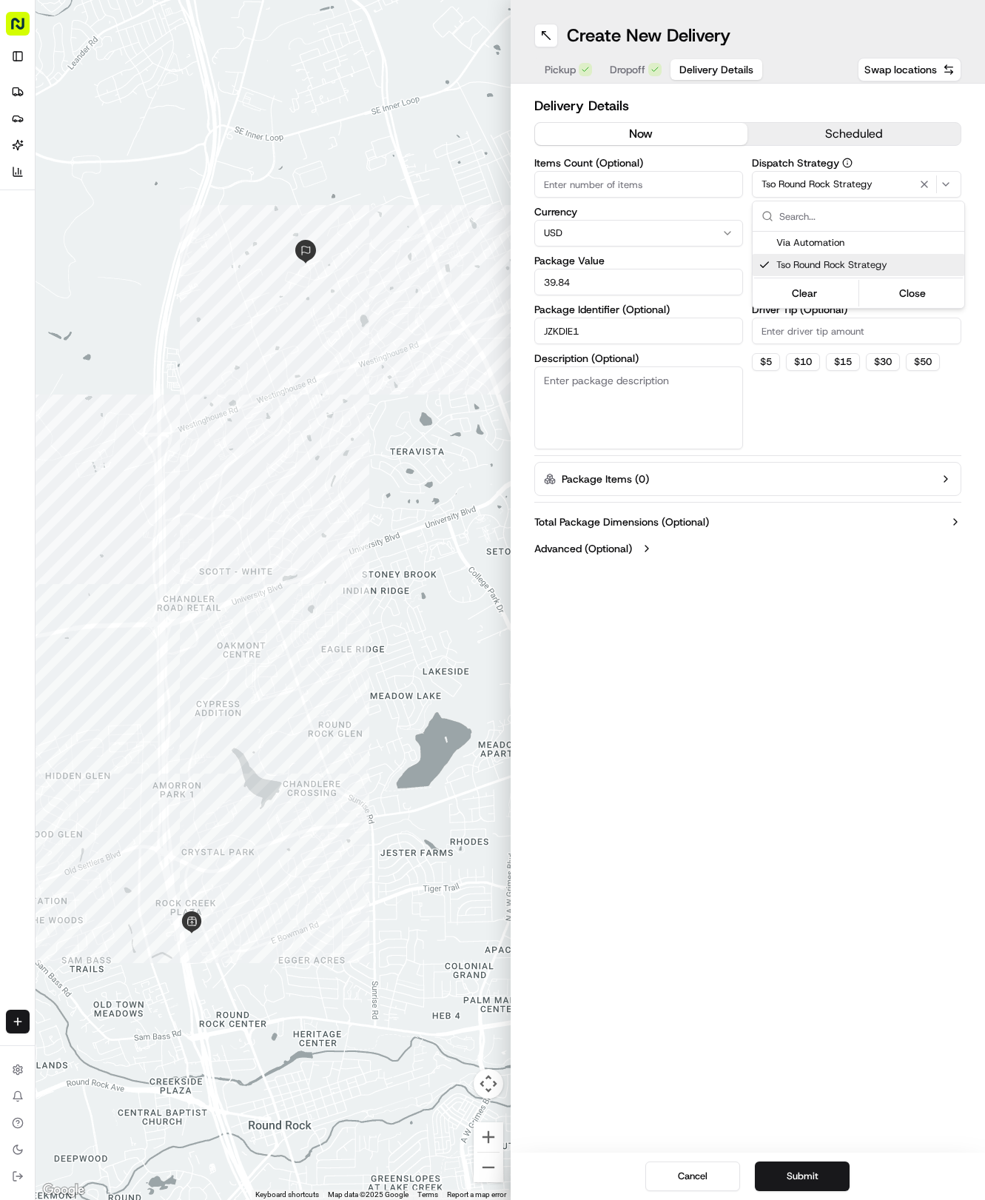
drag, startPoint x: 766, startPoint y: 363, endPoint x: 791, endPoint y: 299, distance: 68.5
click at [765, 349] on html "Tso Chinese 04 Round Rock hayden@tsochinese.com Toggle Sidebar Deliveries Provi…" at bounding box center [492, 600] width 985 height 1200
click at [809, 269] on html "Tso Chinese 04 Round Rock hayden@tsochinese.com Toggle Sidebar Deliveries Provi…" at bounding box center [492, 600] width 985 height 1200
click at [802, 330] on input "Driver Tip (Optional)" at bounding box center [857, 331] width 210 height 27
type input "2"
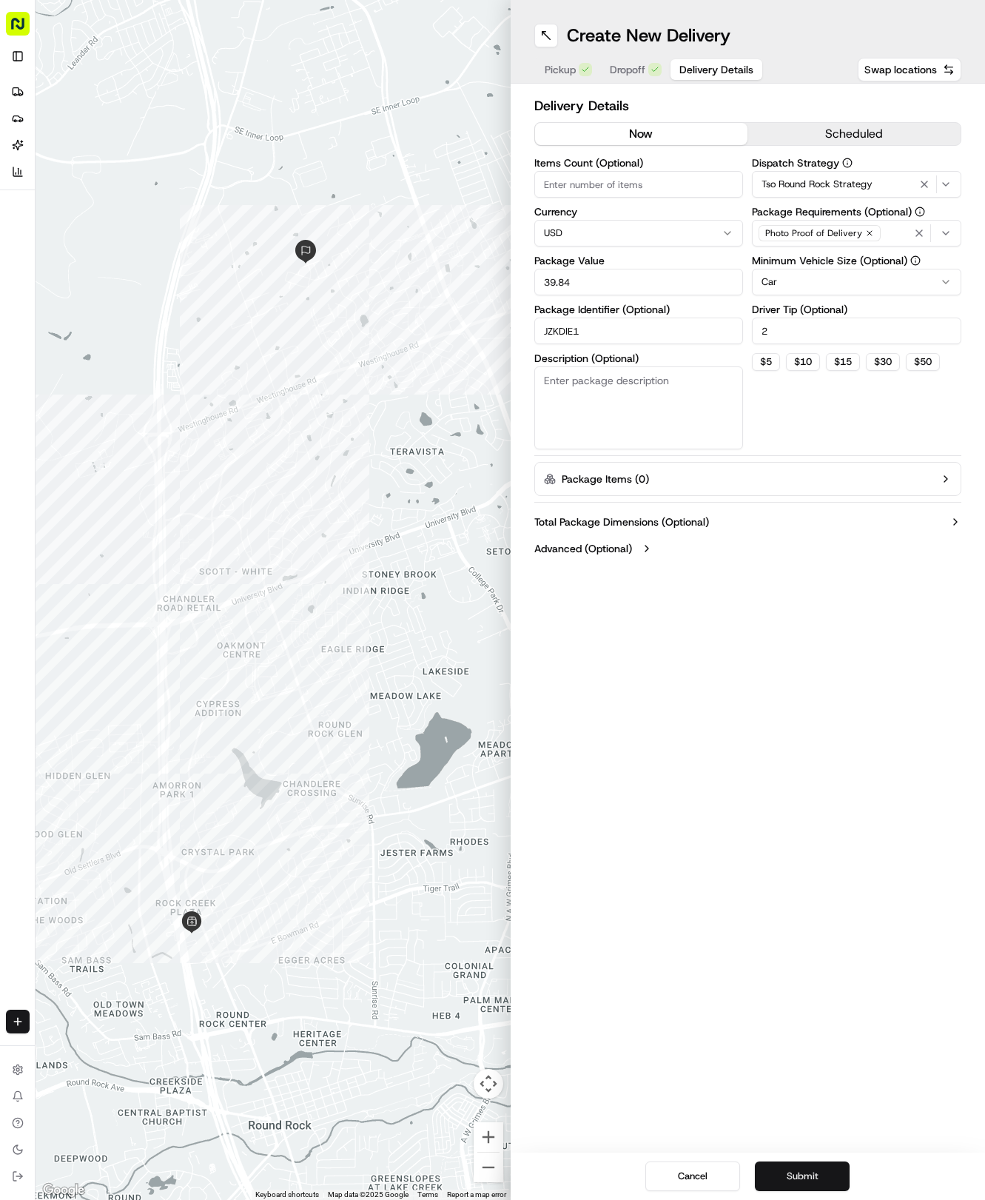
click at [803, 1164] on button "Submit" at bounding box center [802, 1177] width 95 height 30
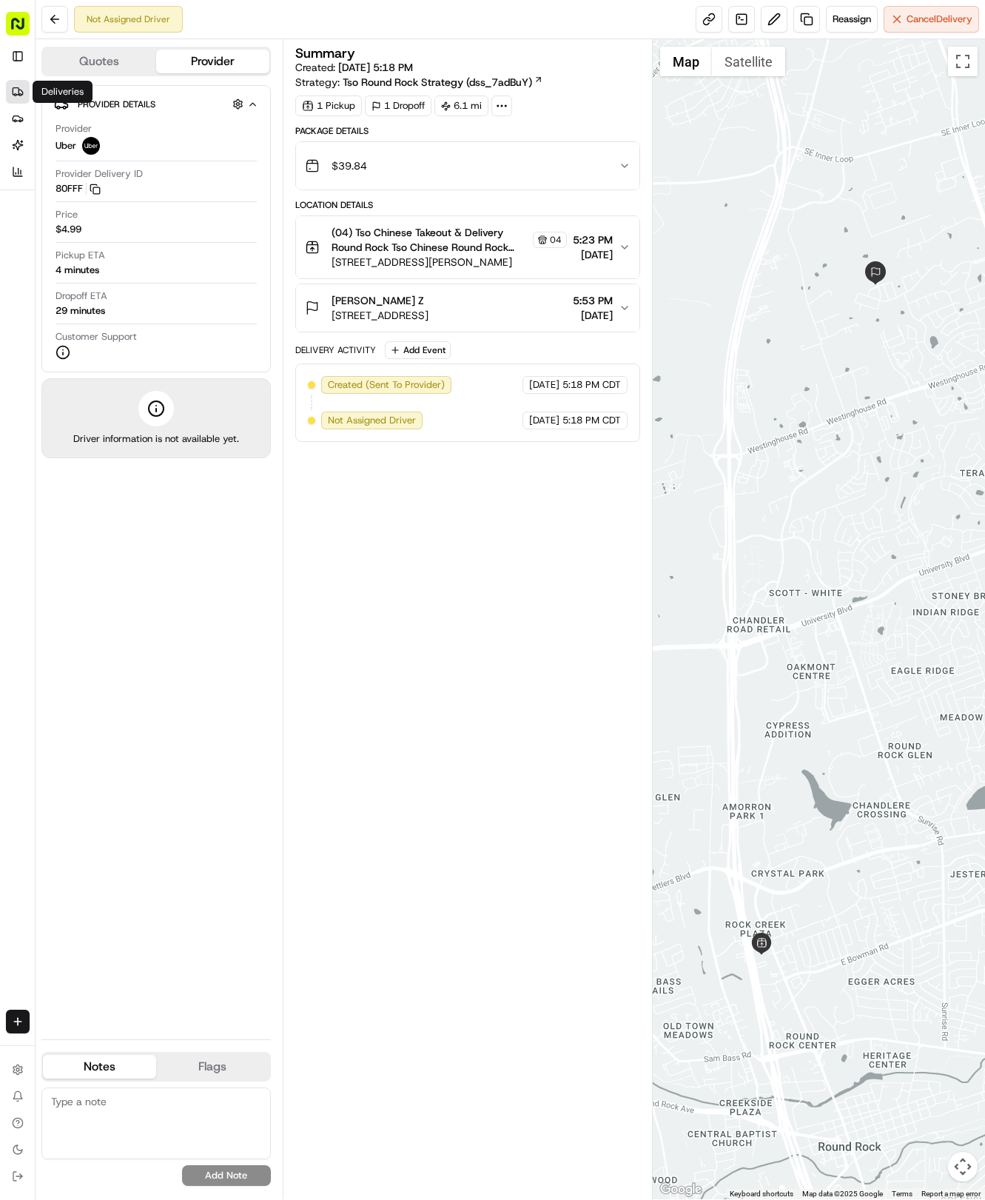
click at [20, 83] on link "Deliveries" at bounding box center [18, 92] width 24 height 24
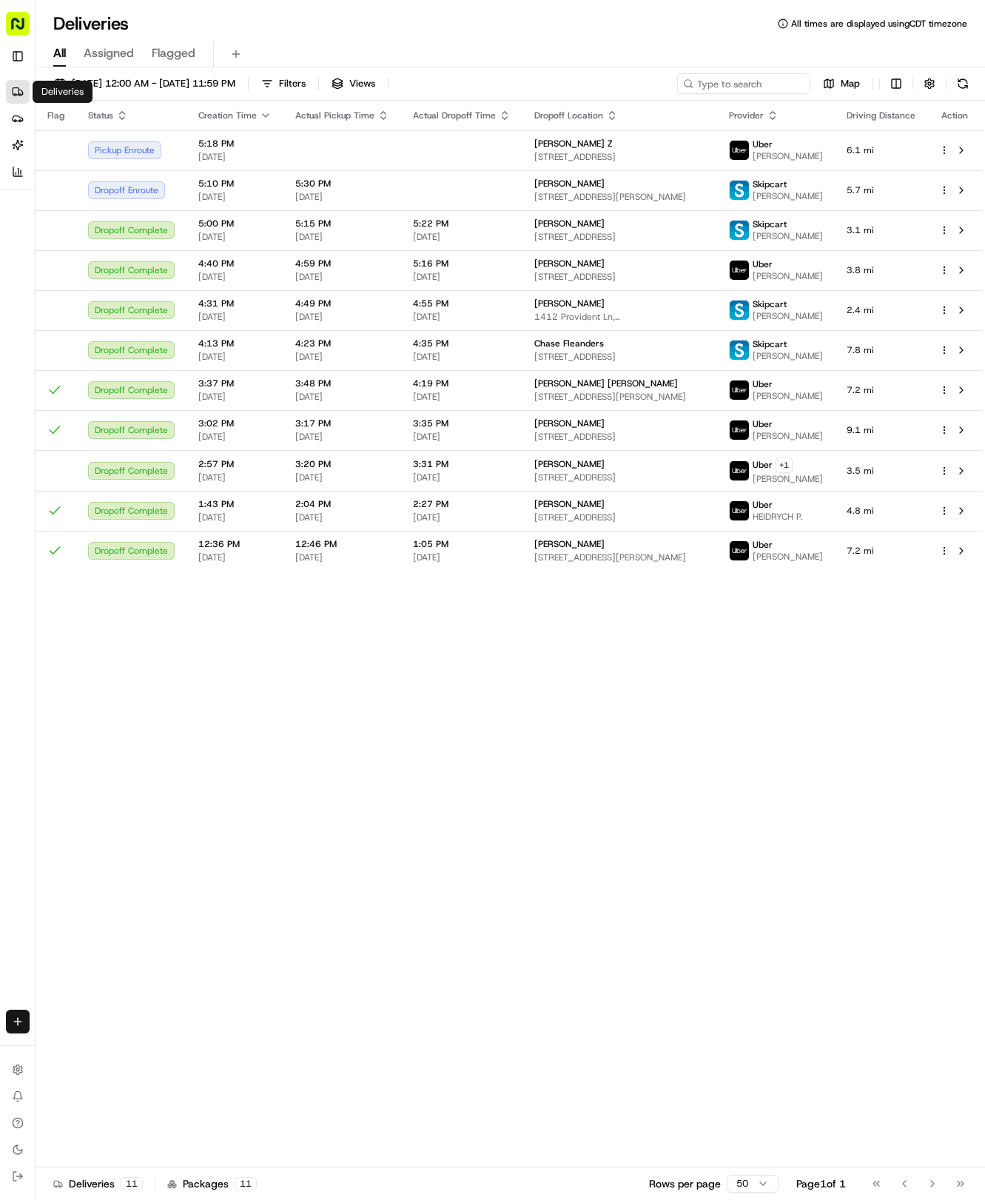
click at [11, 1017] on html "Tso Chinese 04 Round Rock hayden@tsochinese.com Toggle Sidebar Deliveries Provi…" at bounding box center [492, 600] width 985 height 1200
click at [67, 1039] on link "Delivery" at bounding box center [115, 1049] width 158 height 27
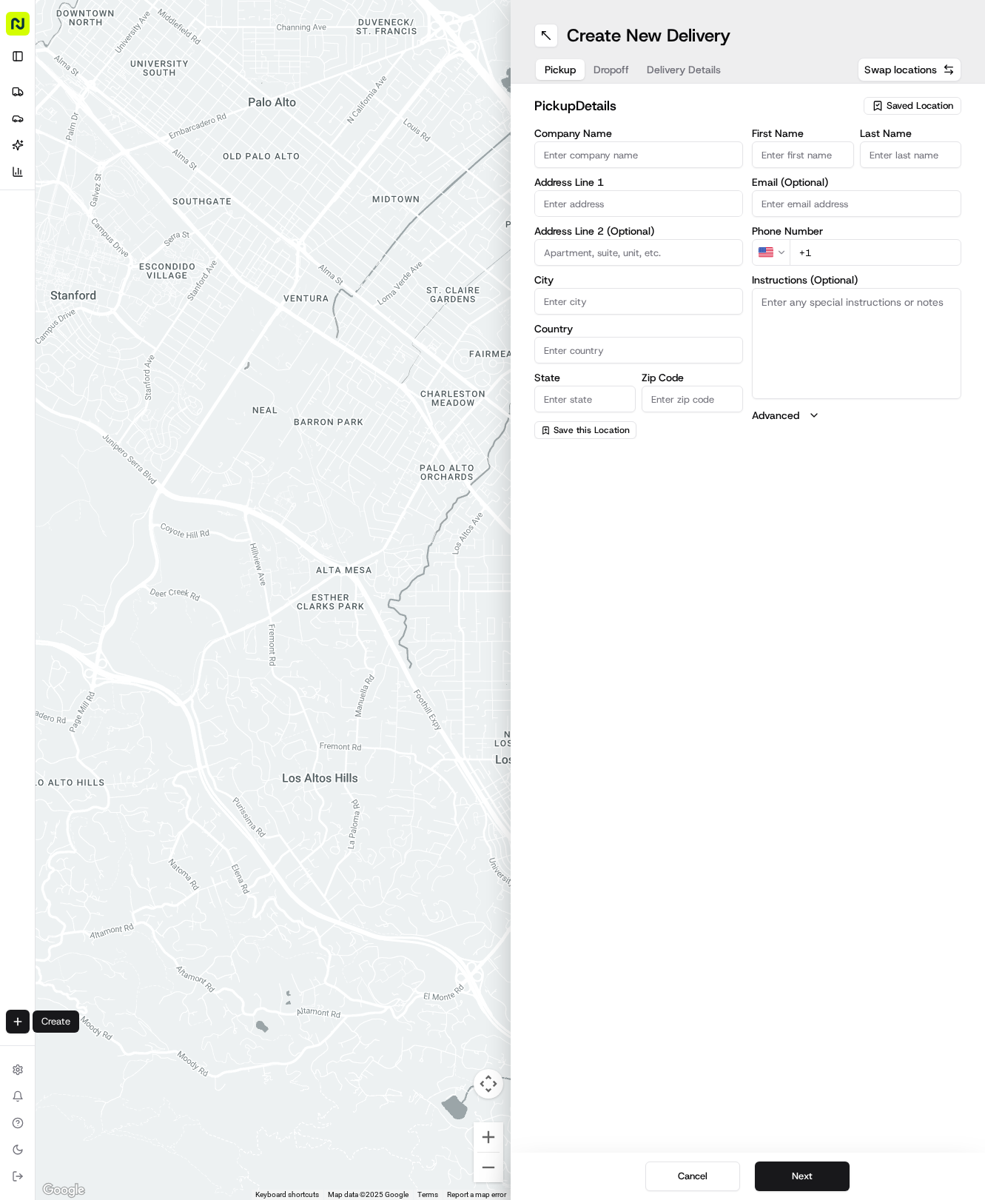
click at [910, 108] on span "Saved Location" at bounding box center [920, 105] width 67 height 13
click at [886, 176] on span "(04) Tso Chinese Takeout & Delivery Round Rock (04)" at bounding box center [888, 168] width 182 height 27
type input "(04) Tso Chinese Takeout & Delivery Round Rock"
type input "2000 N [PERSON_NAME] St"
type input "Ste 108"
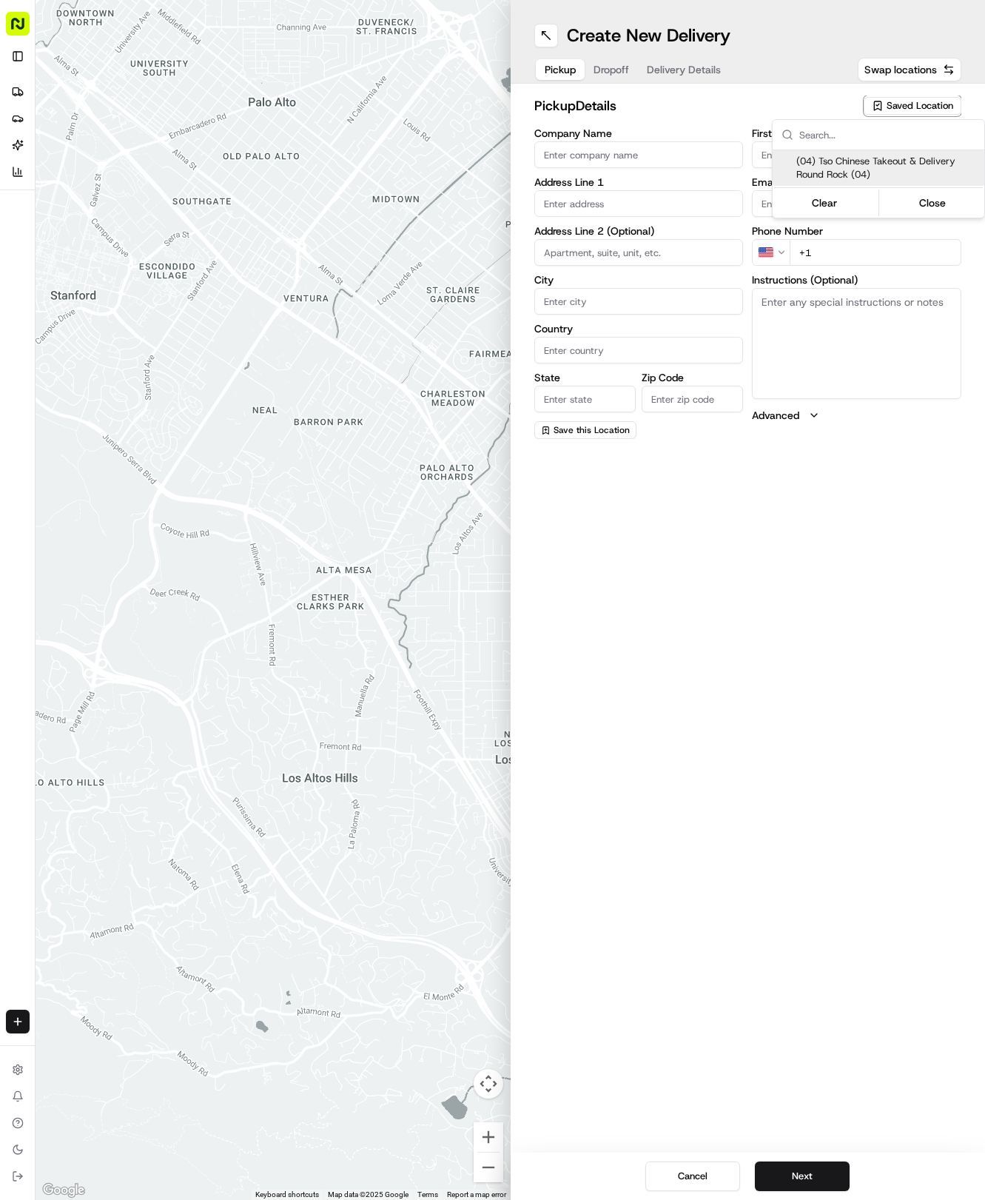
type input "Round Rock"
type input "US"
type input "[GEOGRAPHIC_DATA]"
type input "78664"
type input "Tso Chinese"
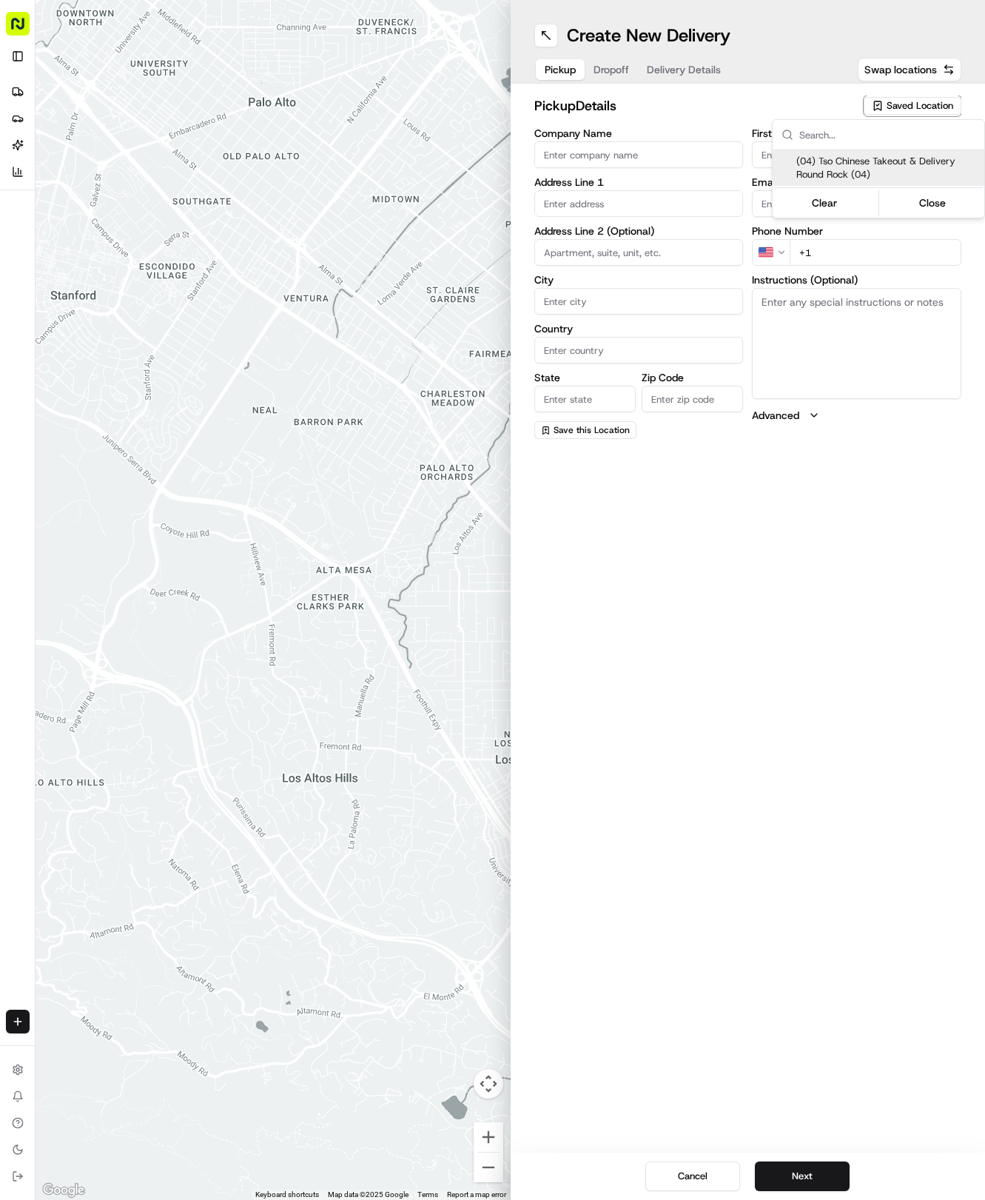
type input "Round Rock Manager"
type input "[EMAIL_ADDRESS][DOMAIN_NAME]"
type input "[PHONE_NUMBER]"
type textarea "Submit a picture displaying address & food as Proof of Delivery. Envía una foto…"
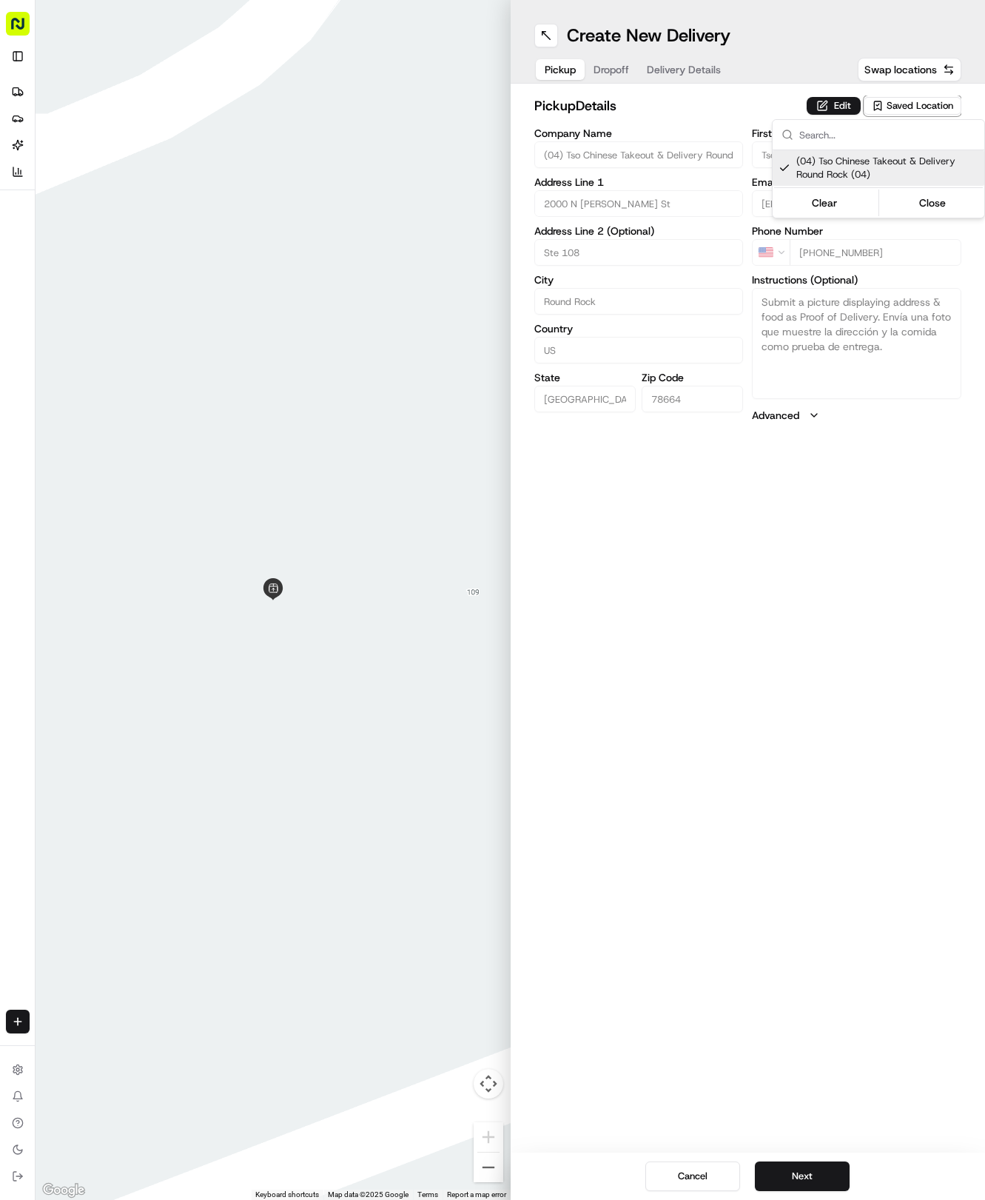
click at [920, 213] on div "Clear Close" at bounding box center [878, 203] width 209 height 27
click at [922, 203] on button "Close" at bounding box center [933, 202] width 101 height 21
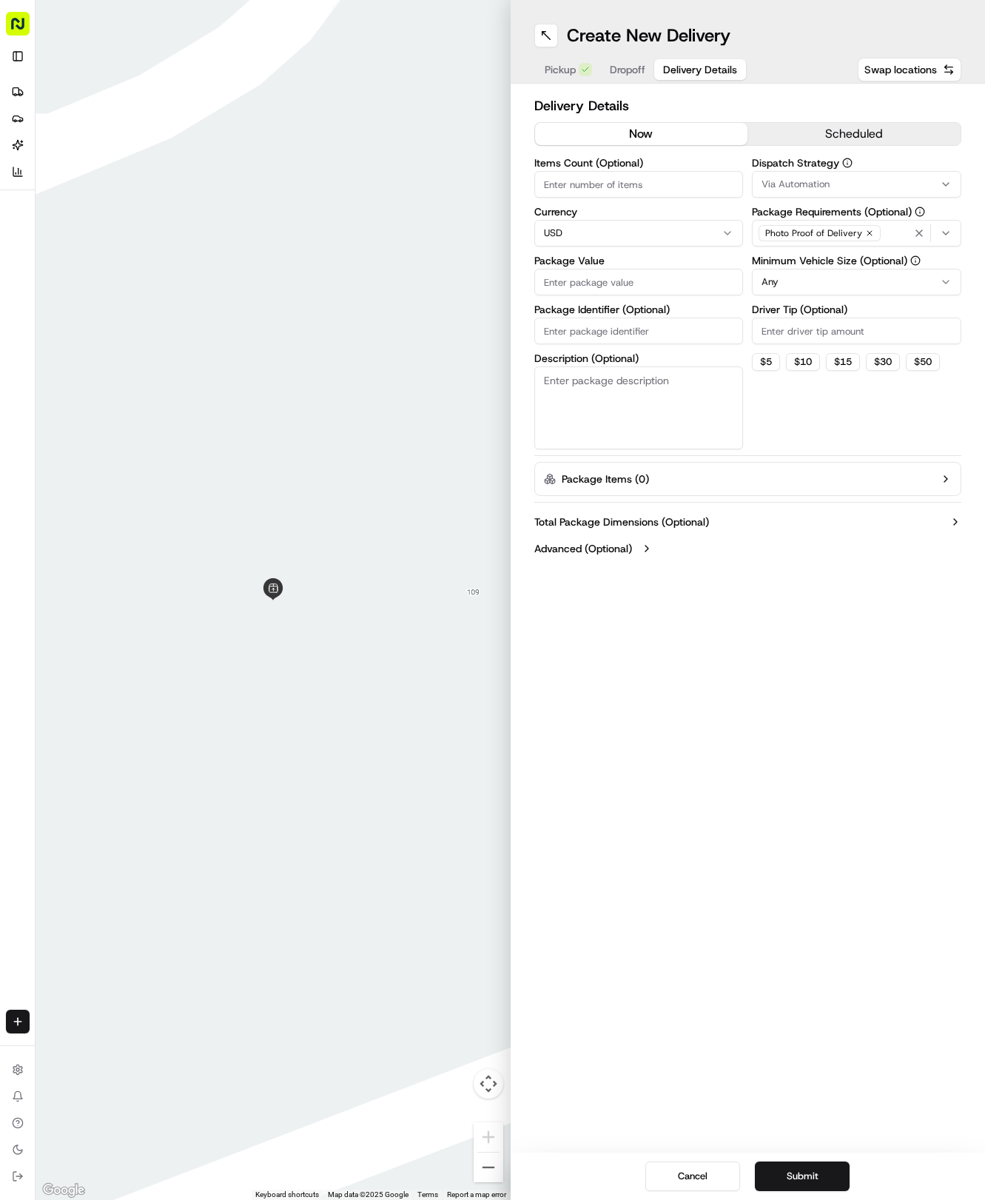
click at [676, 64] on span "Delivery Details" at bounding box center [700, 69] width 74 height 15
click at [652, 336] on input "Package Identifier (Optional)" at bounding box center [640, 331] width 210 height 27
paste input "9NVBFEW"
type input "9NVBFEW"
click at [621, 290] on input "Package Value" at bounding box center [640, 282] width 210 height 27
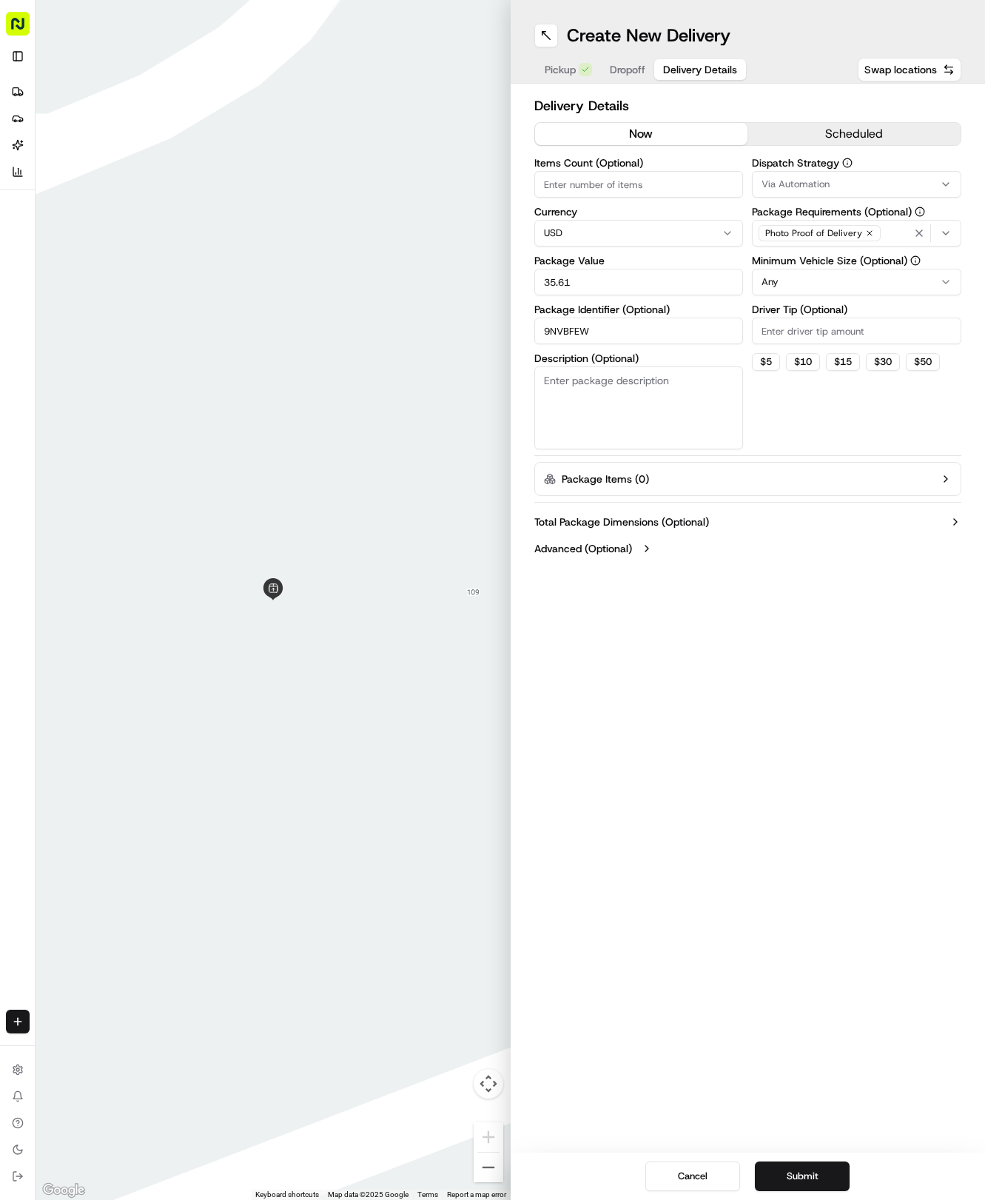
type input "35.61"
click at [817, 341] on input "Driver Tip (Optional)" at bounding box center [857, 331] width 210 height 27
type input "2"
click at [808, 290] on html "Tso Chinese 04 Round Rock hayden@tsochinese.com Toggle Sidebar Deliveries Provi…" at bounding box center [492, 600] width 985 height 1200
click at [858, 198] on div "Dispatch Strategy Via Automation Package Requirements (Optional) Photo Proof of…" at bounding box center [857, 304] width 210 height 292
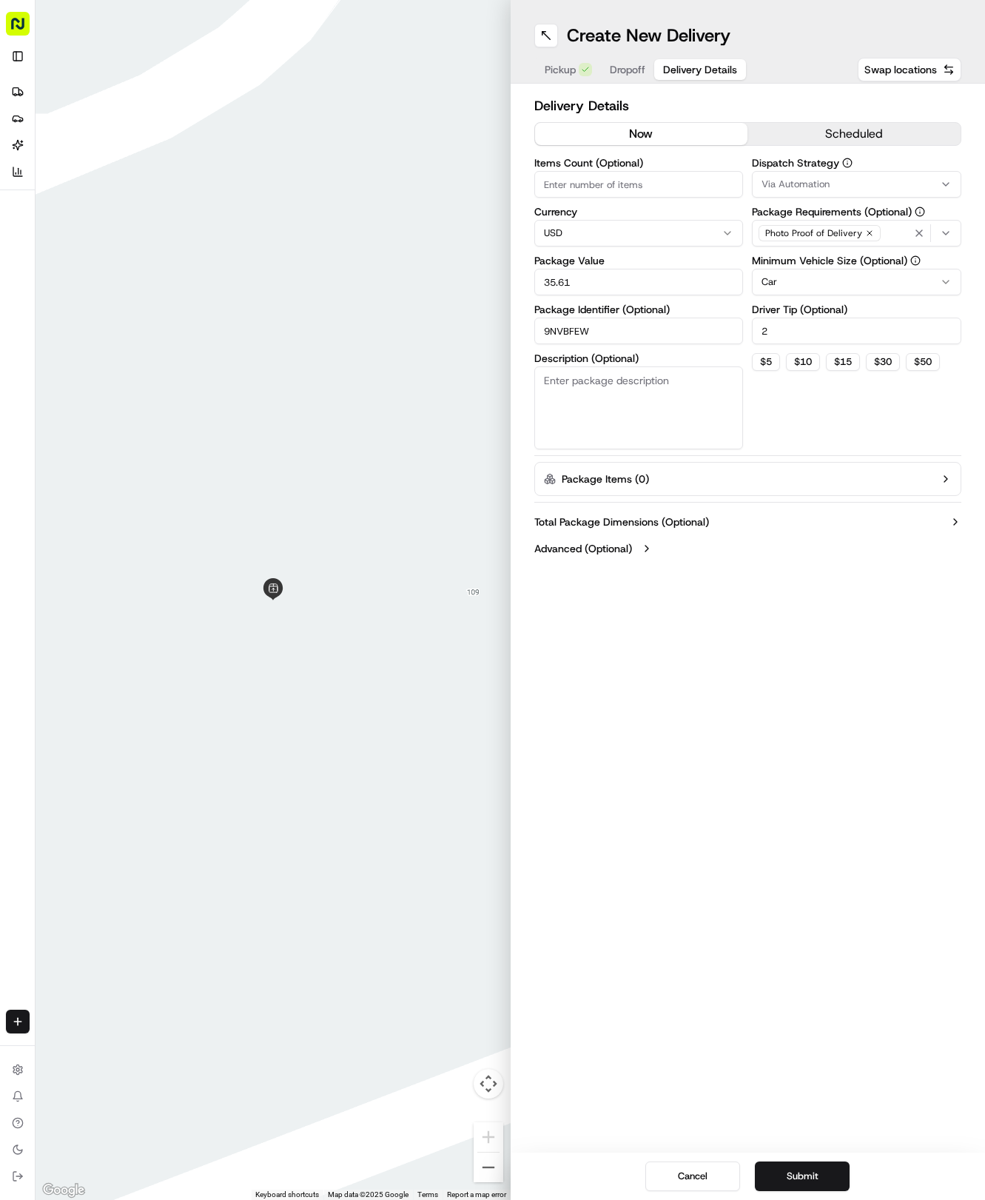
drag, startPoint x: 858, startPoint y: 198, endPoint x: 845, endPoint y: 198, distance: 13.3
click at [845, 198] on div "Dispatch Strategy Via Automation Package Requirements (Optional) Photo Proof of…" at bounding box center [857, 304] width 210 height 292
click at [839, 191] on button "Via Automation" at bounding box center [857, 184] width 210 height 27
click at [828, 274] on div "Tso Round Rock Strategy" at bounding box center [859, 265] width 212 height 22
click at [919, 283] on button "Close" at bounding box center [913, 293] width 101 height 21
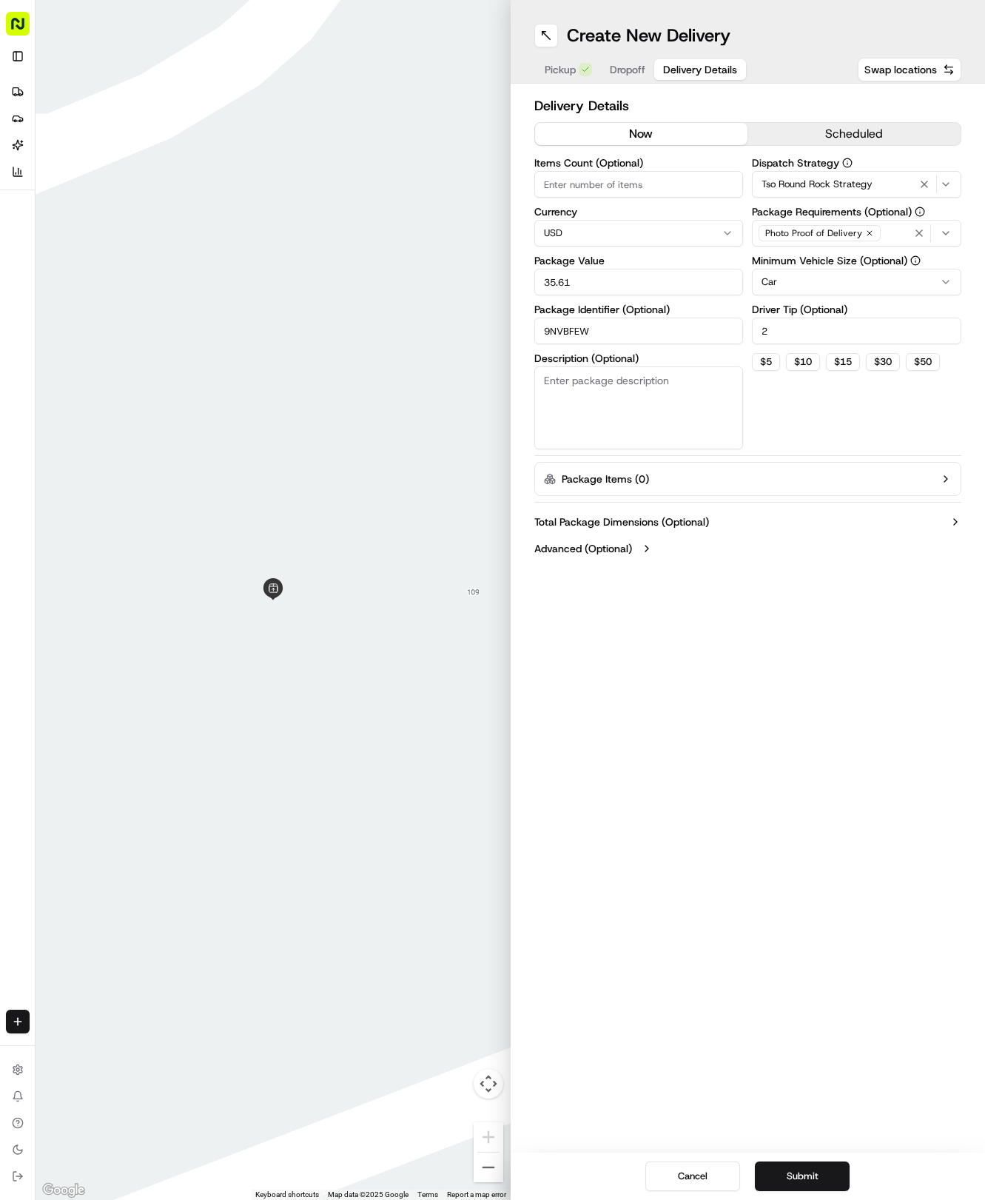
click at [648, 410] on textarea "Description (Optional)" at bounding box center [640, 407] width 210 height 83
paste textarea "Leave in door step please"
type textarea "Leave in door step please"
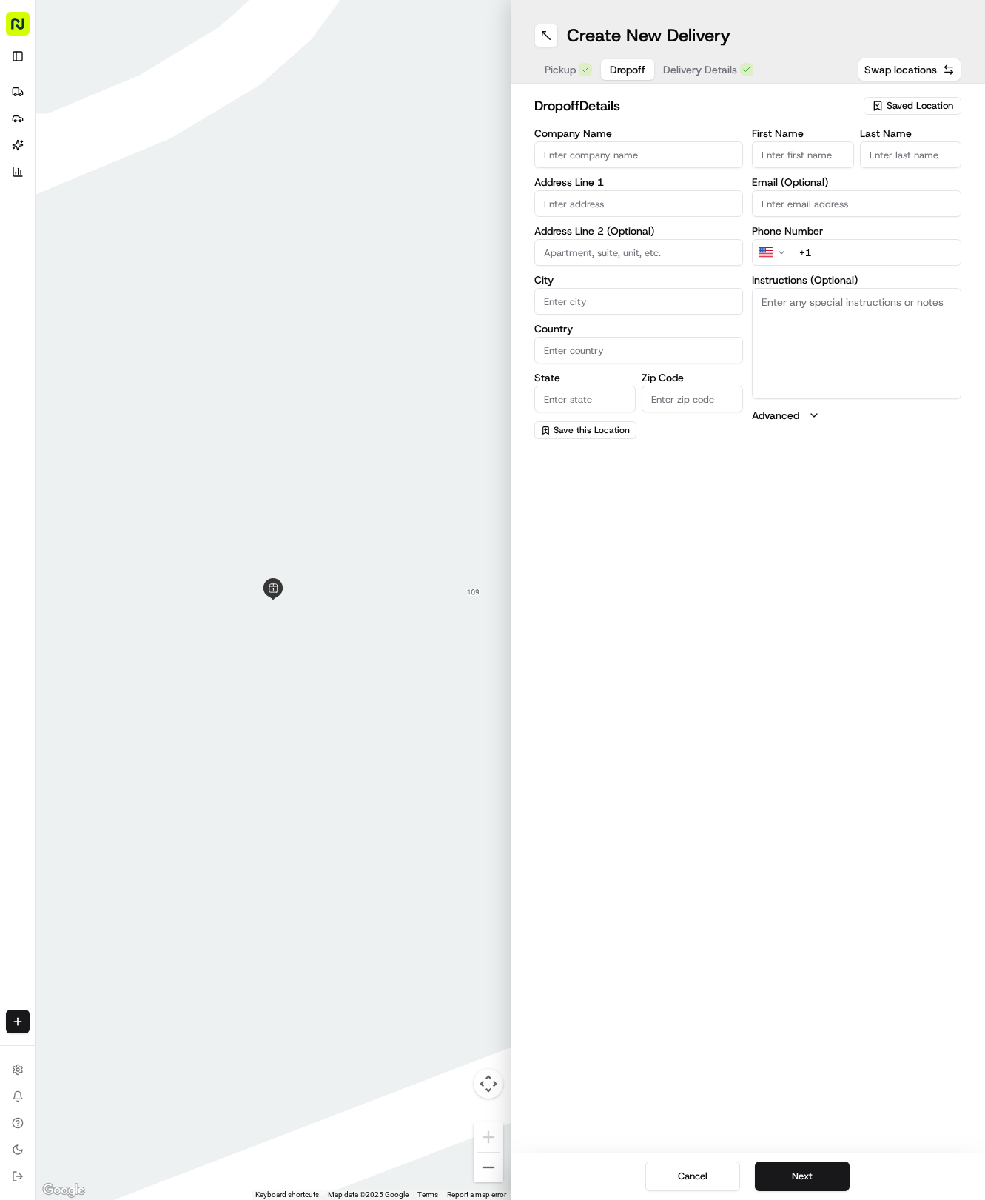
click at [637, 68] on span "Dropoff" at bounding box center [628, 69] width 36 height 15
click at [763, 342] on textarea "Instructions (Optional)" at bounding box center [857, 343] width 210 height 111
paste textarea "Leave in door step please"
type textarea "Leave in door step please"
click at [580, 192] on input "text" at bounding box center [640, 203] width 210 height 27
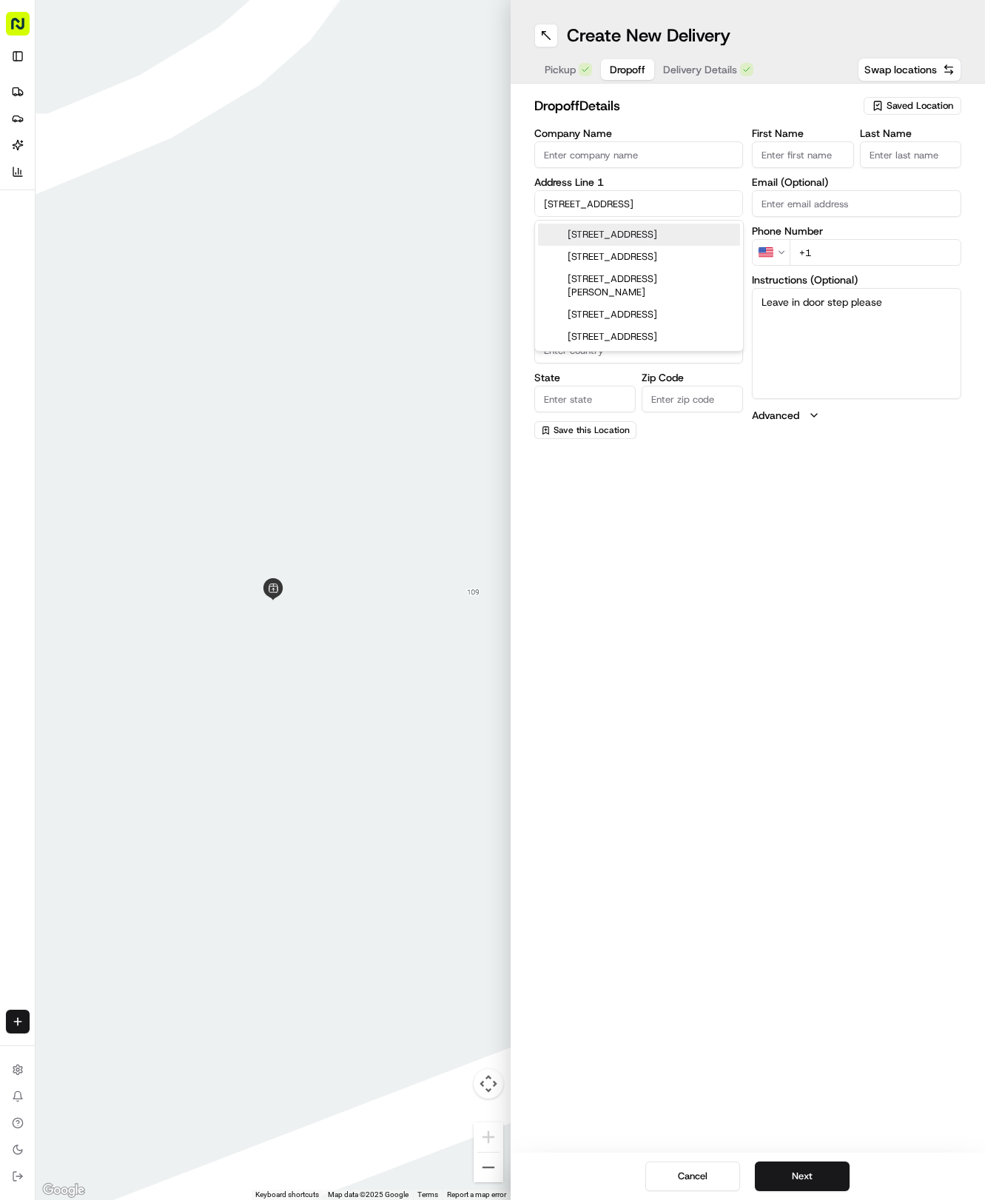
click at [646, 230] on div "1202 Gulf Way, Round Rock, TX" at bounding box center [639, 235] width 202 height 22
type input "1202 Gulf Way, Round Rock, TX 78665, USA"
type input "Round Rock"
type input "[GEOGRAPHIC_DATA]"
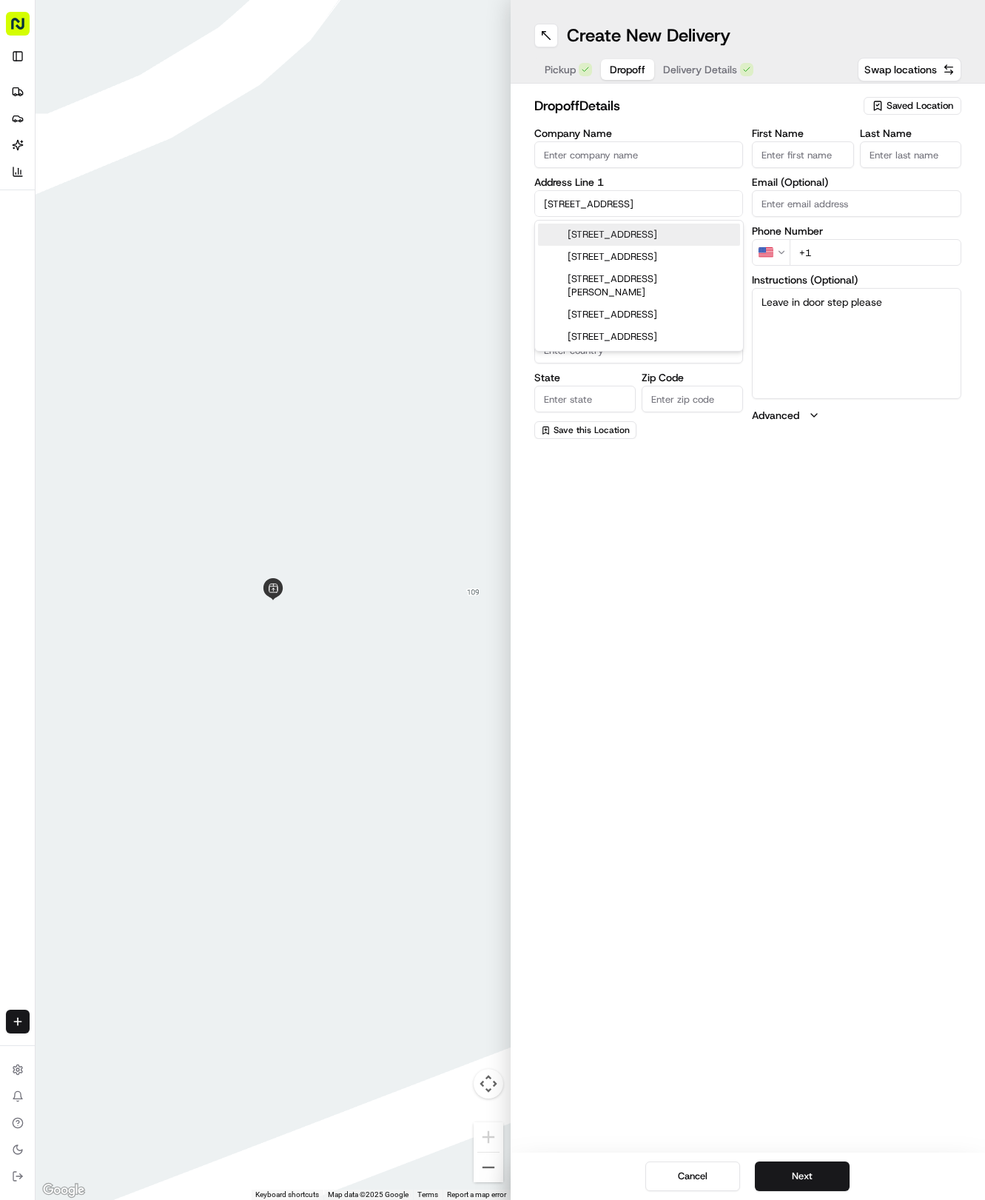
type input "78665"
type input "1202 Gulf Way"
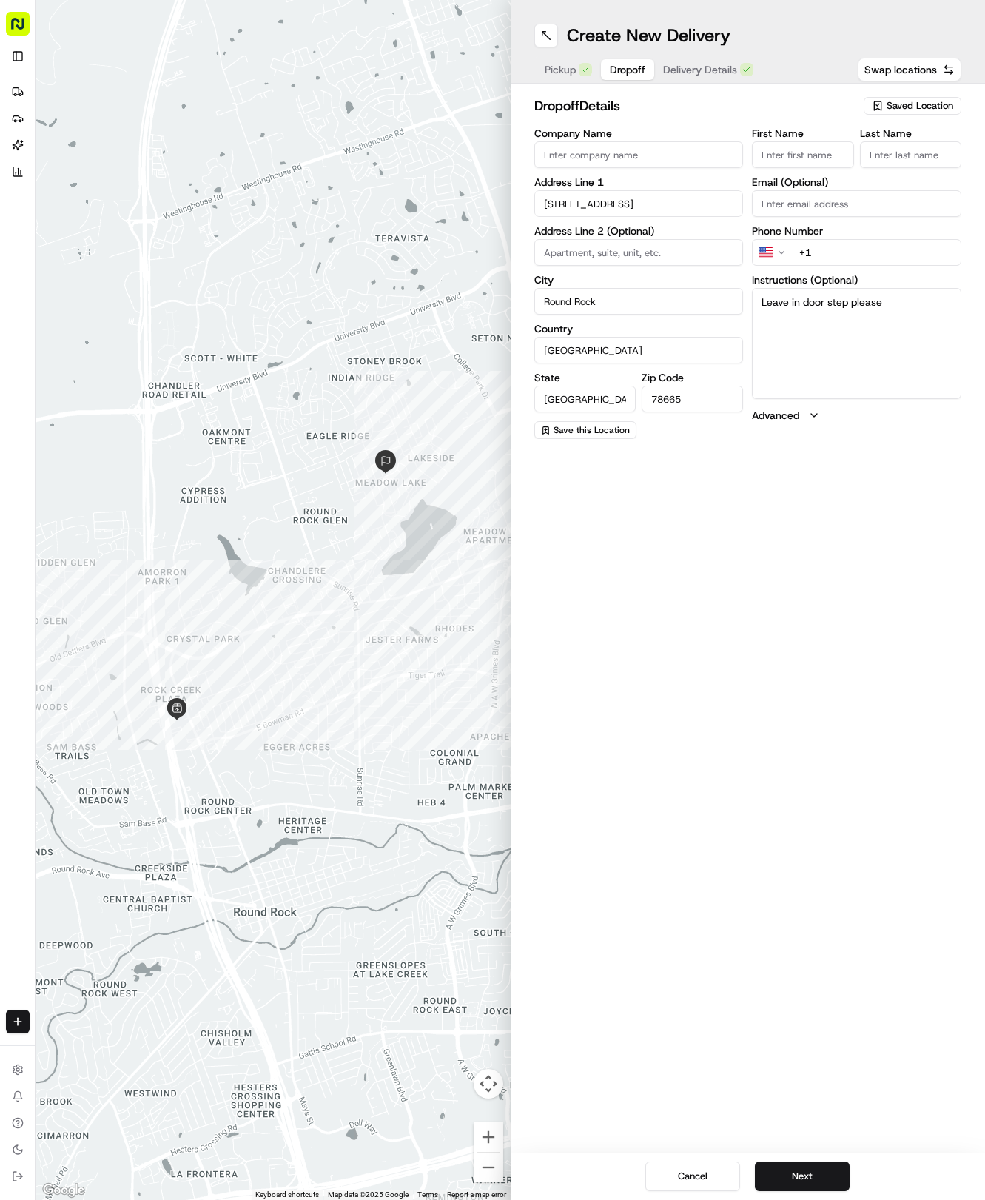
click at [811, 151] on input "First Name" at bounding box center [802, 154] width 101 height 27
type input "Emmy"
click at [903, 155] on input "Last Name" at bounding box center [910, 154] width 101 height 27
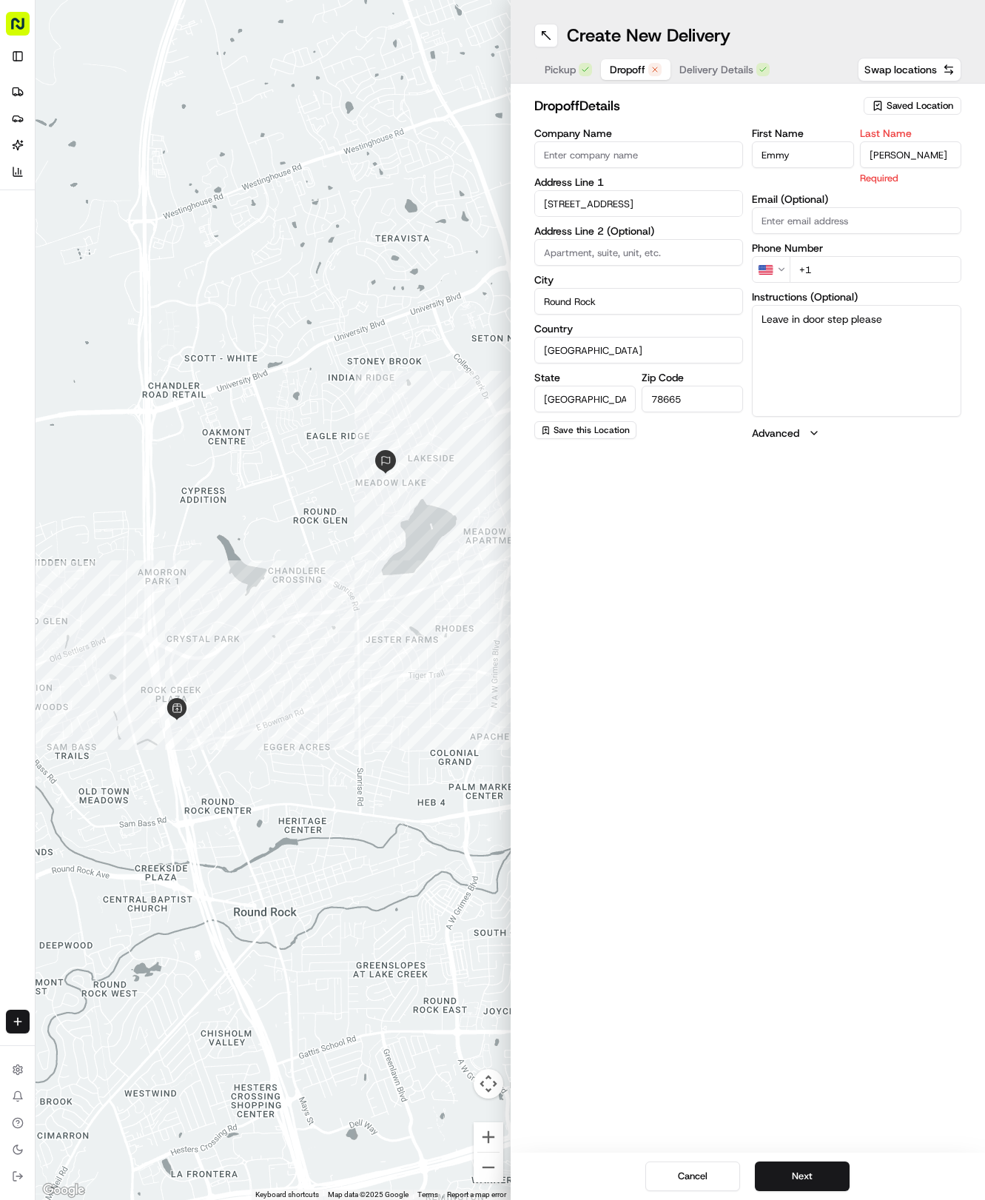
type input "Russell"
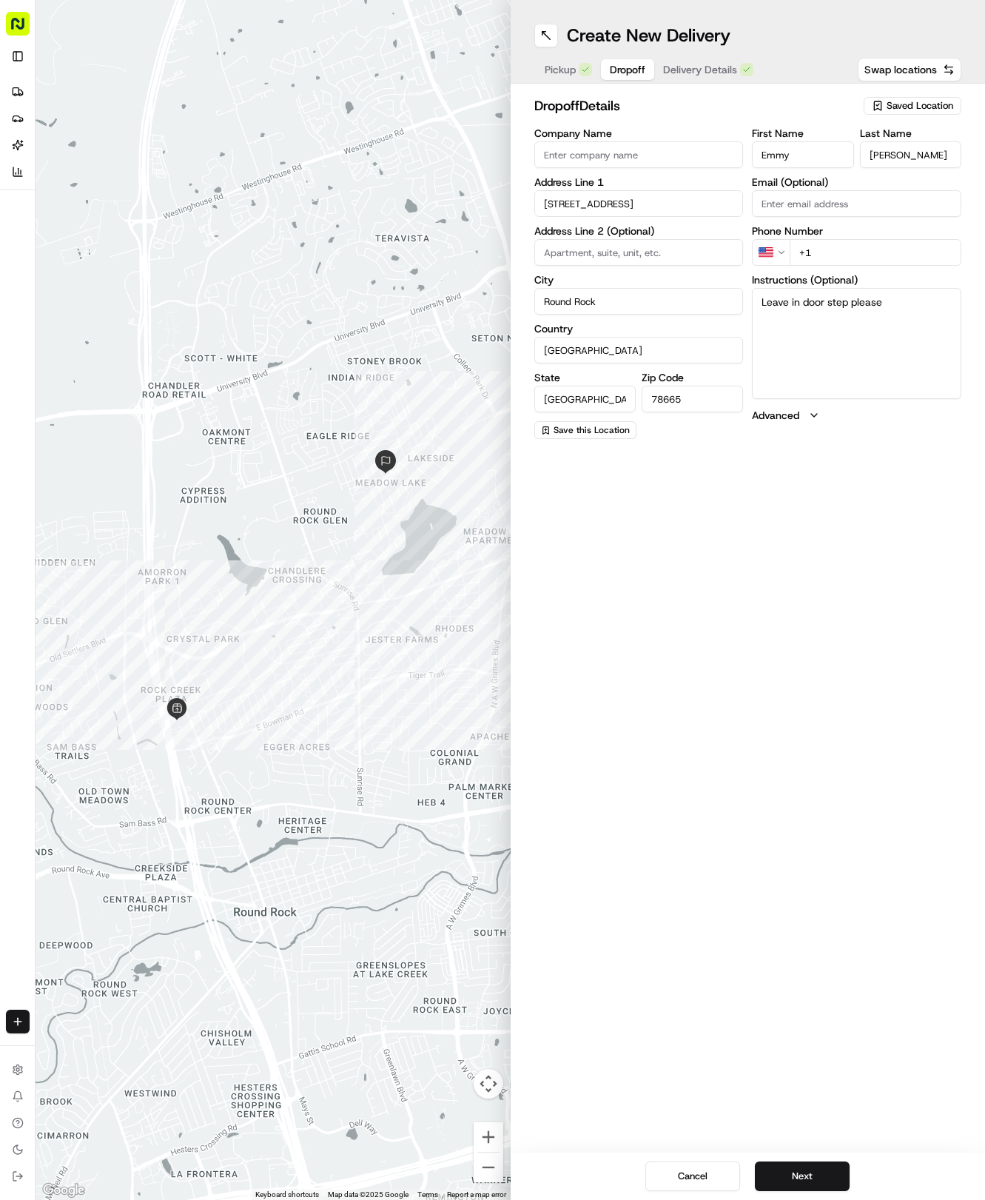
click at [879, 265] on input "+1" at bounding box center [876, 252] width 172 height 27
type input "+1 719 661 9361"
click at [800, 1176] on button "Next" at bounding box center [802, 1177] width 95 height 30
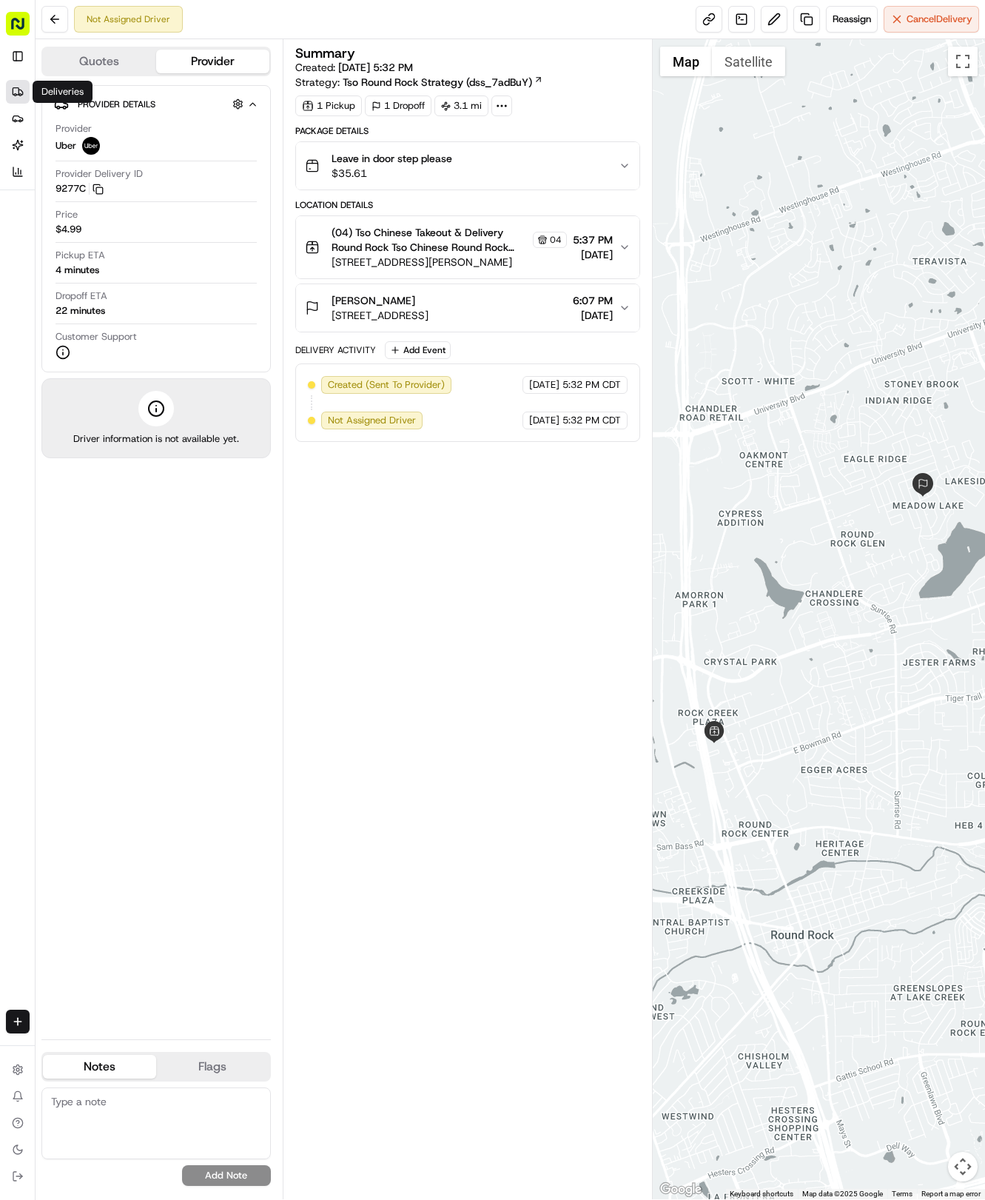
click at [23, 81] on link "Deliveries" at bounding box center [18, 92] width 24 height 24
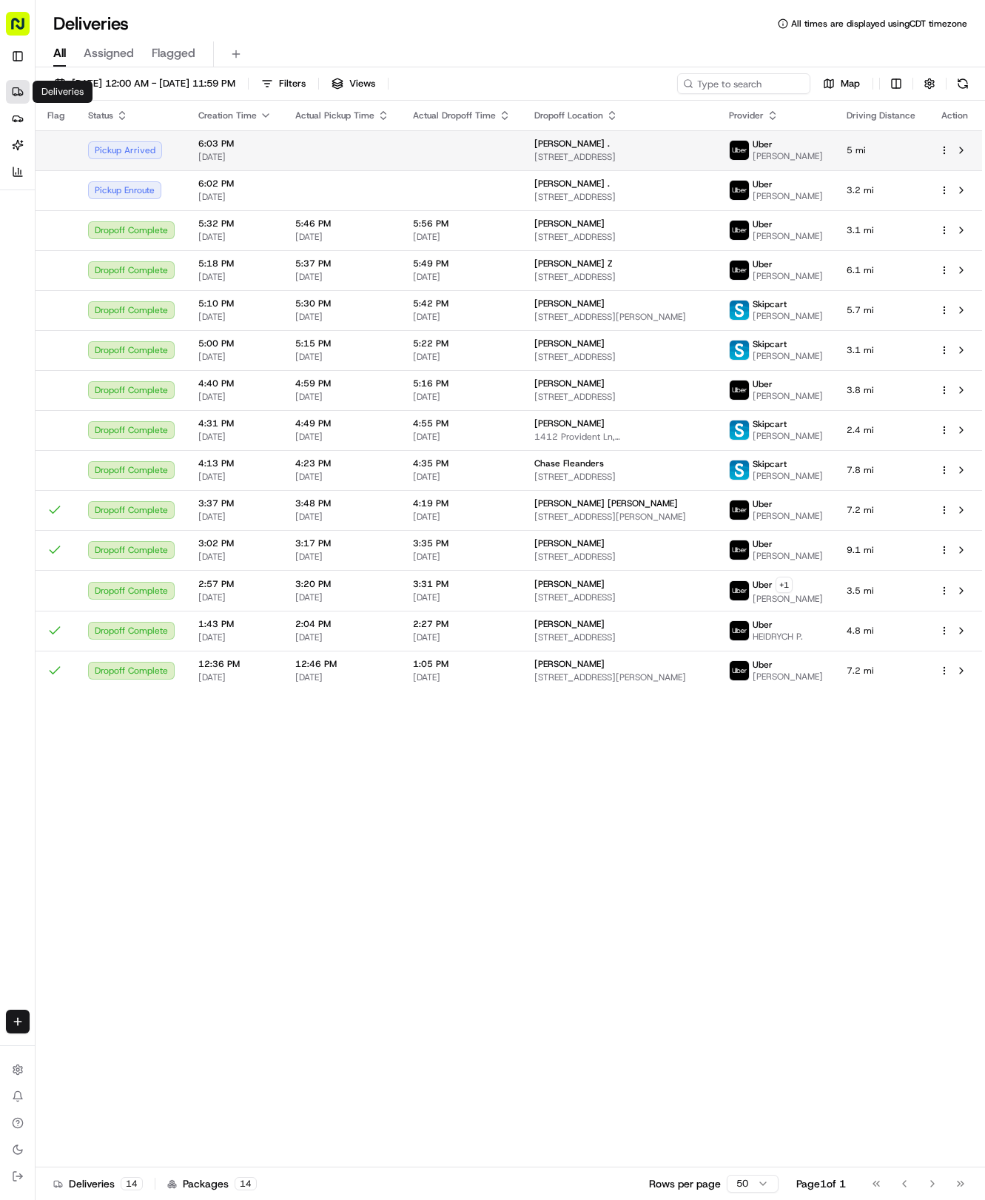
click at [469, 145] on td at bounding box center [461, 150] width 121 height 40
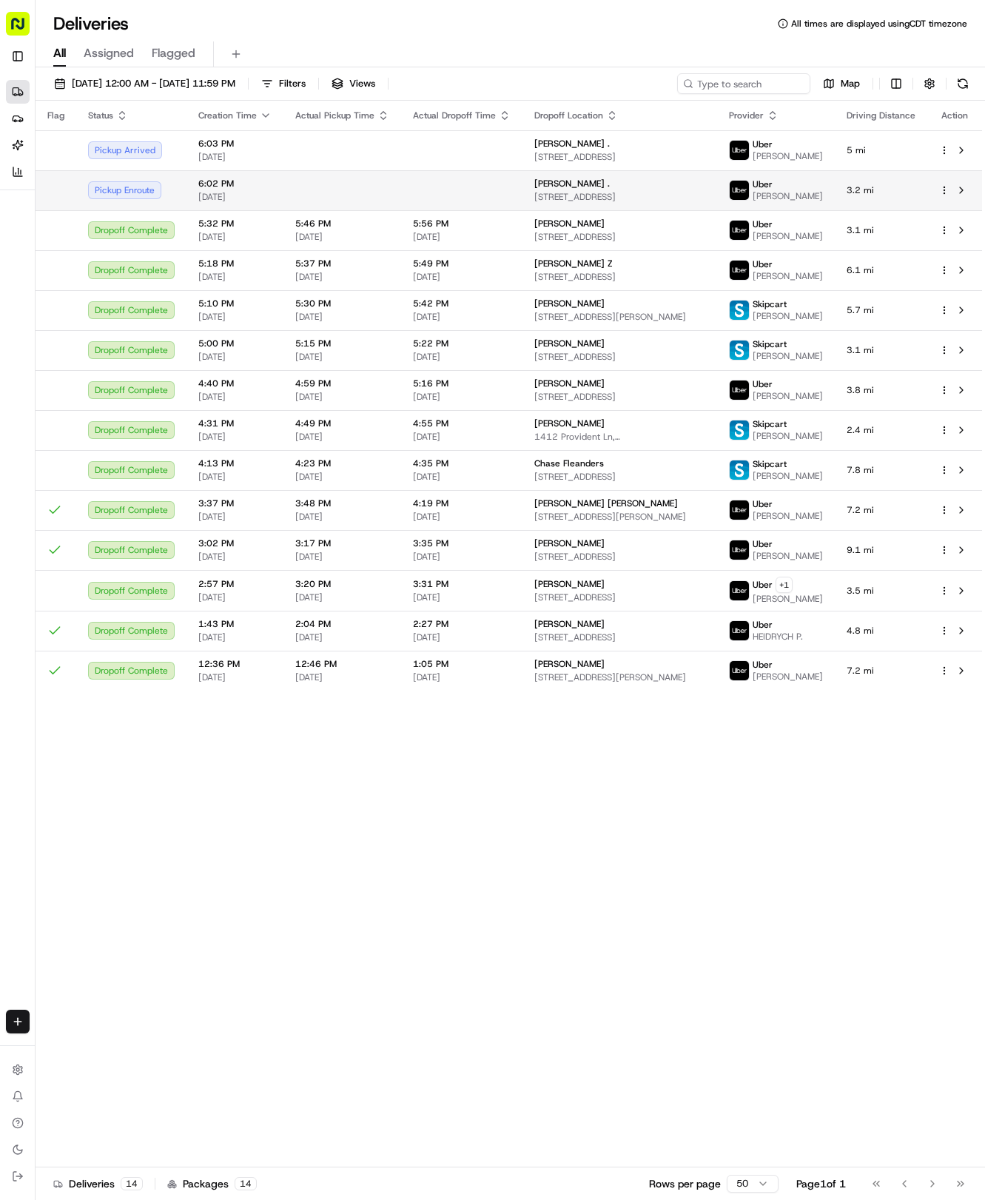
click at [475, 204] on td at bounding box center [461, 190] width 121 height 40
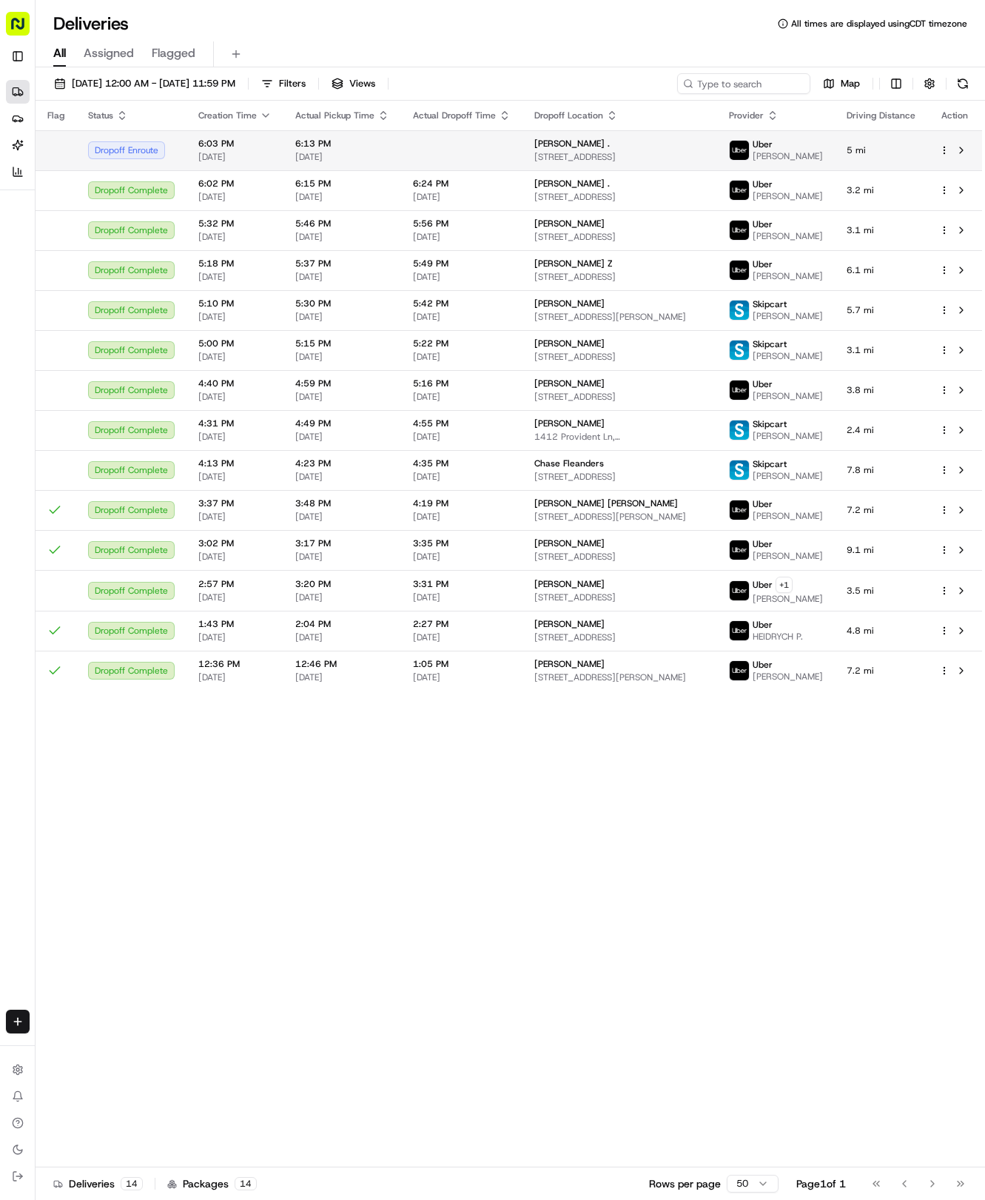
click at [565, 147] on span "Daniel Kokodoko ." at bounding box center [573, 144] width 76 height 12
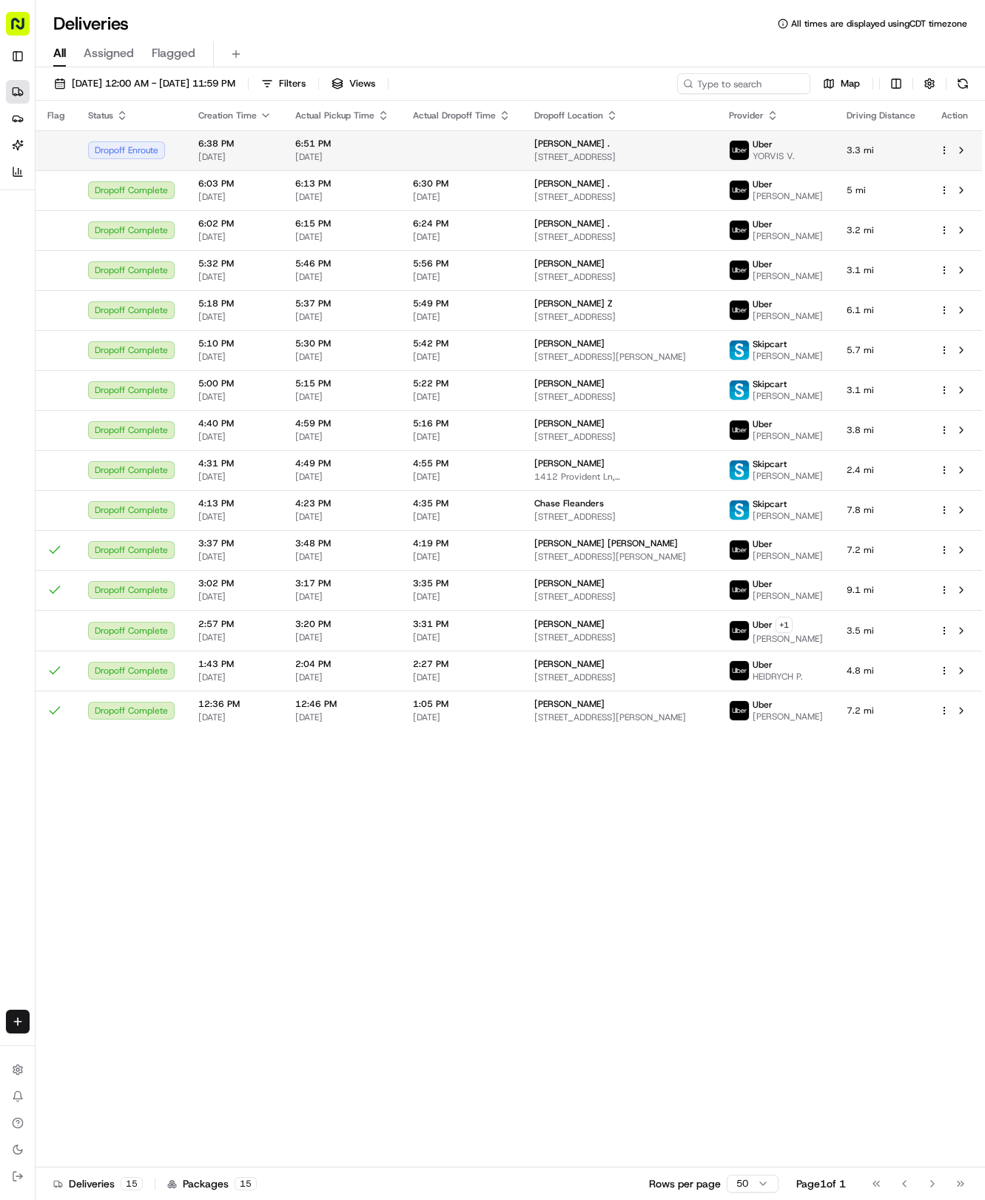
click at [486, 148] on td at bounding box center [461, 150] width 121 height 40
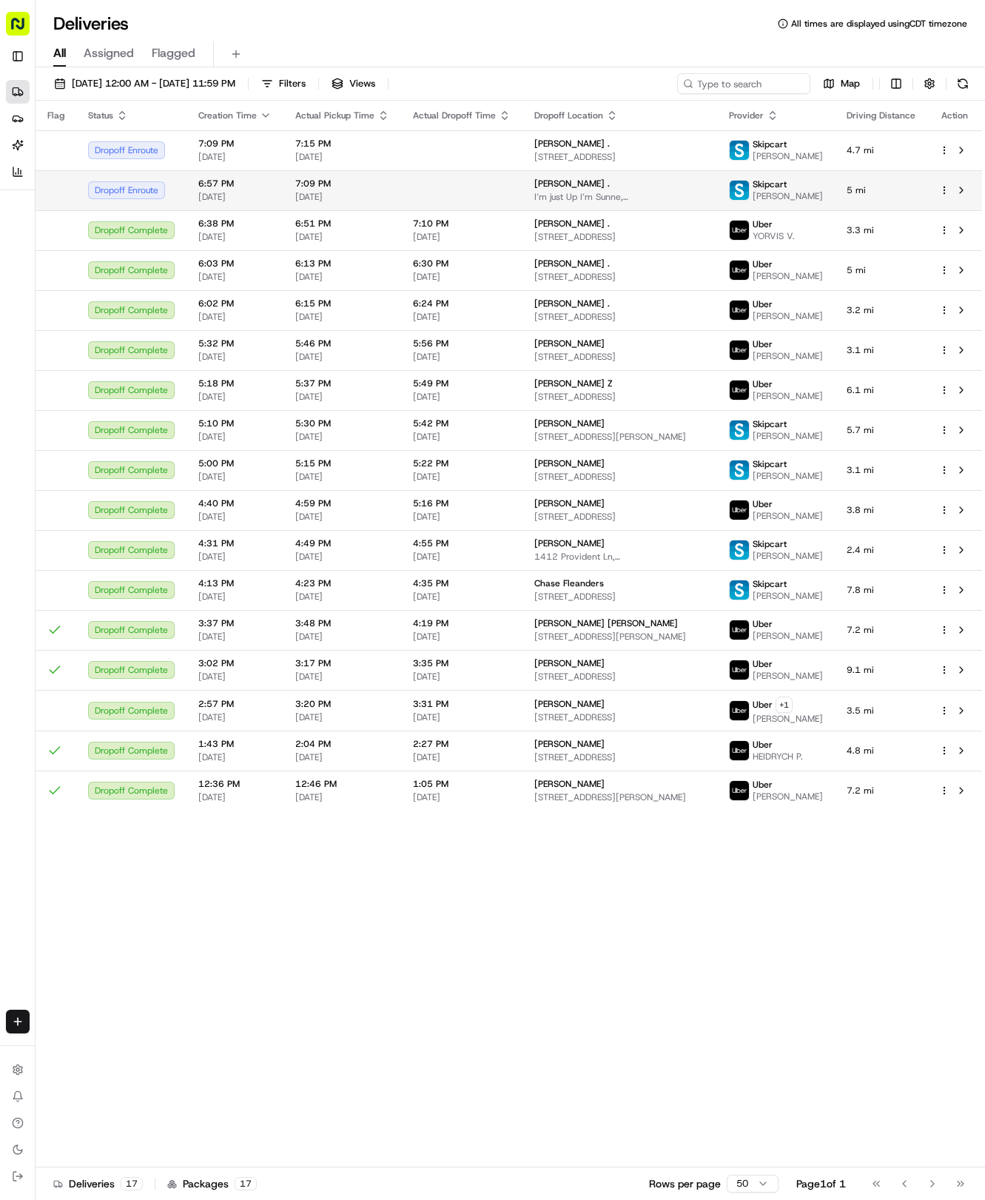
click at [577, 193] on div "Barbara Hebert . I’m just Up I’m Sunne, 1510 Fort LLoyd Pl, Round Rock, TX 7866…" at bounding box center [620, 190] width 171 height 25
click at [14, 1013] on html "Tso Chinese 04 Round Rock hayden@tsochinese.com Toggle Sidebar Deliveries Provi…" at bounding box center [492, 600] width 985 height 1200
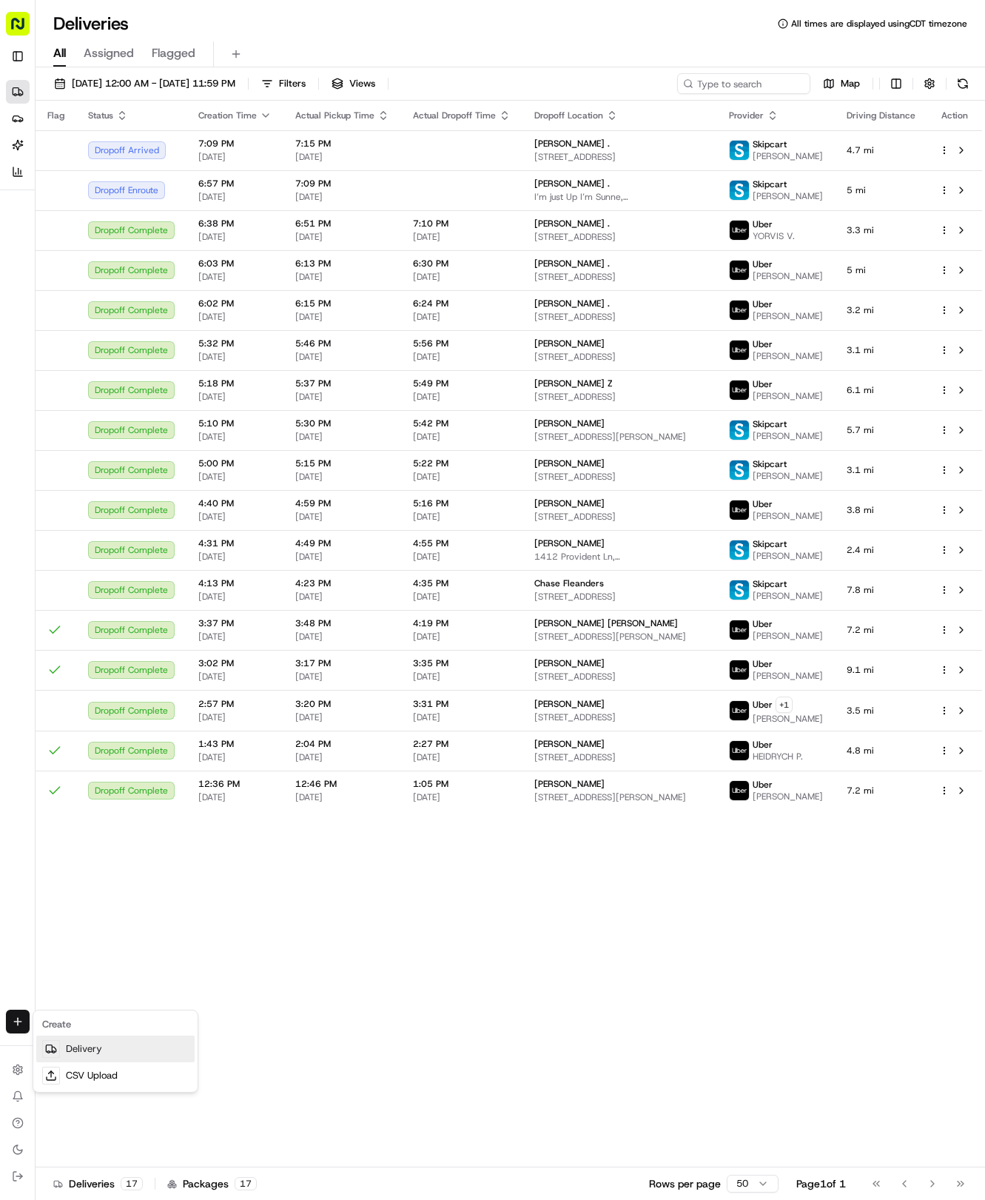
click at [64, 1044] on link "Delivery" at bounding box center [115, 1049] width 158 height 27
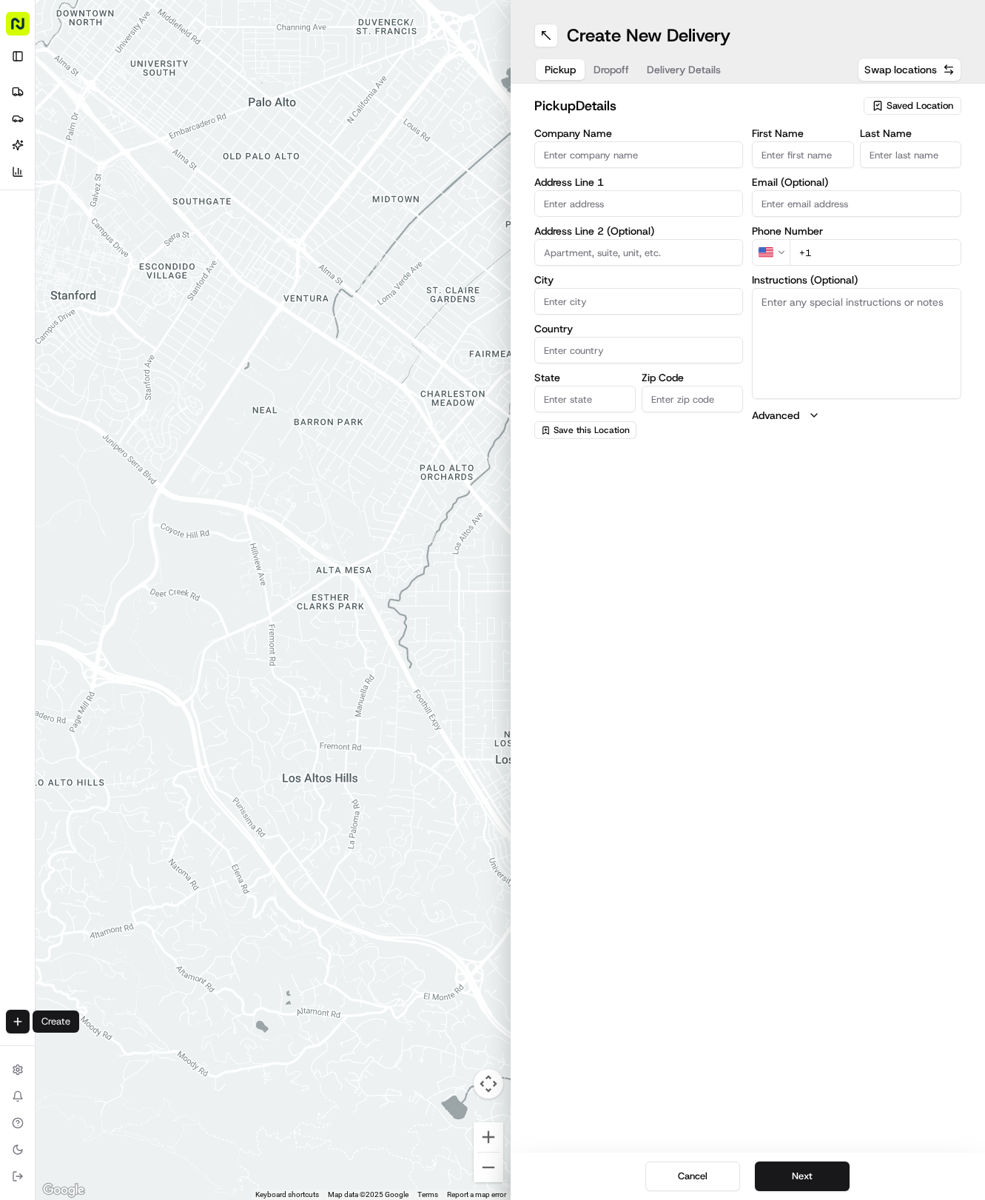
click at [910, 111] on span "Saved Location" at bounding box center [920, 105] width 67 height 13
click at [905, 181] on span "(04) Tso Chinese Takeout & Delivery Round Rock (04)" at bounding box center [888, 168] width 182 height 27
type input "(04) Tso Chinese Takeout & Delivery Round Rock"
type input "2000 N [PERSON_NAME] St"
type input "Ste 108"
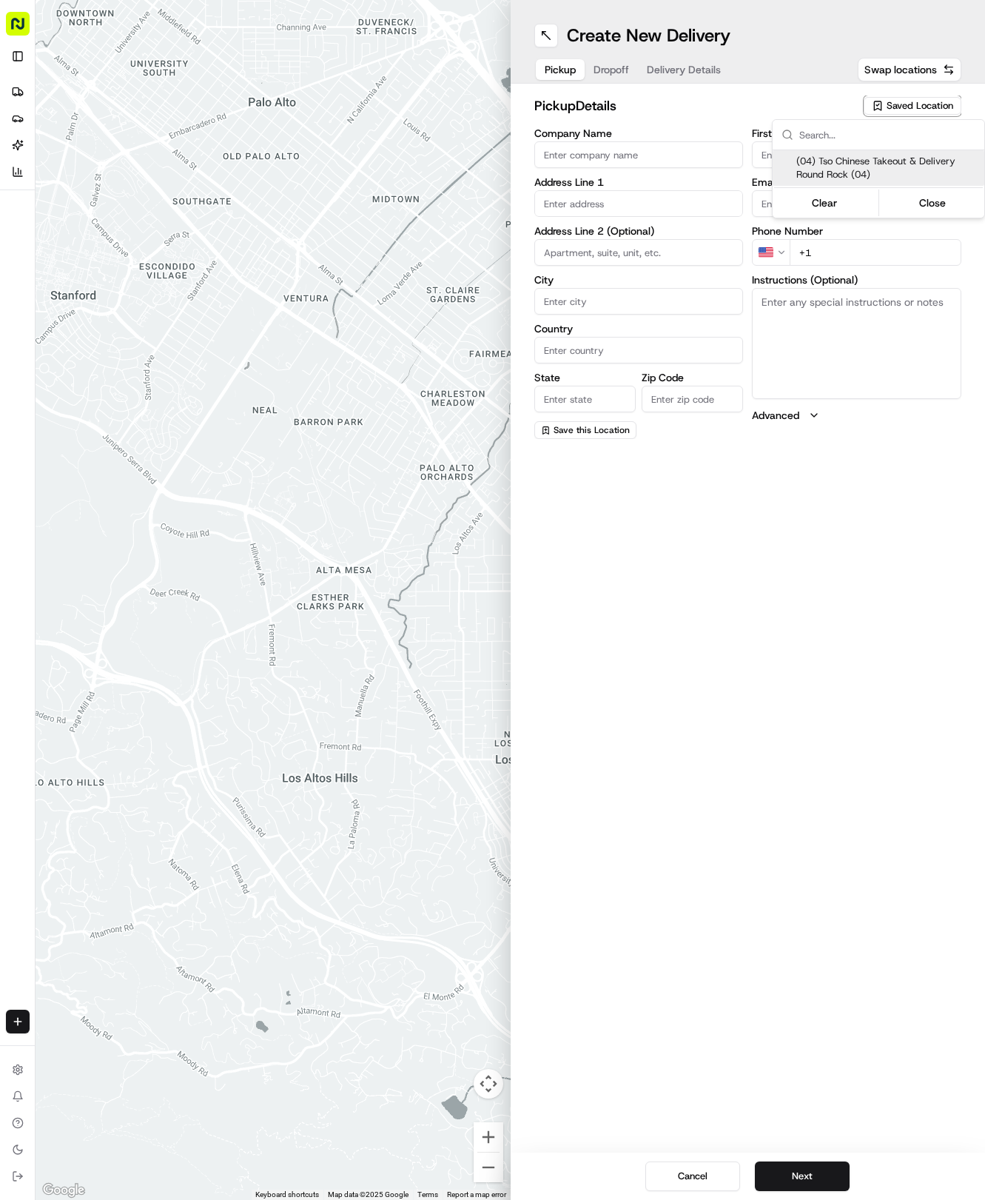
type input "Round Rock"
type input "US"
type input "[GEOGRAPHIC_DATA]"
type input "78664"
type input "Tso Chinese"
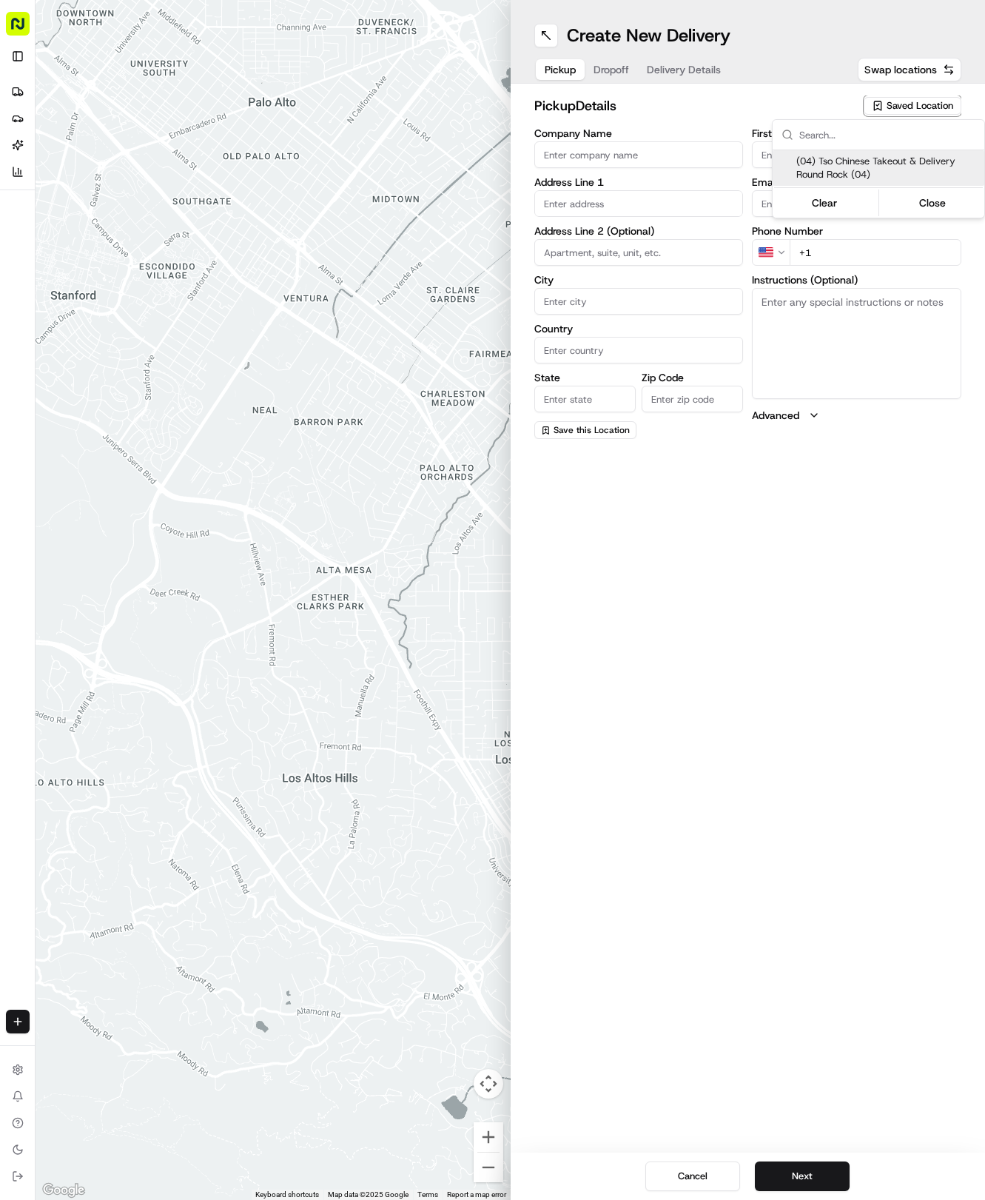
type input "Round Rock Manager"
type input "[EMAIL_ADDRESS][DOMAIN_NAME]"
type input "[PHONE_NUMBER]"
type textarea "Submit a picture displaying address & food as Proof of Delivery. Envía una foto…"
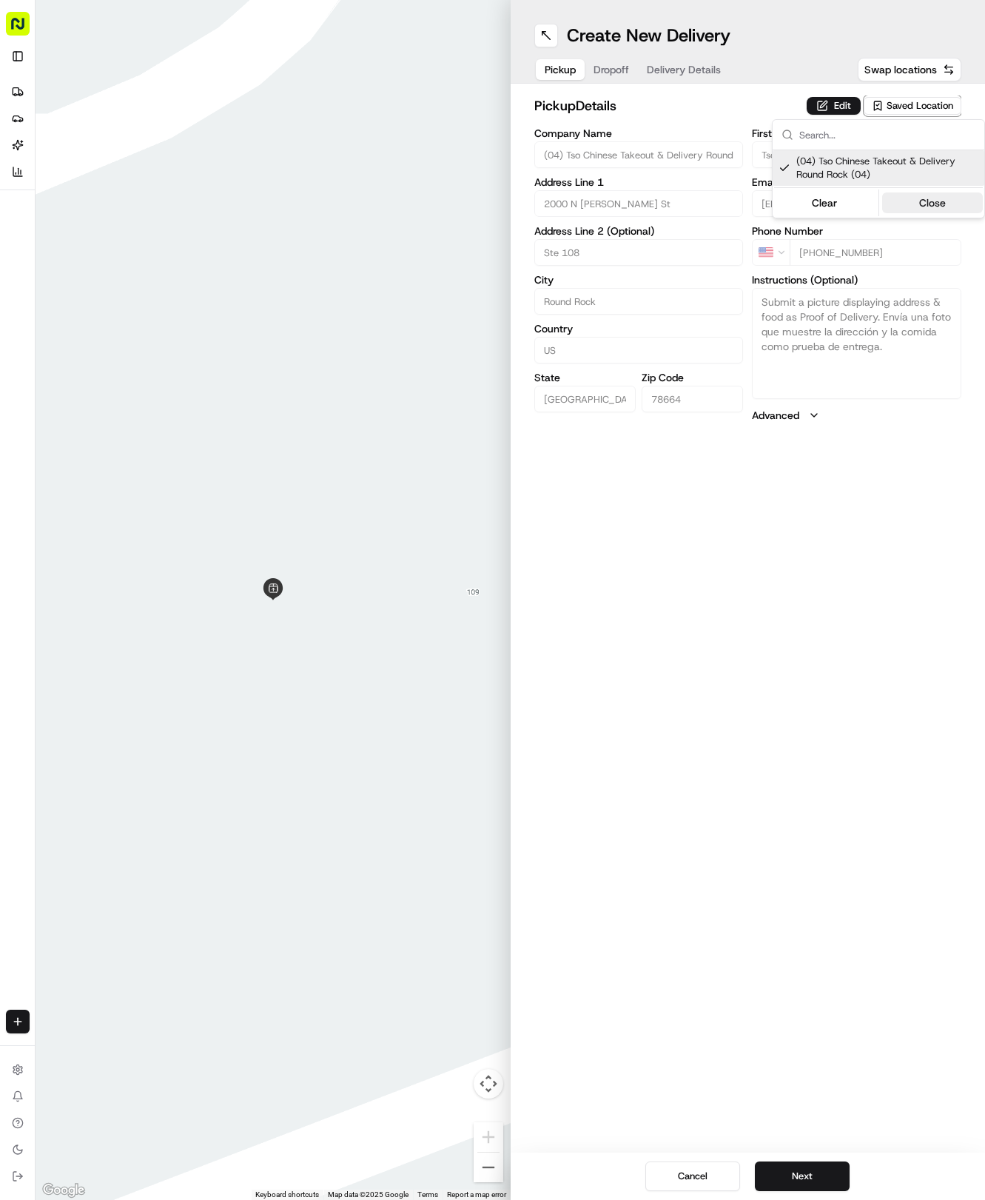
click at [914, 210] on button "Close" at bounding box center [933, 202] width 101 height 21
click at [655, 62] on button "Delivery Details" at bounding box center [684, 69] width 92 height 21
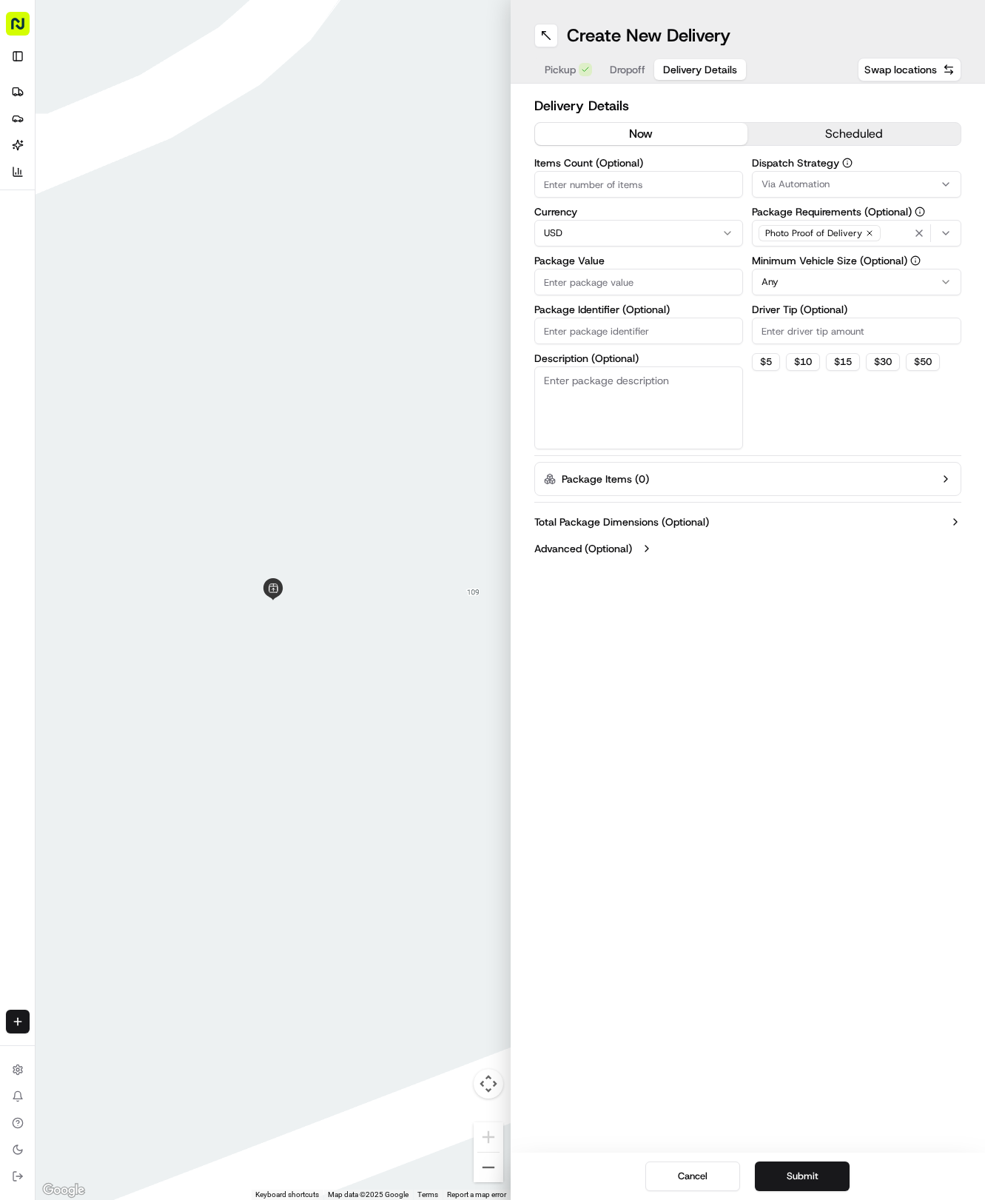
drag, startPoint x: 621, startPoint y: 301, endPoint x: 606, endPoint y: 317, distance: 22.0
click at [618, 304] on div "Items Count (Optional) Currency USD Package Value Package Identifier (Optional)…" at bounding box center [640, 304] width 210 height 292
click at [603, 320] on input "Package Identifier (Optional)" at bounding box center [640, 331] width 210 height 27
paste input "FN9FR1V"
type input "FN9FR1V"
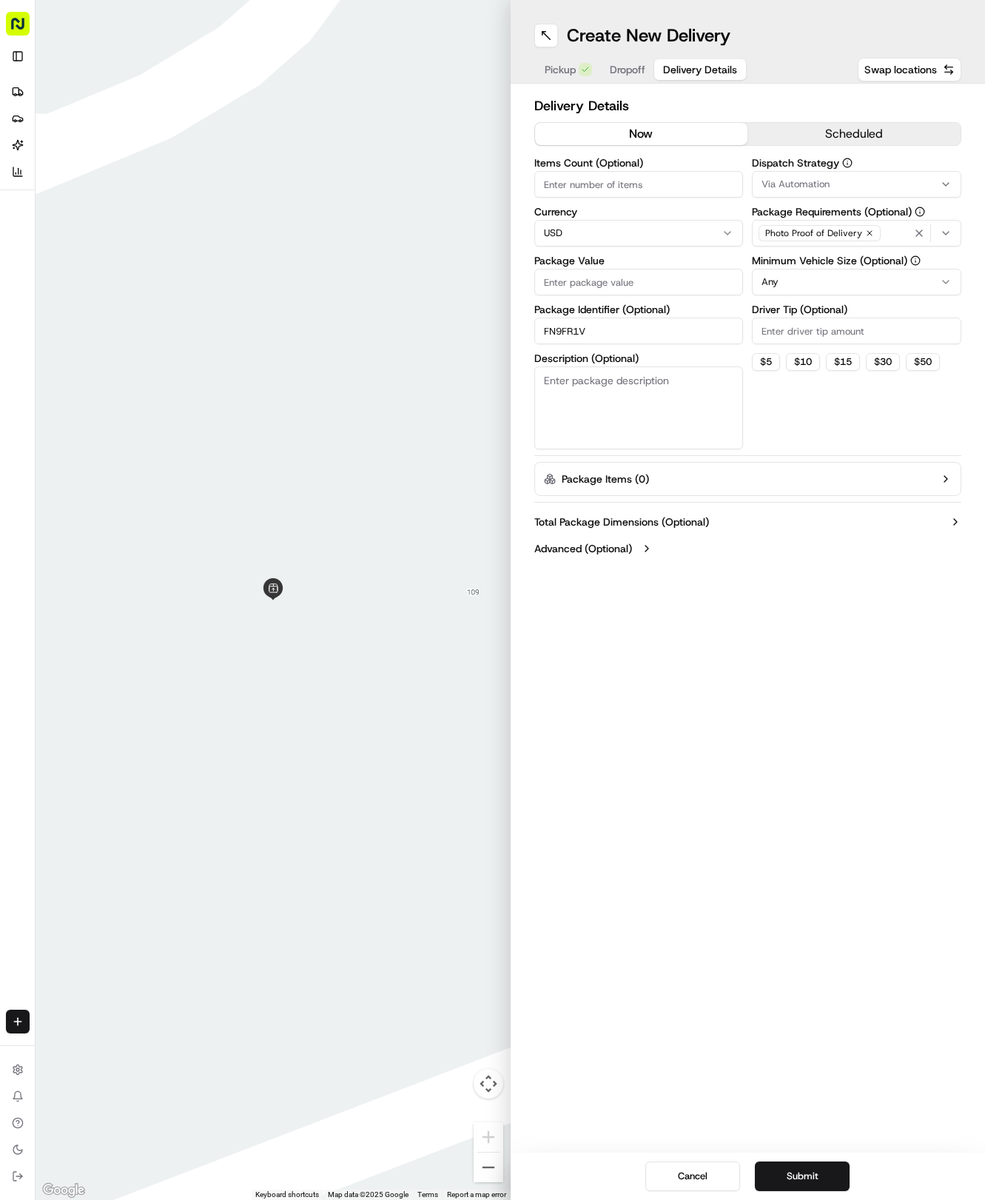
click at [796, 329] on input "Driver Tip (Optional)" at bounding box center [857, 331] width 210 height 27
type input "2"
click at [796, 295] on div "Minimum Vehicle Size (Optional) Any" at bounding box center [857, 275] width 210 height 40
click at [805, 191] on button "Via Automation" at bounding box center [857, 184] width 210 height 27
click at [788, 269] on span "Tso Round Rock Strategy" at bounding box center [868, 264] width 182 height 13
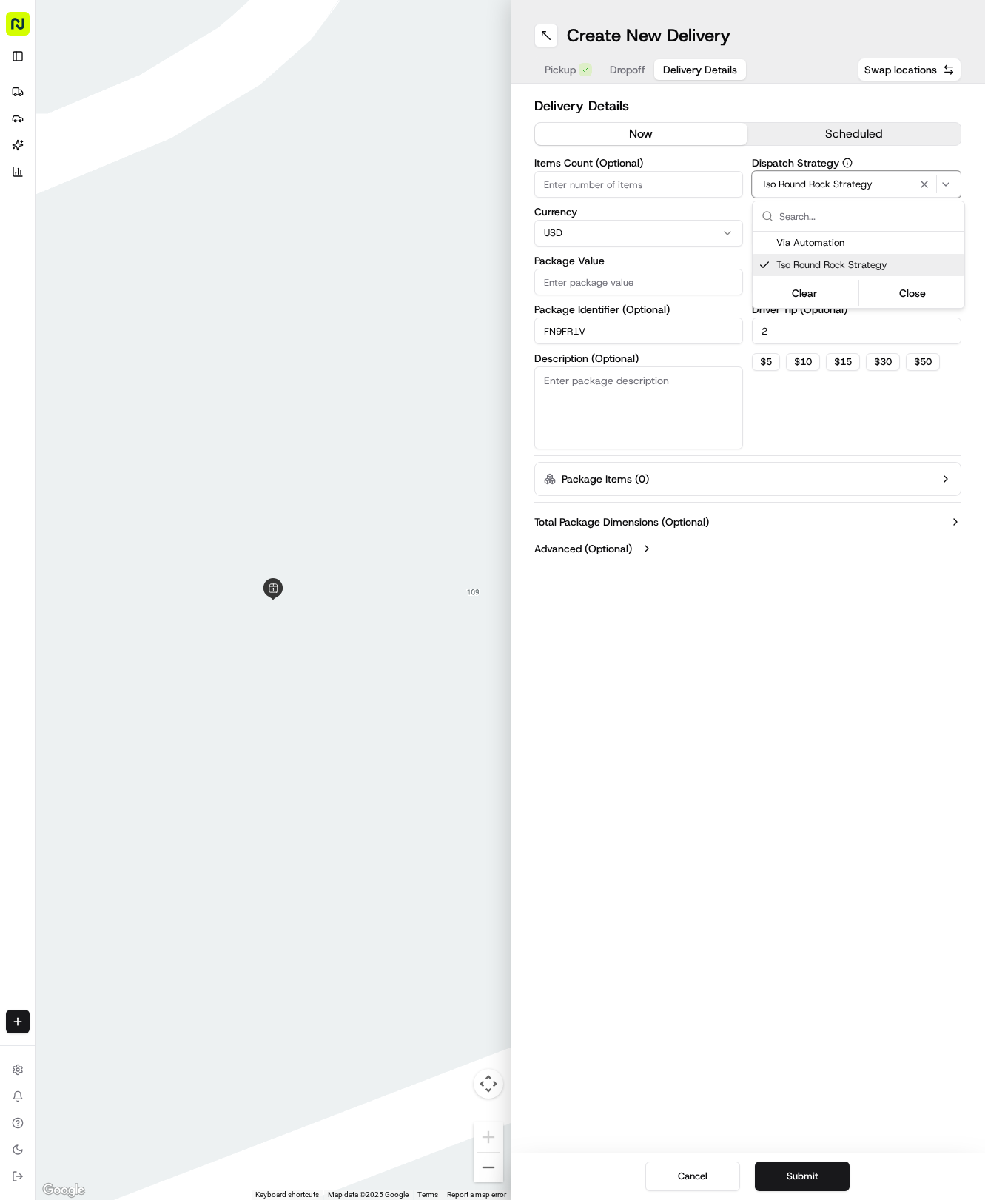
drag, startPoint x: 882, startPoint y: 296, endPoint x: 876, endPoint y: 314, distance: 18.7
click at [879, 307] on div "Clear Close" at bounding box center [859, 292] width 212 height 32
click at [597, 277] on html "Tso Chinese 04 Round Rock hayden@tsochinese.com Toggle Sidebar Deliveries Provi…" at bounding box center [492, 600] width 985 height 1200
click at [597, 277] on input "Package Value" at bounding box center [640, 282] width 210 height 27
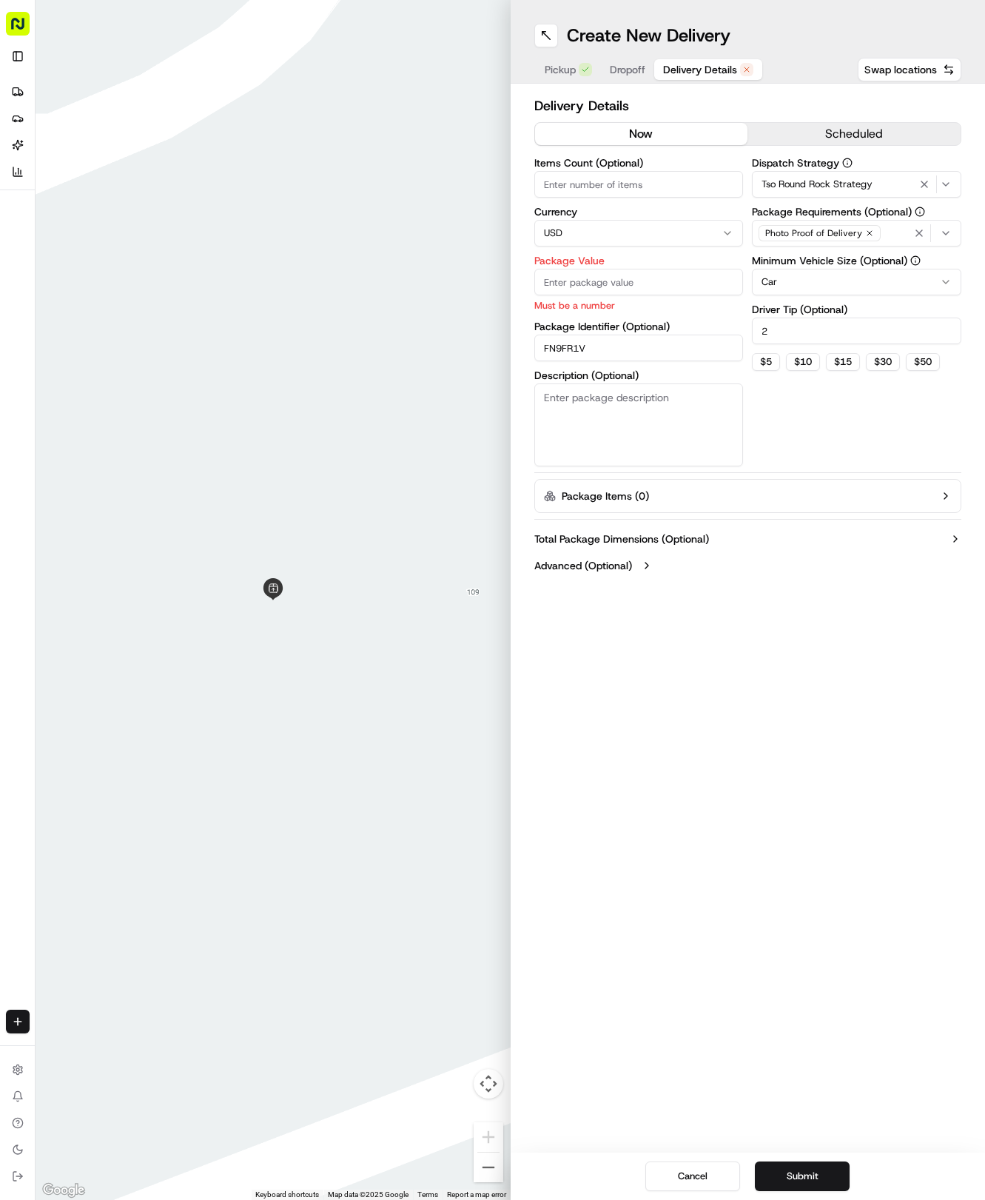
click at [623, 284] on input "Package Value" at bounding box center [640, 282] width 210 height 27
type input "51.26"
click at [646, 68] on button "Dropoff" at bounding box center [627, 69] width 53 height 21
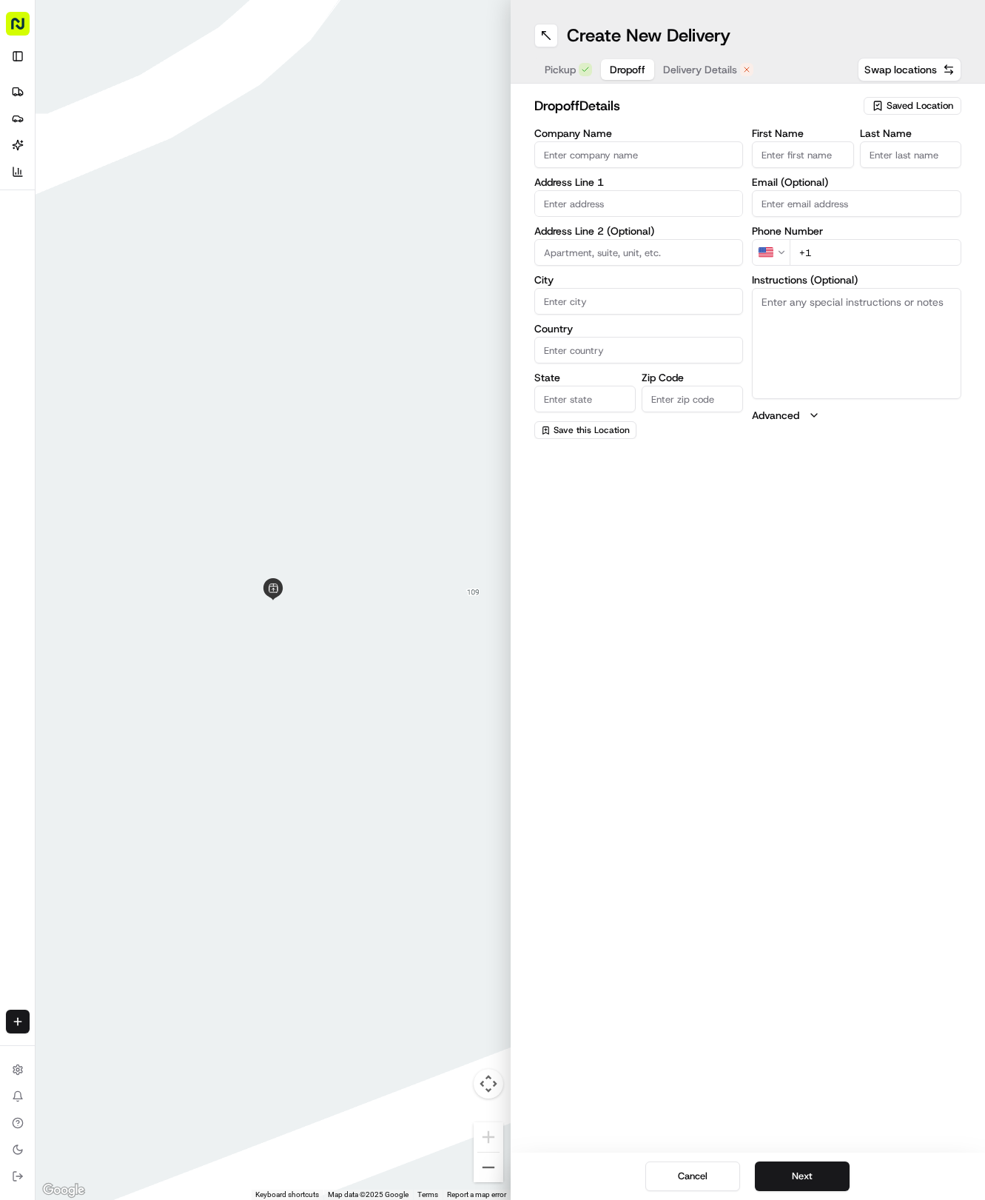
click at [800, 151] on input "First Name" at bounding box center [802, 154] width 101 height 27
type input "Bryan"
click at [911, 163] on input "Last Name" at bounding box center [910, 154] width 101 height 27
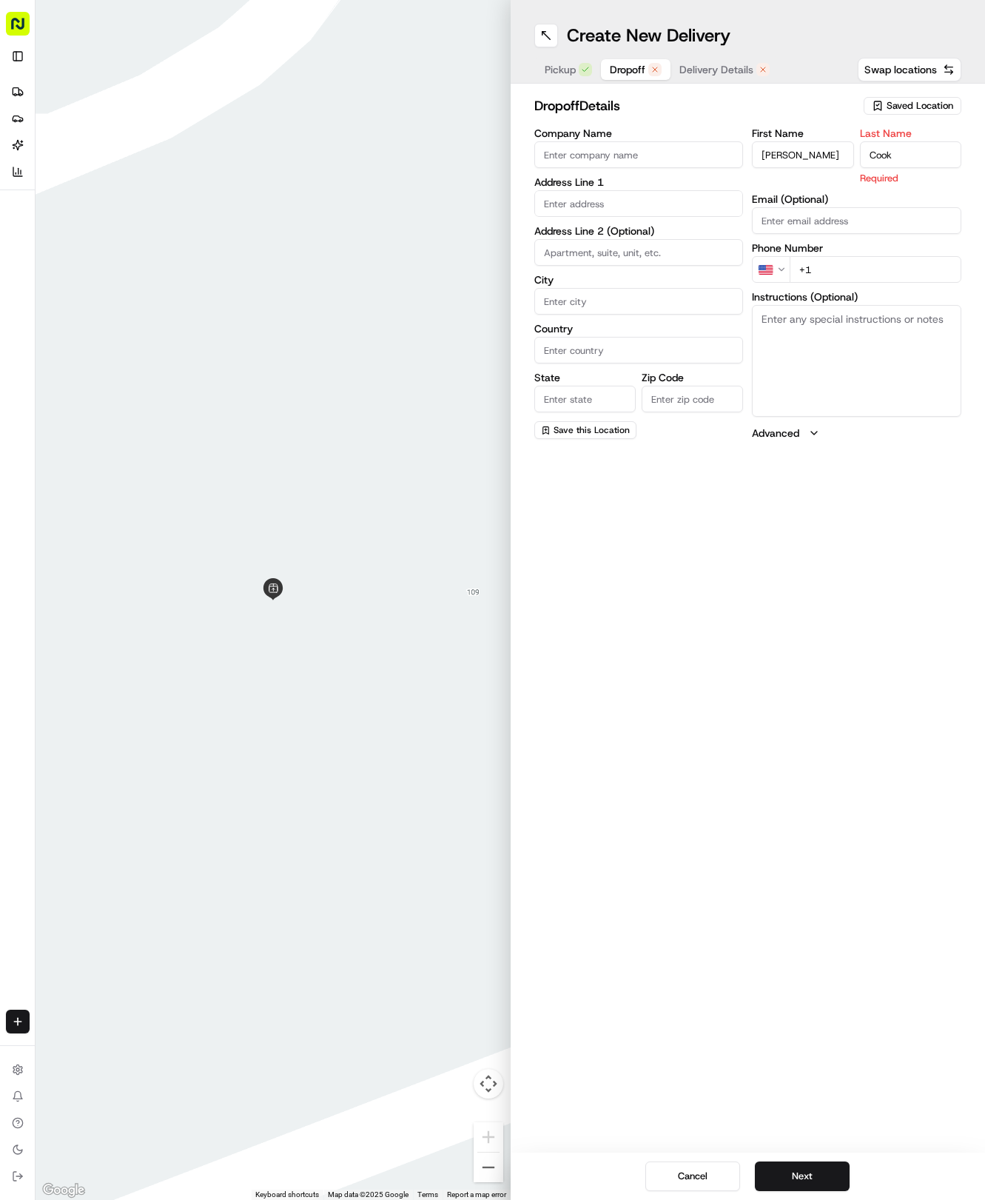
type input "Cook"
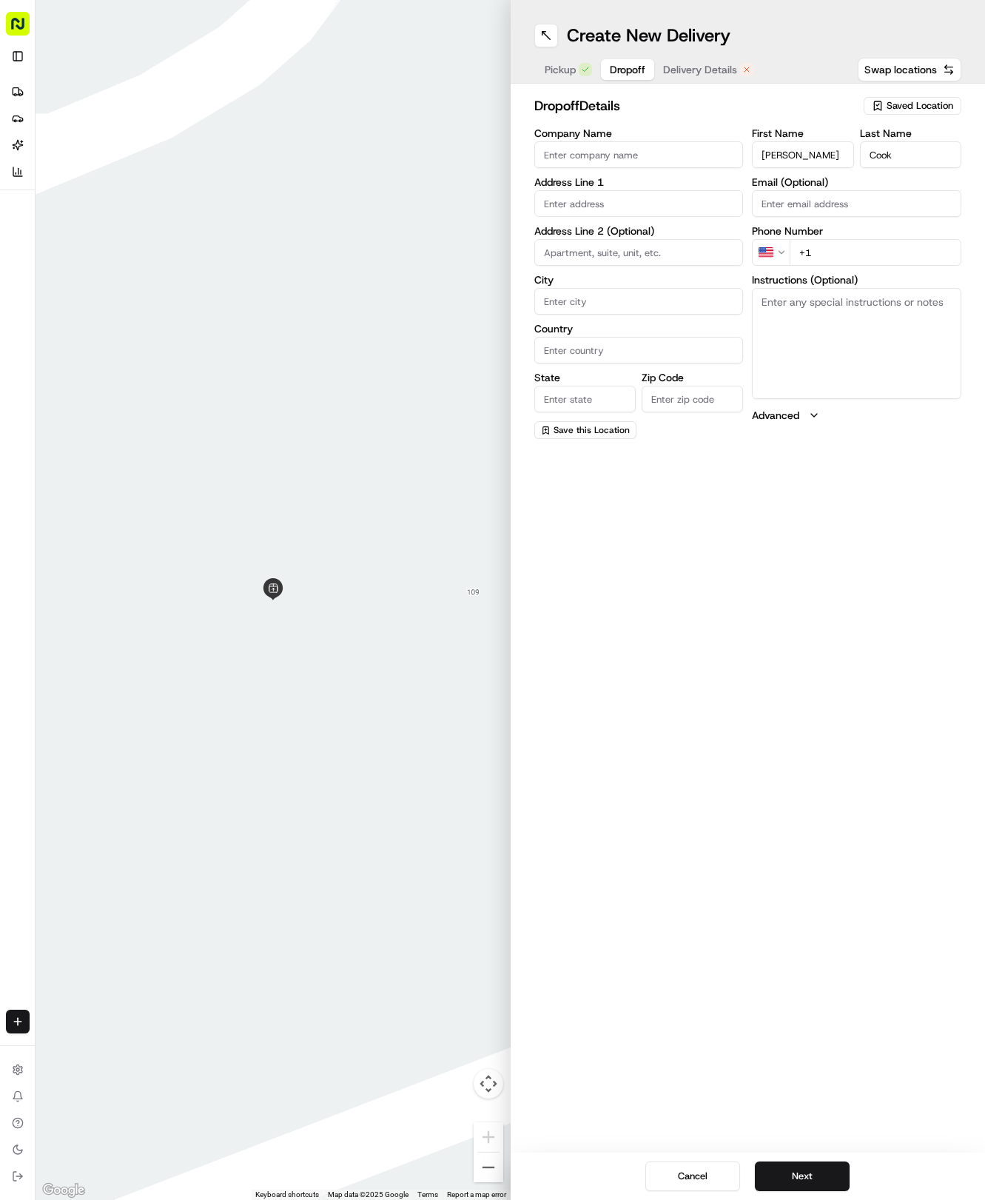
click at [864, 281] on div "First Name Bryan Last Name Cook Email (Optional) Phone Number US +1 Instruction…" at bounding box center [857, 283] width 210 height 311
type input "+1 512 971 7662"
click at [683, 194] on input "text" at bounding box center [640, 203] width 210 height 27
click at [661, 247] on div "1304 Lakeside Loop, Round Rock, TX" at bounding box center [639, 257] width 202 height 22
type input "1304 Lakeside Loop, Round Rock, TX 78665, USA"
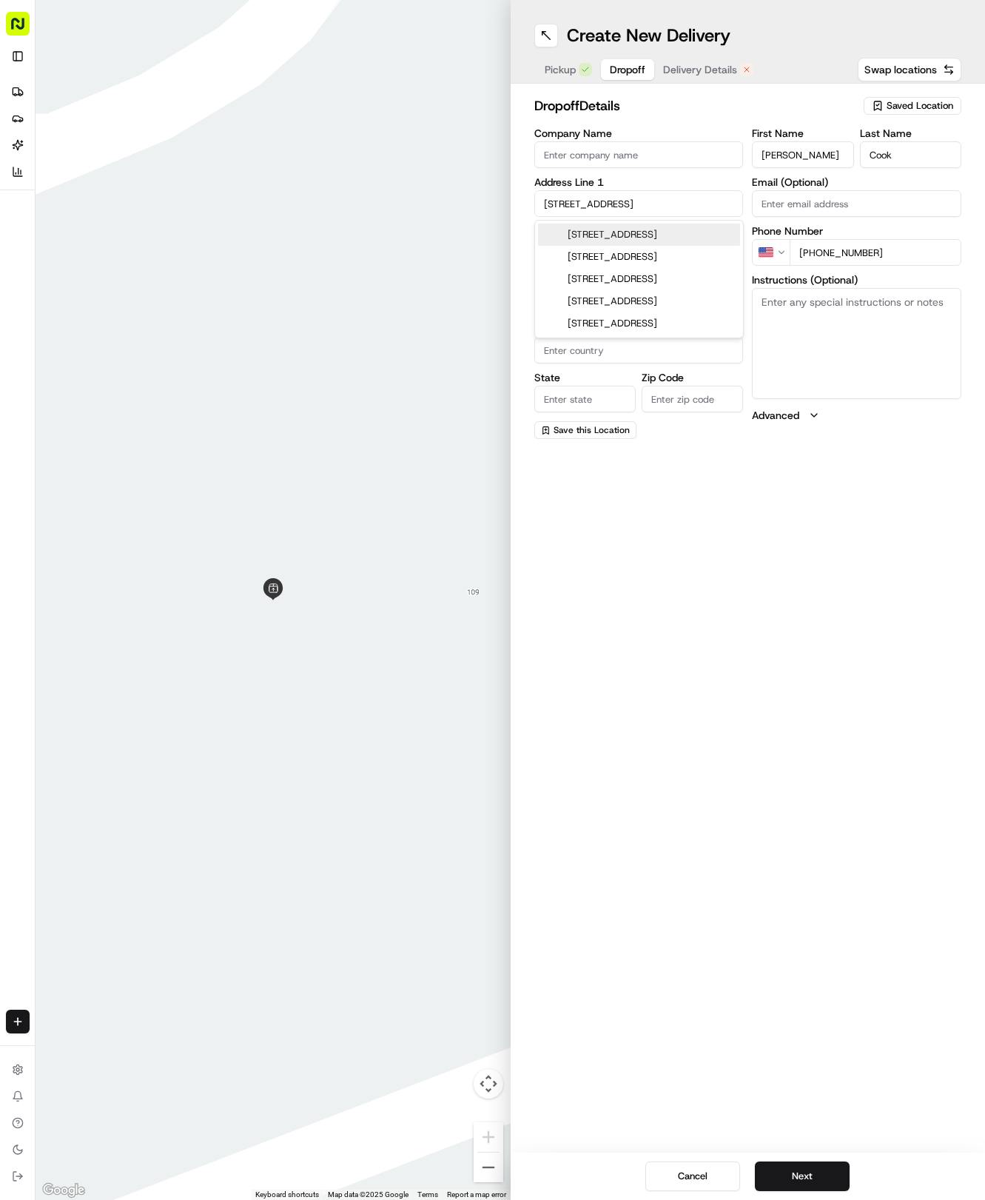
type input "Round Rock"
type input "[GEOGRAPHIC_DATA]"
type input "78665"
type input "1304 Lakeside Loop"
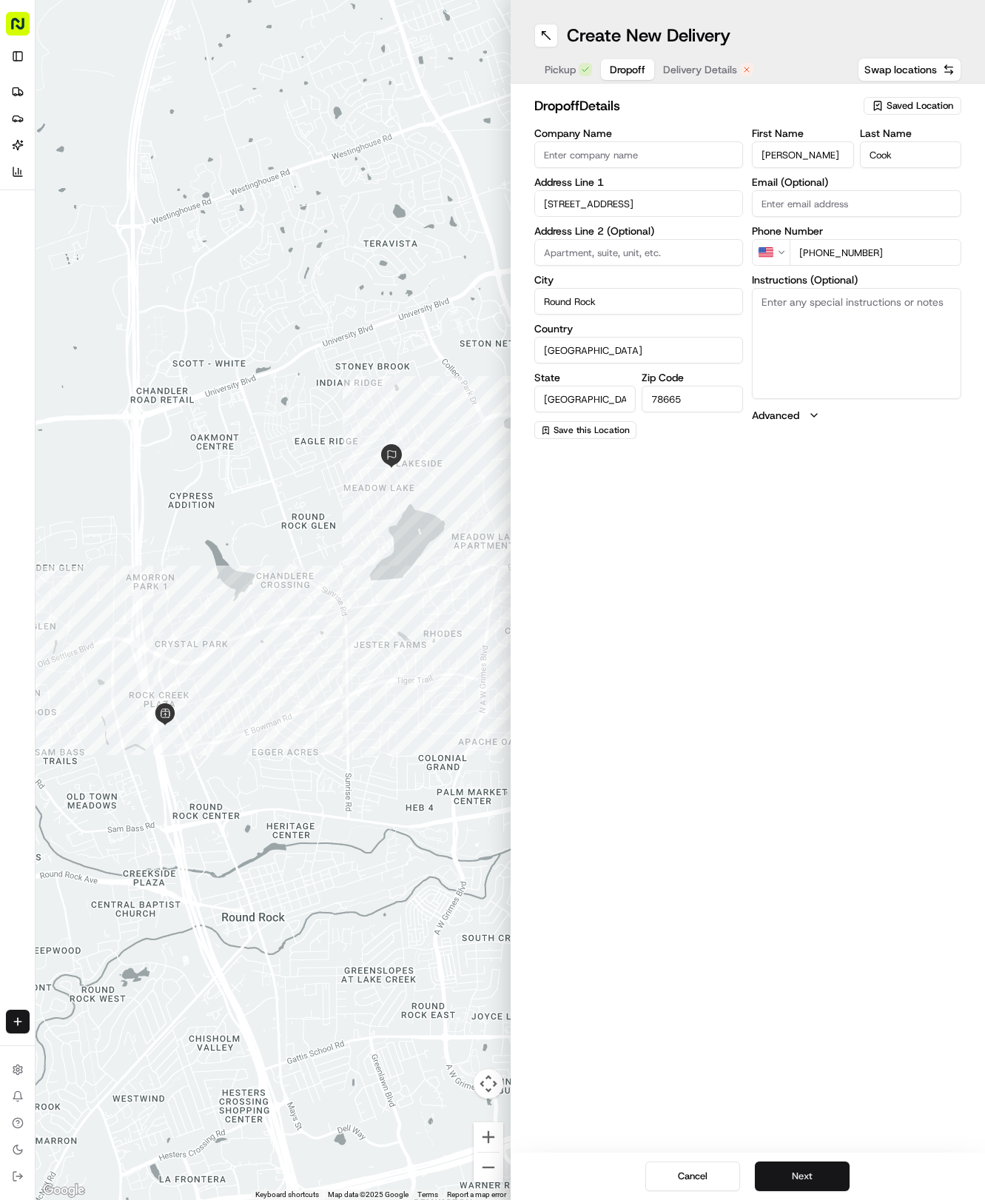
click at [805, 1165] on button "Next" at bounding box center [802, 1177] width 95 height 30
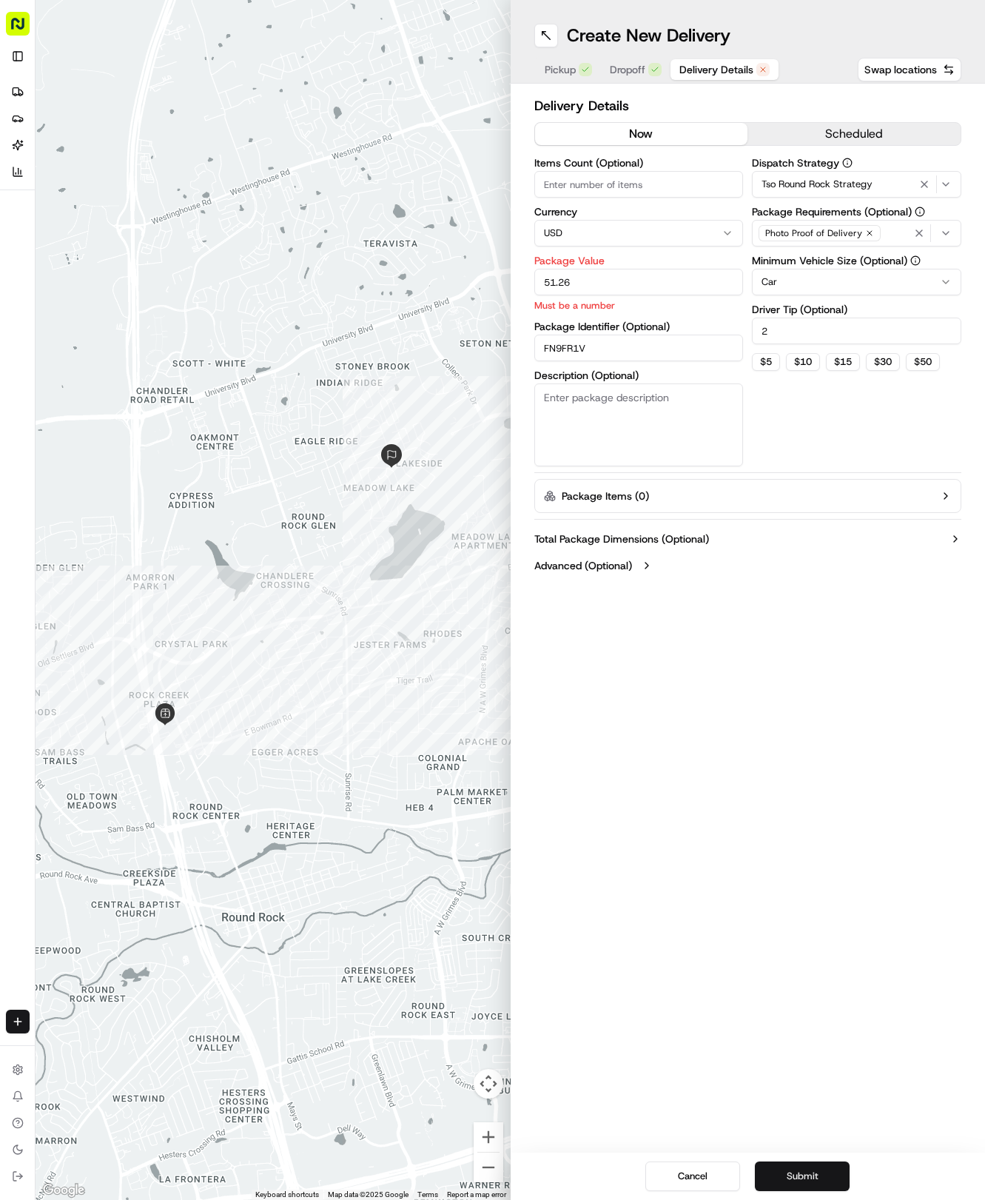
click at [805, 1165] on button "Submit" at bounding box center [802, 1177] width 95 height 30
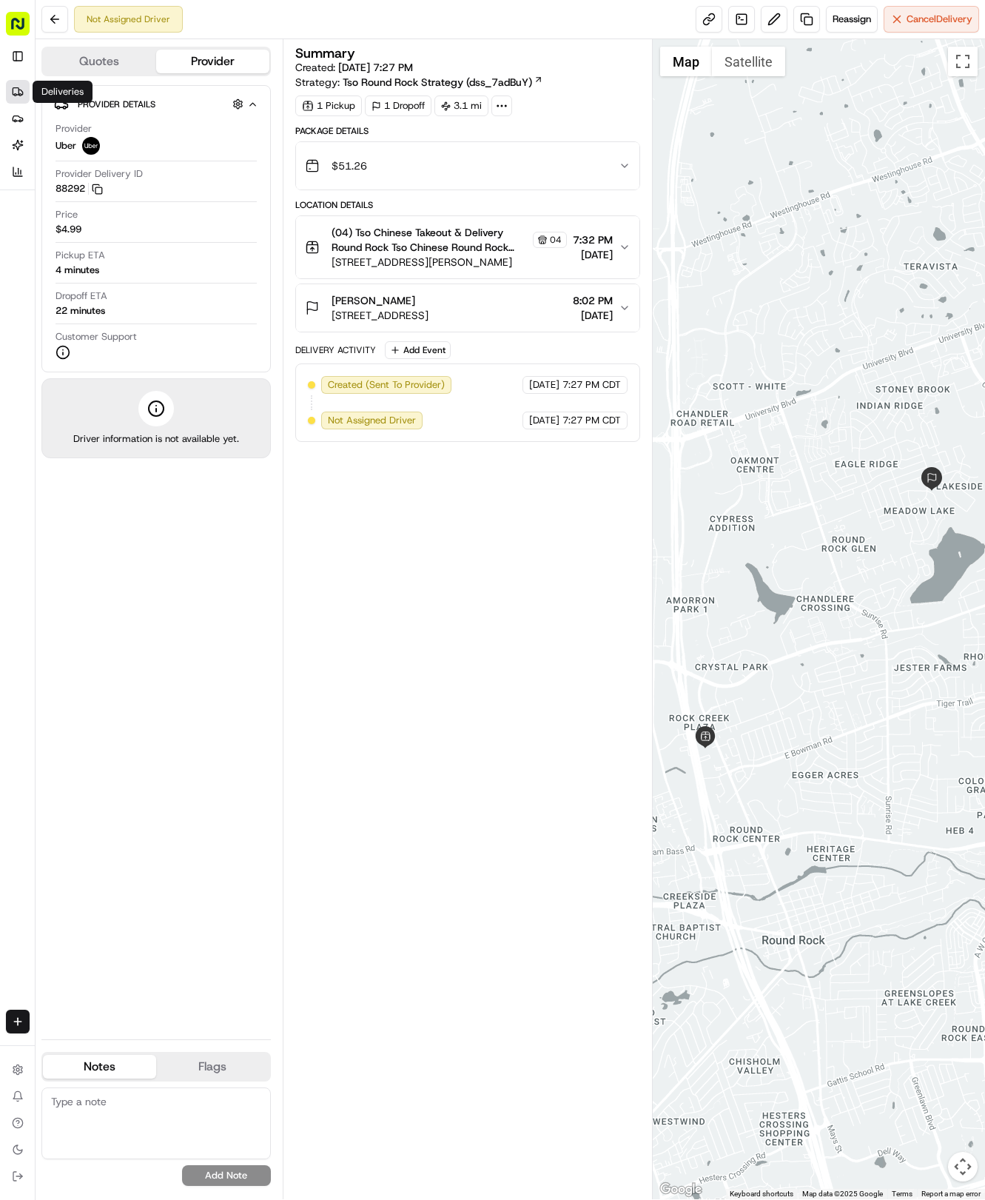
click at [11, 84] on link "Deliveries" at bounding box center [18, 92] width 24 height 24
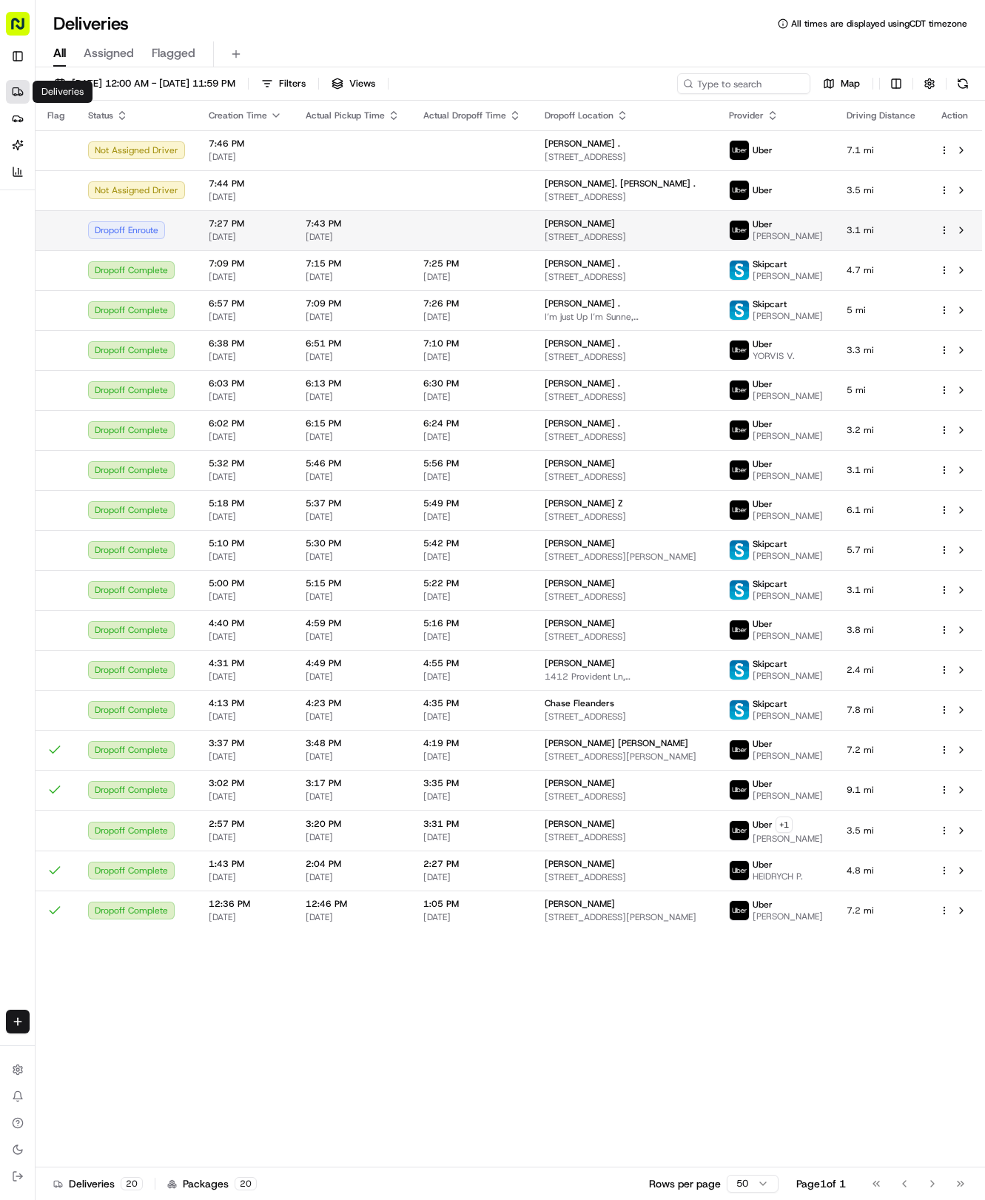
click at [423, 238] on td at bounding box center [472, 230] width 121 height 40
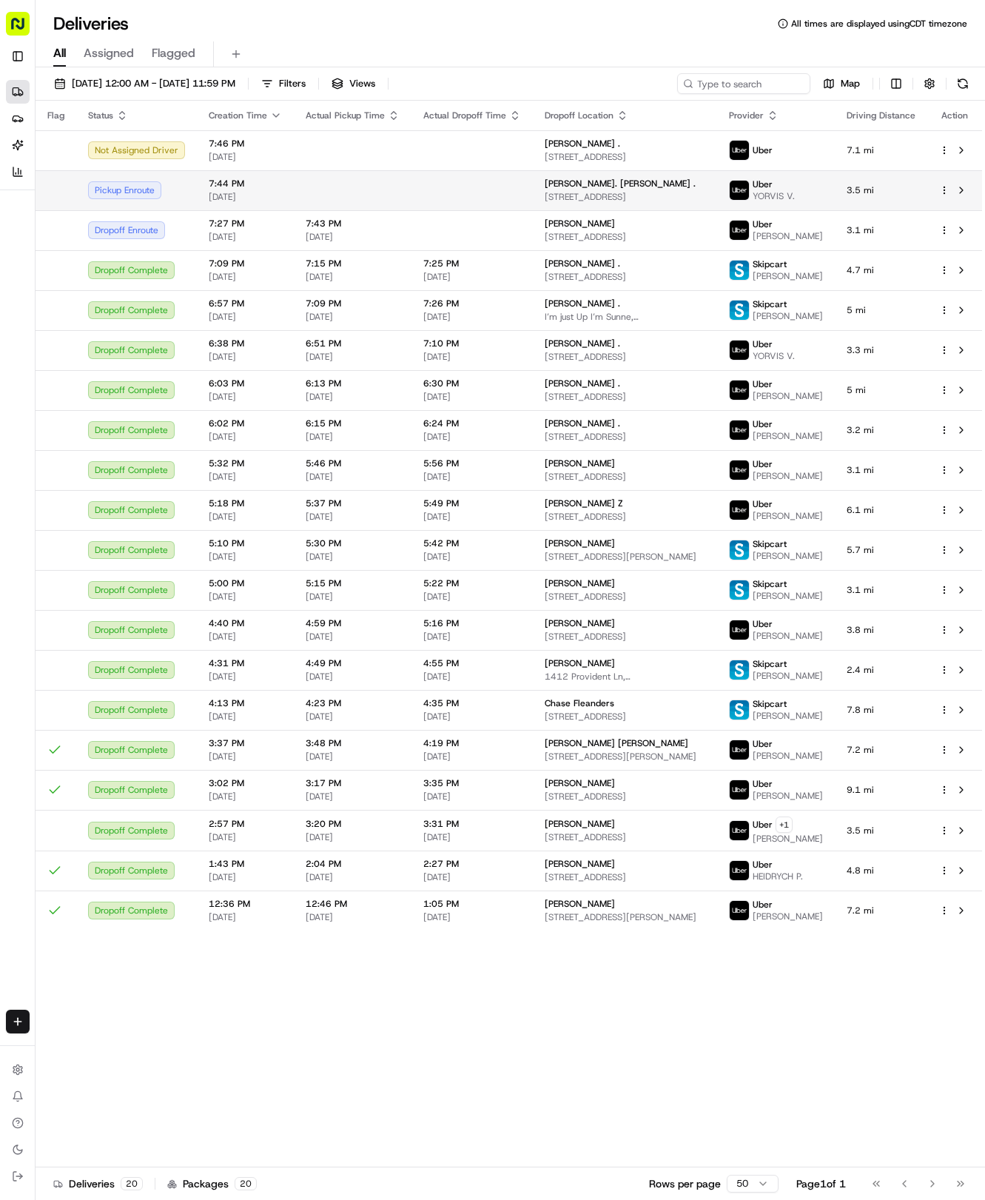
click at [470, 198] on td at bounding box center [472, 190] width 121 height 40
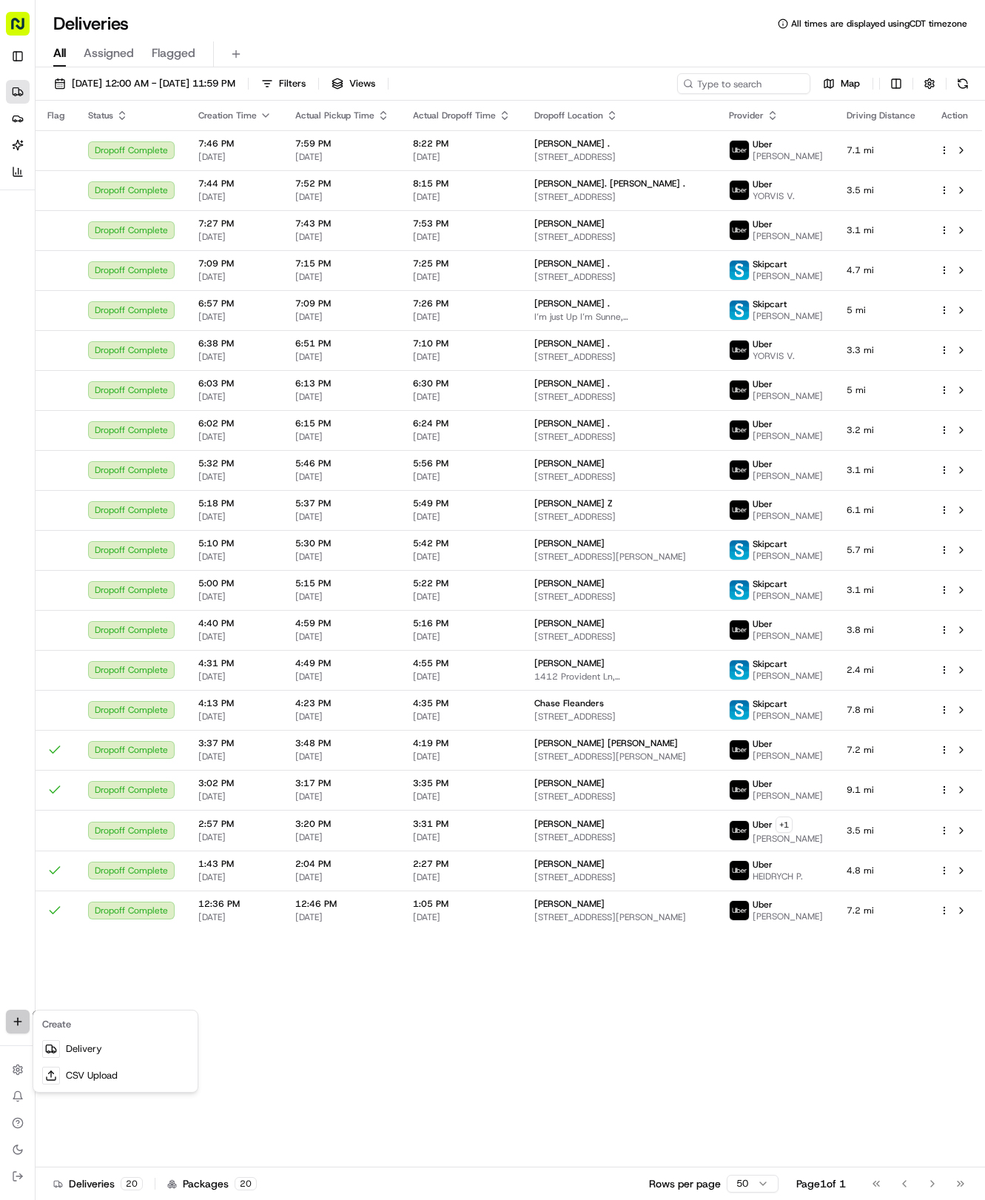
click at [21, 1024] on html "Tso Chinese 04 Round Rock hayden@tsochinese.com Toggle Sidebar Deliveries Provi…" at bounding box center [492, 600] width 985 height 1200
drag, startPoint x: 70, startPoint y: 1046, endPoint x: 78, endPoint y: 1030, distance: 17.9
click at [70, 1048] on link "Delivery" at bounding box center [115, 1049] width 158 height 27
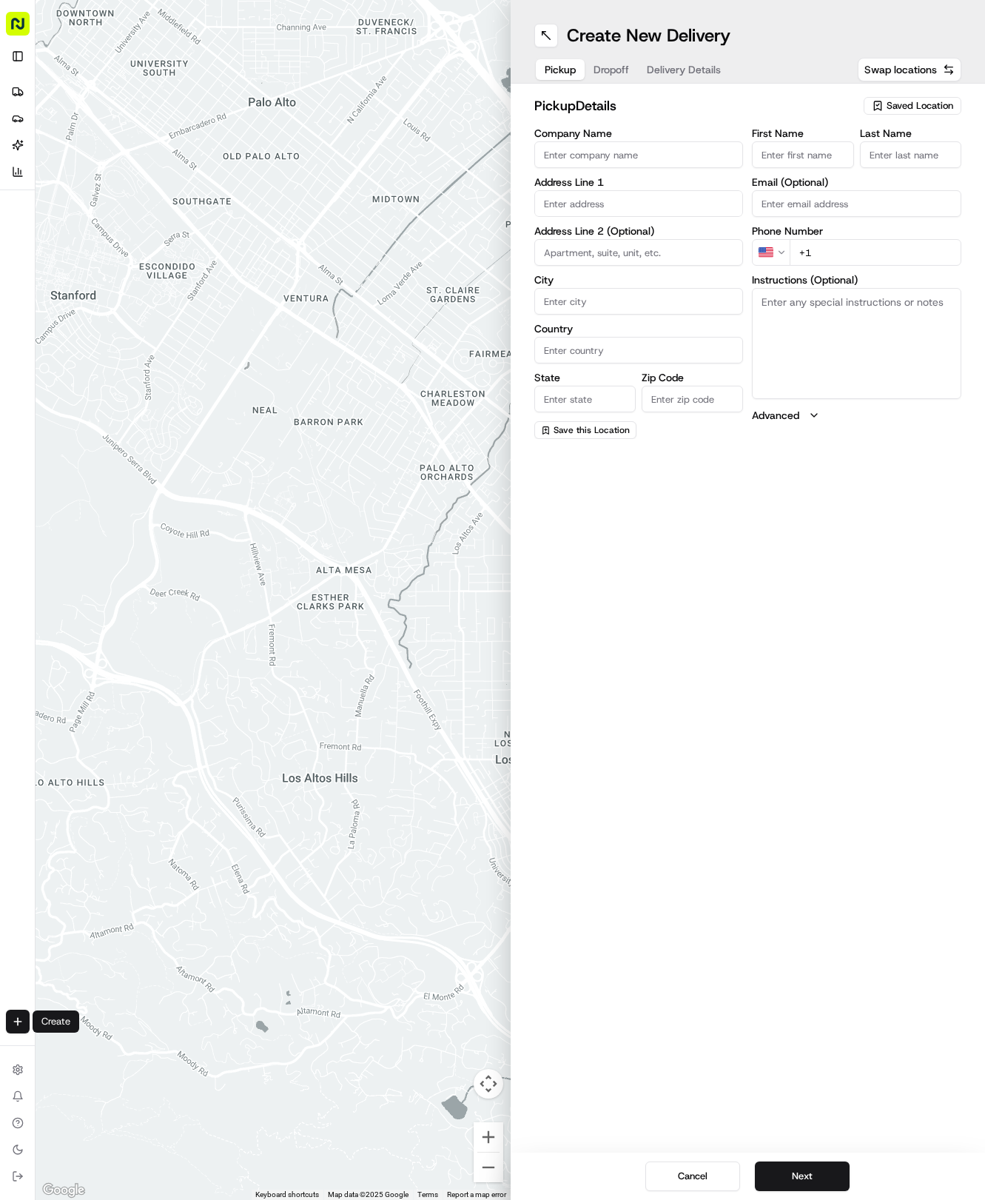
click at [898, 107] on span "Saved Location" at bounding box center [920, 105] width 67 height 13
drag, startPoint x: 865, startPoint y: 159, endPoint x: 799, endPoint y: 103, distance: 87.2
click at [863, 147] on div "(04) Tso Chinese Takeout & Delivery Round Rock (04) Clear Close" at bounding box center [879, 169] width 212 height 98
click at [843, 183] on div "(04) Tso Chinese Takeout & Delivery Round Rock (04)" at bounding box center [879, 168] width 212 height 36
type input "(04) Tso Chinese Takeout & Delivery Round Rock"
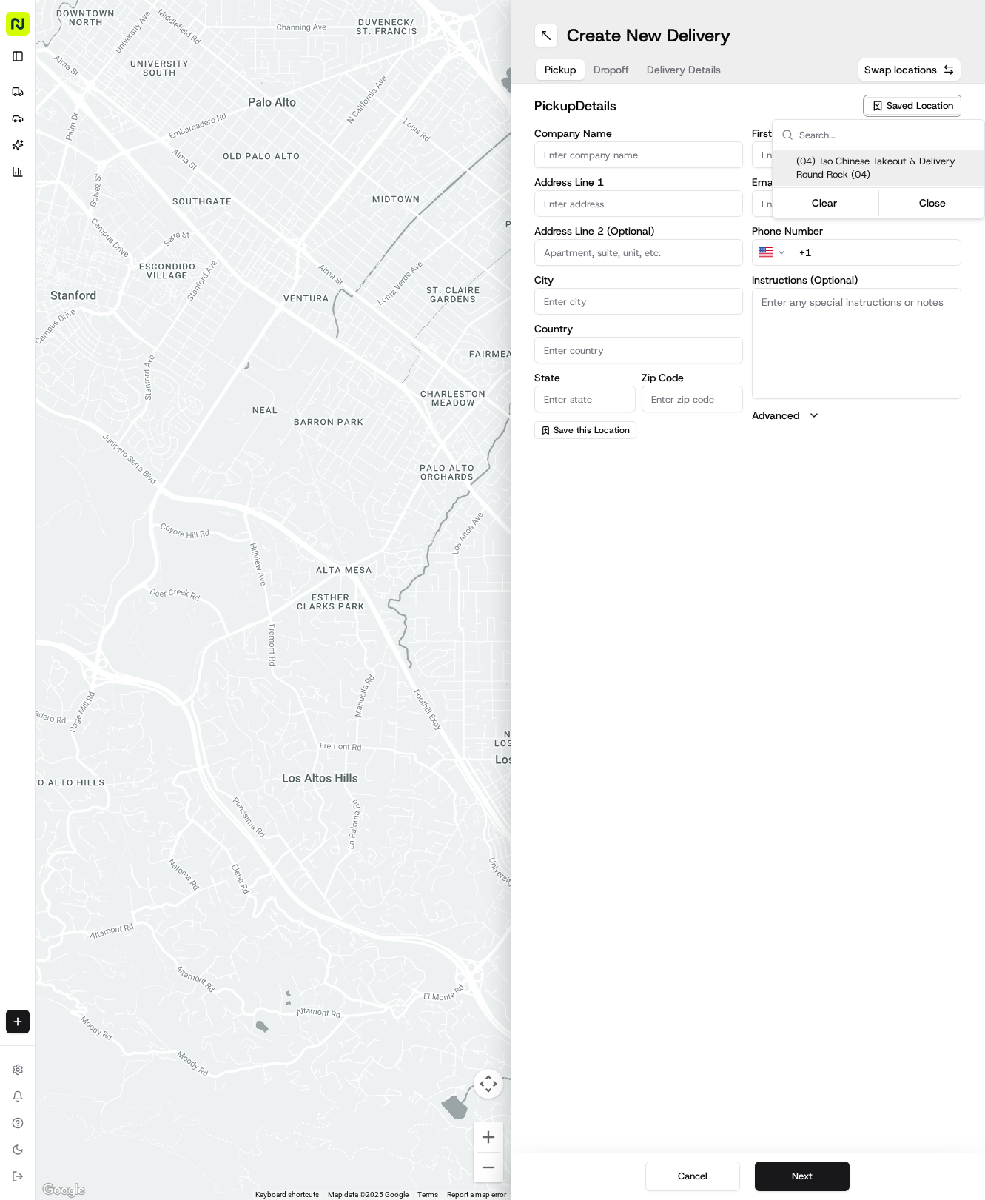
type input "2000 N [PERSON_NAME] St"
type input "Ste 108"
type input "Round Rock"
type input "US"
type input "[GEOGRAPHIC_DATA]"
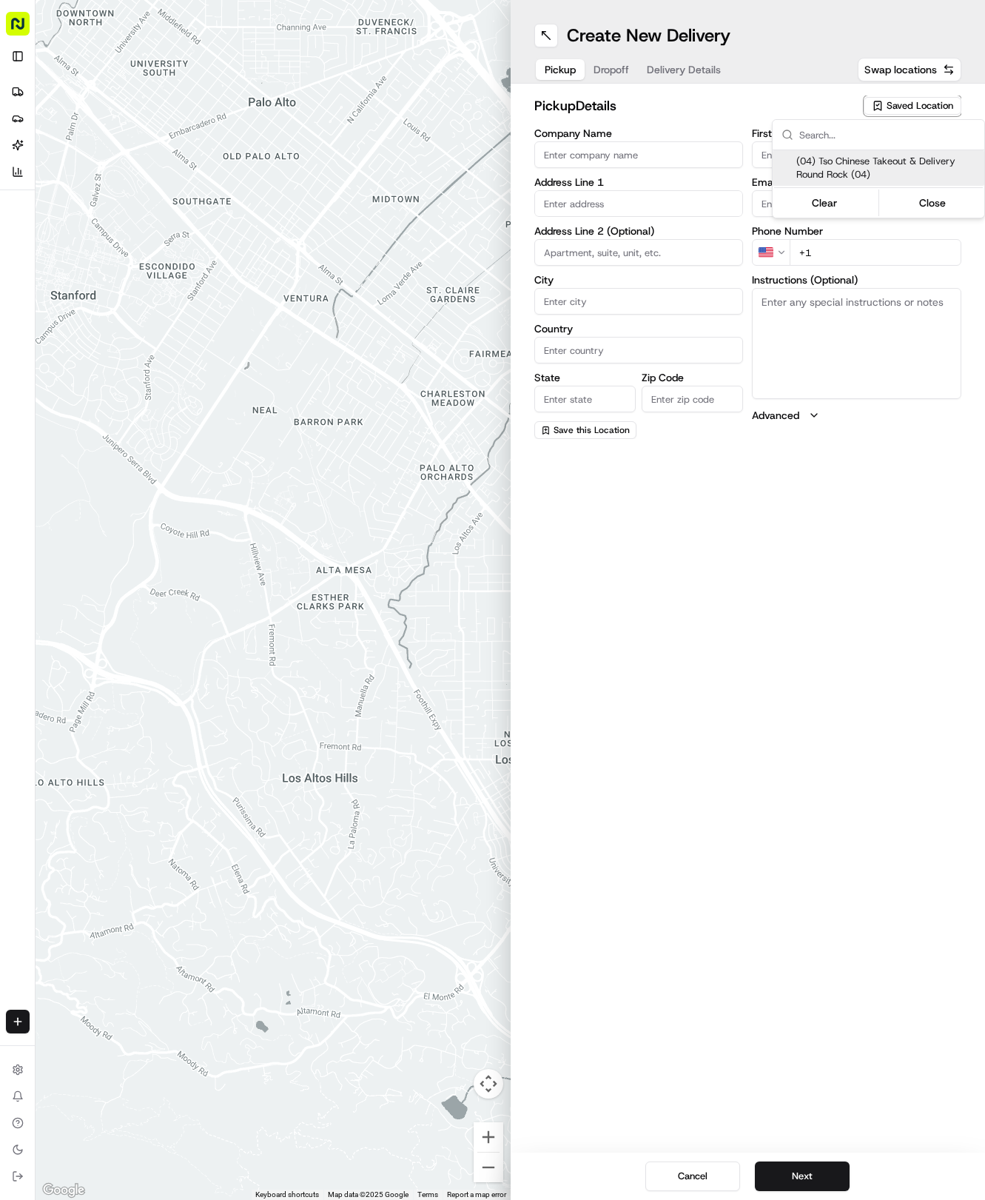
type input "78664"
type input "Tso Chinese"
type input "Round Rock Manager"
type input "[EMAIL_ADDRESS][DOMAIN_NAME]"
type input "[PHONE_NUMBER]"
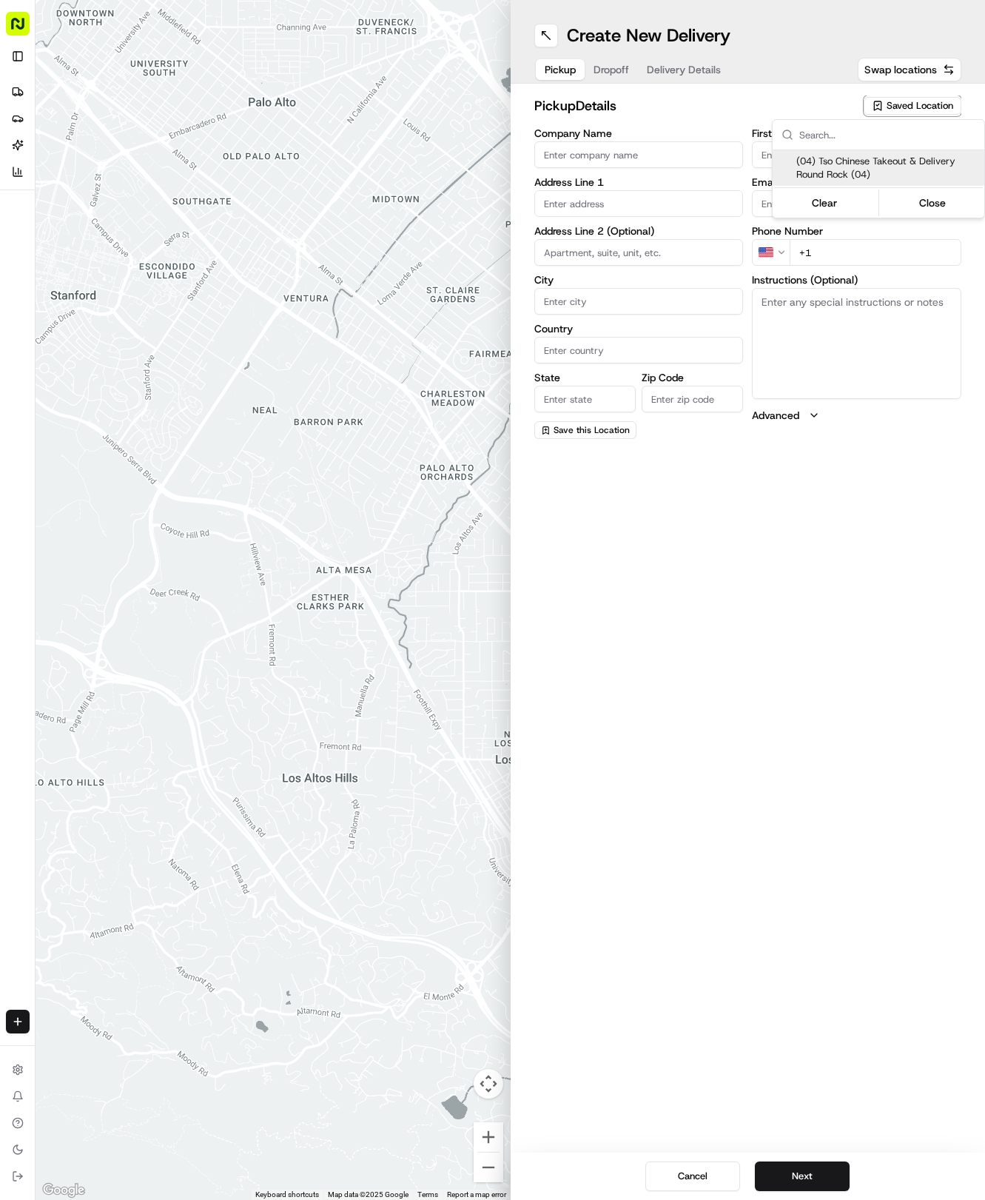
type textarea "Submit a picture displaying address & food as Proof of Delivery. Envía una foto…"
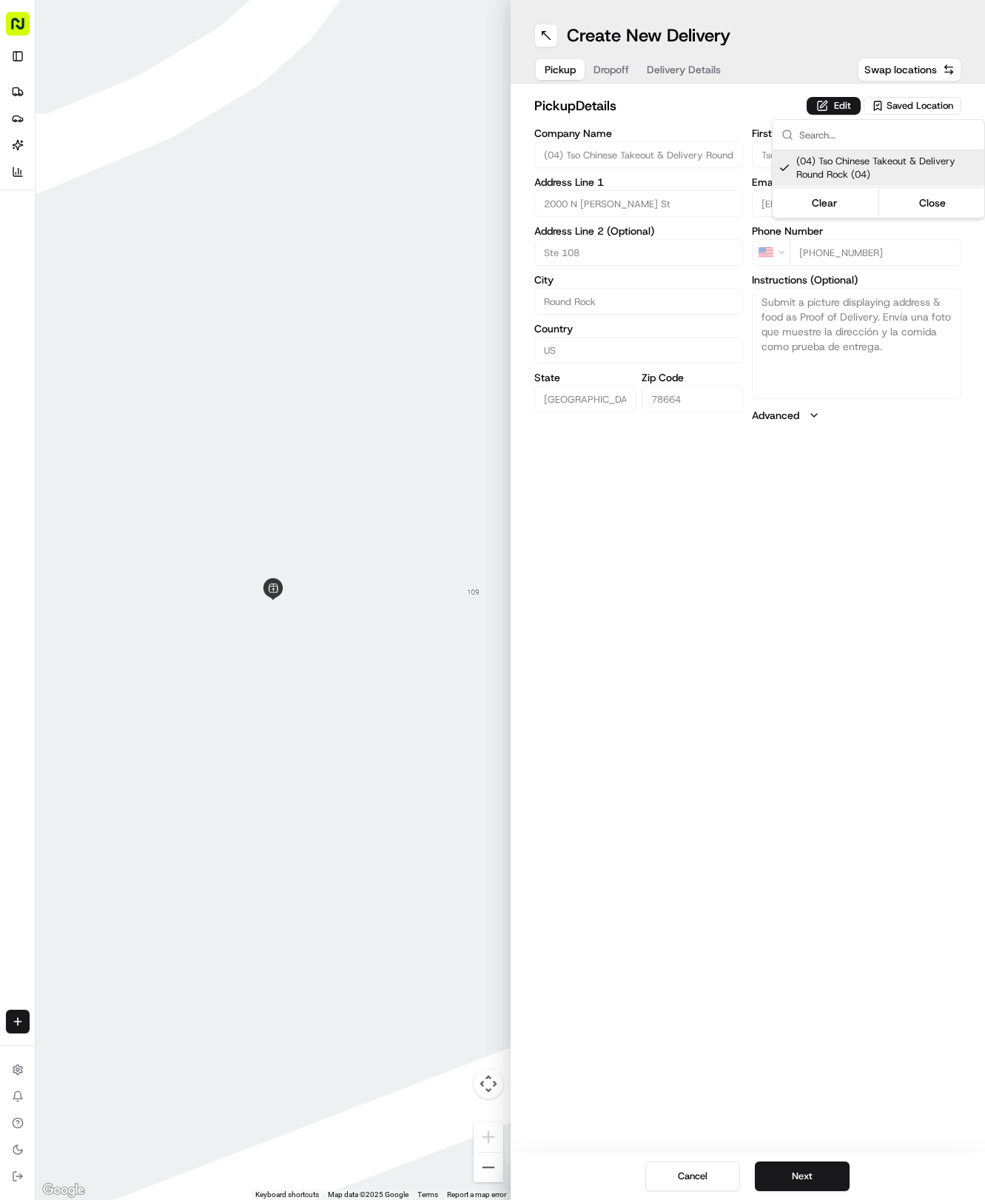
click at [682, 78] on html "Tso Chinese 04 Round Rock [EMAIL_ADDRESS][DOMAIN_NAME] Toggle Sidebar Deliverie…" at bounding box center [492, 600] width 985 height 1200
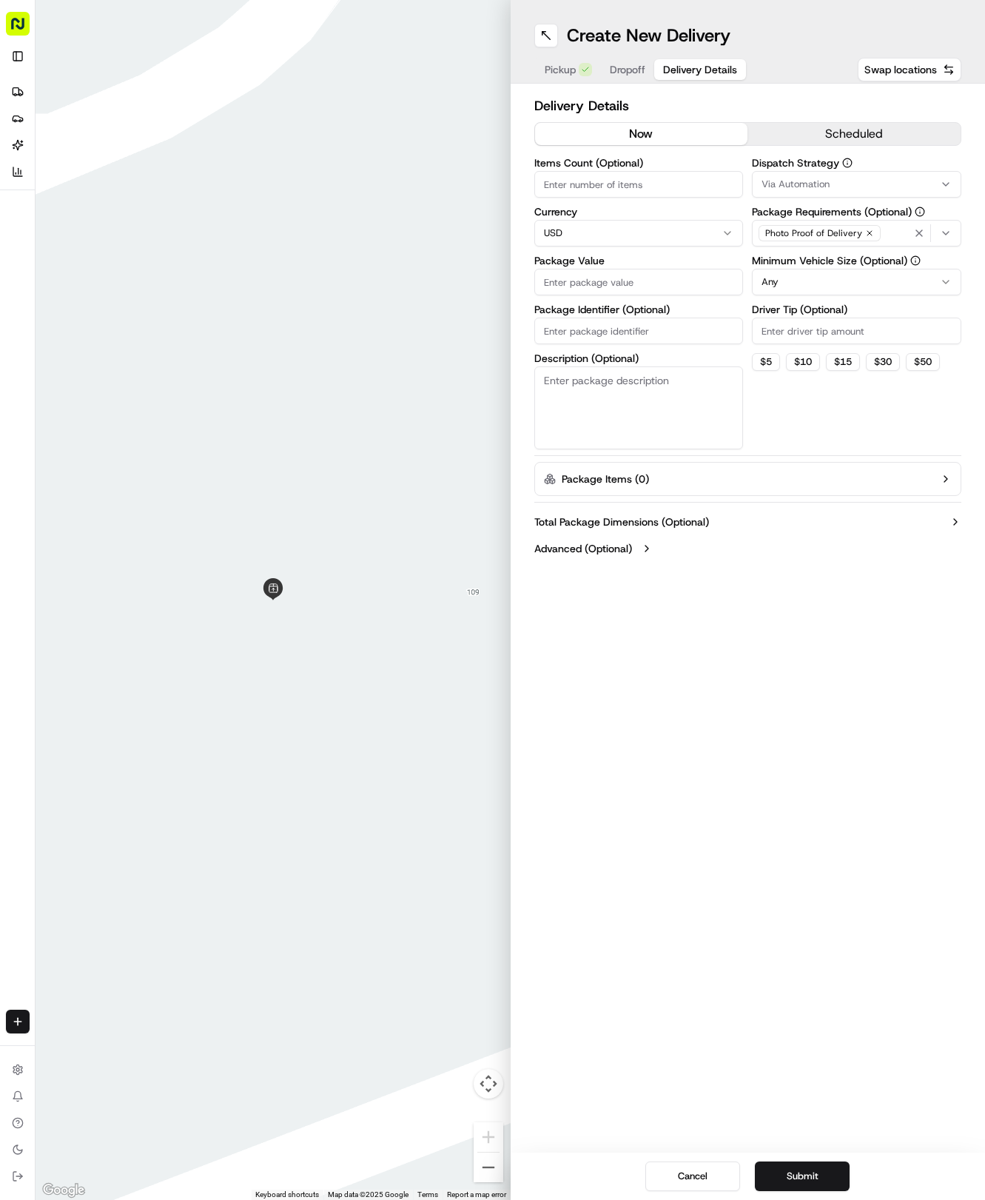
click at [677, 72] on span "Delivery Details" at bounding box center [700, 69] width 74 height 15
click at [632, 335] on input "Package Identifier (Optional)" at bounding box center [640, 331] width 210 height 27
paste input "TMNJDCT"
type input "TMNJDCT"
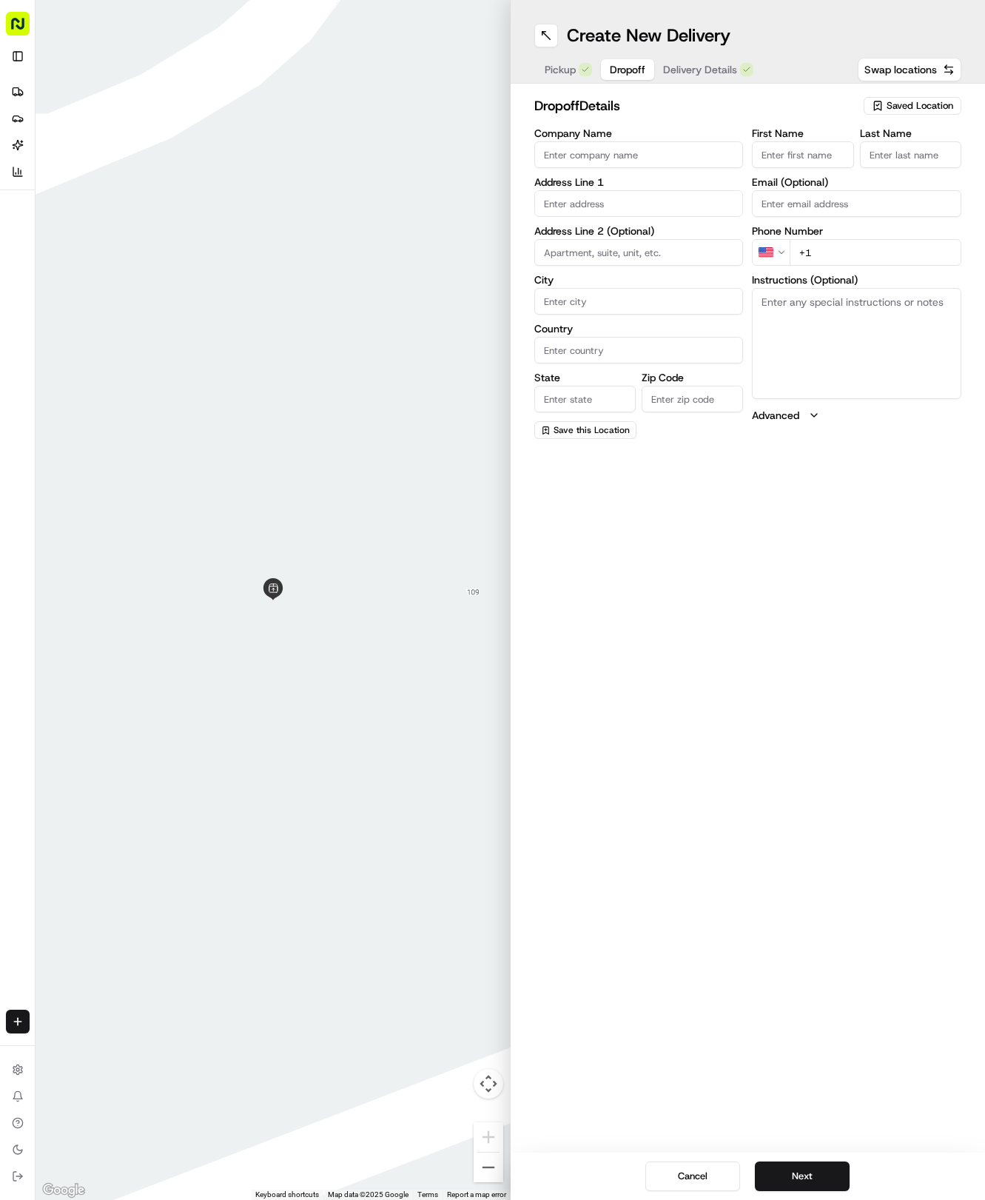
click at [617, 67] on span "Dropoff" at bounding box center [628, 69] width 36 height 15
click at [630, 196] on input "text" at bounding box center [640, 203] width 210 height 27
type input "1112 Preserve Point Dr, Winter Park, FL 32789, USA"
type input "Winter Park"
type input "[GEOGRAPHIC_DATA]"
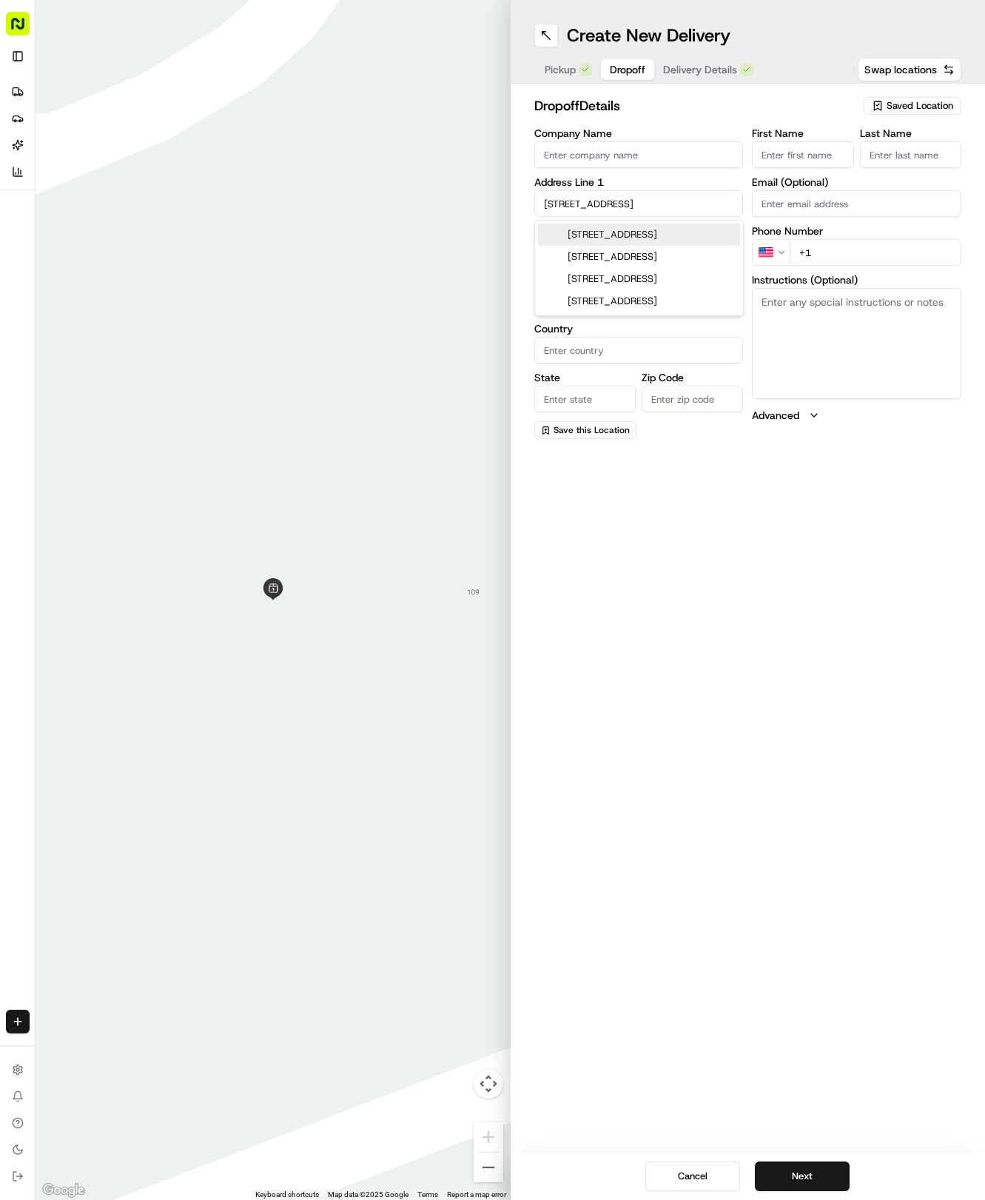
type input "FL"
type input "32789"
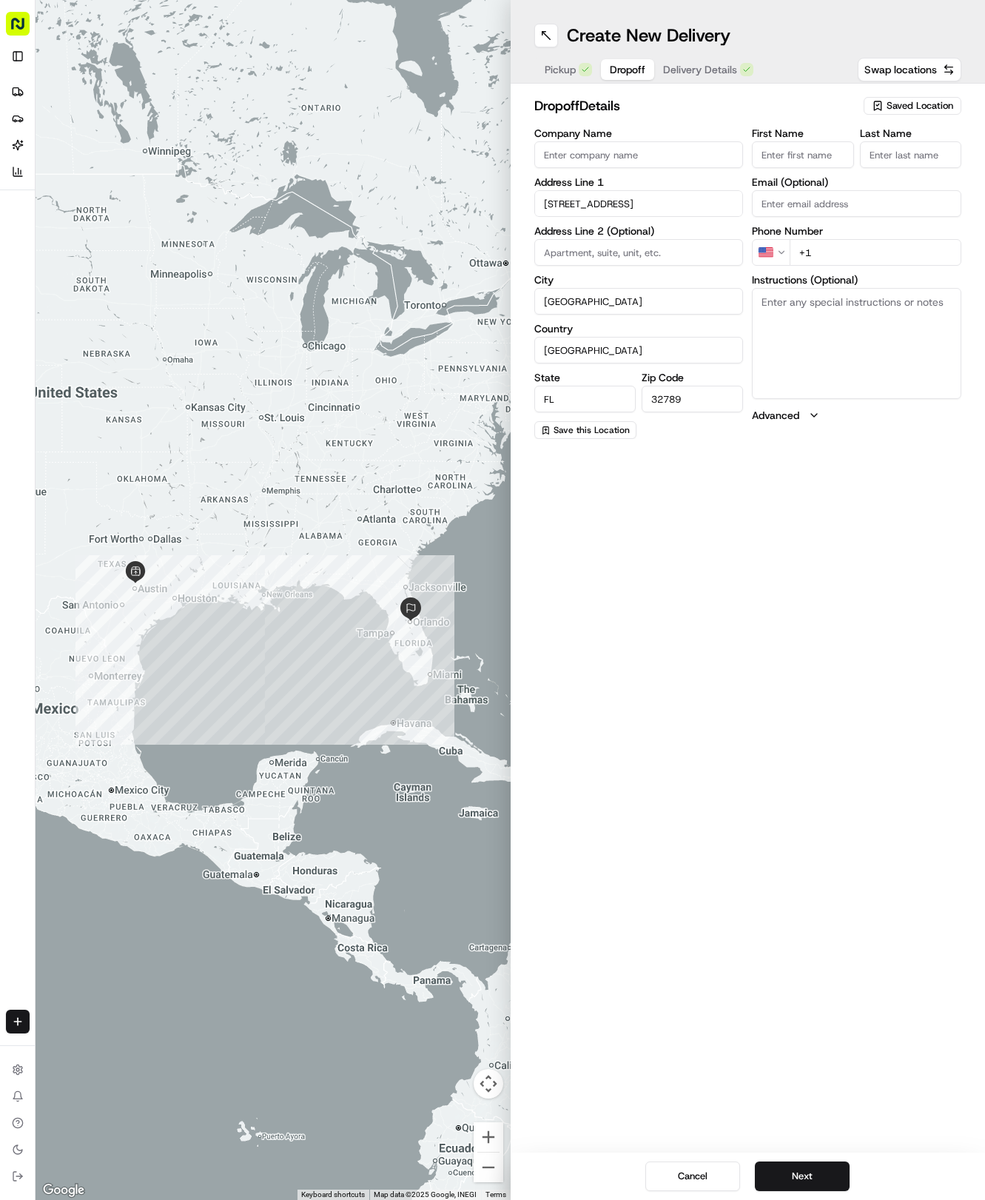
click at [704, 205] on input "1112 Preserve Point Drive" at bounding box center [640, 203] width 210 height 27
click at [703, 205] on input "1112 Preserve Point Drive" at bounding box center [640, 203] width 210 height 27
type input "1"
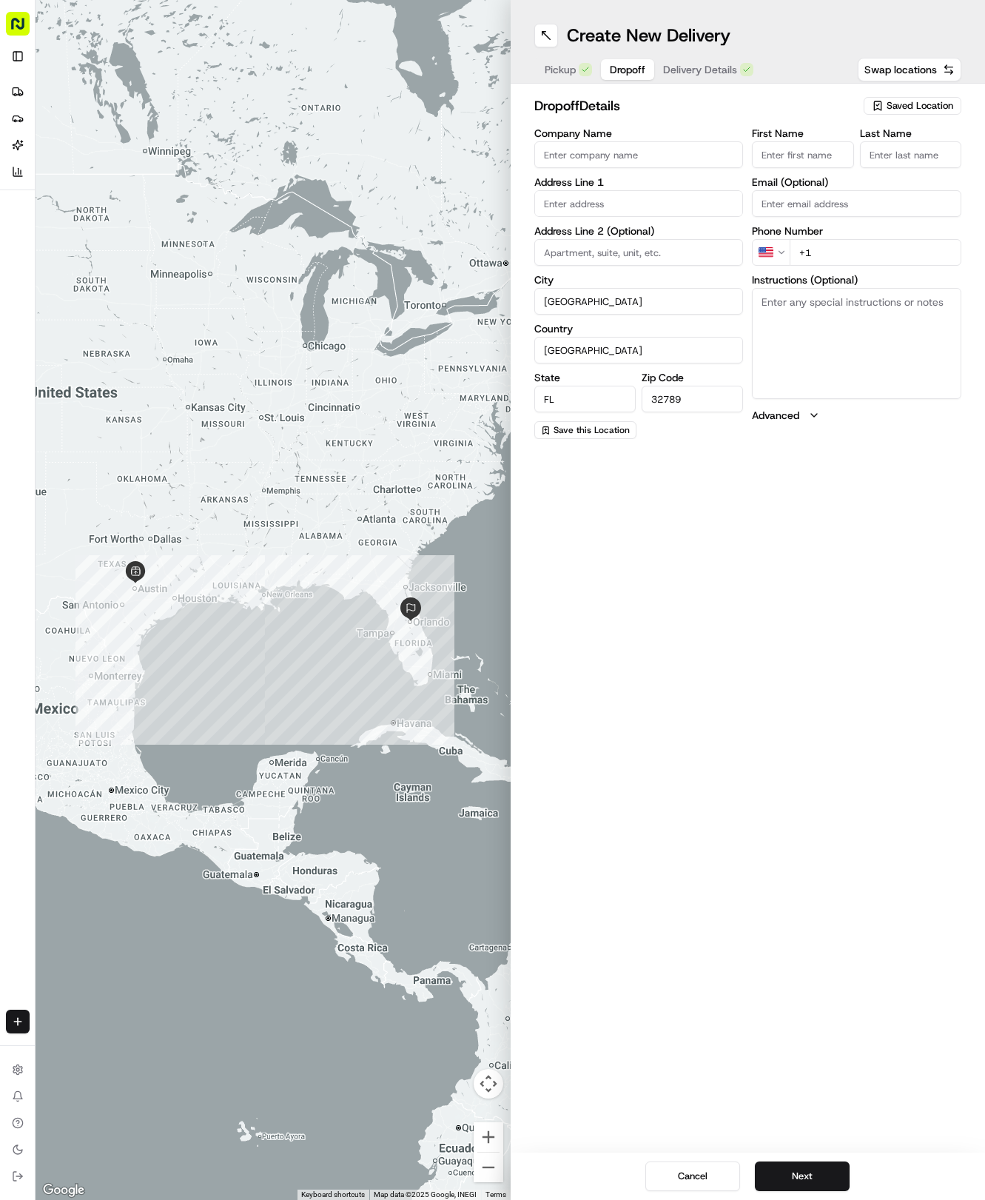
paste input "1112 Preserve Pl, Round Rock, TX 78665-7905, United States"
click at [688, 204] on input "1112 Preserve Pl, Round Rock, TX 78665-7905, United States" at bounding box center [640, 203] width 210 height 27
click at [679, 244] on div "1112 Preserve Place, Round Rock, TX 78665, United States" at bounding box center [639, 235] width 202 height 22
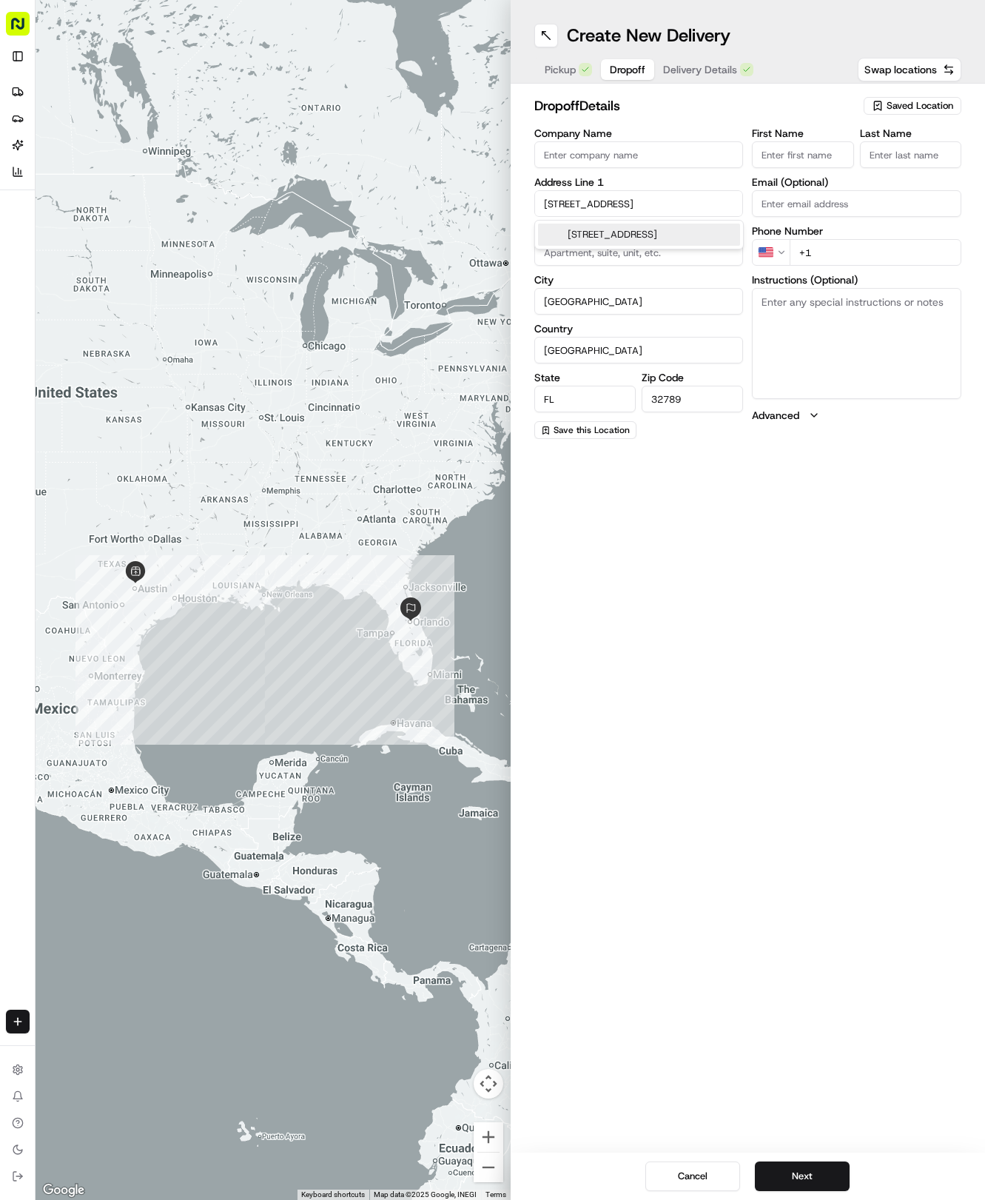
scroll to position [0, 75]
type input "The Preserve at Dyer Creek, 1112 Preserve Pl, Round Rock, TX 78665, USA"
type input "Round Rock"
type input "[GEOGRAPHIC_DATA]"
type input "78665"
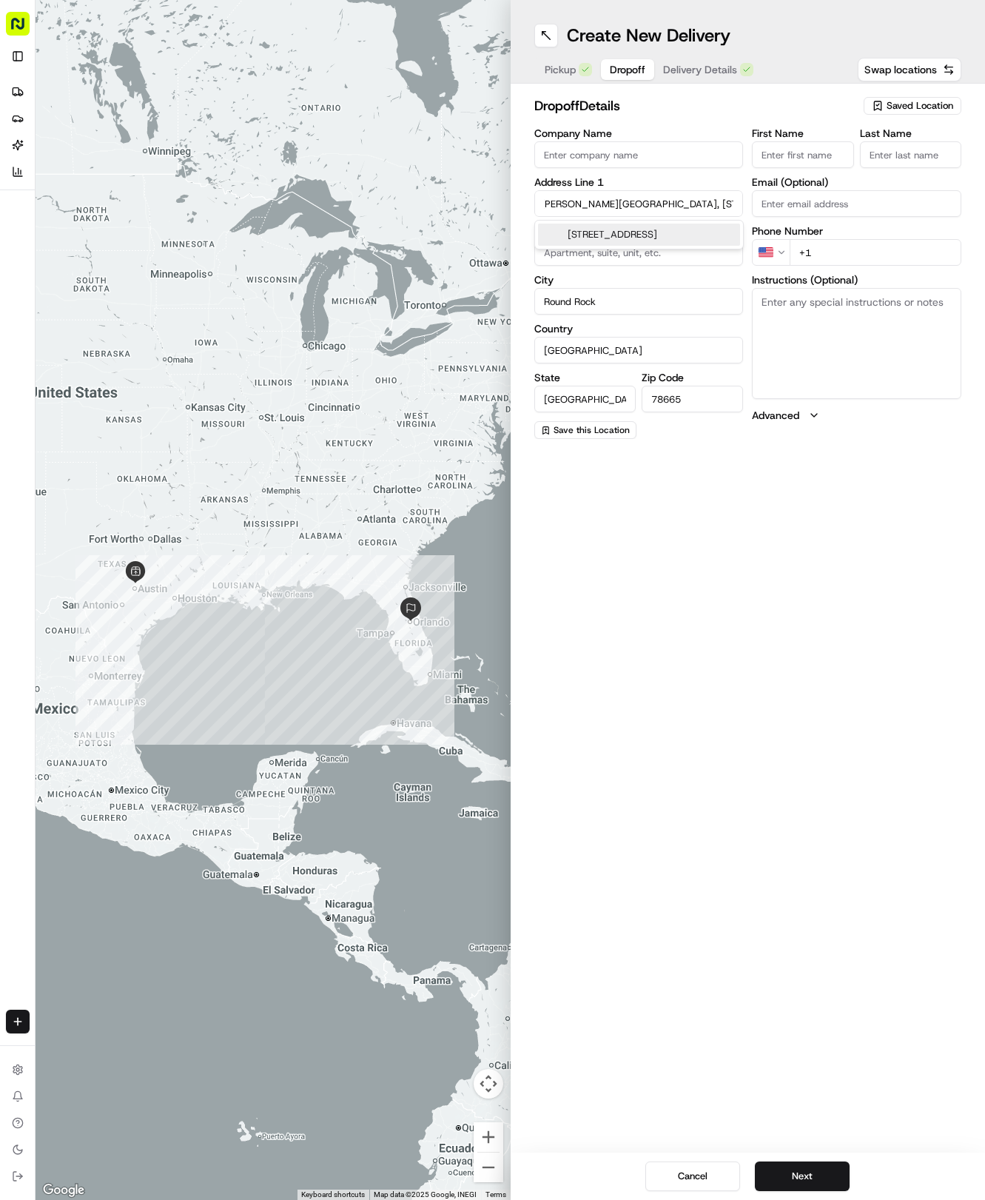
type input "1112 Preserve Place"
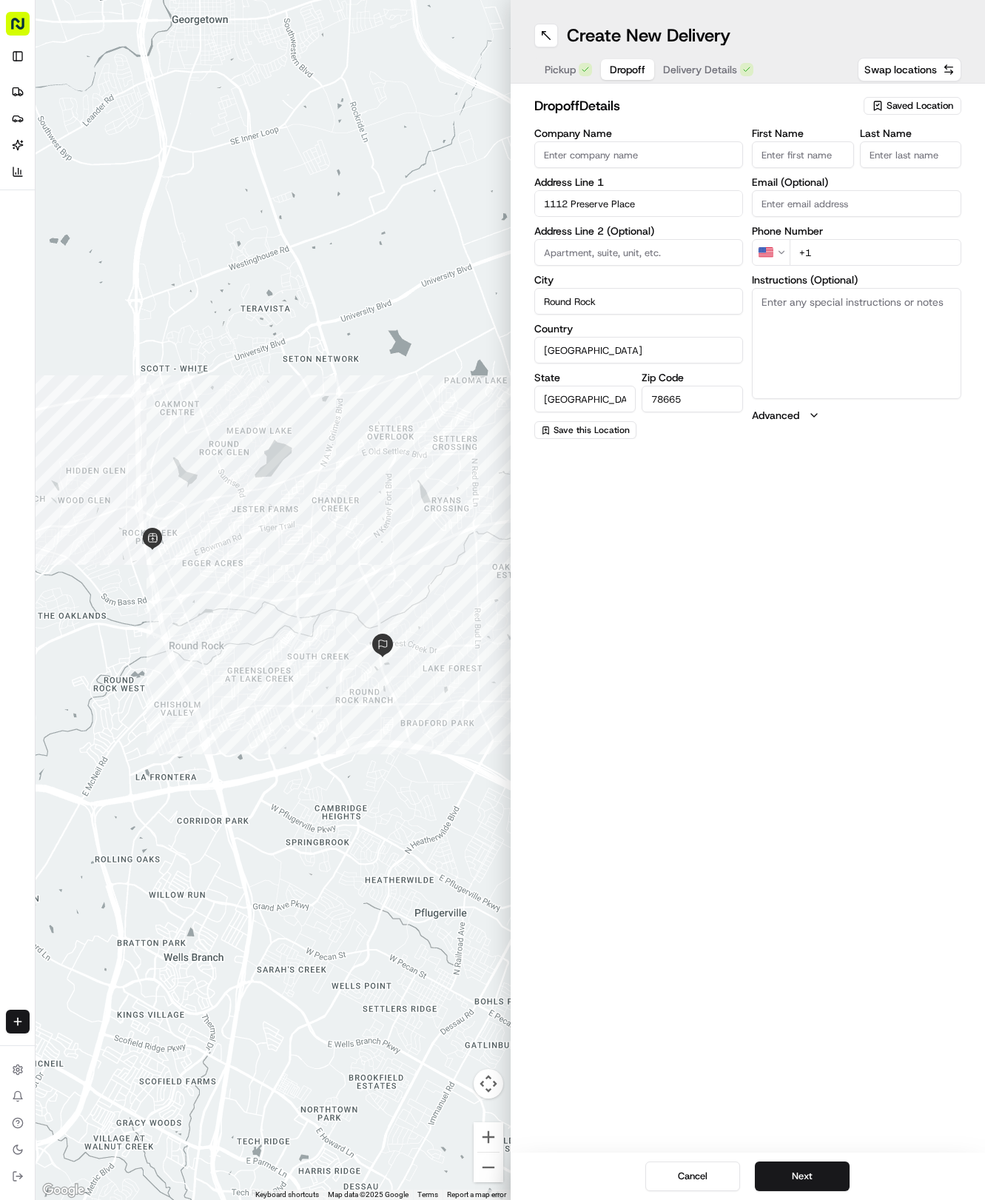
click at [806, 150] on input "First Name" at bounding box center [802, 154] width 101 height 27
type input "Marcus"
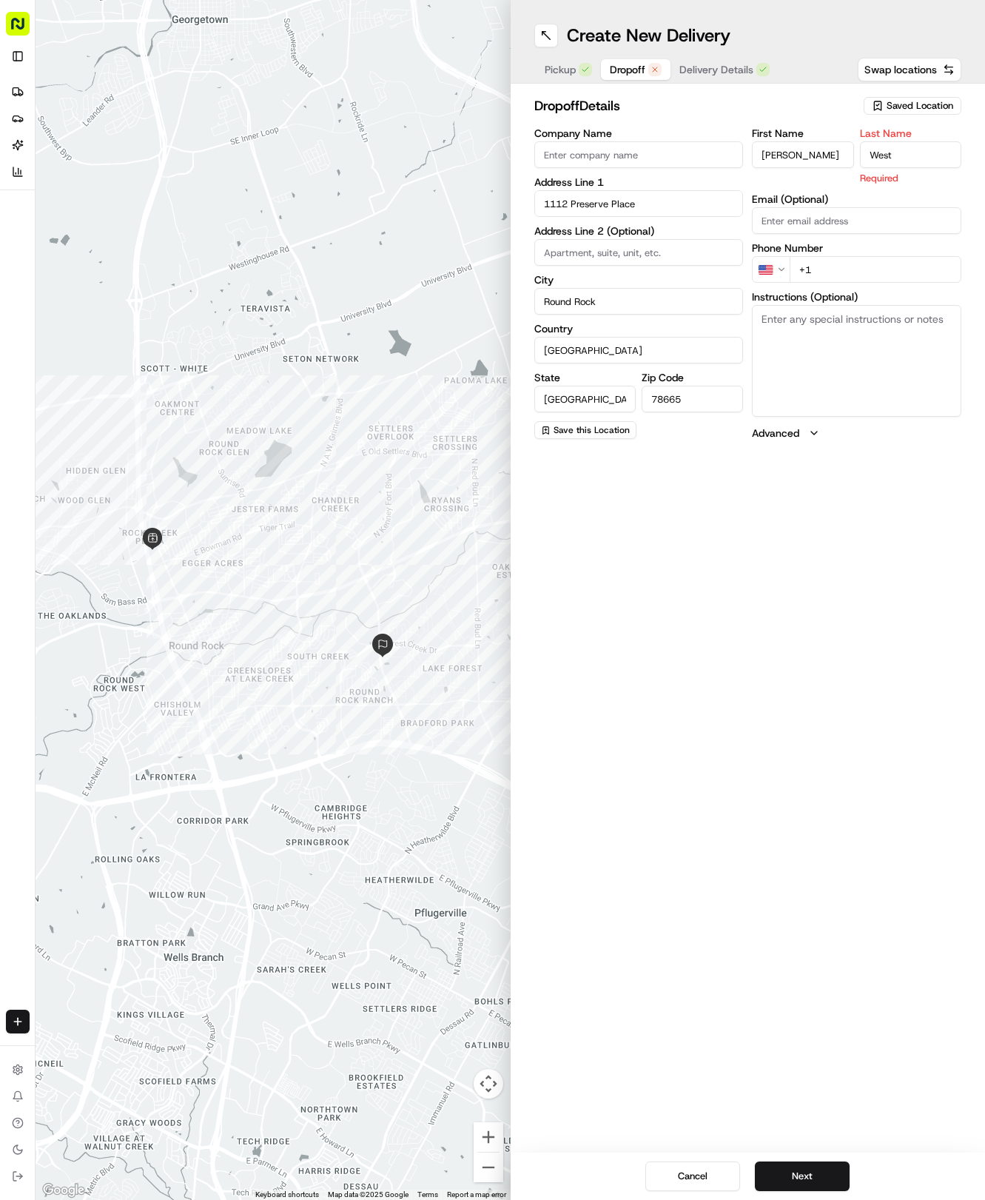
type input "West"
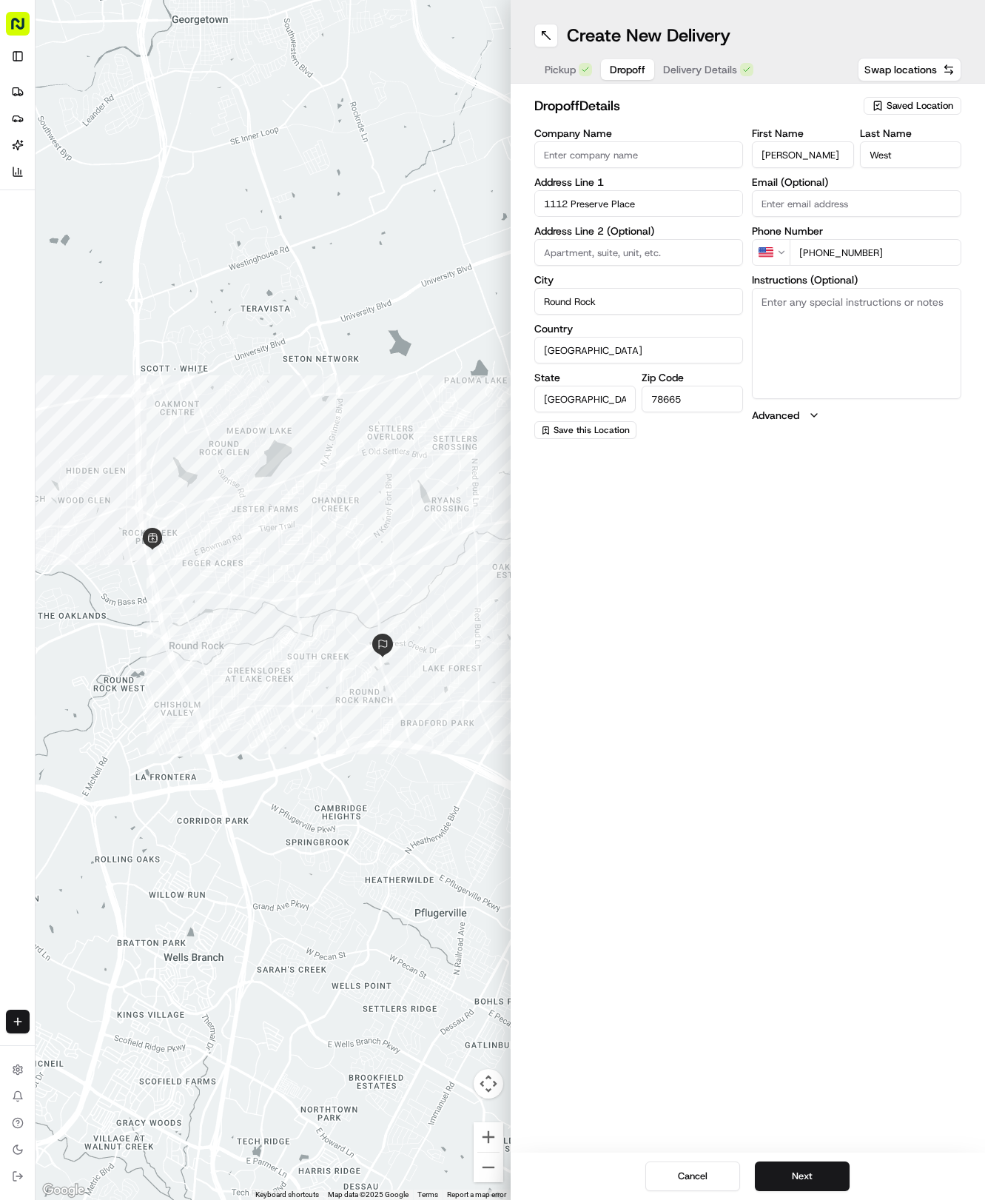
type input "+1 512 905 9442"
click at [722, 66] on span "Delivery Details" at bounding box center [700, 69] width 74 height 15
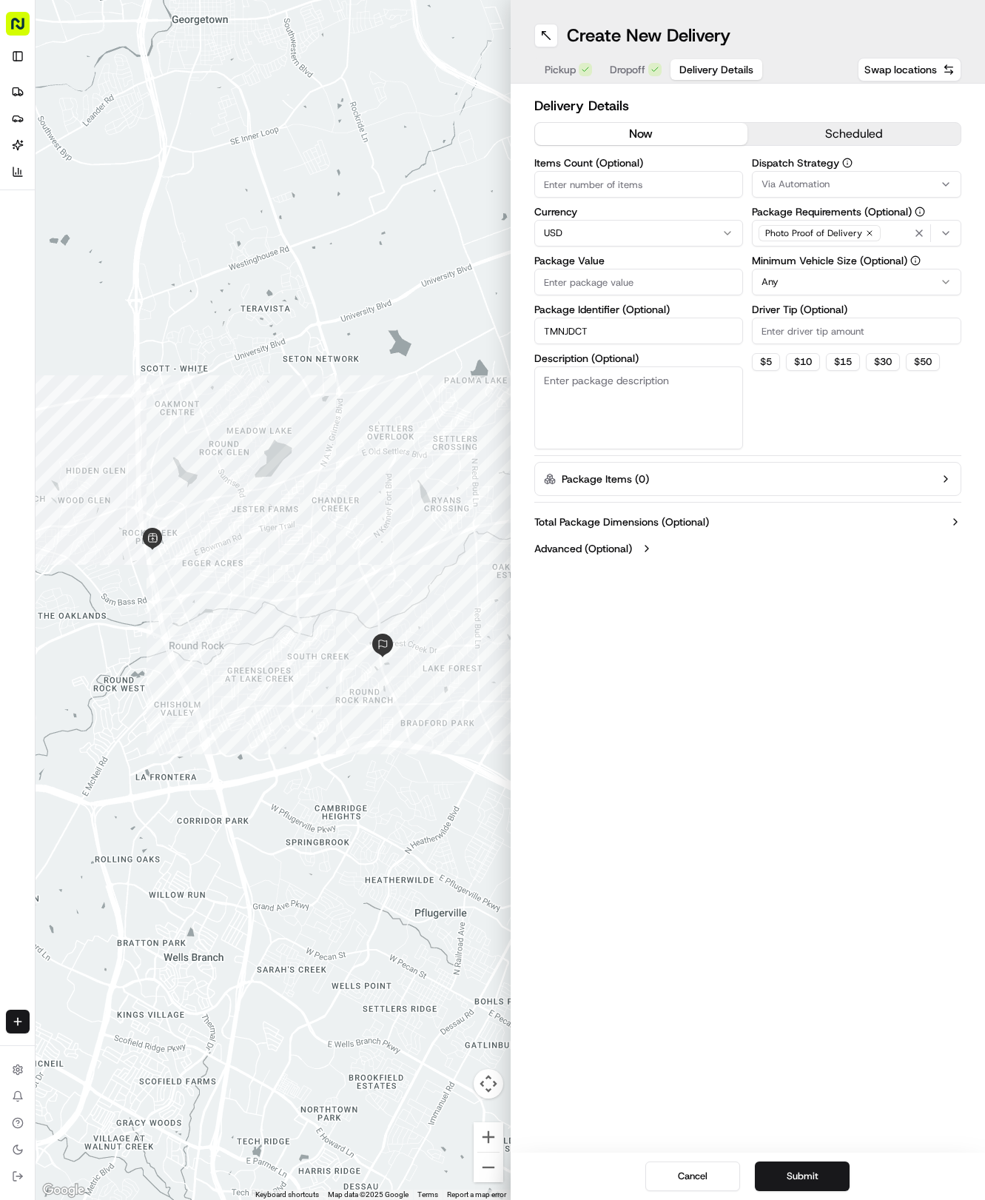
click at [648, 285] on input "Package Value" at bounding box center [640, 282] width 210 height 27
type input "69.01"
click at [830, 184] on div "Via Automation" at bounding box center [857, 184] width 202 height 13
click at [839, 263] on span "Tso Round Rock Strategy" at bounding box center [868, 264] width 182 height 13
drag, startPoint x: 848, startPoint y: 415, endPoint x: 817, endPoint y: 297, distance: 122.5
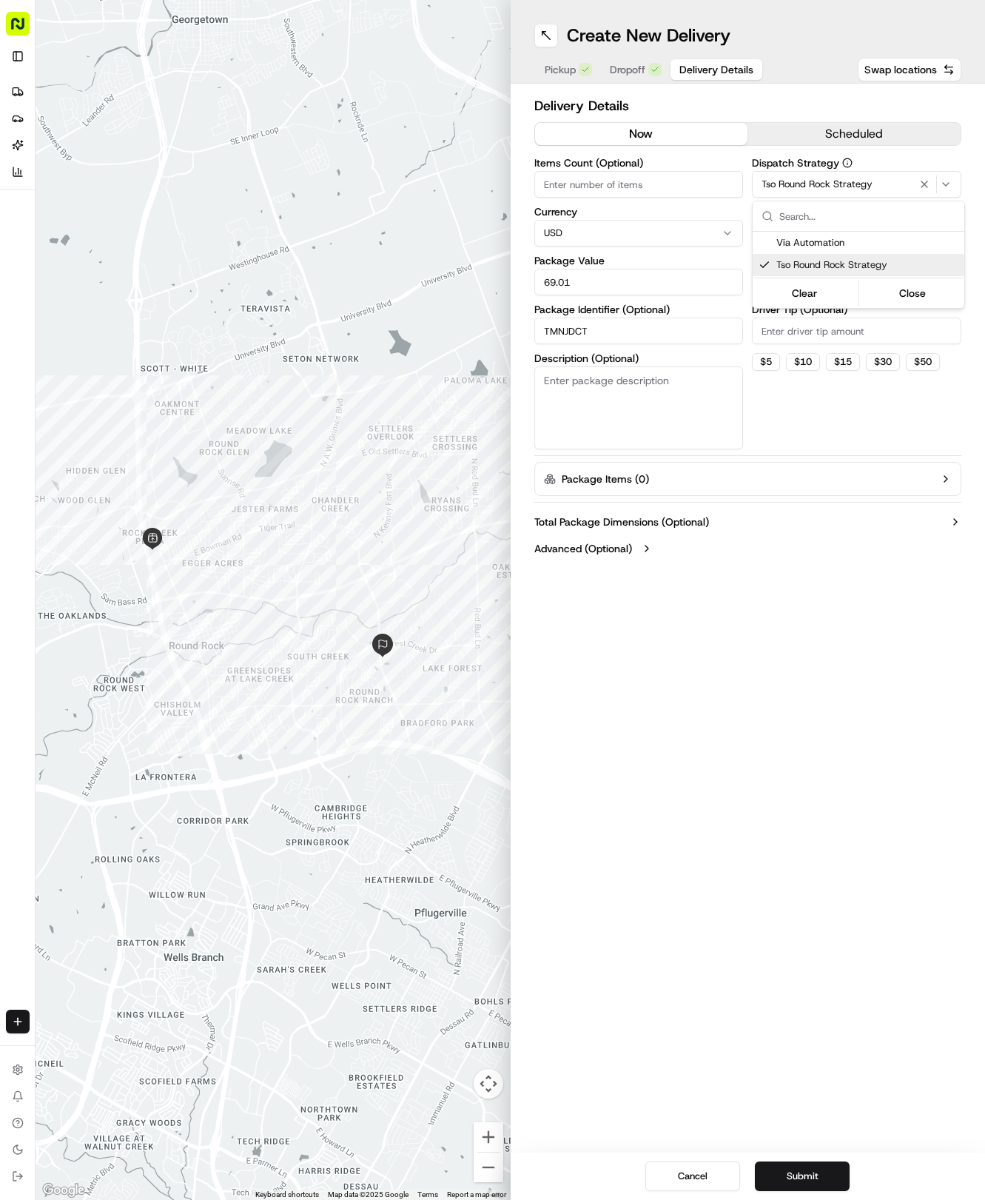
click at [846, 406] on html "Tso Chinese 04 Round Rock hayden@tsochinese.com Toggle Sidebar Deliveries Provi…" at bounding box center [492, 600] width 985 height 1200
click at [812, 275] on html "Tso Chinese 04 Round Rock hayden@tsochinese.com Toggle Sidebar Deliveries Provi…" at bounding box center [492, 600] width 985 height 1200
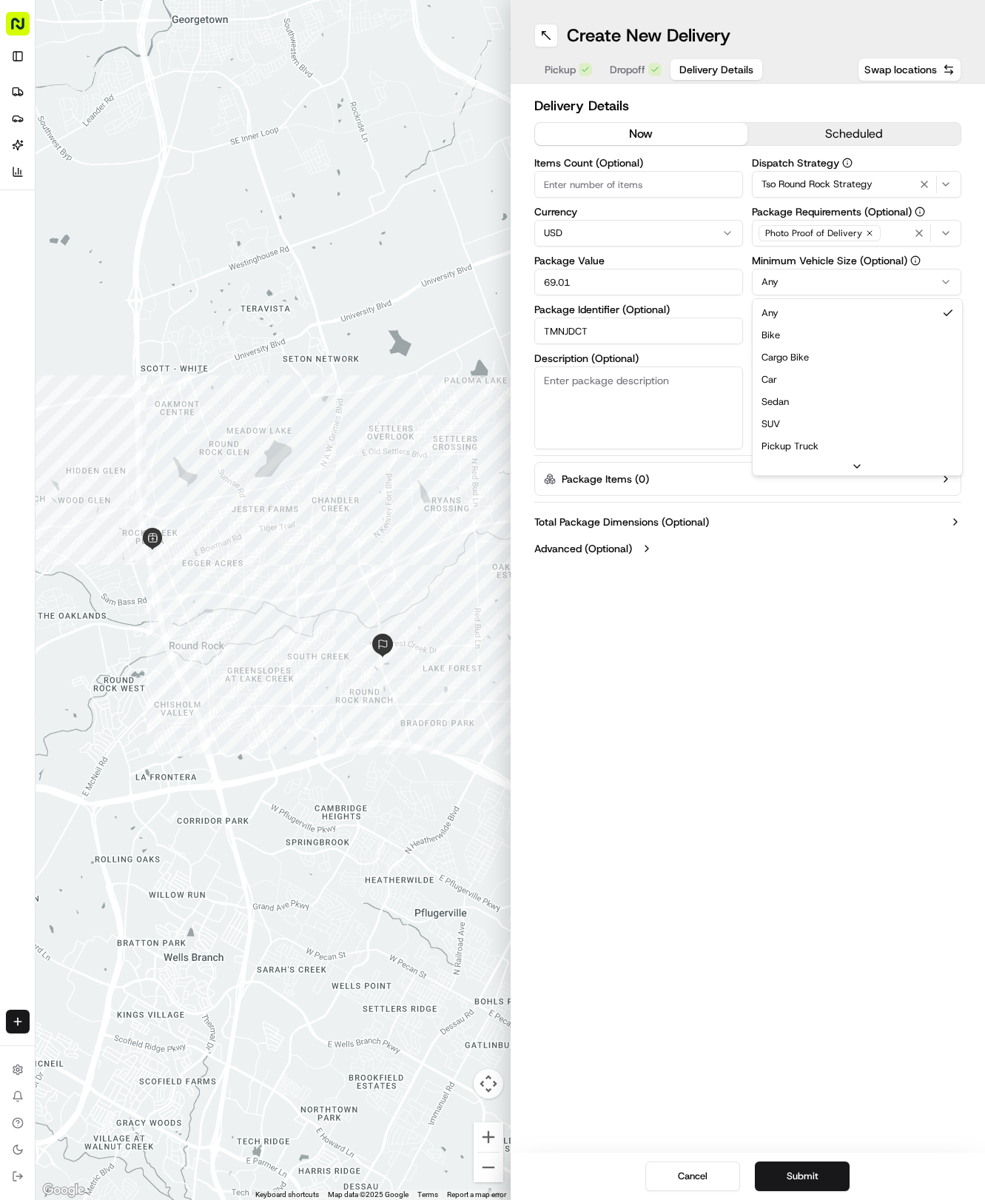
drag, startPoint x: 824, startPoint y: 383, endPoint x: 823, endPoint y: 369, distance: 13.4
click at [814, 331] on input "Driver Tip (Optional)" at bounding box center [857, 331] width 210 height 27
type input "2"
click at [823, 1176] on button "Submit" at bounding box center [802, 1177] width 95 height 30
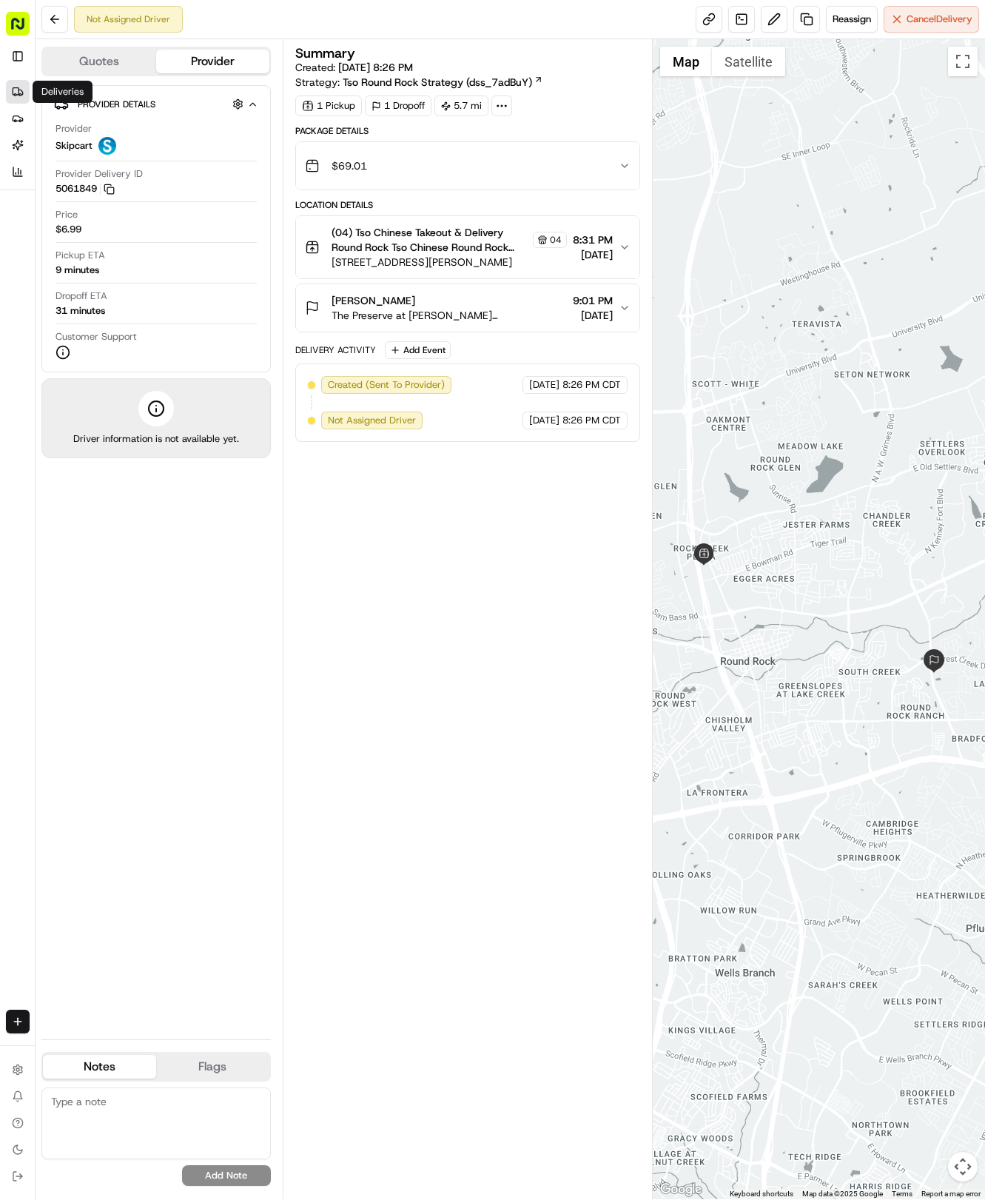
click at [11, 87] on link "Deliveries" at bounding box center [18, 92] width 24 height 24
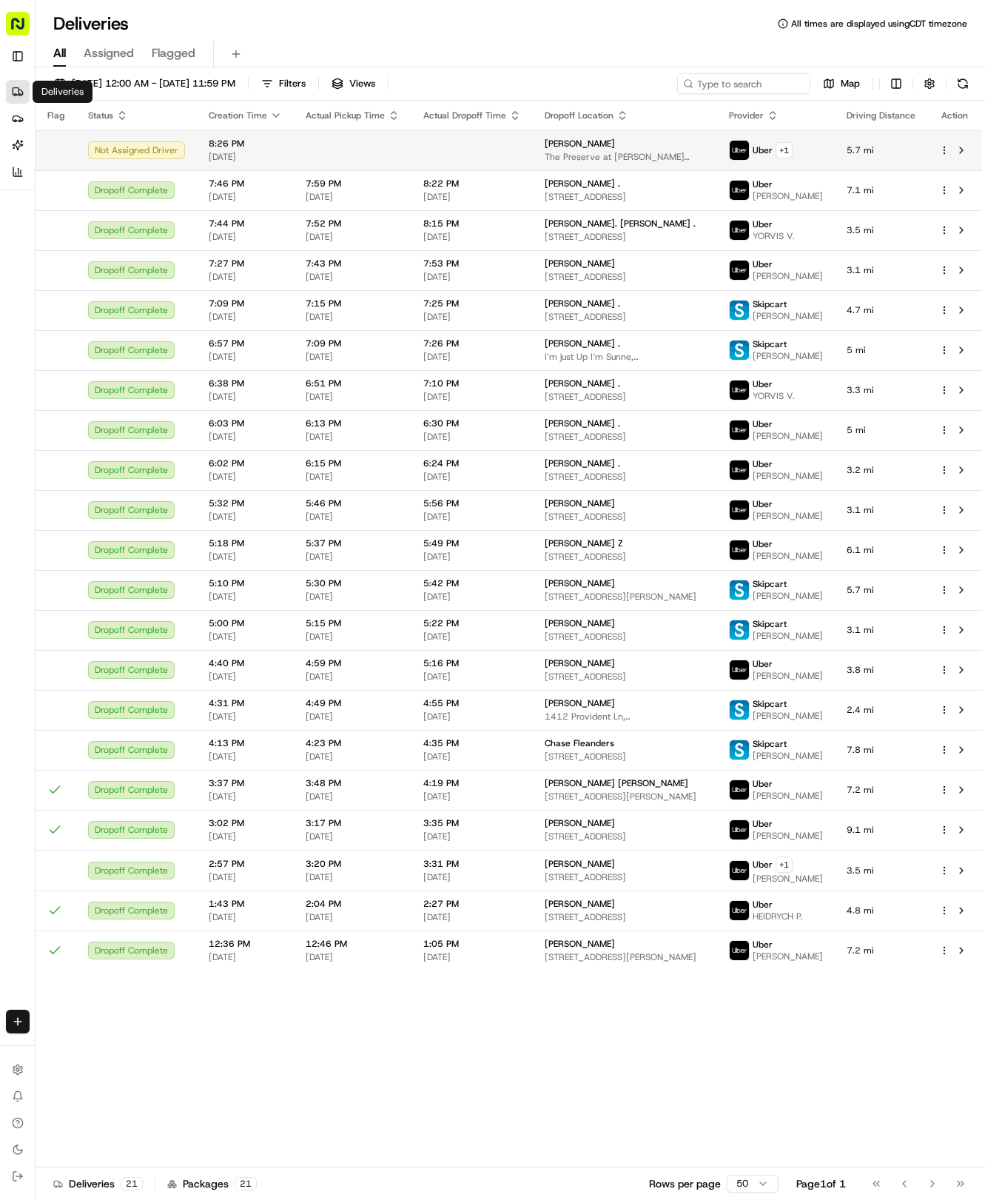
click at [469, 148] on td at bounding box center [472, 150] width 121 height 40
click at [781, 154] on html "Tso Chinese 04 Round Rock hayden@tsochinese.com Toggle Sidebar Deliveries Provi…" at bounding box center [492, 600] width 985 height 1200
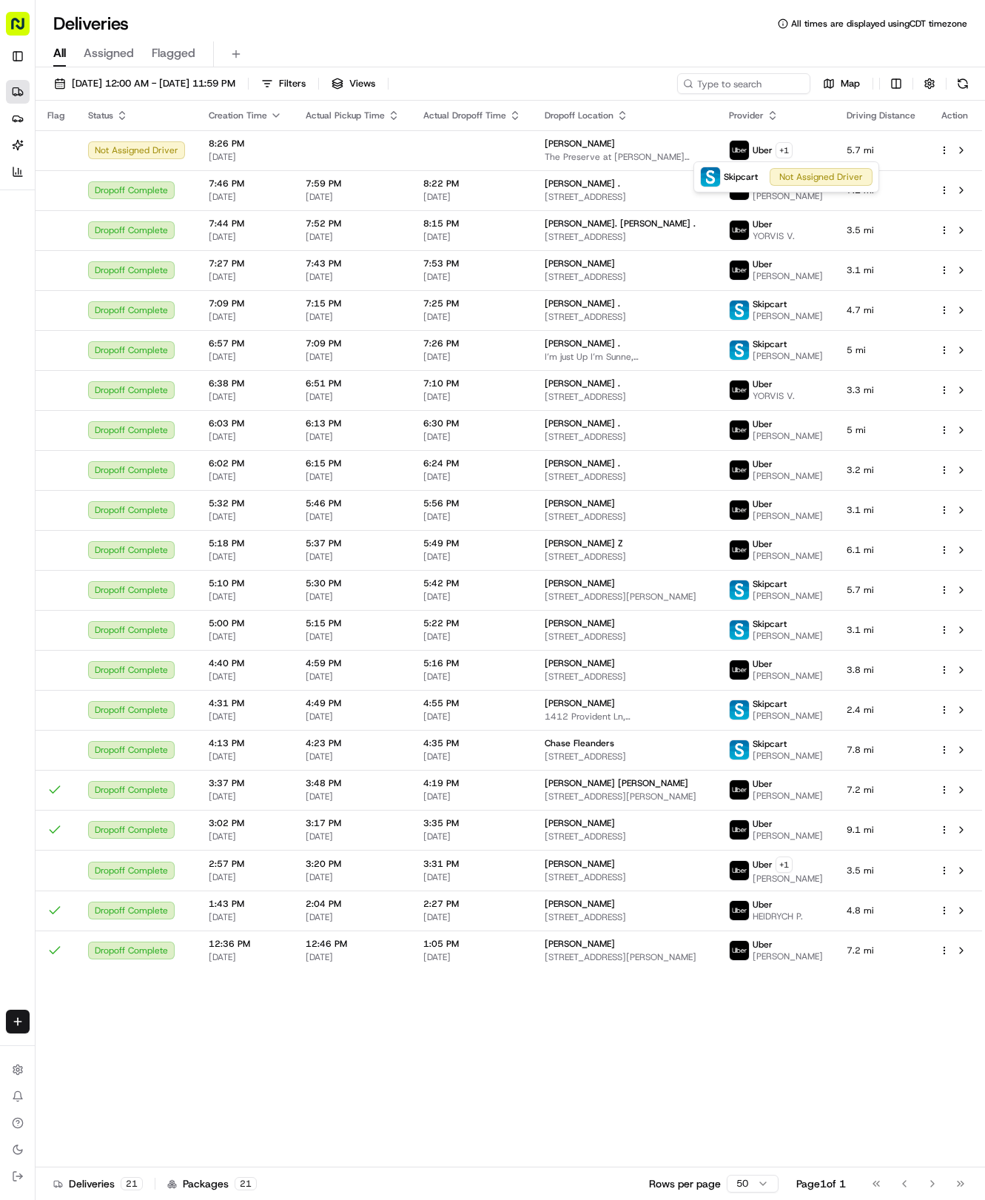
click at [581, 40] on html "Tso Chinese 04 Round Rock hayden@tsochinese.com Toggle Sidebar Deliveries Provi…" at bounding box center [492, 600] width 985 height 1200
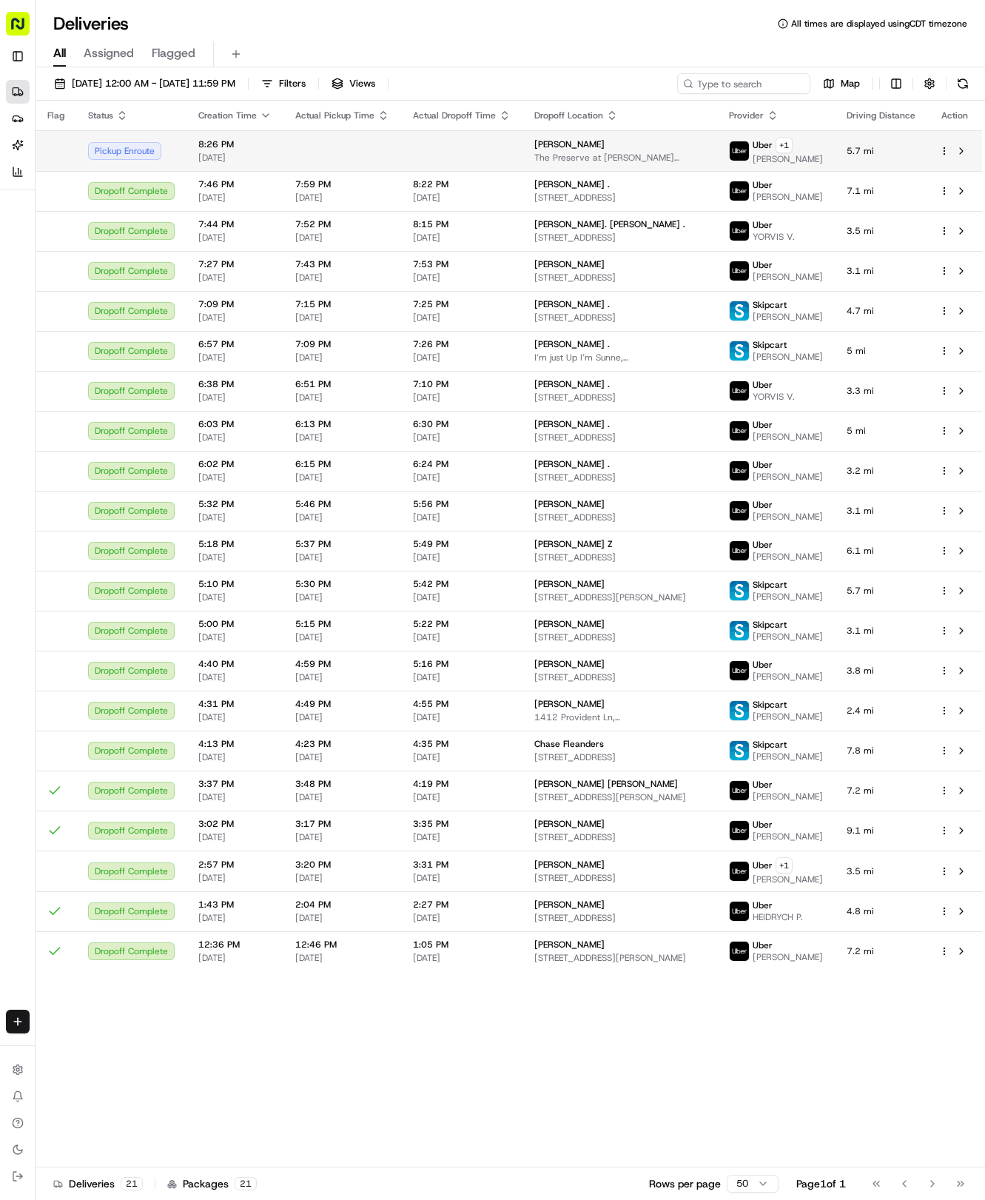
click at [486, 160] on td at bounding box center [461, 150] width 121 height 41
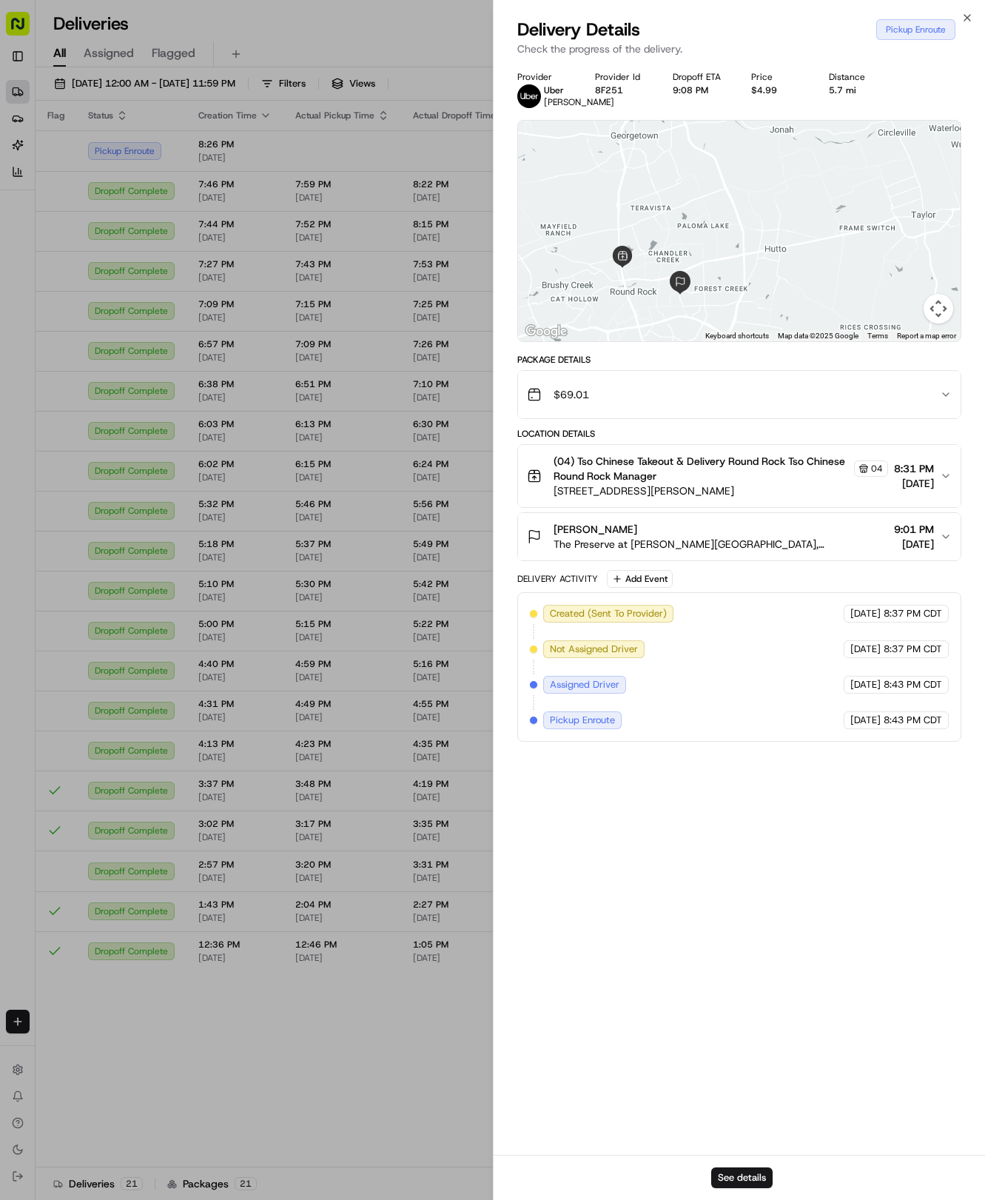
drag, startPoint x: 609, startPoint y: 207, endPoint x: 623, endPoint y: 293, distance: 86.9
click at [623, 296] on div at bounding box center [739, 231] width 443 height 221
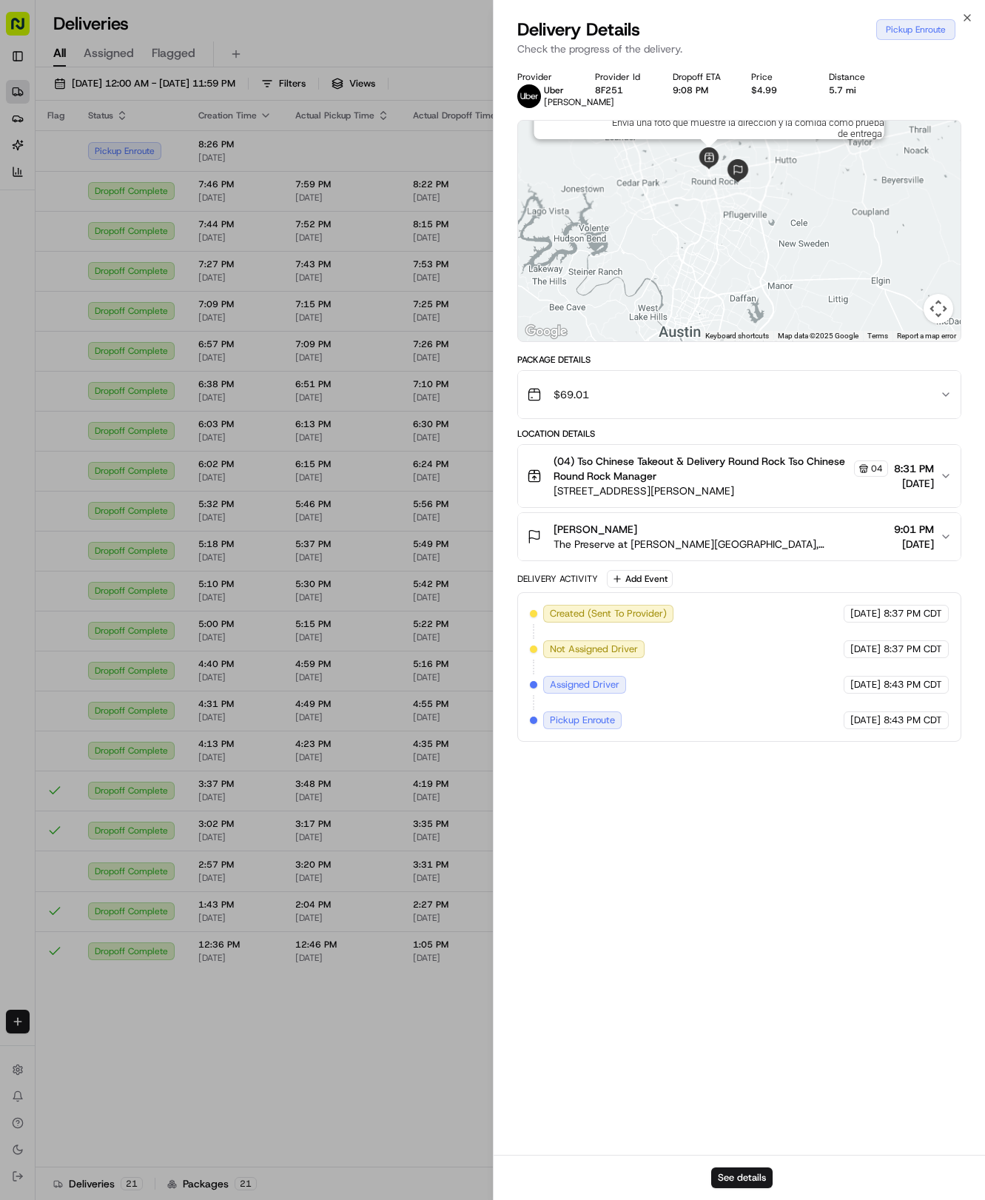
drag, startPoint x: 637, startPoint y: 259, endPoint x: 714, endPoint y: 163, distance: 123.3
click at [714, 163] on img at bounding box center [709, 158] width 22 height 22
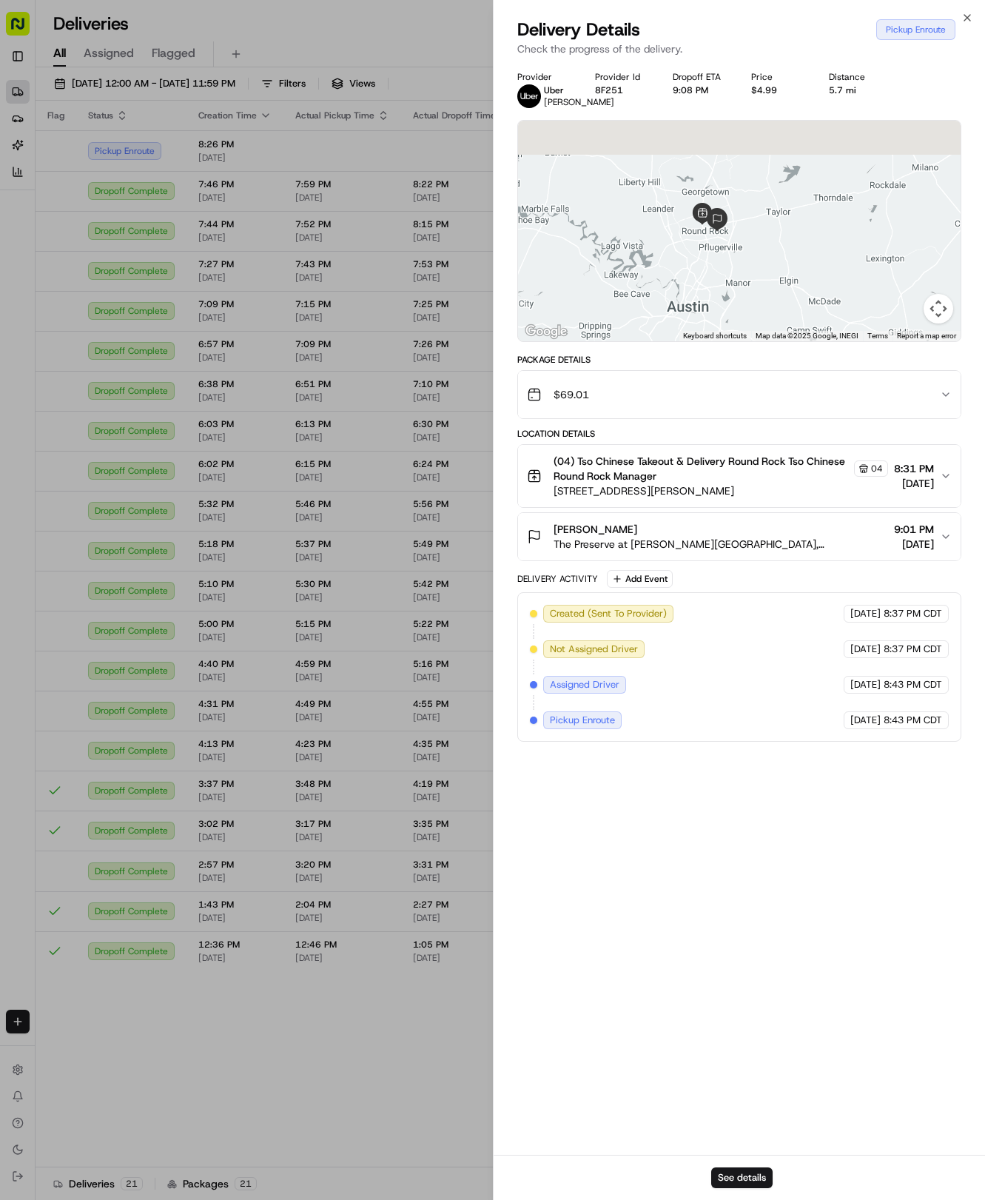
drag, startPoint x: 674, startPoint y: 265, endPoint x: 654, endPoint y: 305, distance: 45.0
click at [667, 314] on div at bounding box center [739, 231] width 443 height 221
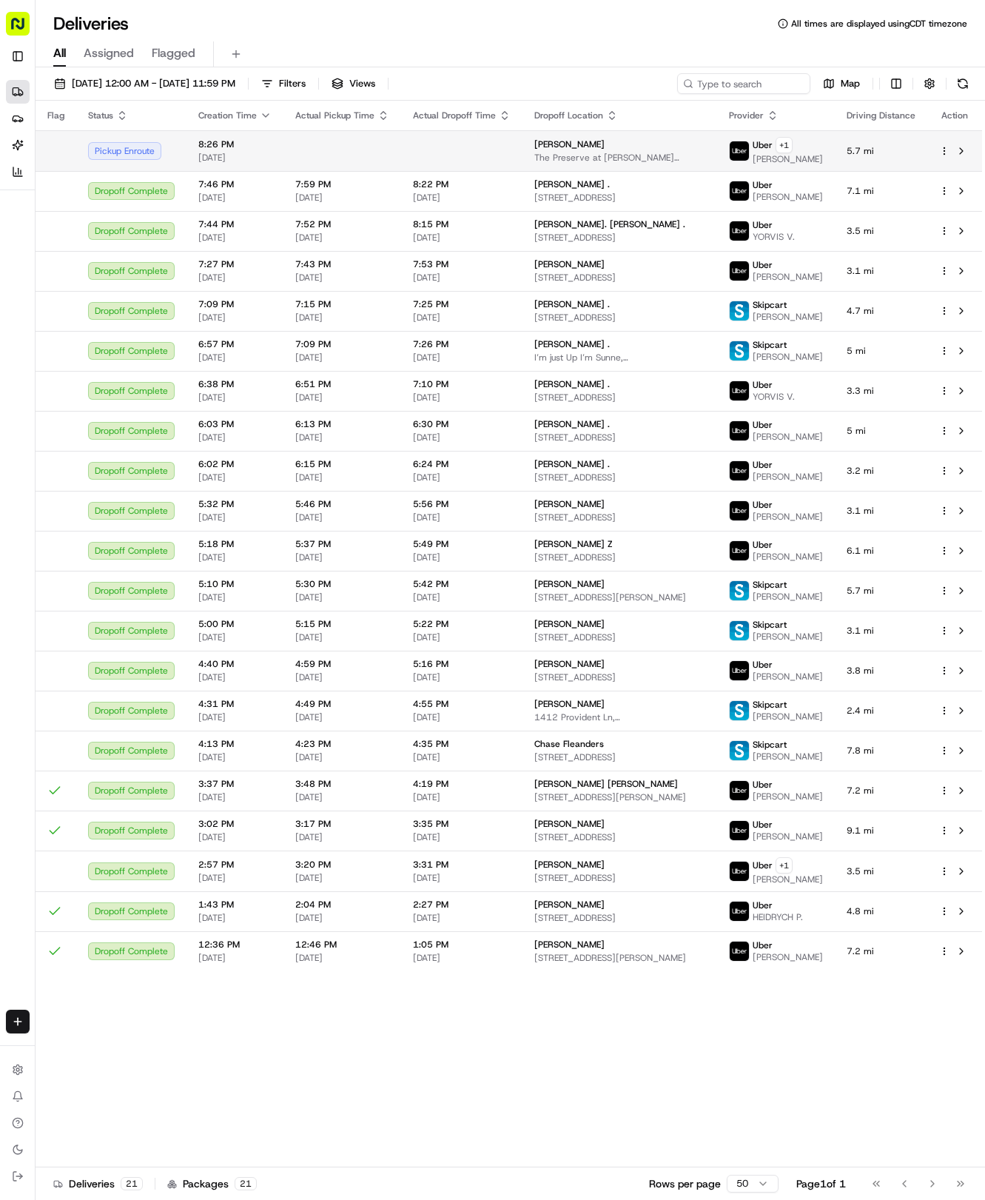
click at [553, 152] on span "The Preserve at Dyer Creek, 1112 Preserve Pl, Round Rock, TX 78665, USA" at bounding box center [620, 158] width 171 height 12
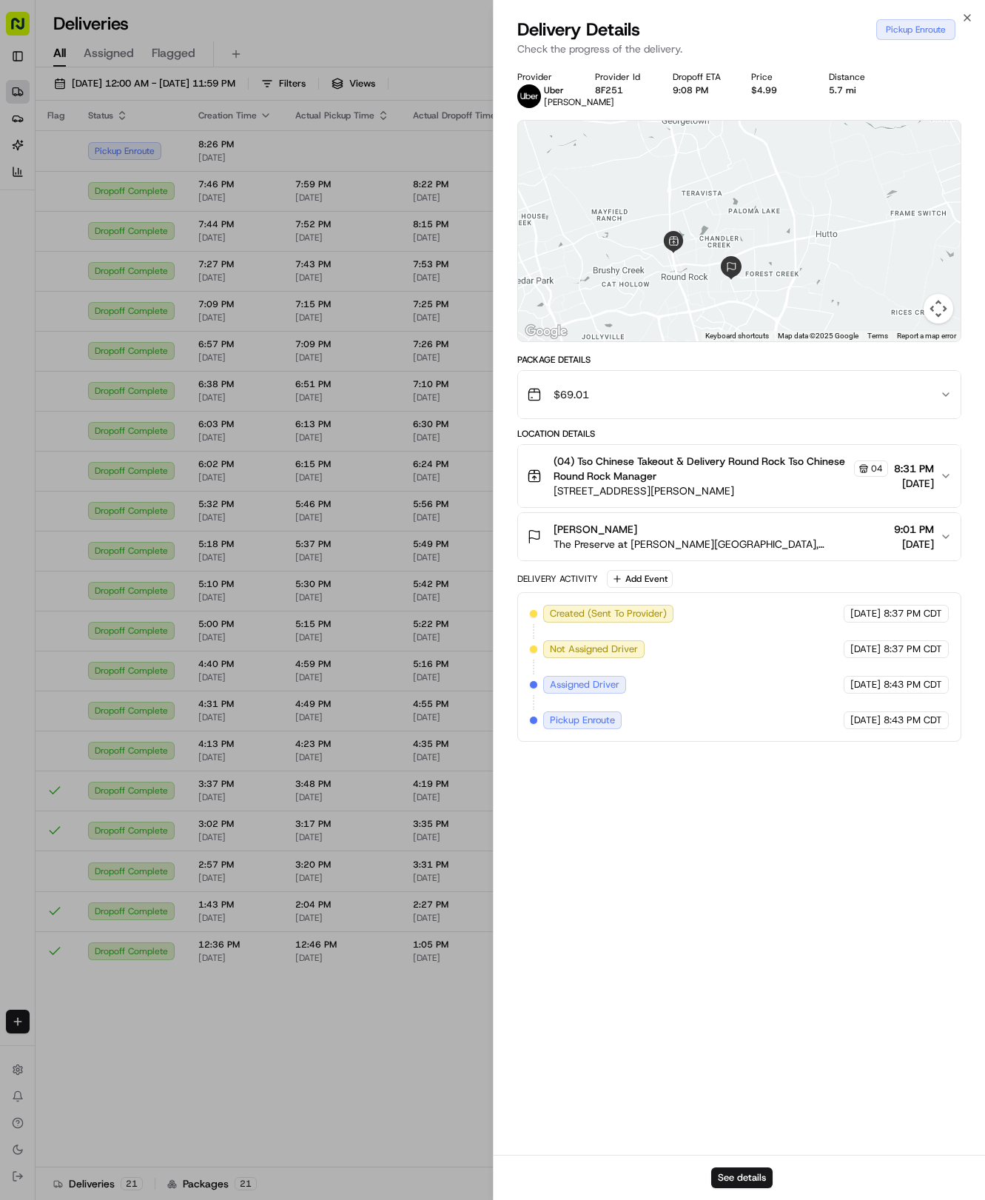
drag, startPoint x: 643, startPoint y: 234, endPoint x: 676, endPoint y: 311, distance: 83.6
click at [676, 311] on div at bounding box center [739, 231] width 443 height 221
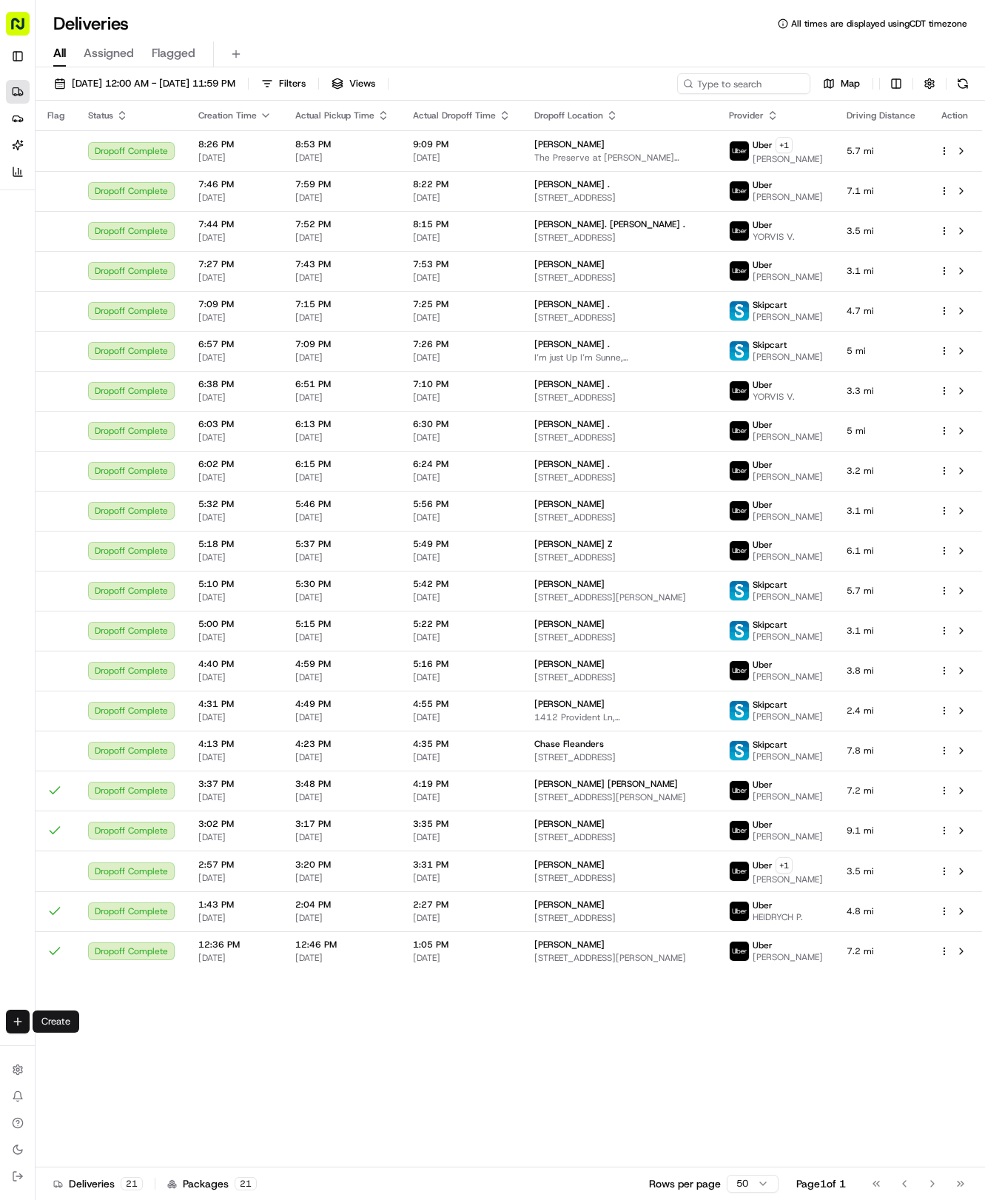
click at [16, 1028] on html "Tso Chinese 04 Round Rock hayden@tsochinese.com Toggle Sidebar Deliveries Provi…" at bounding box center [492, 600] width 985 height 1200
click at [64, 1050] on link "Delivery" at bounding box center [115, 1049] width 158 height 27
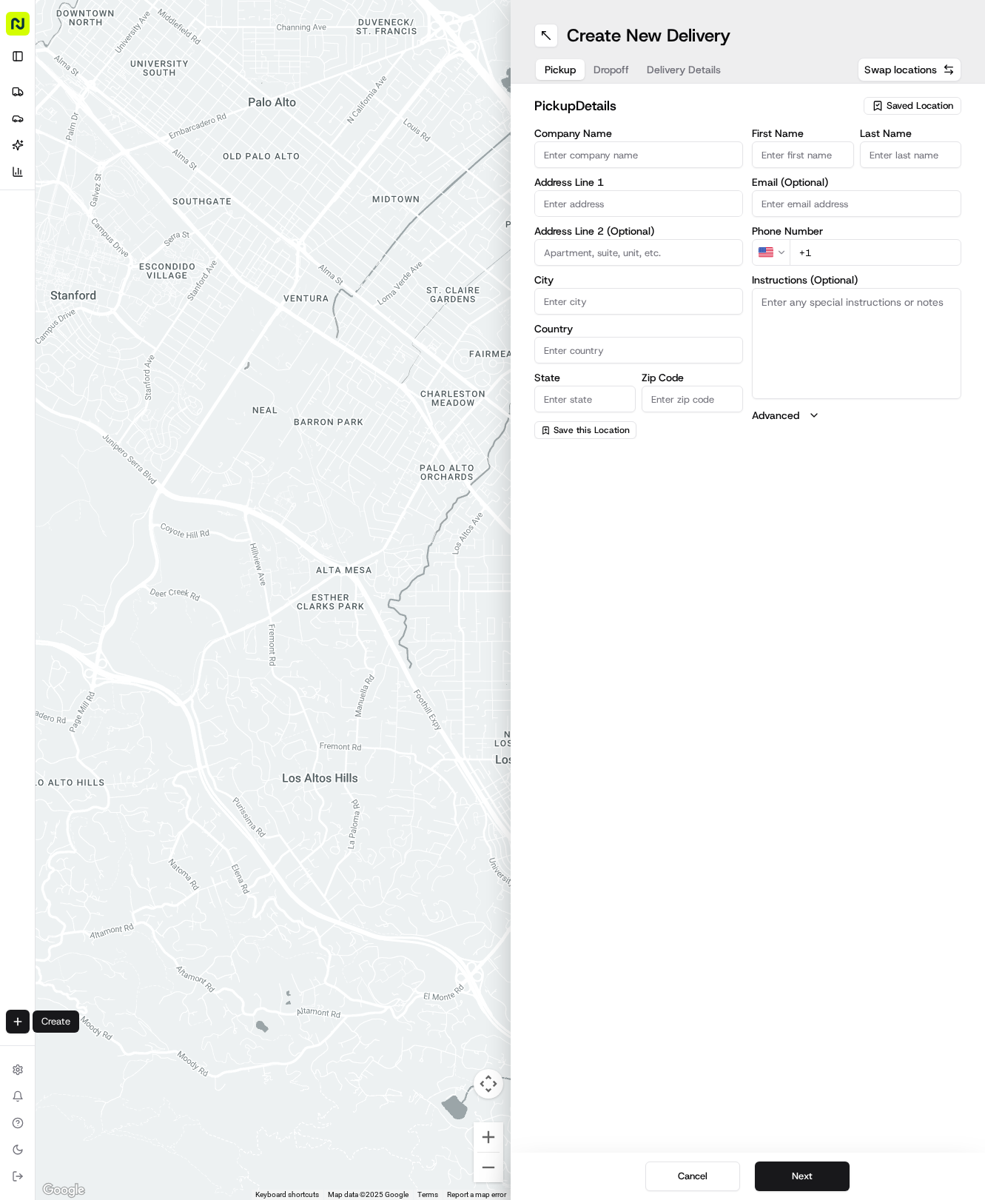
click at [891, 104] on span "Saved Location" at bounding box center [920, 105] width 67 height 13
drag, startPoint x: 848, startPoint y: 160, endPoint x: 824, endPoint y: 147, distance: 27.2
click at [845, 160] on span "(04) Tso Chinese Takeout & Delivery Round Rock (04)" at bounding box center [888, 168] width 182 height 27
type input "(04) Tso Chinese Takeout & Delivery Round Rock"
type input "2000 N [PERSON_NAME] St"
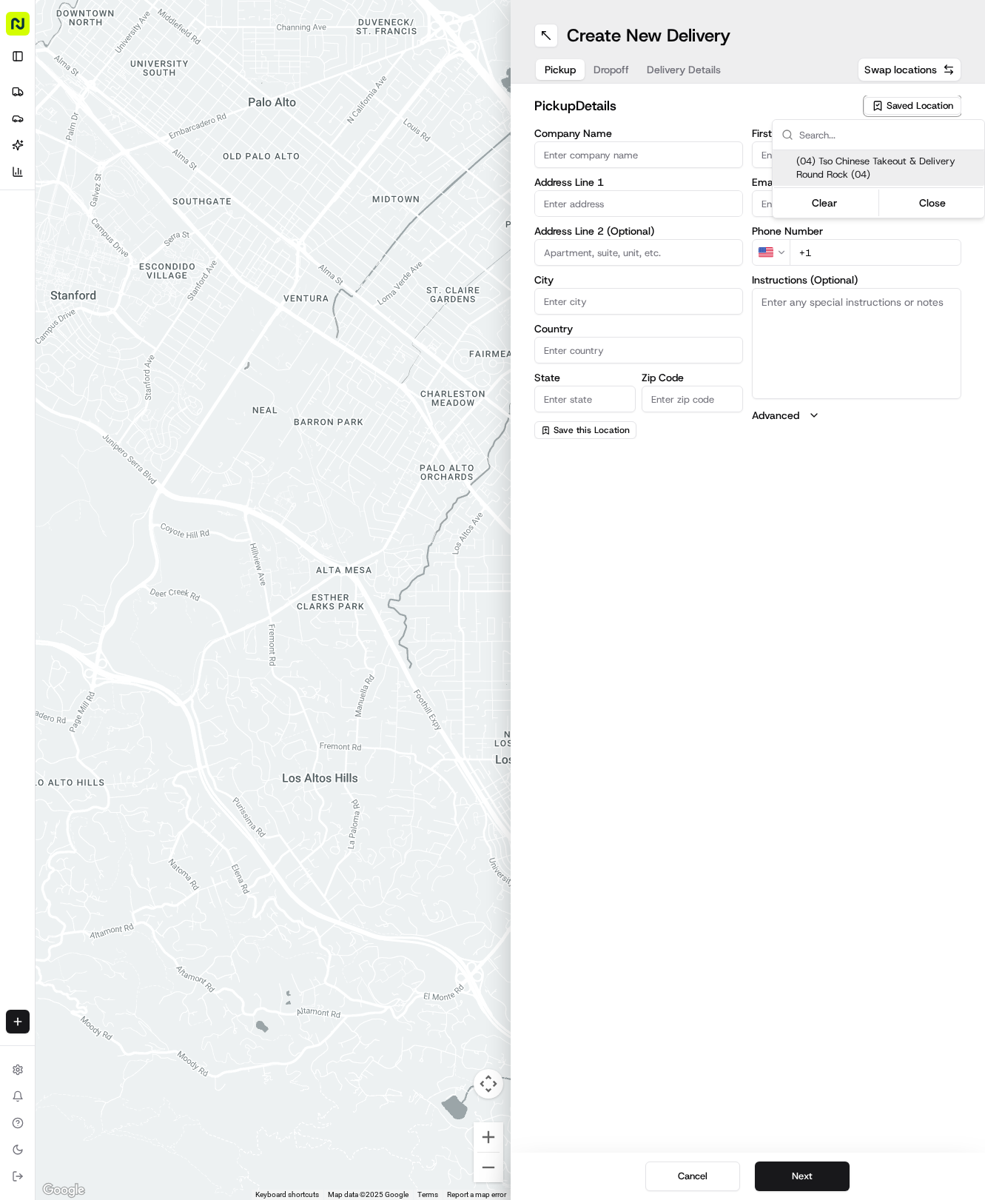
type input "Ste 108"
type input "Round Rock"
type input "US"
type input "[GEOGRAPHIC_DATA]"
type input "78664"
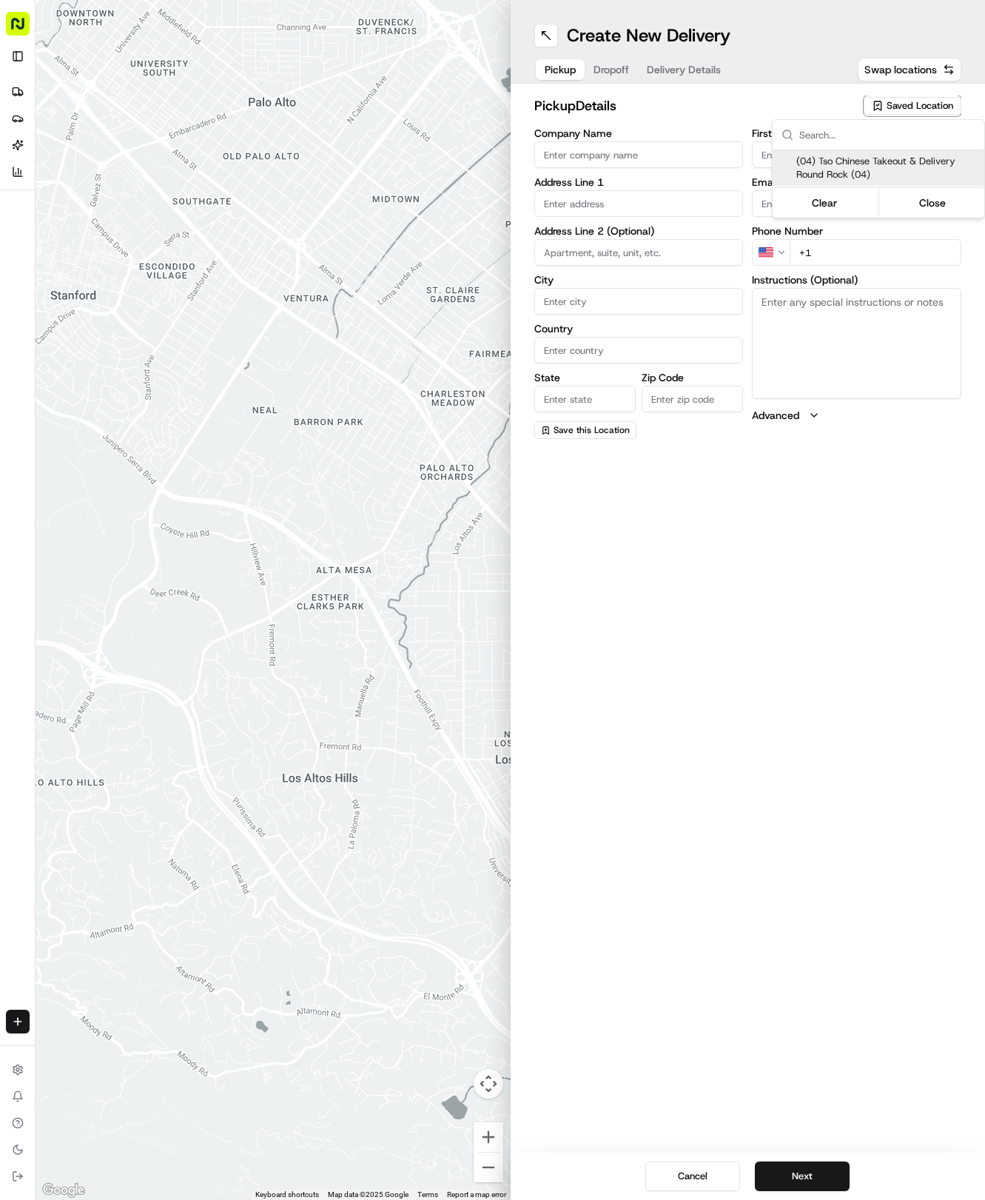
type input "Tso Chinese"
type input "Round Rock Manager"
type input "[EMAIL_ADDRESS][DOMAIN_NAME]"
type input "[PHONE_NUMBER]"
type textarea "Submit a picture displaying address & food as Proof of Delivery. Envía una foto…"
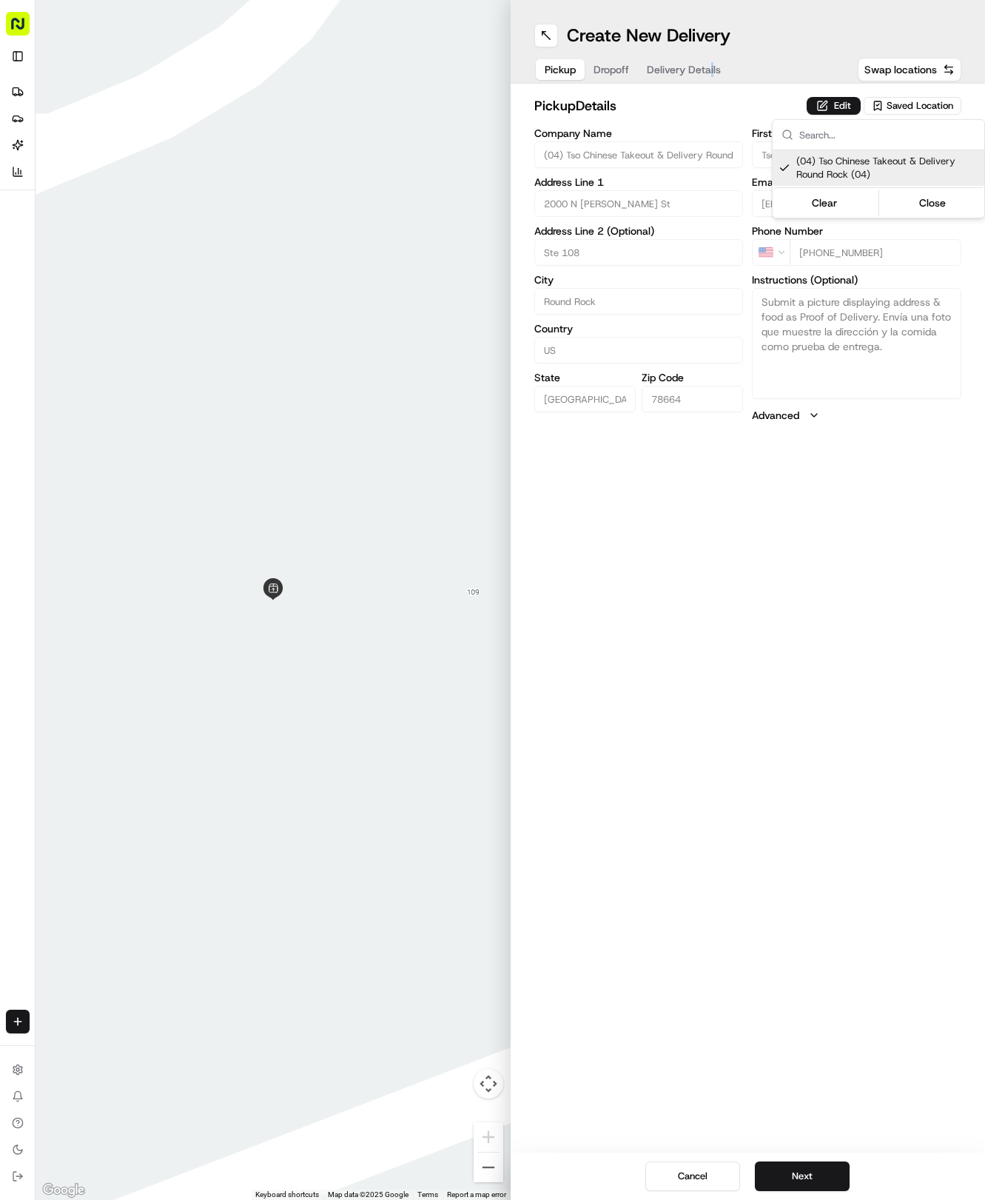
click at [710, 67] on html "Tso Chinese 04 Round Rock [EMAIL_ADDRESS][DOMAIN_NAME] Toggle Sidebar Deliverie…" at bounding box center [492, 600] width 985 height 1200
click at [709, 67] on html "Tso Chinese 04 Round Rock [EMAIL_ADDRESS][DOMAIN_NAME] Toggle Sidebar Deliverie…" at bounding box center [492, 600] width 985 height 1200
click at [701, 78] on button "Delivery Details" at bounding box center [684, 69] width 92 height 21
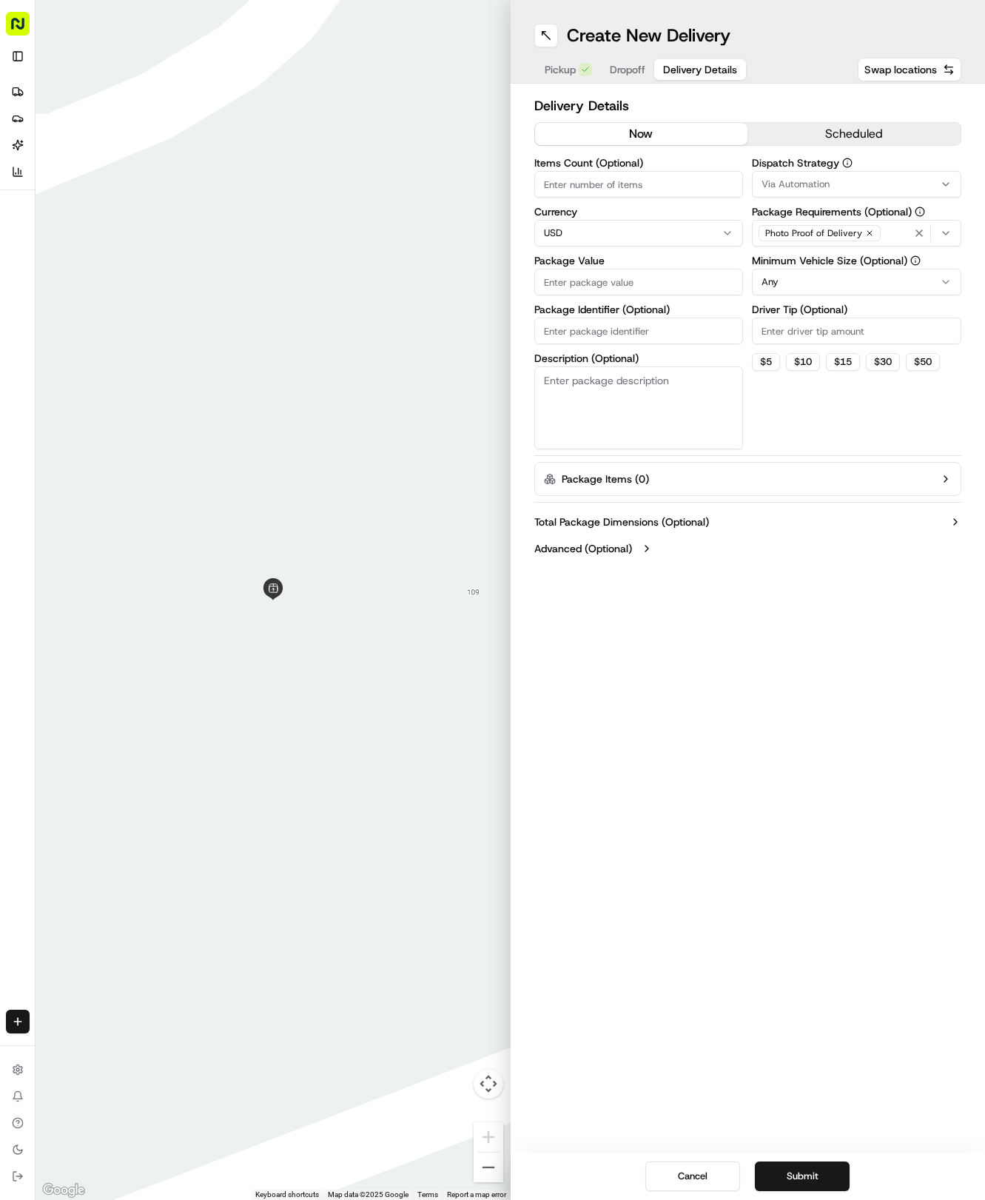
click at [637, 332] on input "Package Identifier (Optional)" at bounding box center [640, 331] width 210 height 27
paste input "NTB5DXQ"
type input "NTB5DXQ"
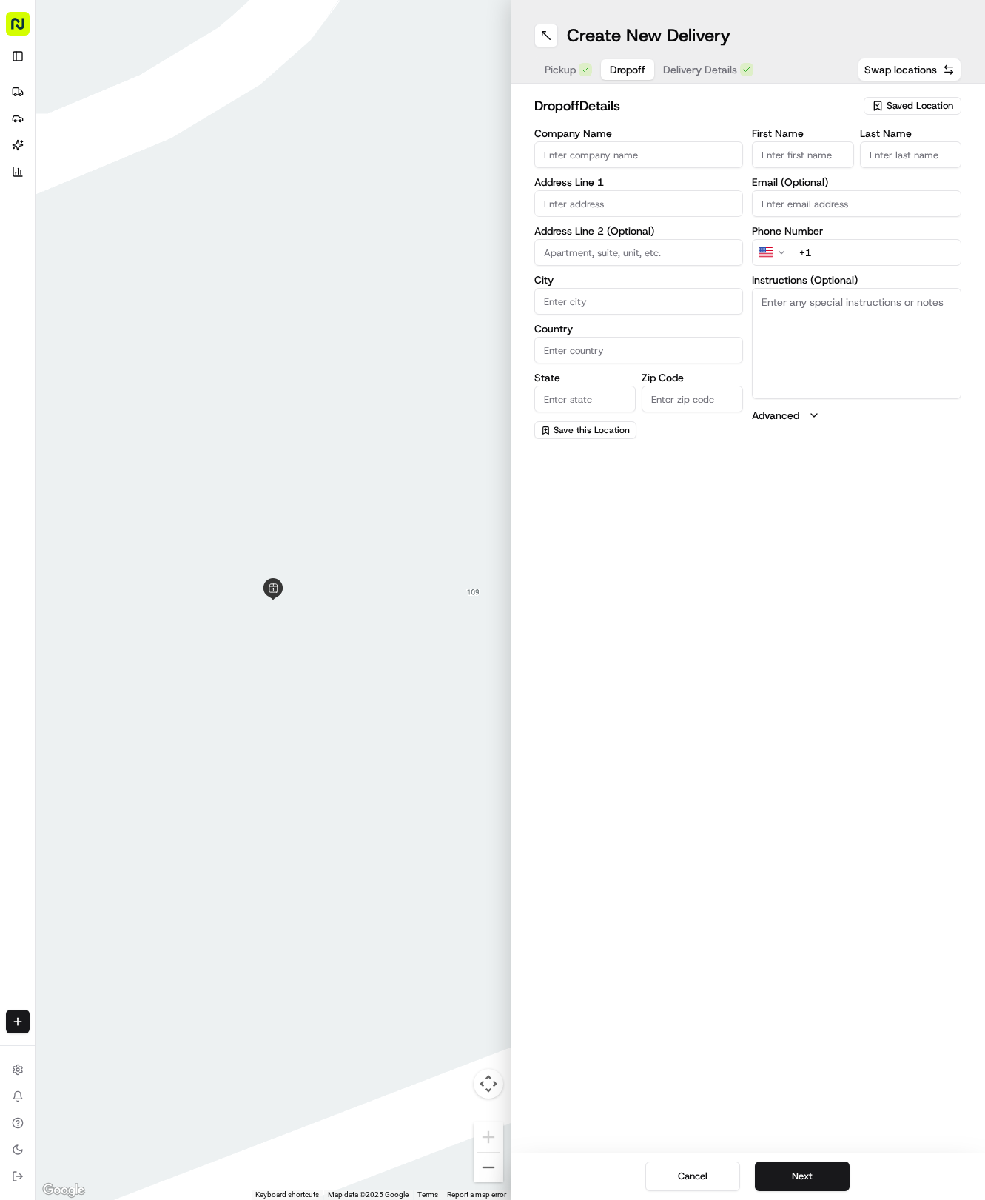
click at [632, 76] on span "Dropoff" at bounding box center [628, 69] width 36 height 15
click at [608, 207] on input "text" at bounding box center [640, 203] width 210 height 27
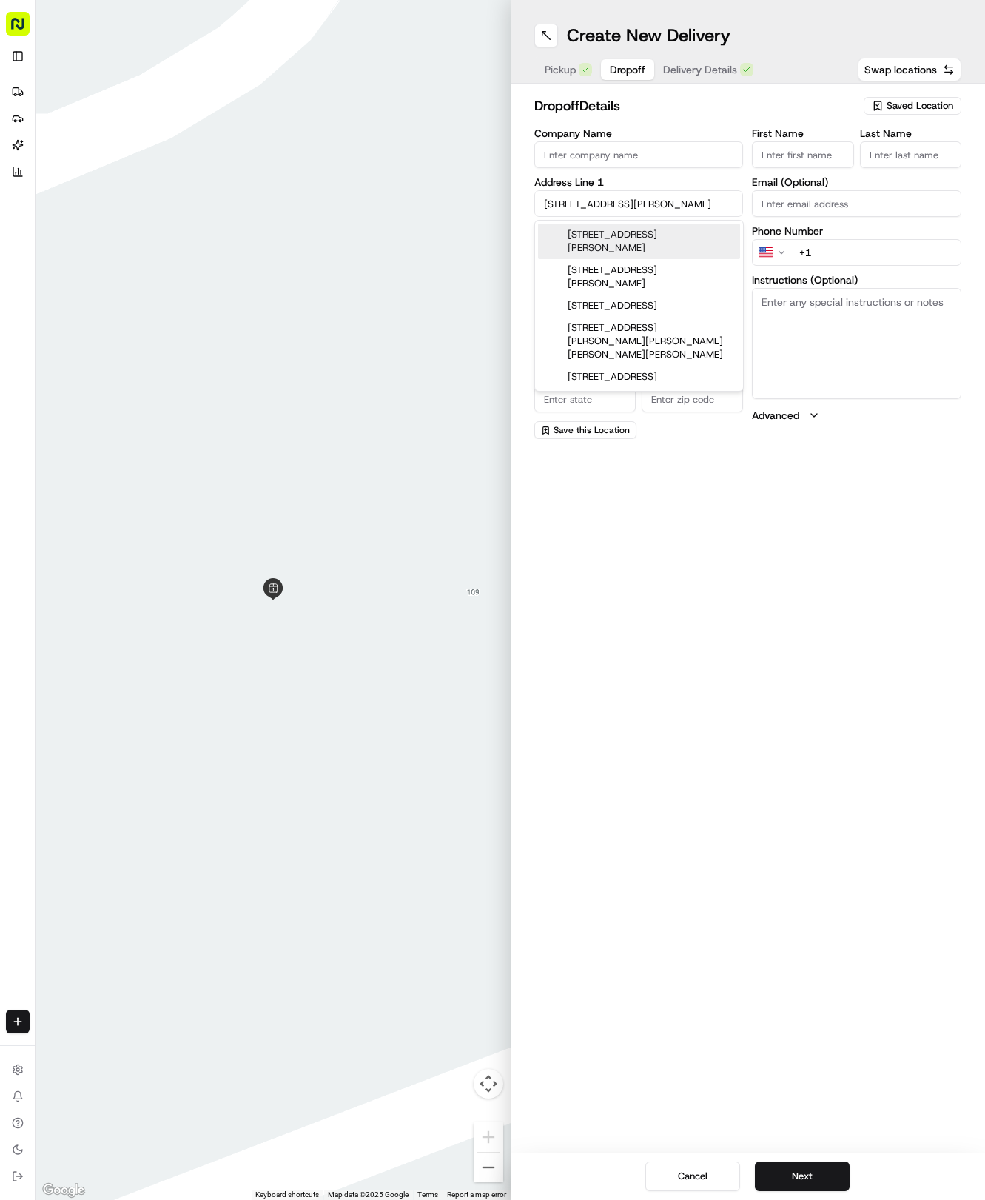
type input "217 Stein Rd, Georgetown, TX 78626, USA"
type input "Georgetown"
type input "[GEOGRAPHIC_DATA]"
type input "78626"
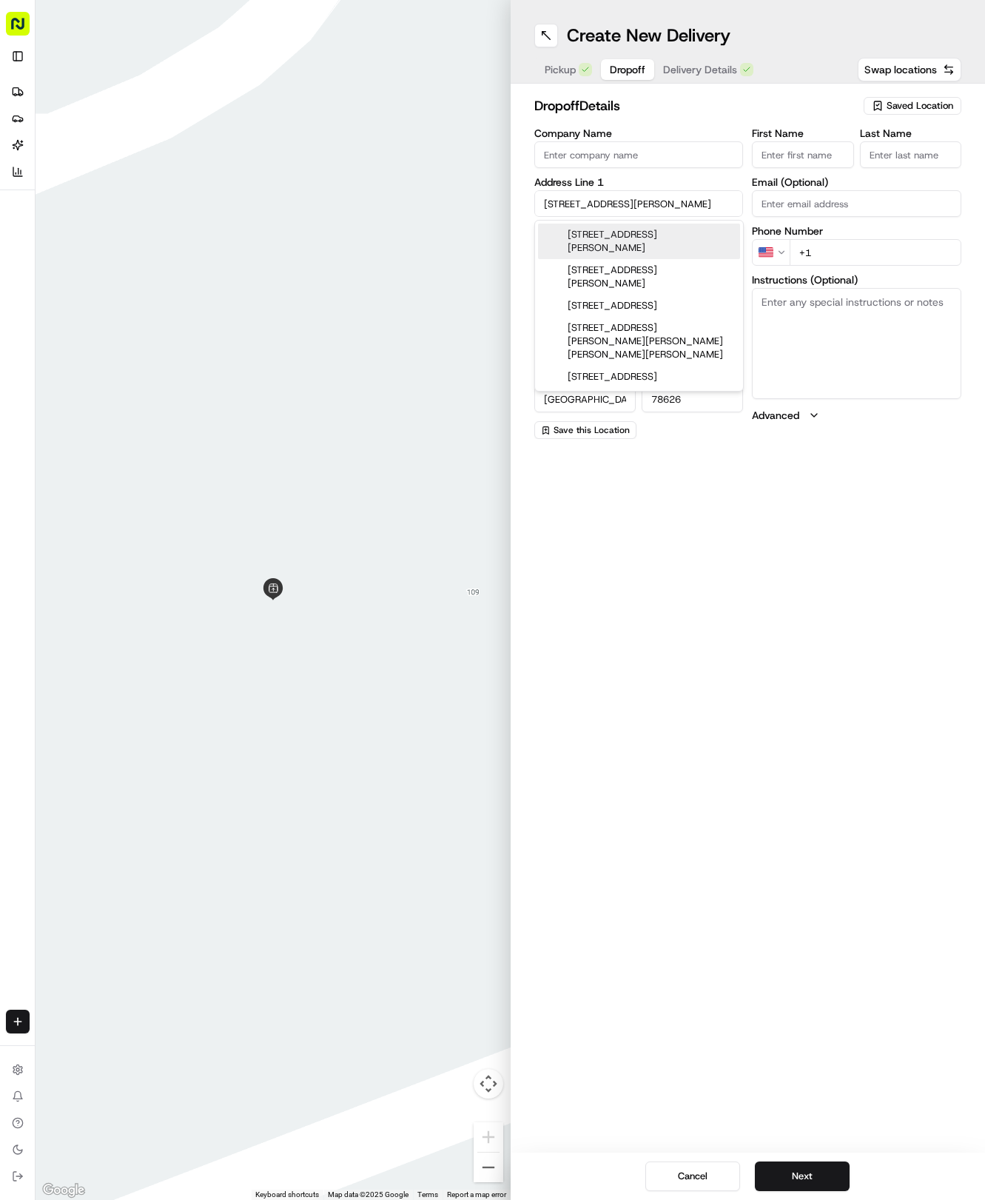
type input "217 Stein Road"
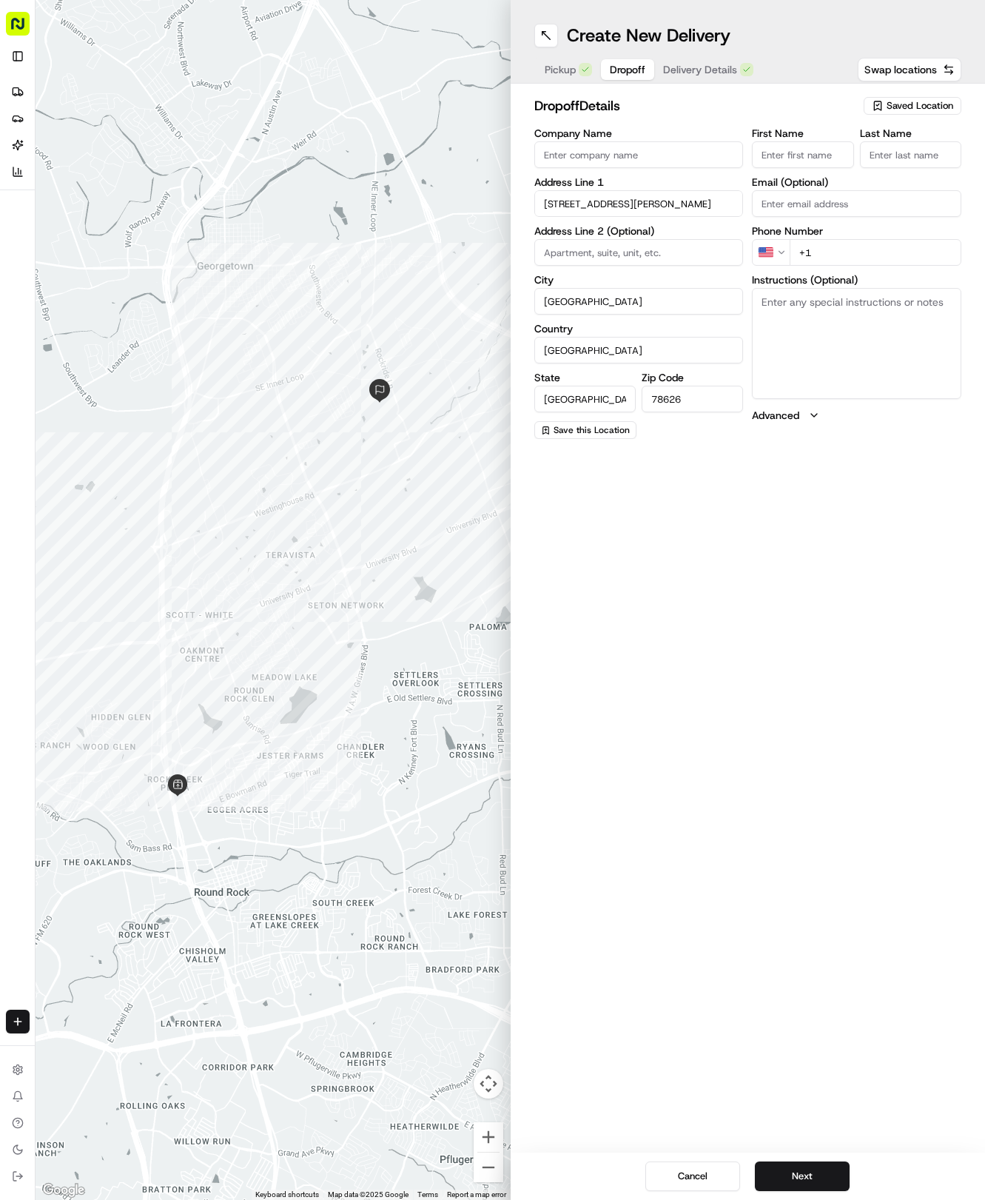
drag, startPoint x: 786, startPoint y: 151, endPoint x: 793, endPoint y: 147, distance: 8.6
click at [793, 147] on input "First Name" at bounding box center [802, 154] width 101 height 27
type input "Zach"
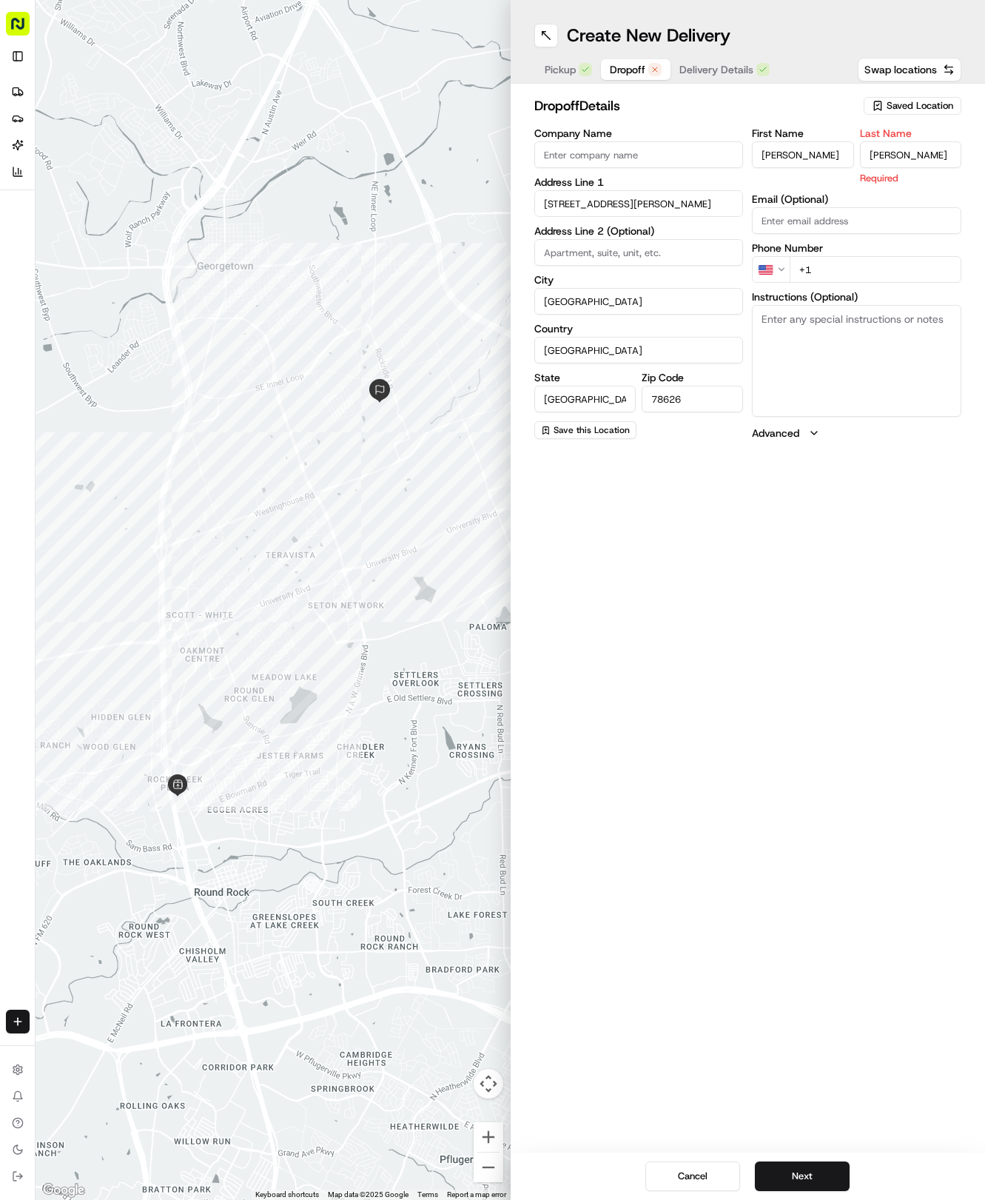
type input "Trocinski"
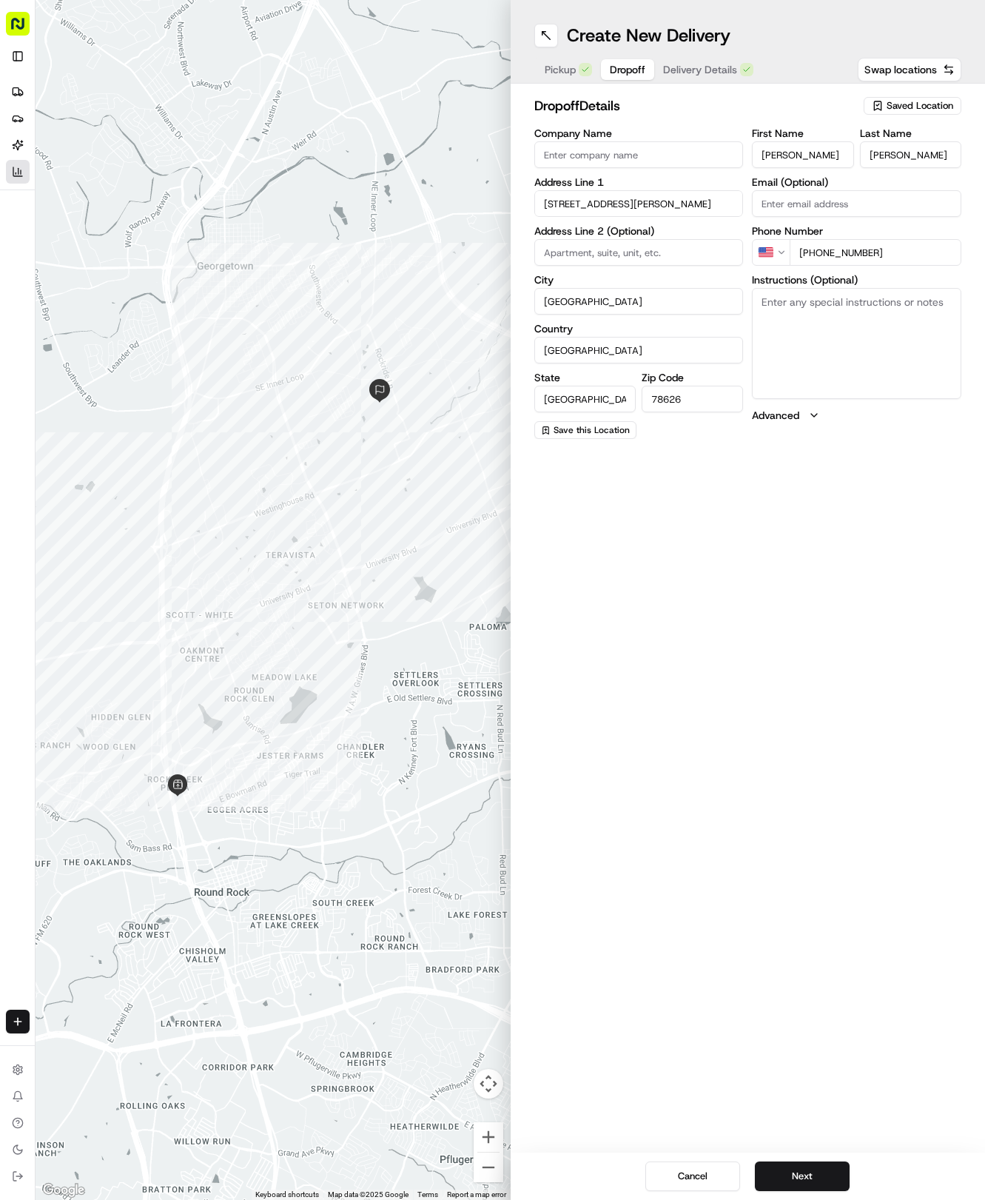
type input "+1 612 990 3497"
click at [845, 305] on textarea "Instructions (Optional)" at bounding box center [857, 343] width 210 height 111
paste textarea "Please leave at front door and no need to ring/knock. Thanks!"
type textarea "Please leave at front door and no need to ring/knock. Thanks!"
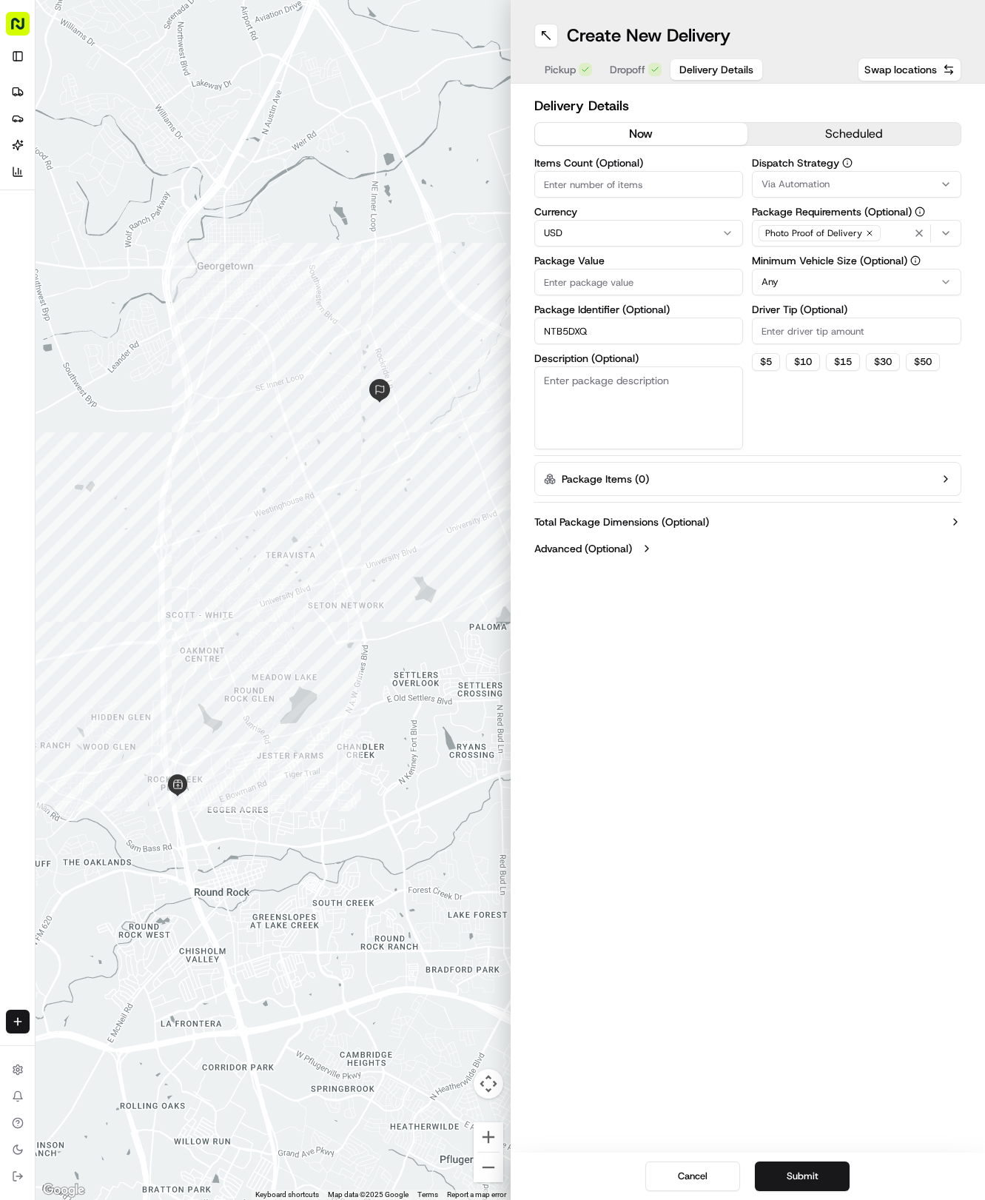
click at [680, 62] on span "Delivery Details" at bounding box center [717, 69] width 74 height 15
click at [642, 283] on input "Package Value" at bounding box center [640, 282] width 210 height 27
type input "28.09"
click at [823, 197] on button "Via Automation" at bounding box center [857, 184] width 210 height 27
click at [828, 268] on span "Tso Round Rock Strategy" at bounding box center [868, 264] width 182 height 13
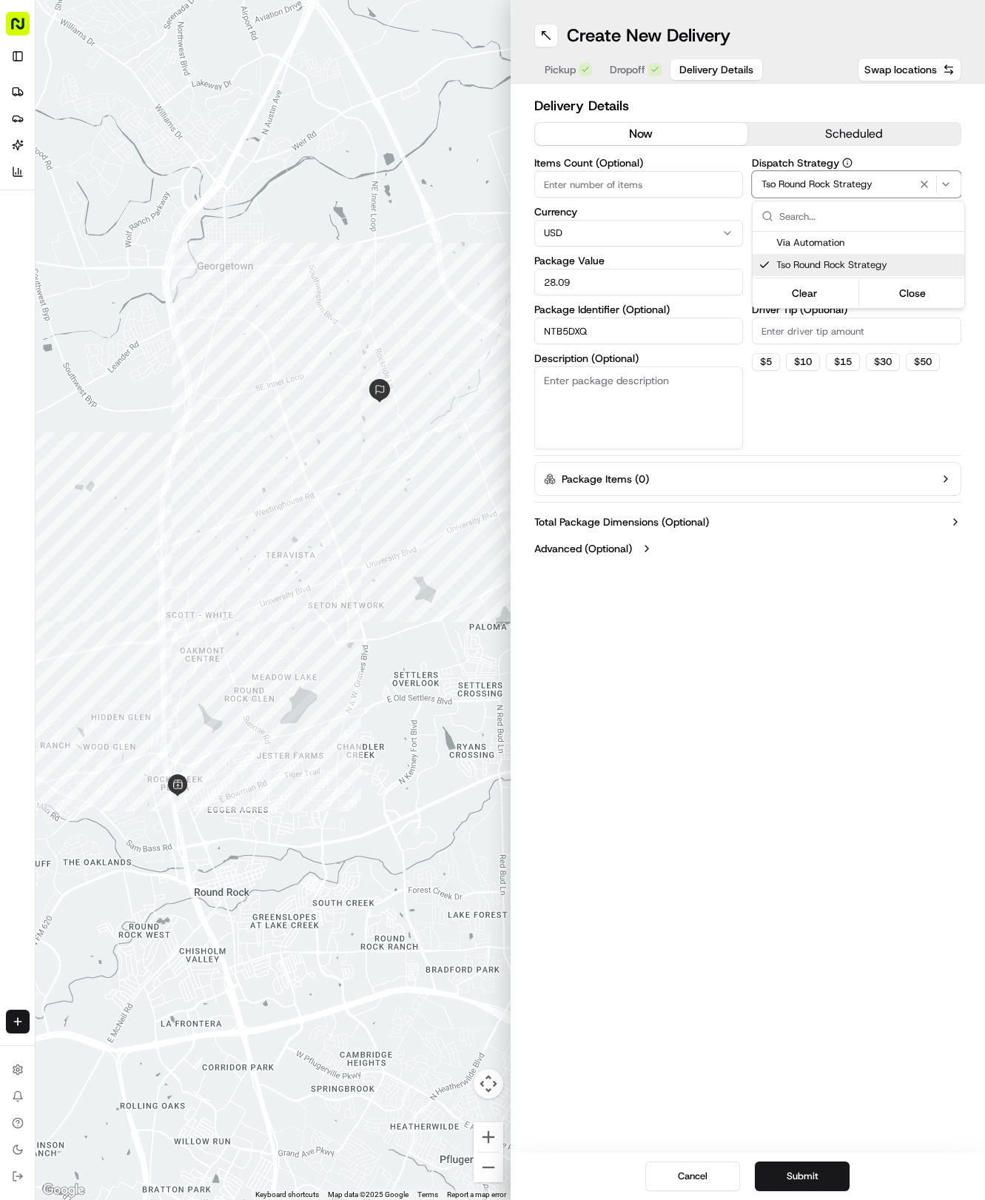
drag, startPoint x: 845, startPoint y: 385, endPoint x: 839, endPoint y: 330, distance: 55.1
click at [842, 369] on html "Tso Chinese 04 Round Rock hayden@tsochinese.com Toggle Sidebar Deliveries Provi…" at bounding box center [492, 600] width 985 height 1200
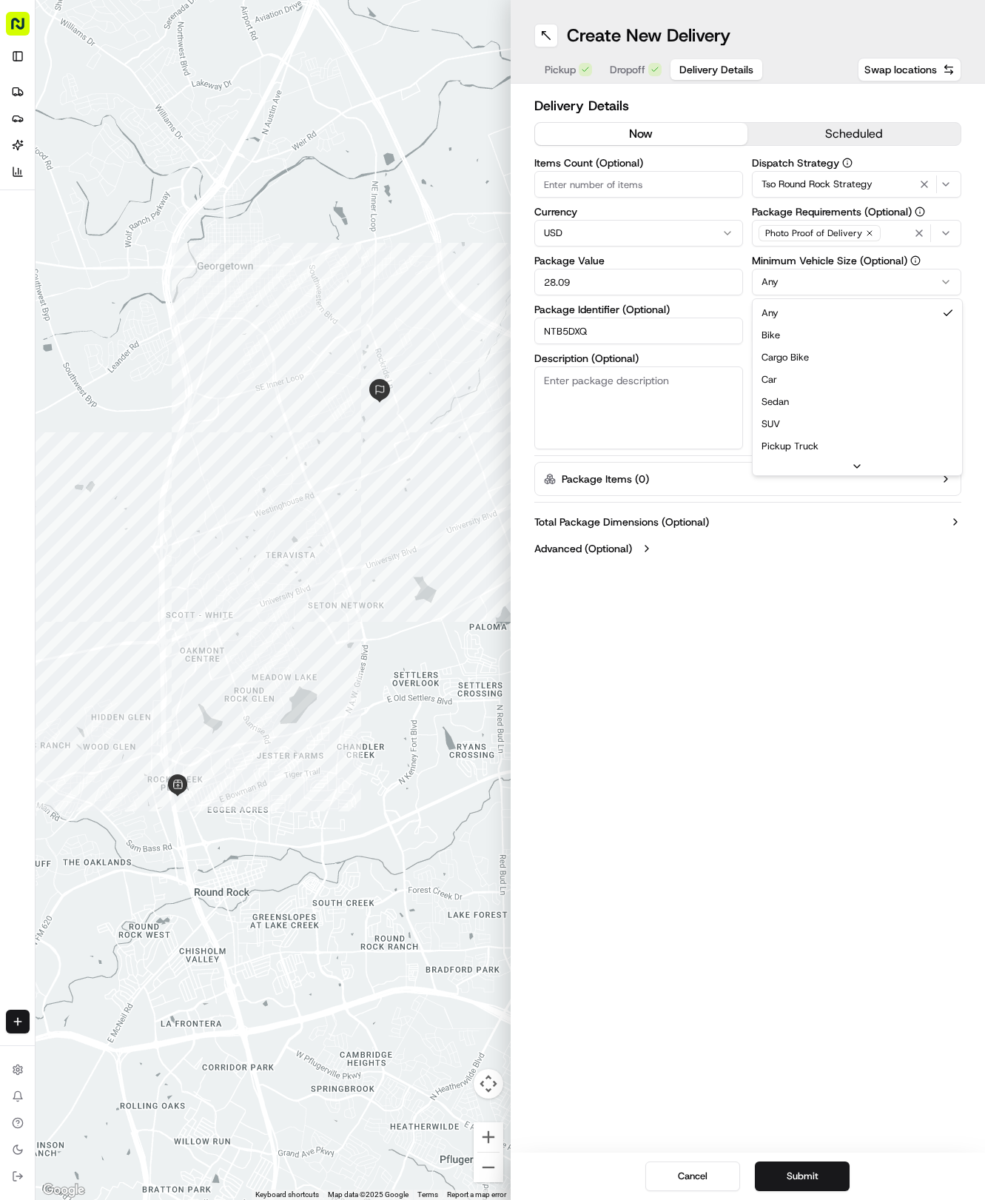
click at [836, 283] on html "Tso Chinese 04 Round Rock hayden@tsochinese.com Toggle Sidebar Deliveries Provi…" at bounding box center [492, 600] width 985 height 1200
click at [823, 330] on input "Driver Tip (Optional)" at bounding box center [857, 331] width 210 height 27
type input "2"
click at [826, 1186] on button "Submit" at bounding box center [802, 1177] width 95 height 30
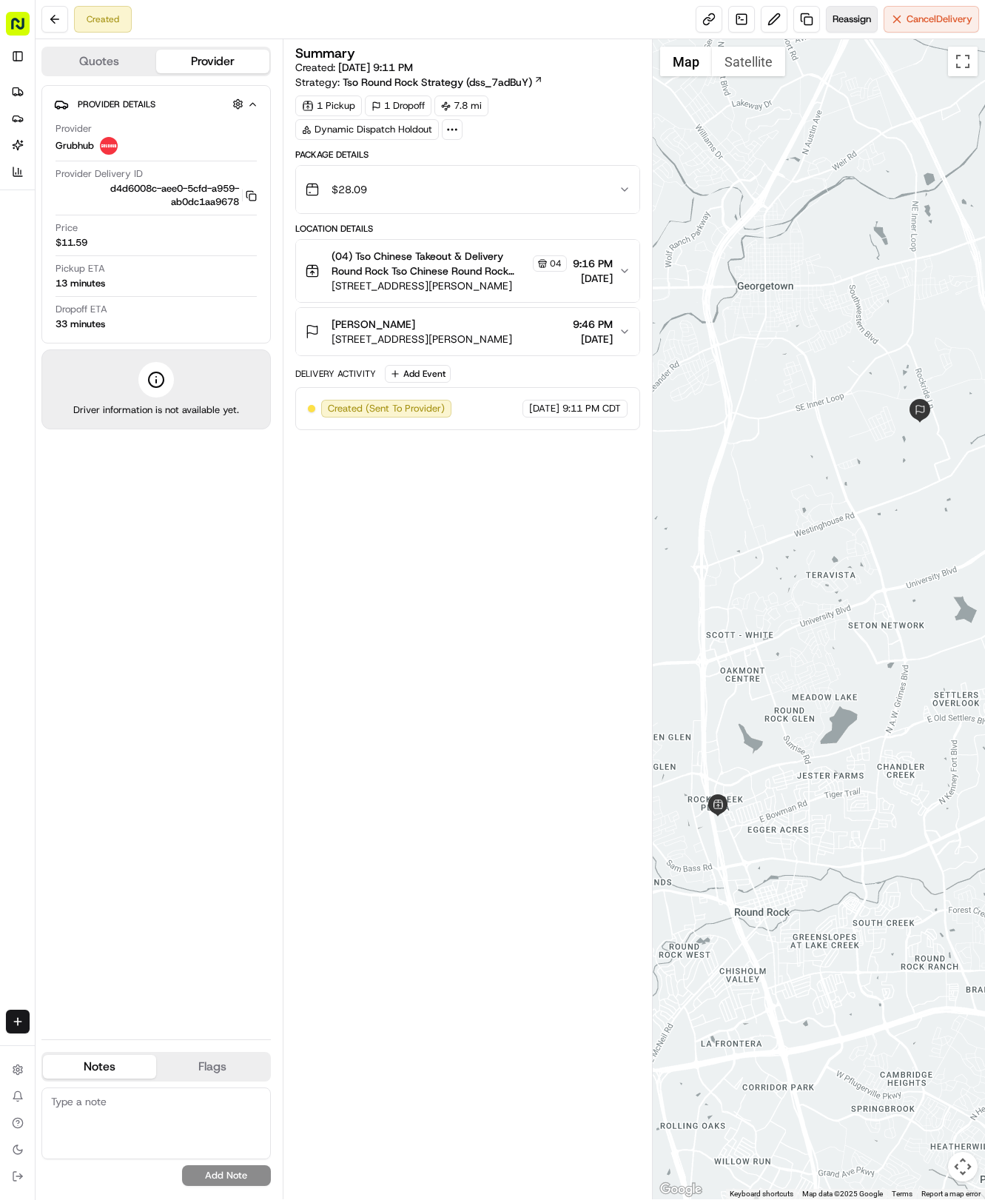
click at [857, 22] on span "Reassign" at bounding box center [852, 19] width 38 height 13
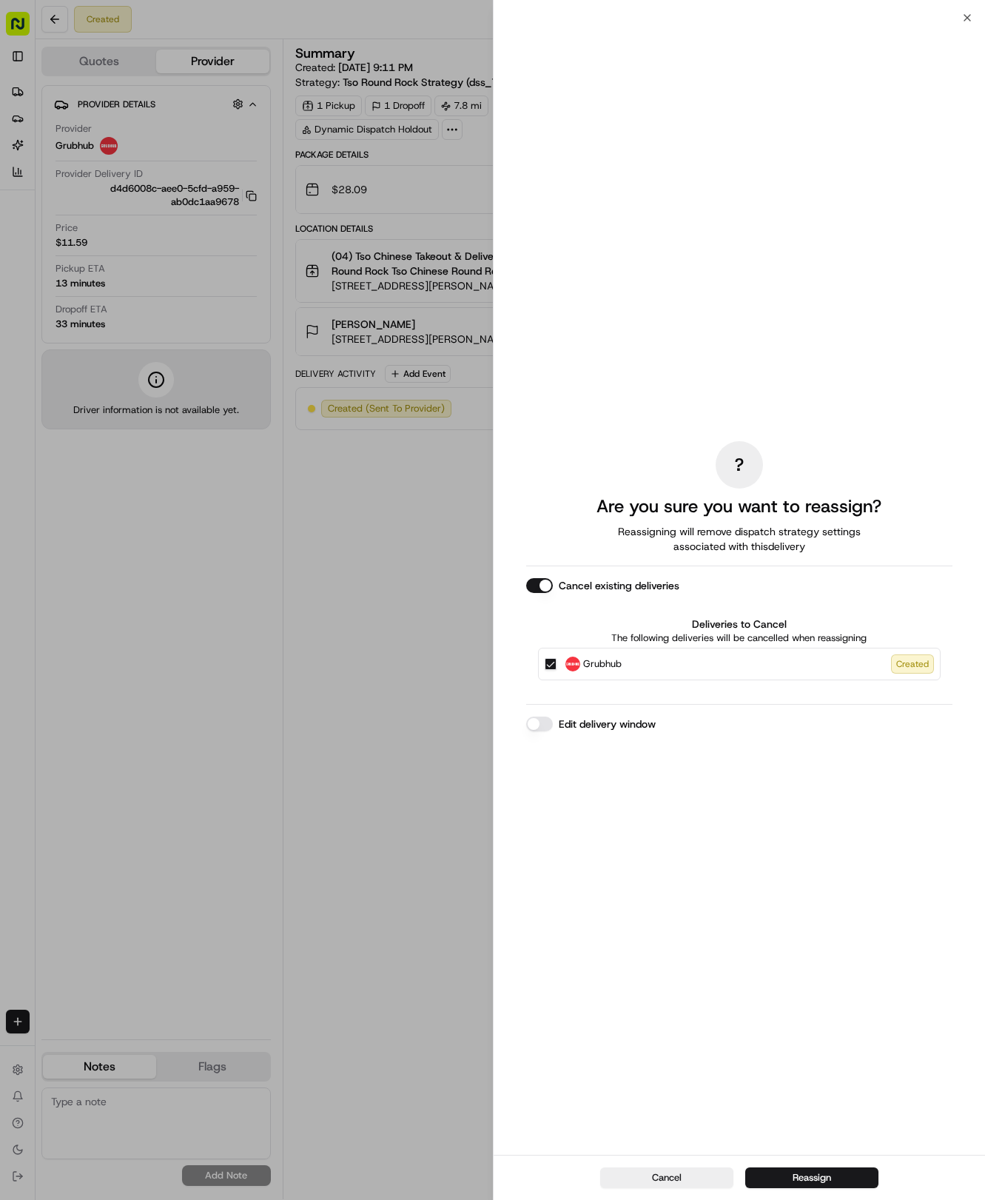
click at [857, 22] on div at bounding box center [492, 600] width 985 height 1200
click at [790, 1185] on button "Reassign" at bounding box center [812, 1178] width 133 height 21
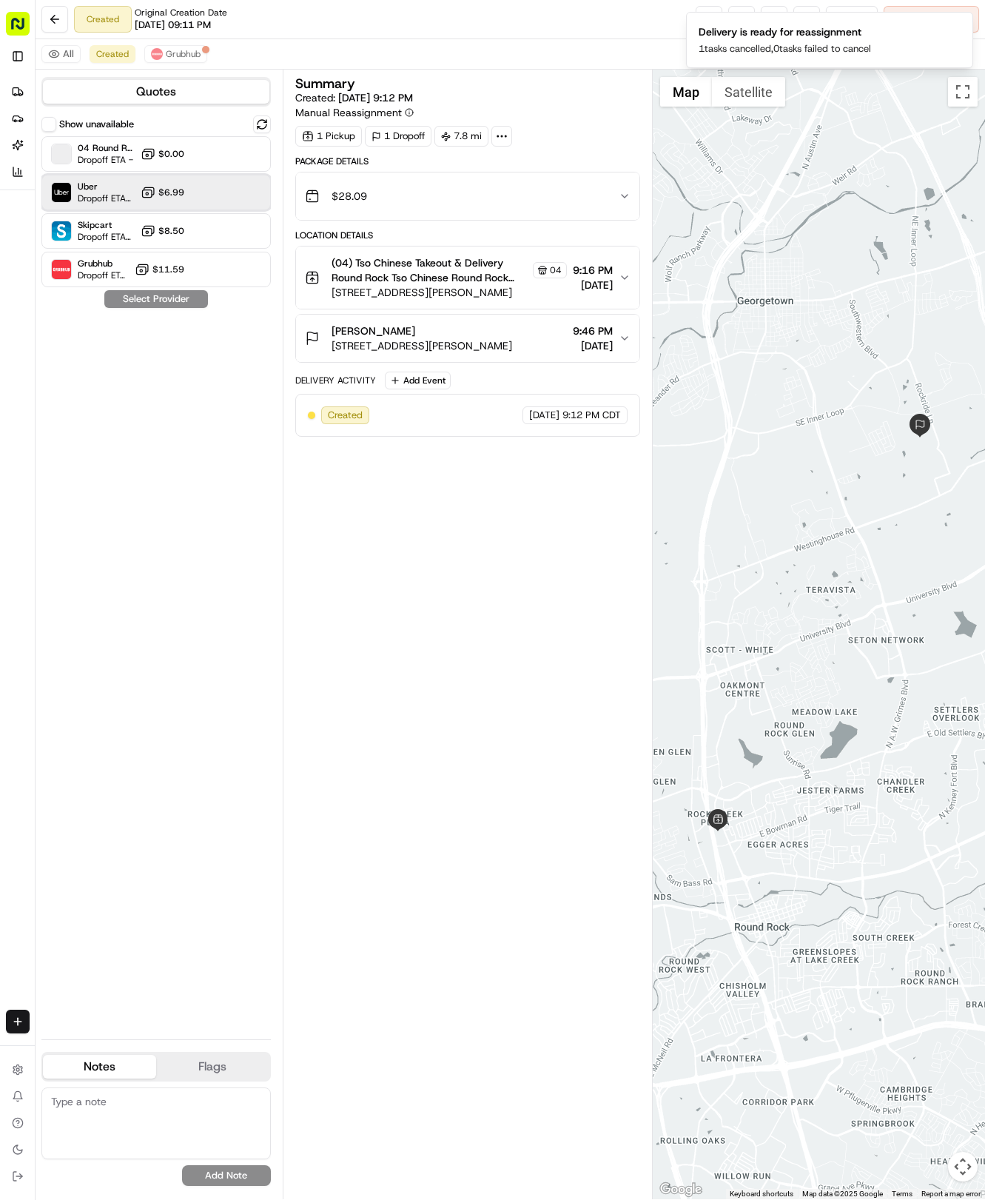
click at [210, 197] on div "Uber Dropoff ETA 33 minutes $6.99" at bounding box center [156, 193] width 230 height 36
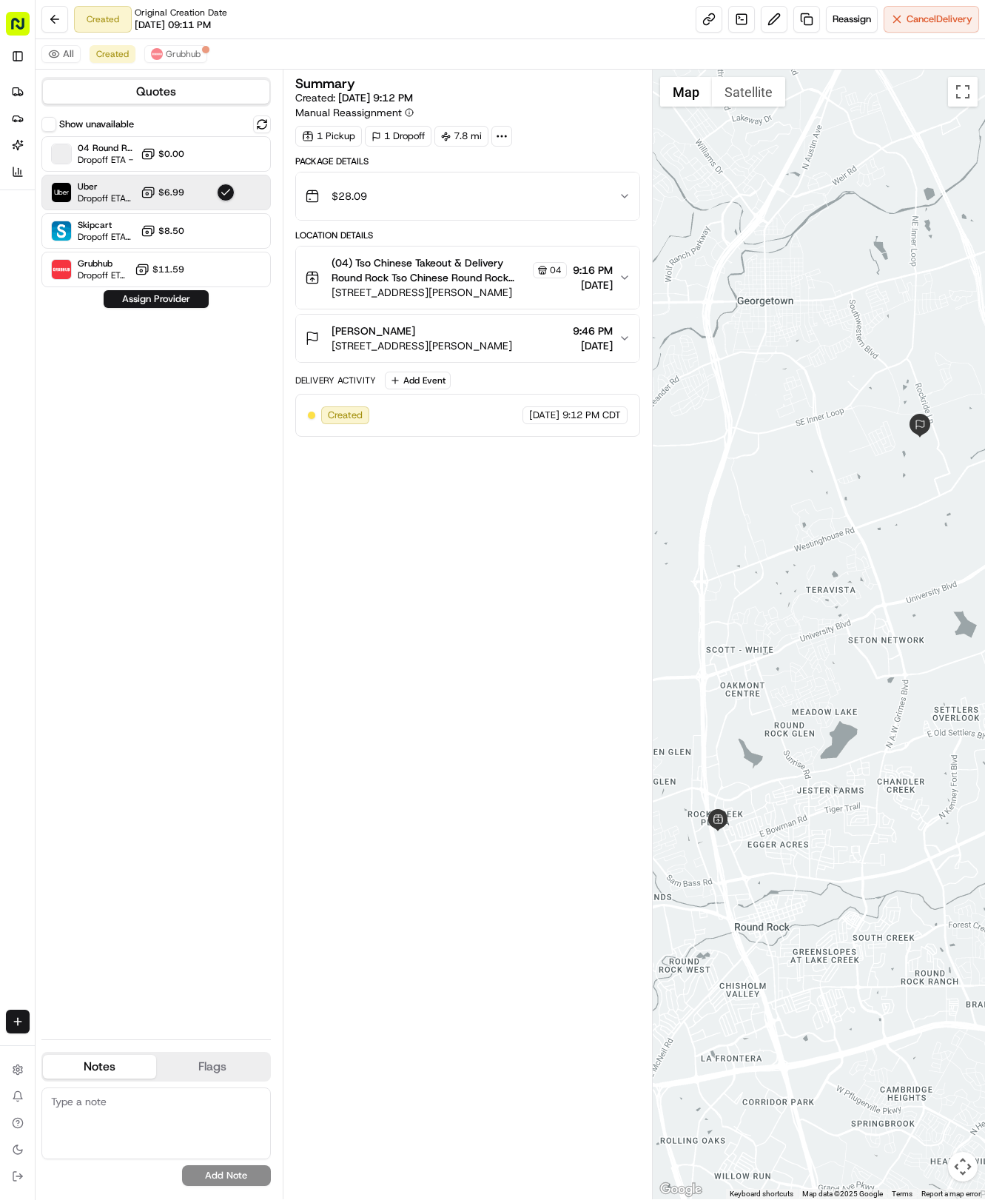
click at [196, 308] on div "Show unavailable 04 Round Rock Fleet Dropoff ETA - $0.00 Uber Dropoff ETA 33 mi…" at bounding box center [156, 571] width 230 height 912
click at [193, 299] on button "Assign Provider" at bounding box center [156, 299] width 105 height 18
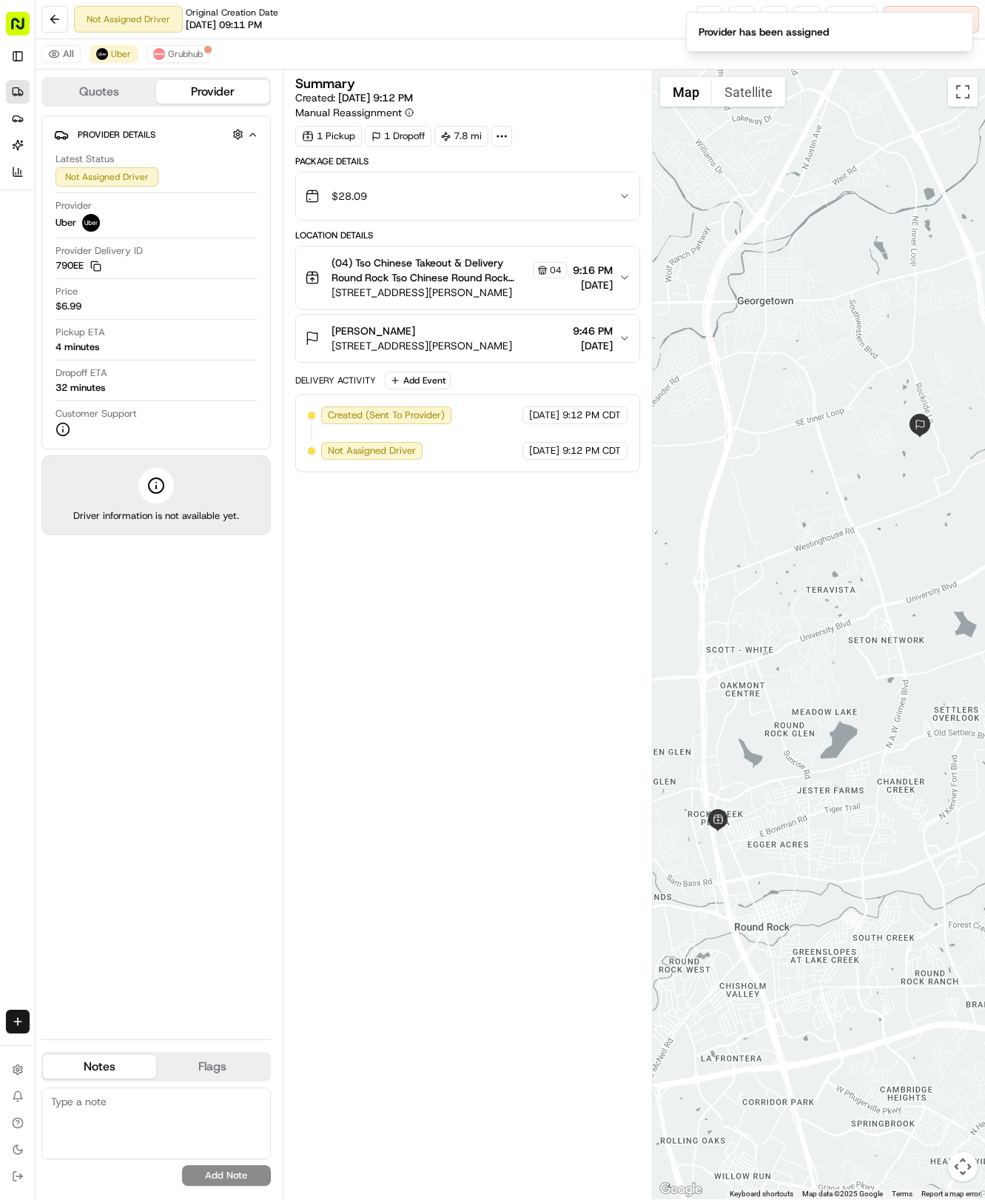
click at [22, 95] on icon at bounding box center [21, 92] width 4 height 5
